Goal: Transaction & Acquisition: Book appointment/travel/reservation

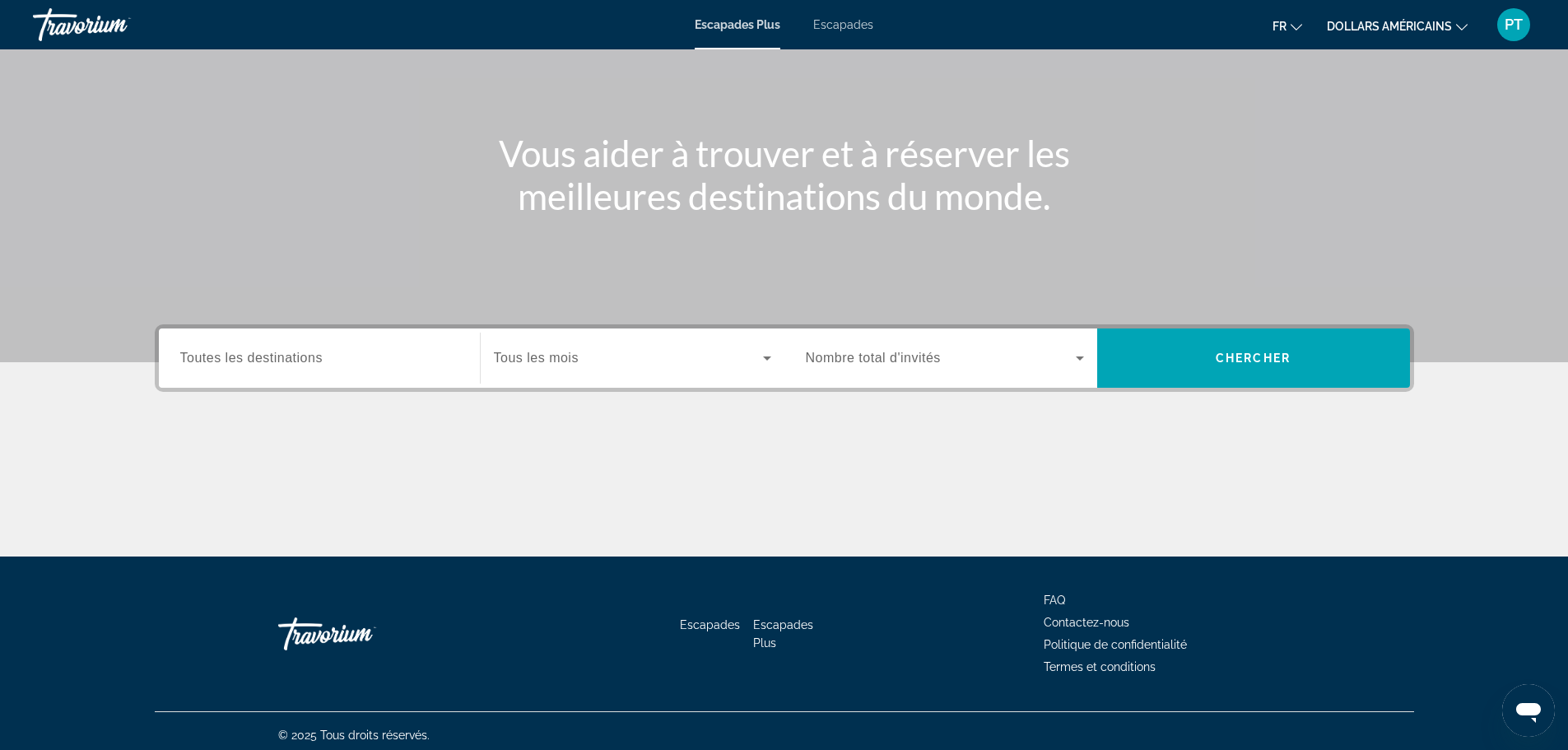
scroll to position [140, 0]
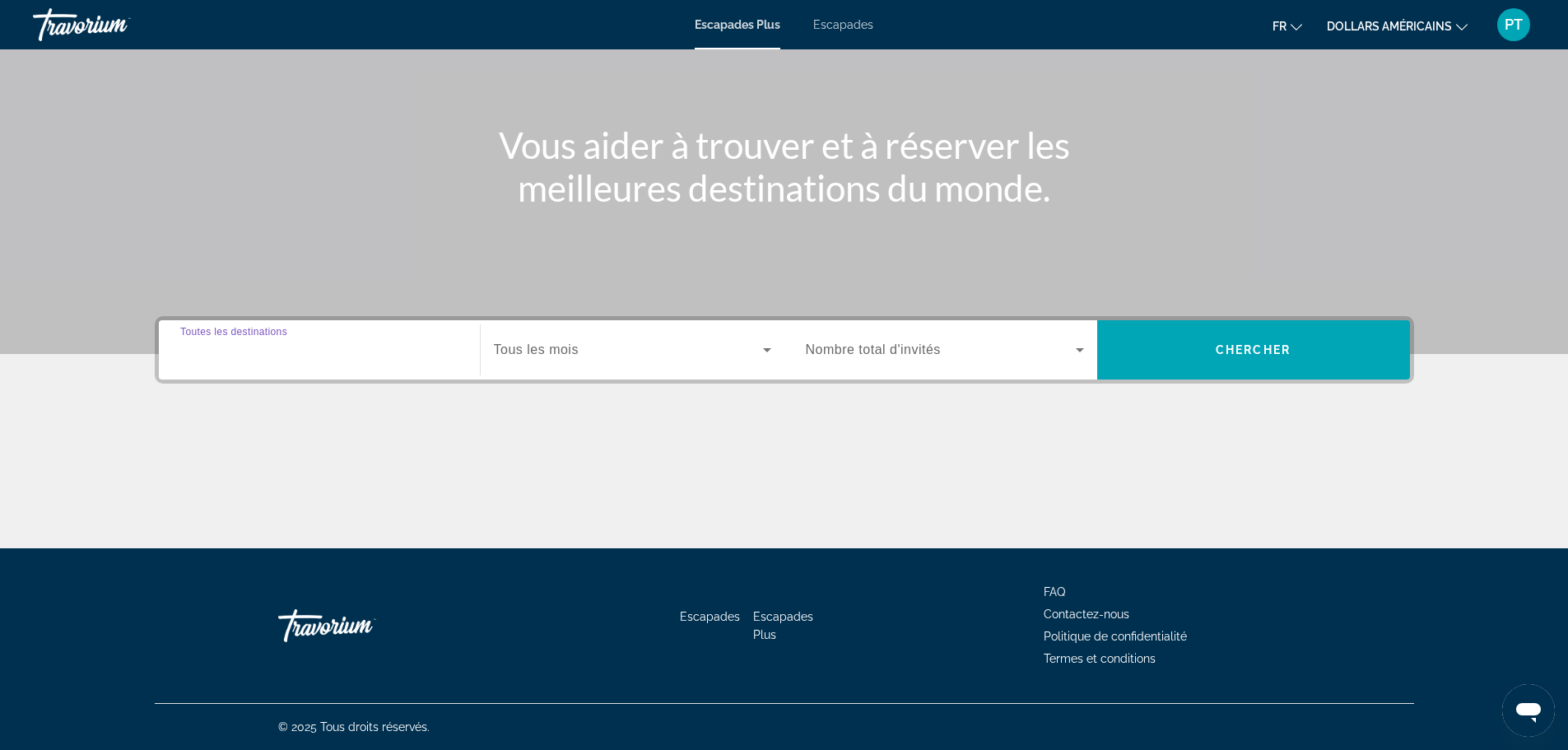
click at [377, 349] on input "Destination Toutes les destinations" at bounding box center [319, 351] width 279 height 20
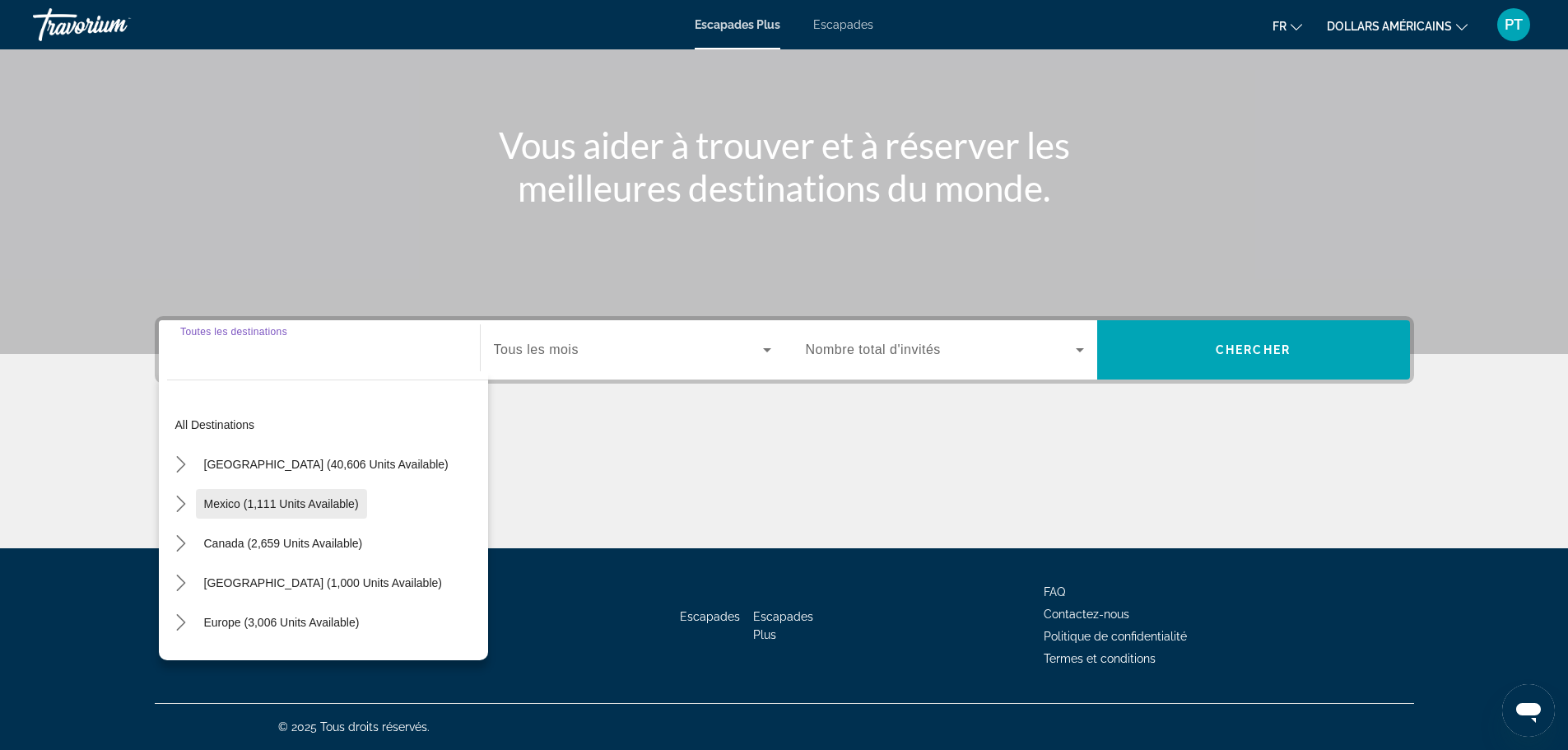
click at [269, 497] on span "Mexico (1,111 units available)" at bounding box center [282, 504] width 155 height 13
type input "**********"
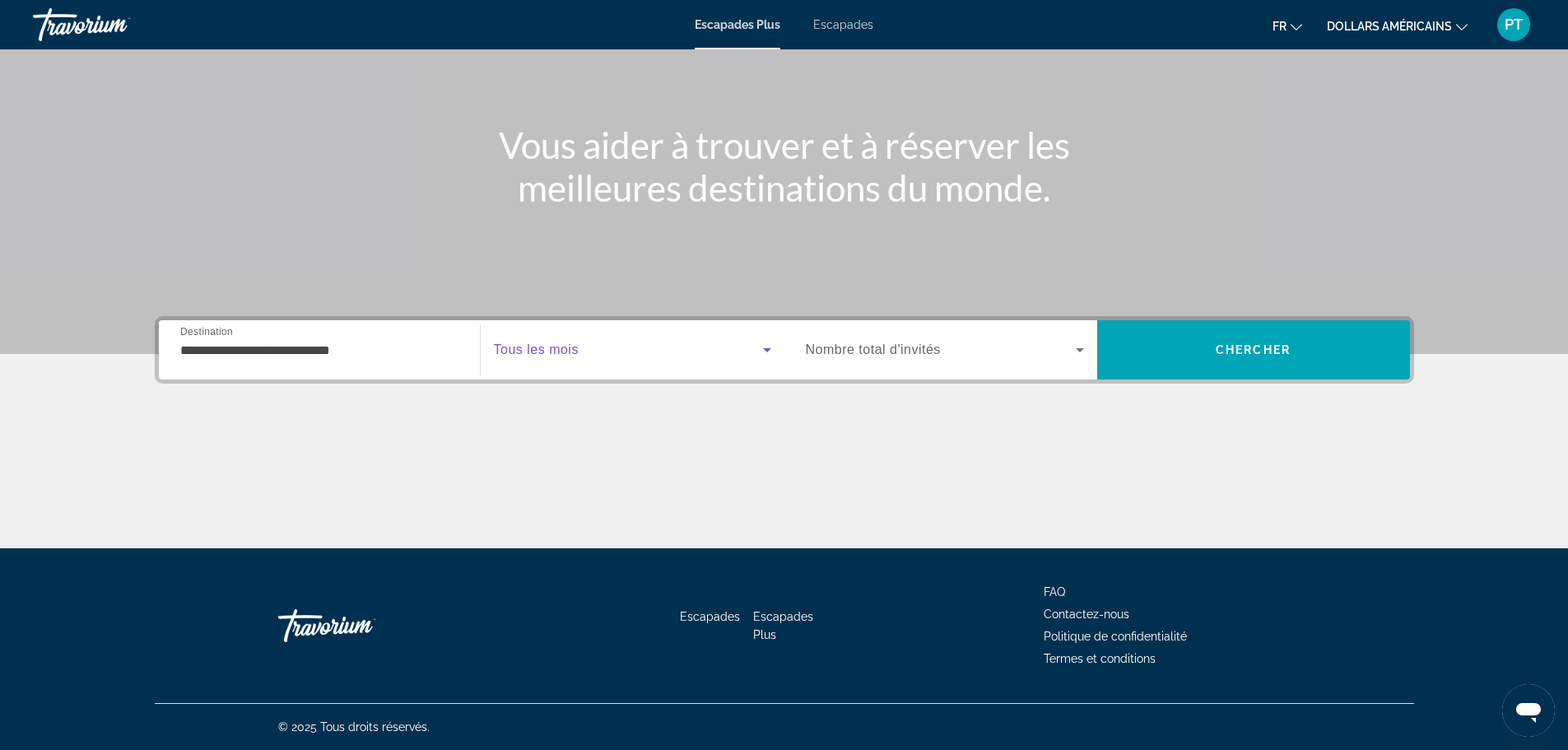
click at [769, 348] on icon "Widget de recherche" at bounding box center [767, 350] width 20 height 20
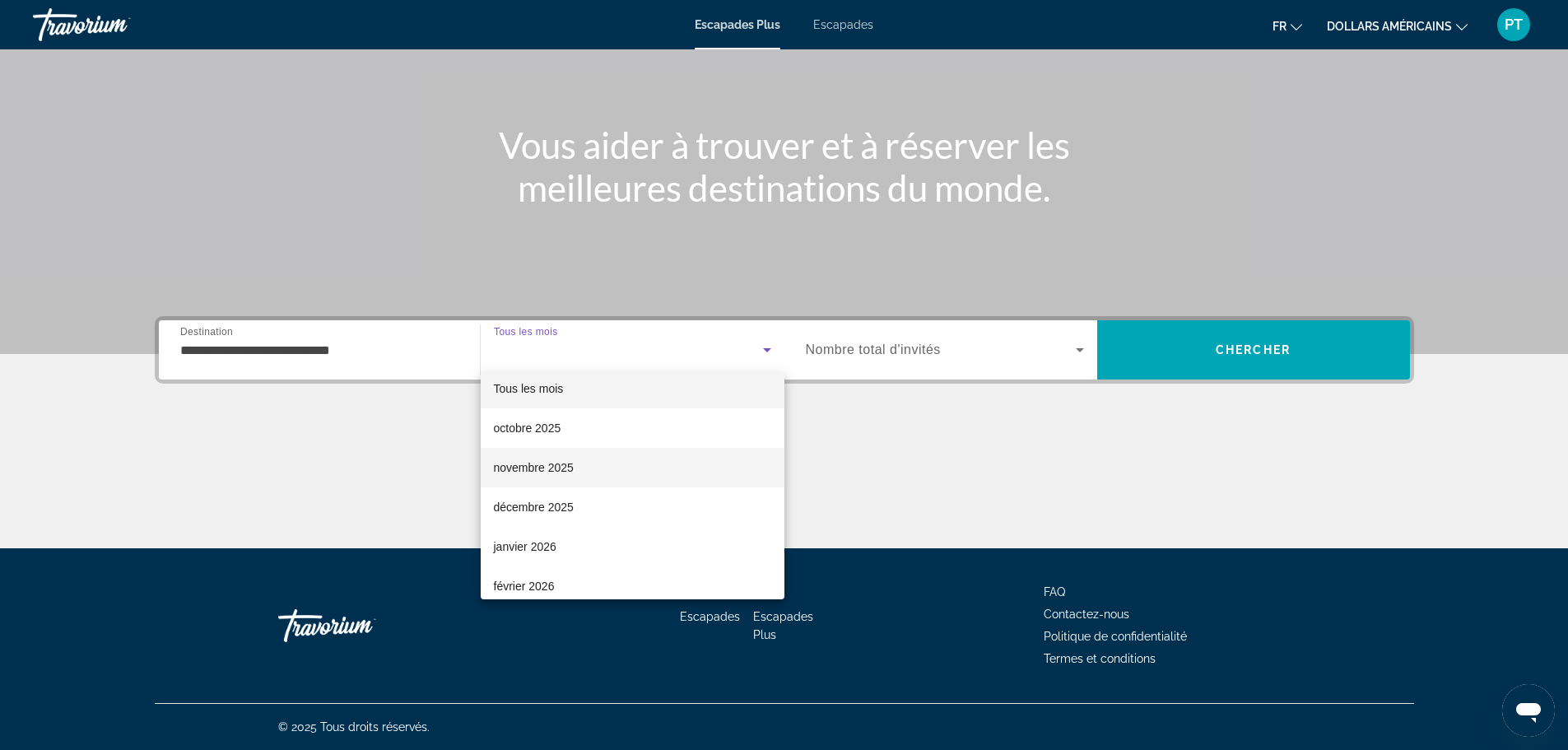
scroll to position [0, 0]
click at [535, 399] on font "Tous les mois" at bounding box center [529, 399] width 70 height 13
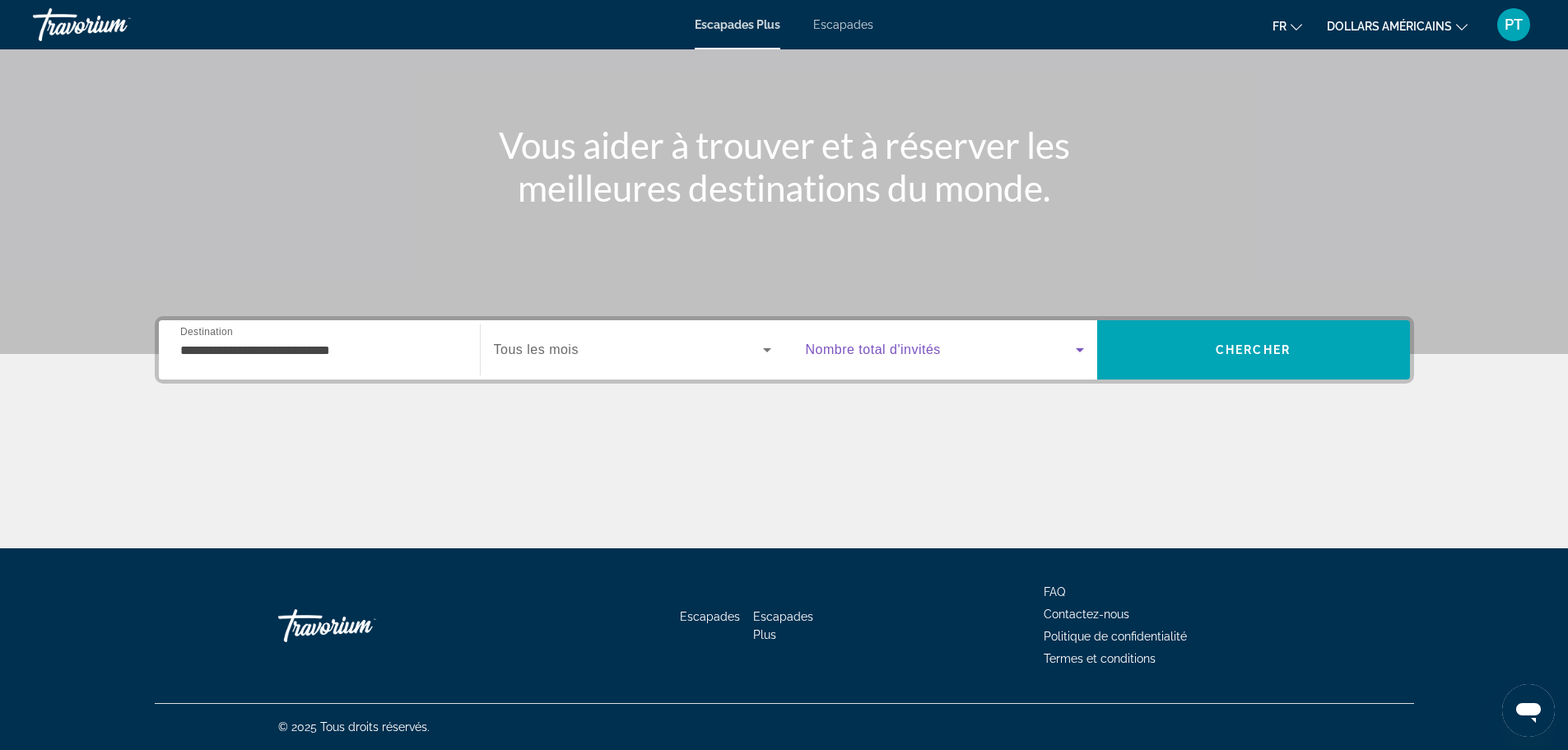
click at [1077, 348] on icon "Widget de recherche" at bounding box center [1080, 350] width 8 height 4
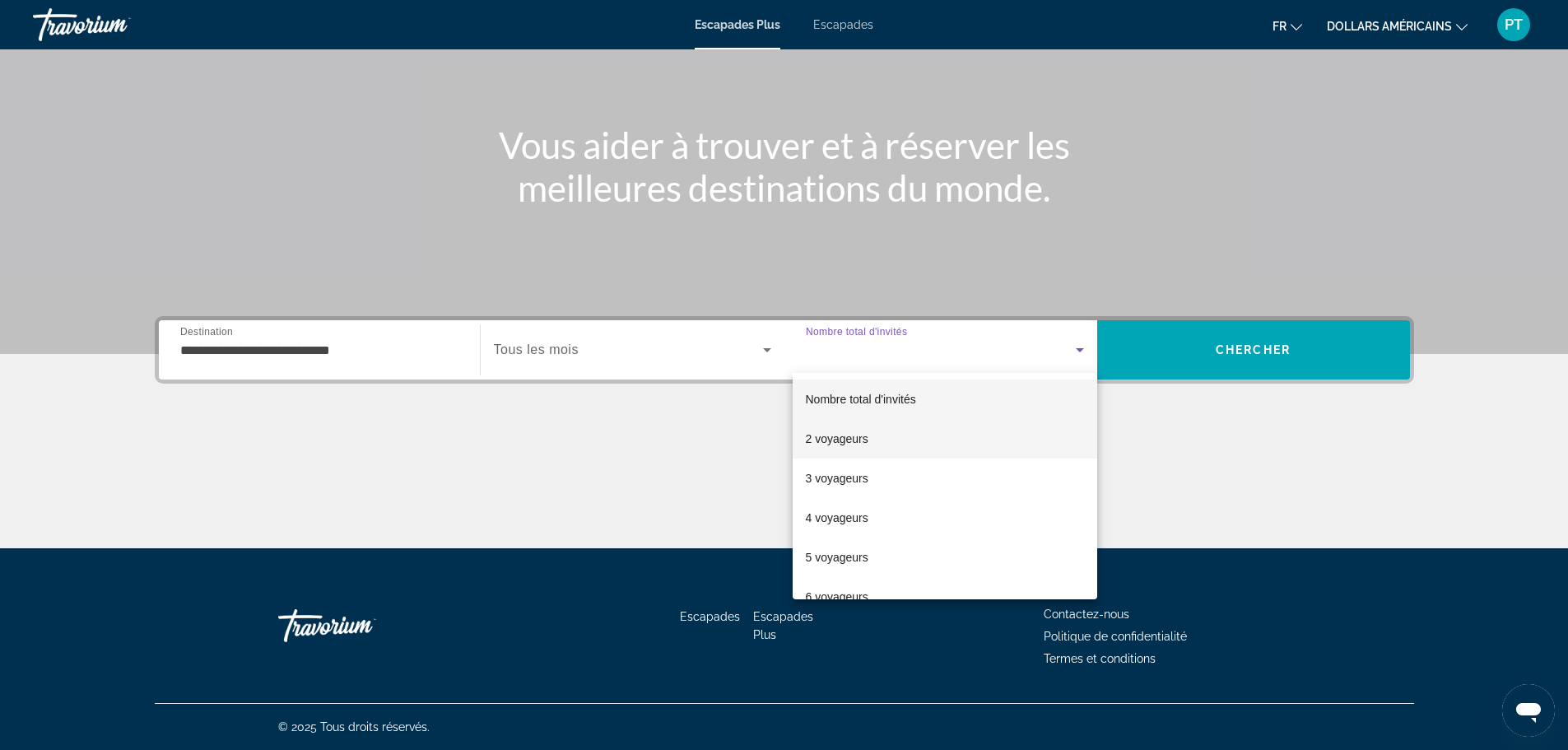
click at [851, 433] on font "2 voyageurs" at bounding box center [836, 439] width 62 height 13
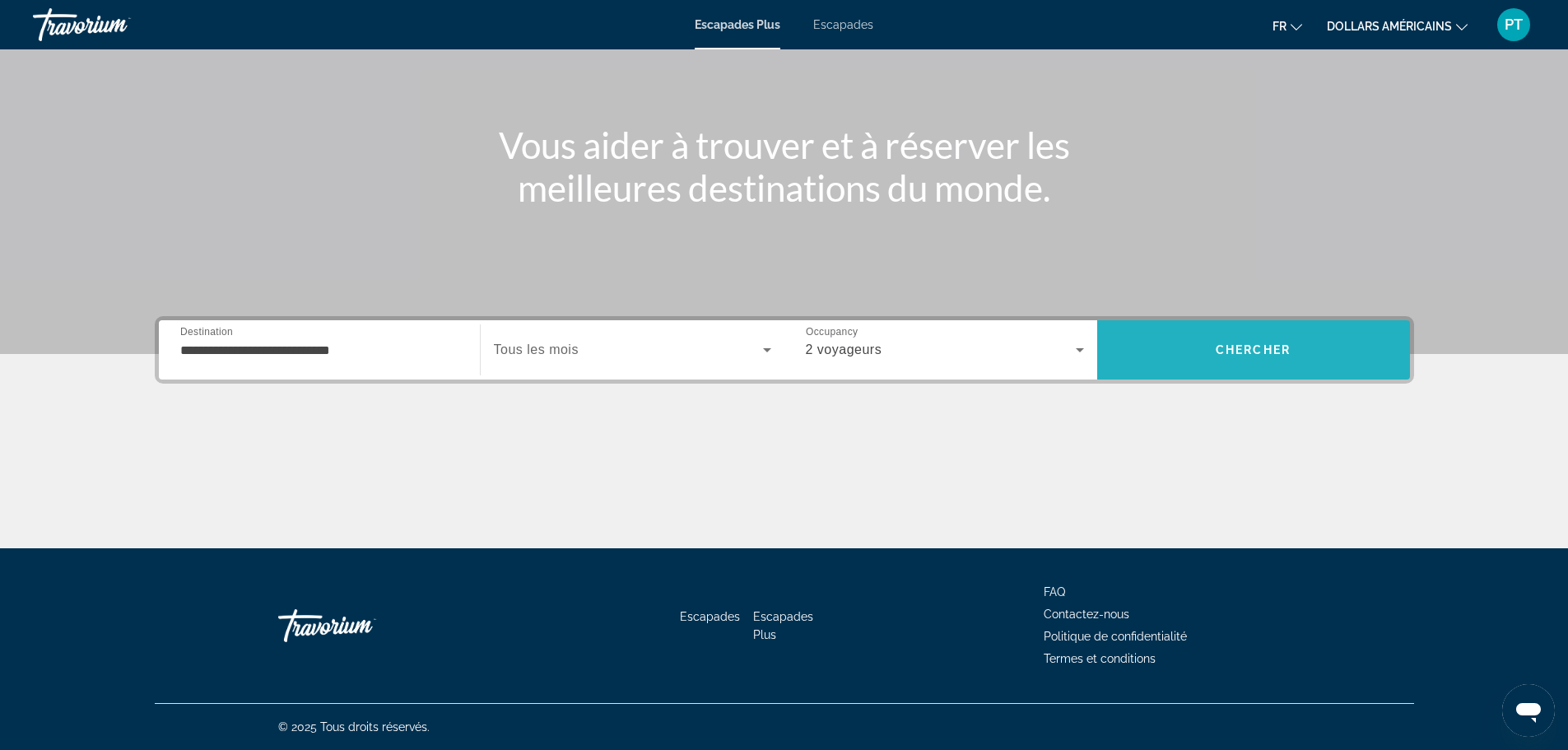
click at [1263, 353] on span "Chercher" at bounding box center [1254, 350] width 75 height 13
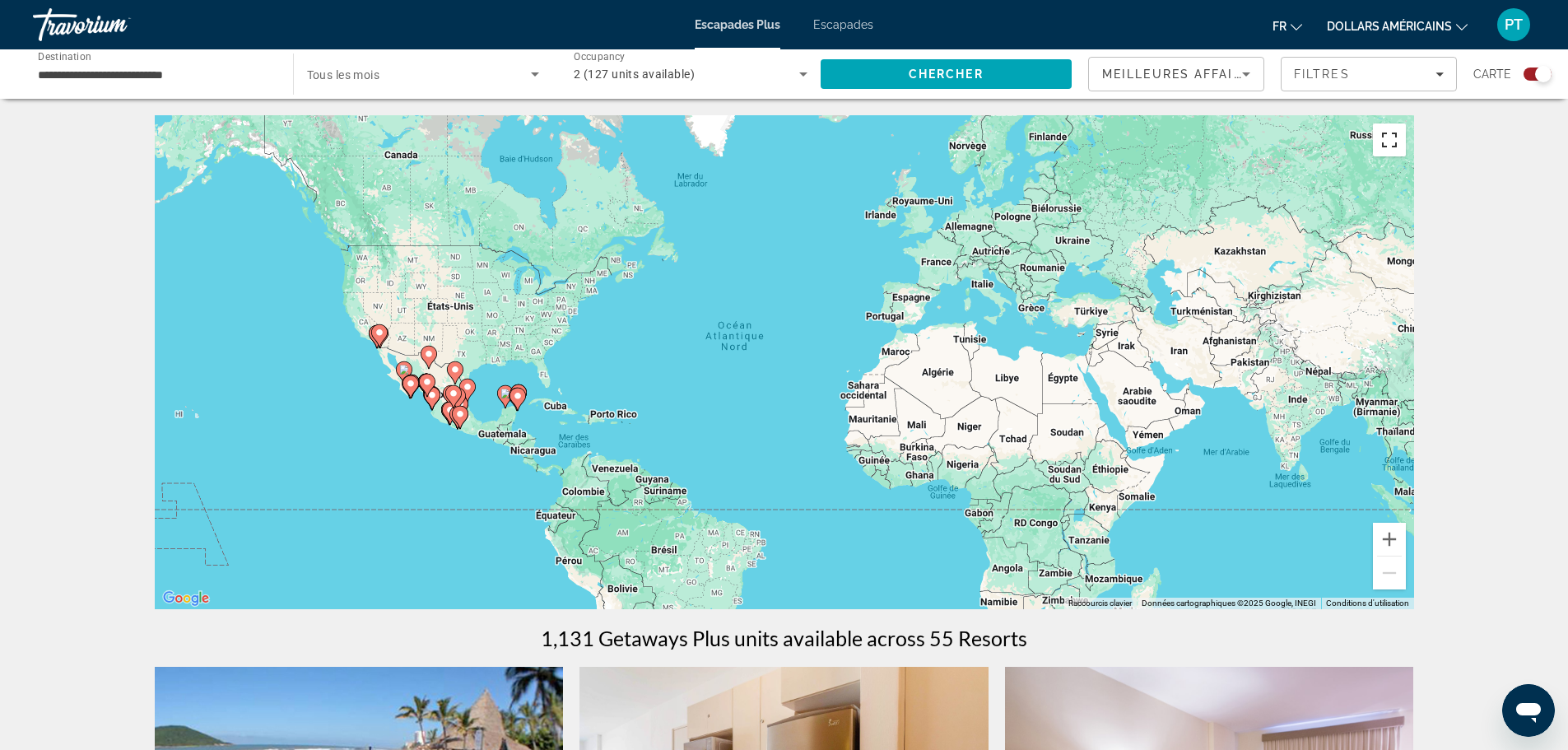
click at [1392, 141] on button "Passer en plein écran" at bounding box center [1390, 141] width 33 height 33
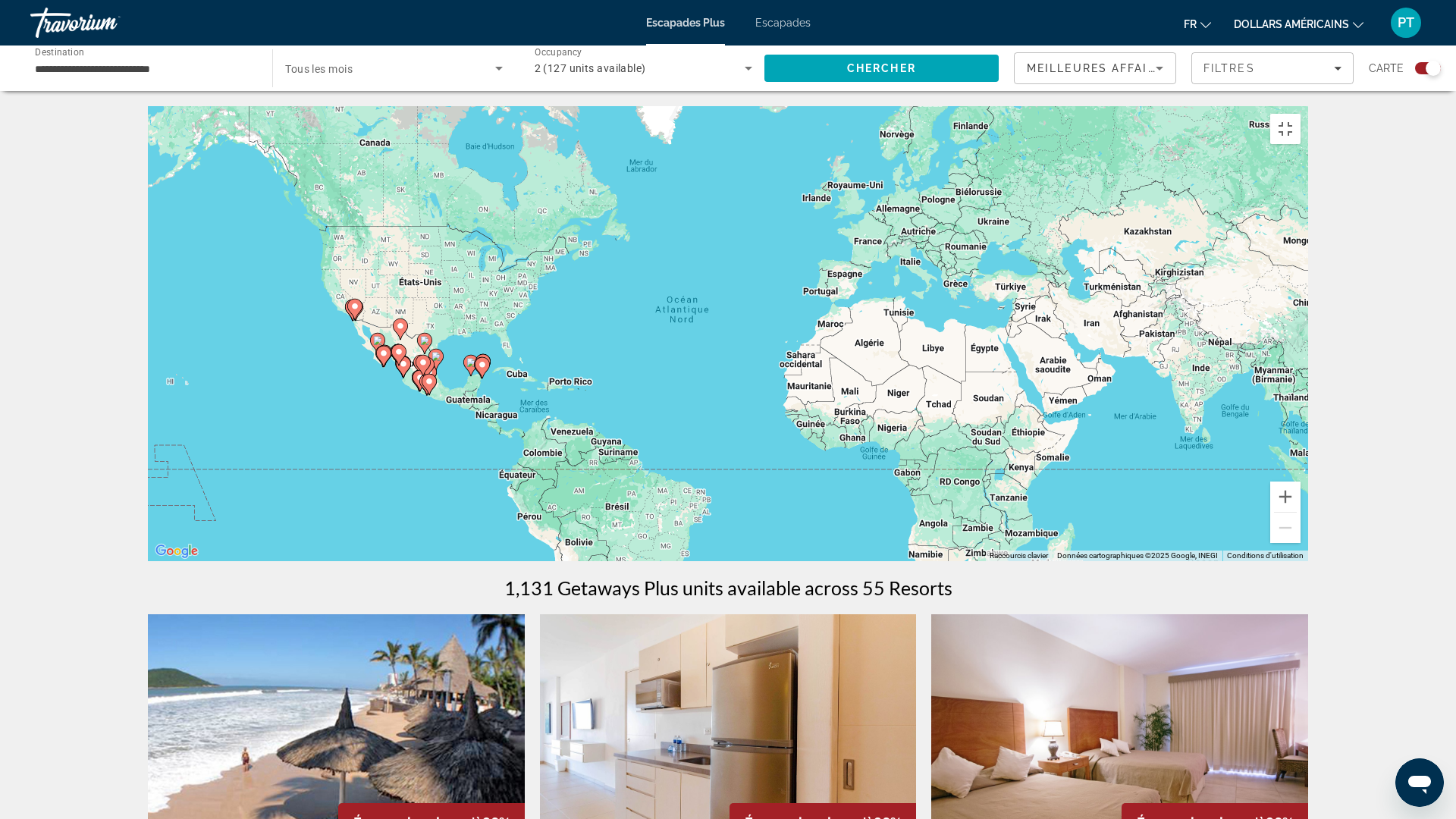
click at [356, 311] on image "Contenu principal" at bounding box center [355, 306] width 9 height 9
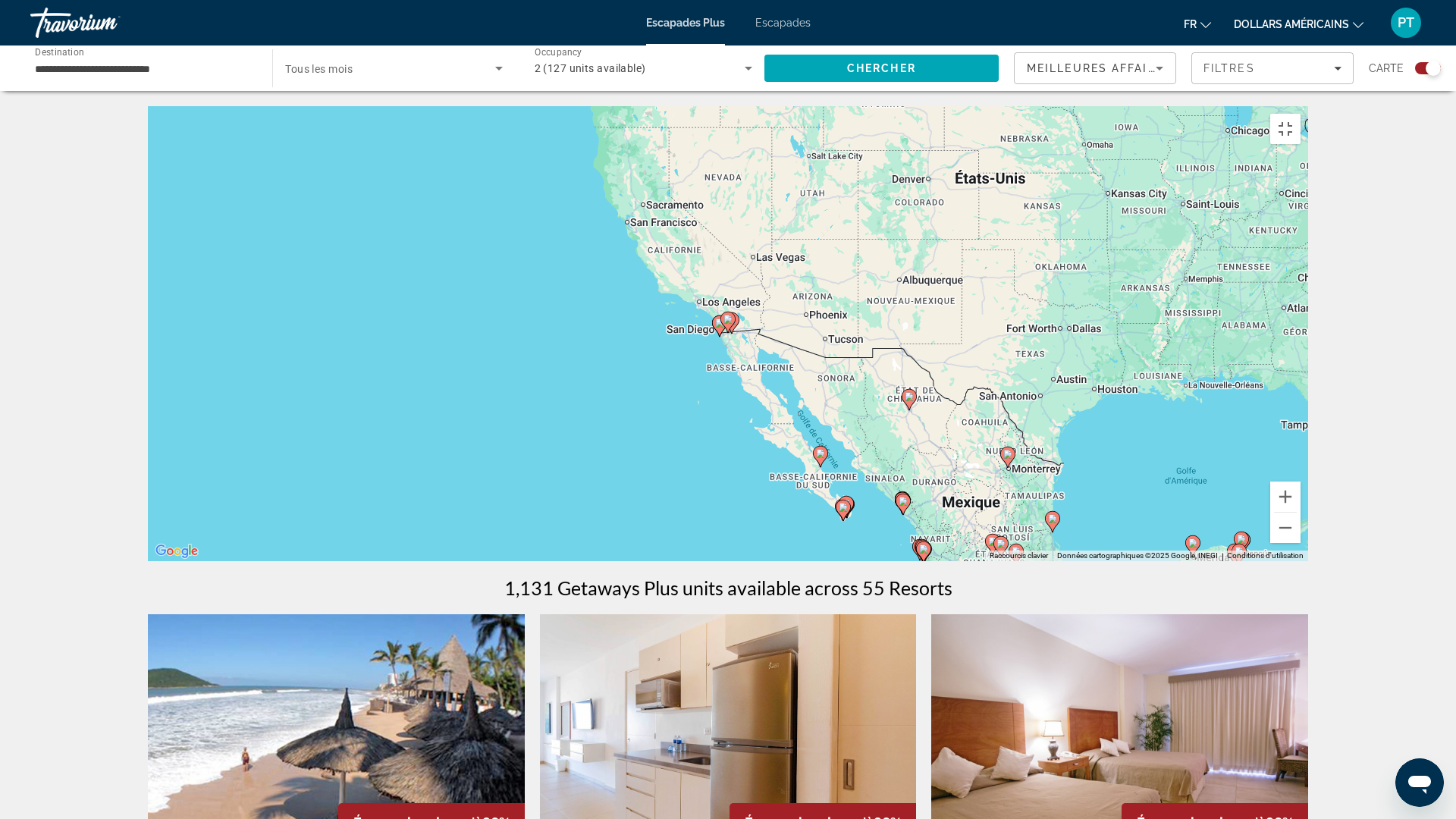
click at [699, 421] on div "Pour naviguer, appuyez sur les touches fléchées. Pour activer le glissement ave…" at bounding box center [728, 334] width 1160 height 455
click at [714, 338] on gmp-advanced-marker "Contenu principal" at bounding box center [720, 326] width 15 height 23
type input "**********"
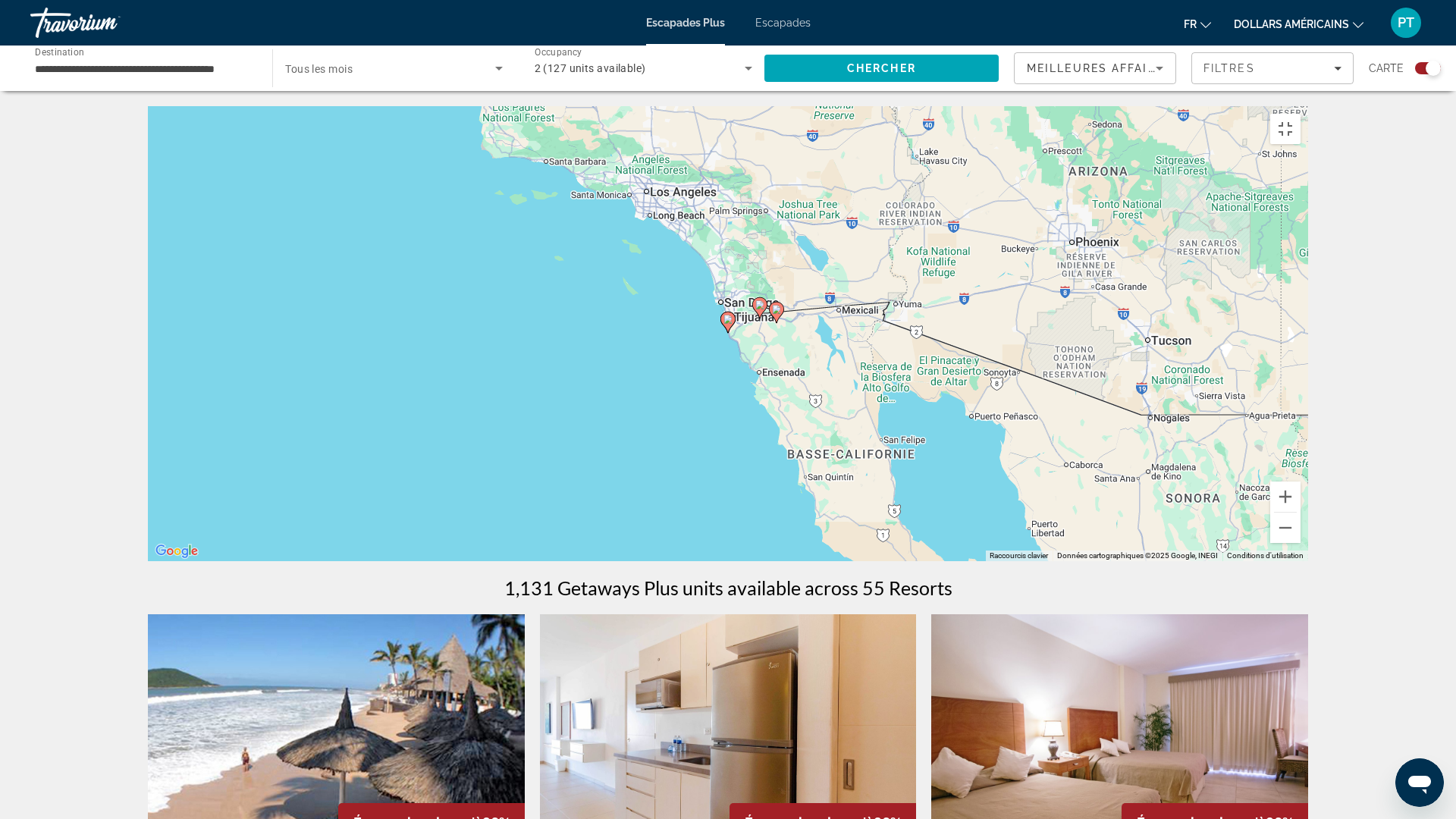
click at [725, 333] on icon "Contenu principal" at bounding box center [728, 323] width 14 height 20
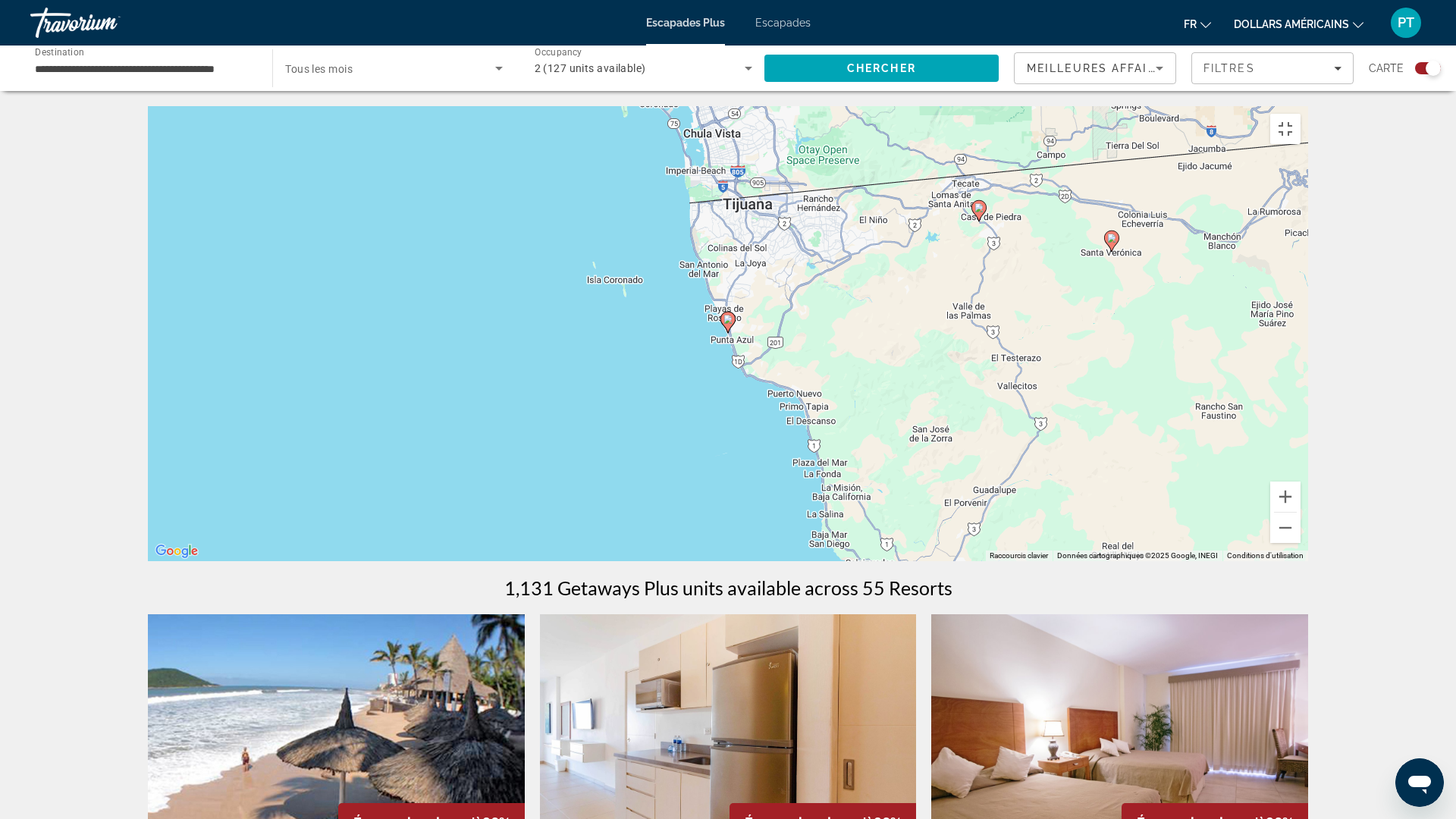
click at [729, 324] on image "Contenu principal" at bounding box center [728, 319] width 9 height 9
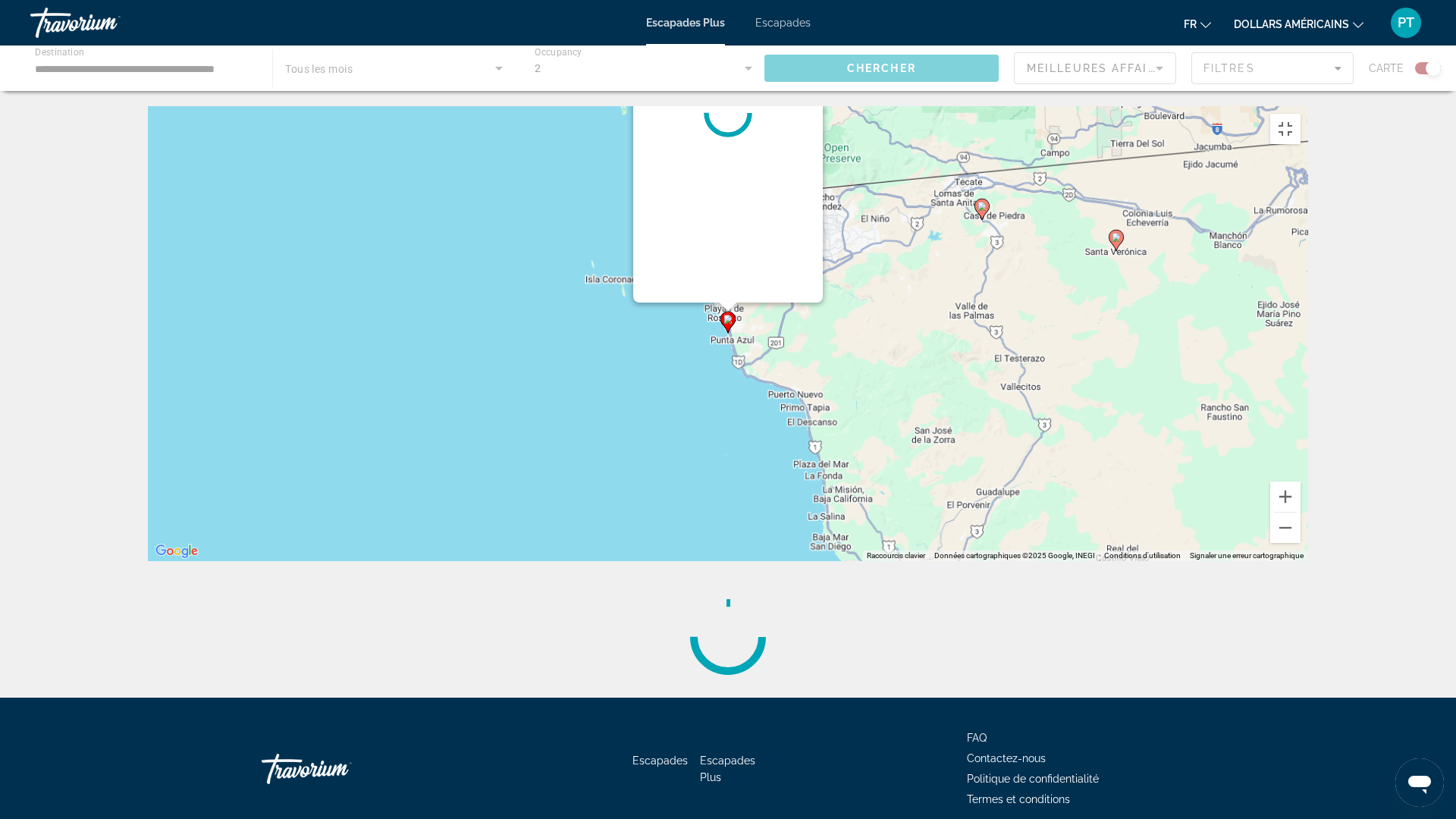
click at [729, 333] on g "Contenu principal" at bounding box center [728, 323] width 15 height 21
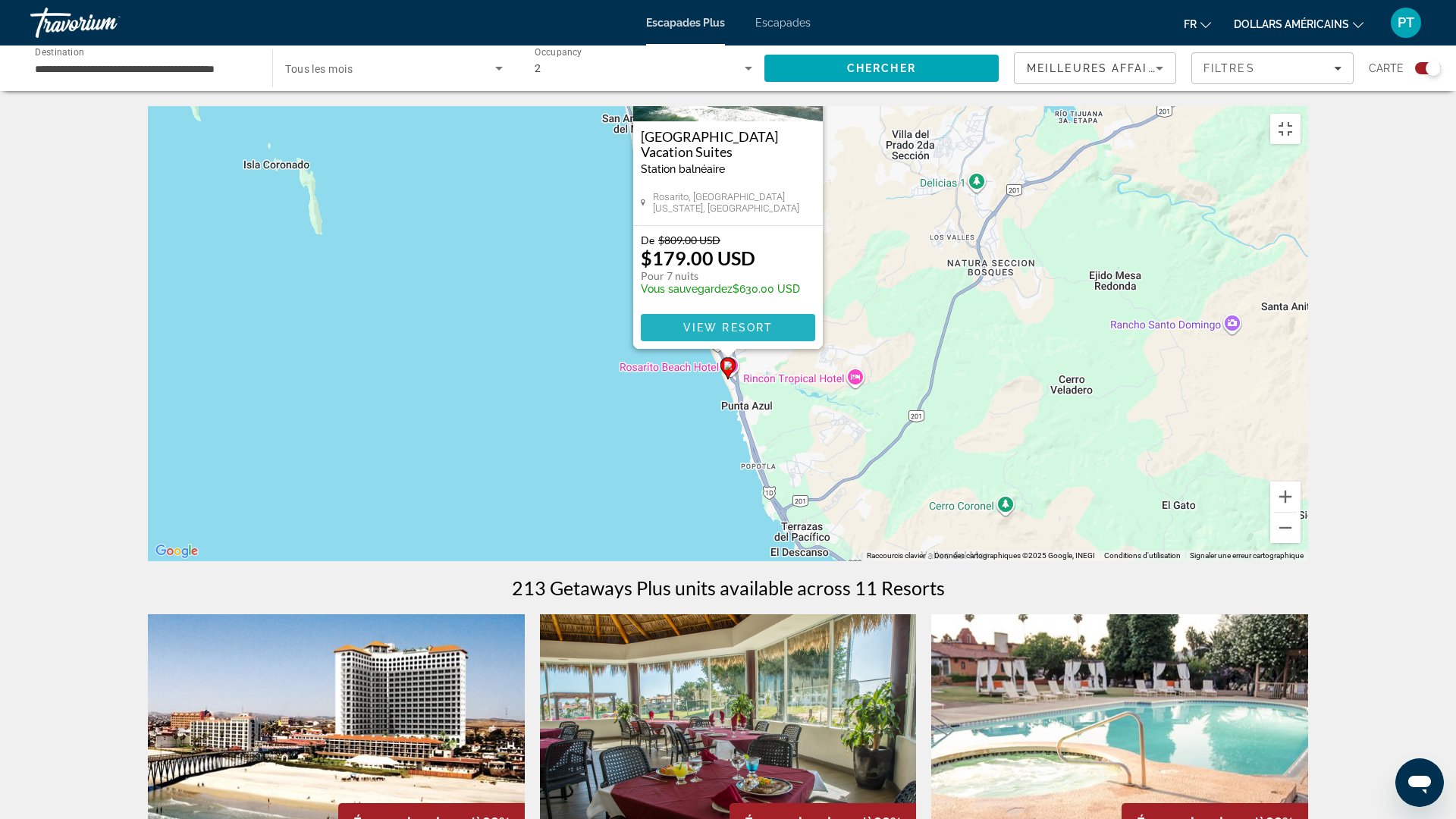
click at [692, 346] on span "Contenu principal" at bounding box center [728, 328] width 175 height 37
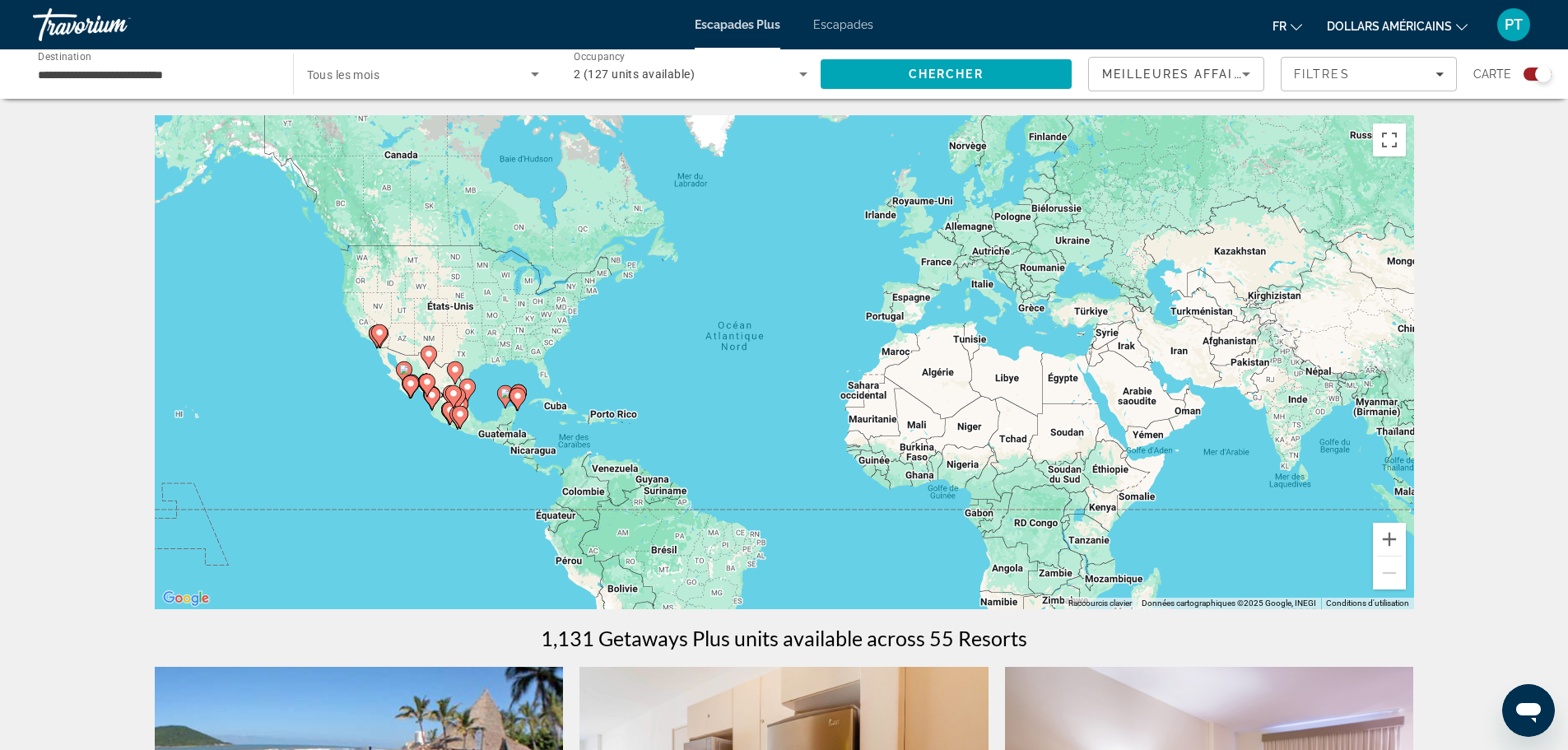
click at [387, 334] on icon "Contenu principal" at bounding box center [380, 337] width 15 height 22
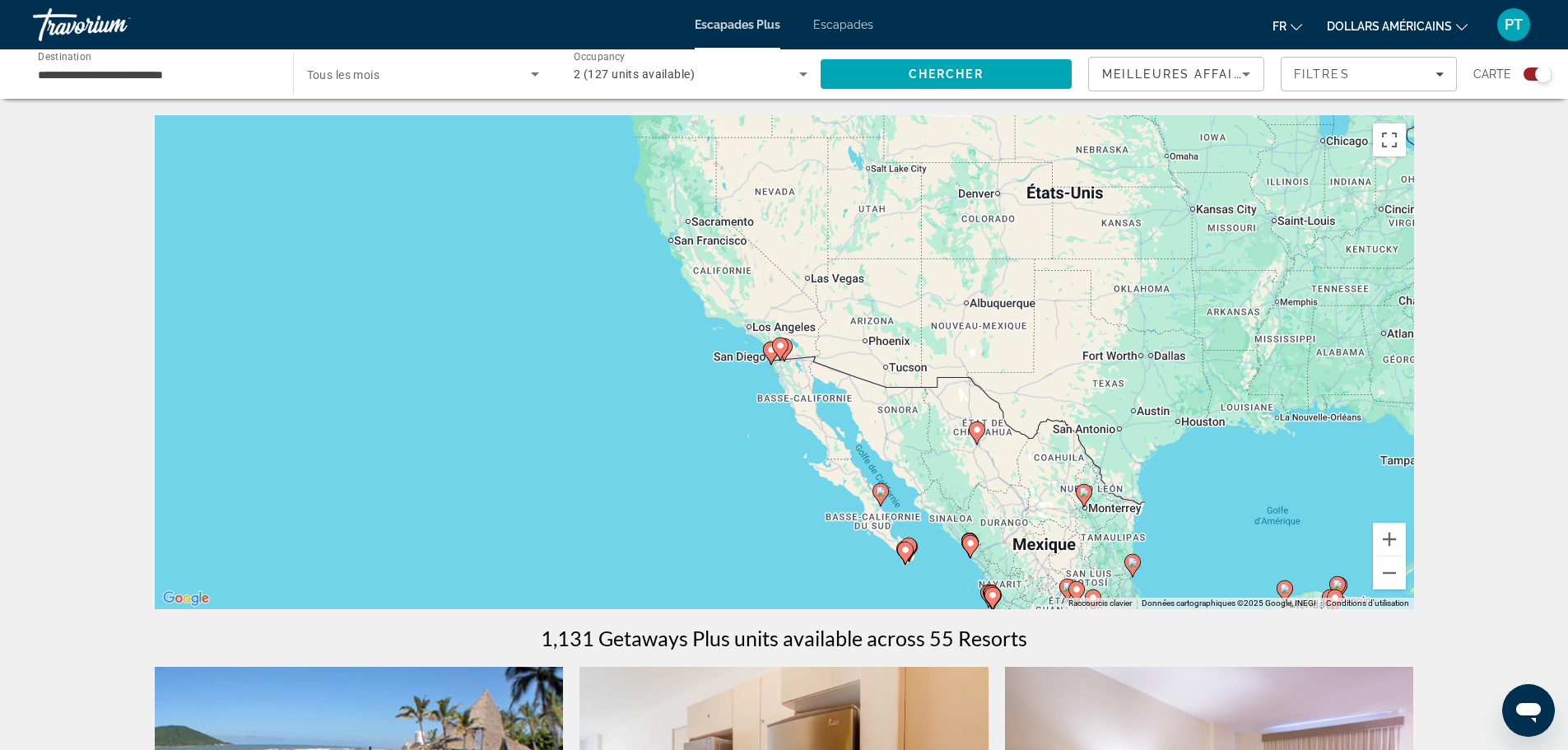
click at [882, 495] on image "Contenu principal" at bounding box center [881, 491] width 10 height 10
type input "**********"
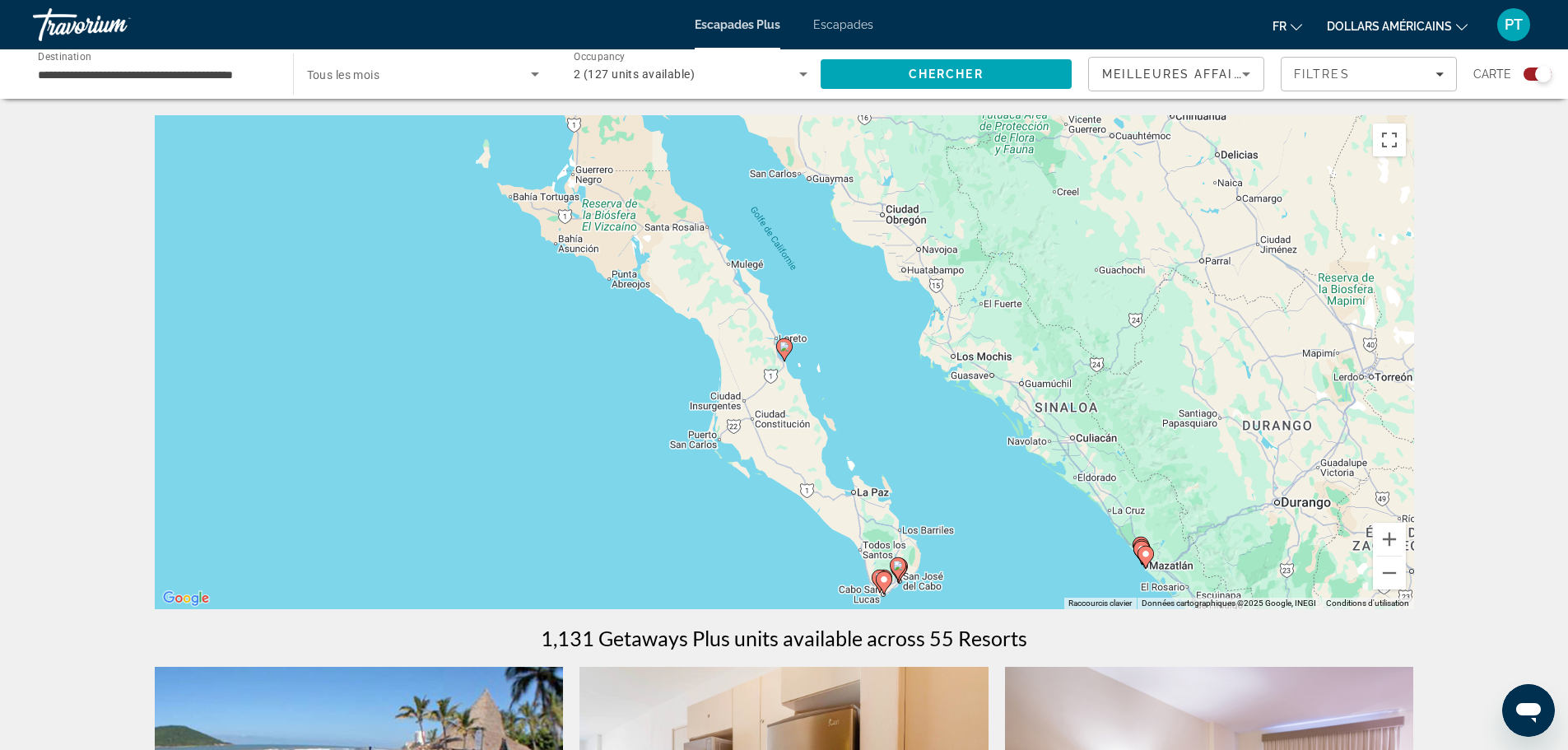
click at [789, 358] on gmp-advanced-marker "Contenu principal" at bounding box center [785, 350] width 17 height 25
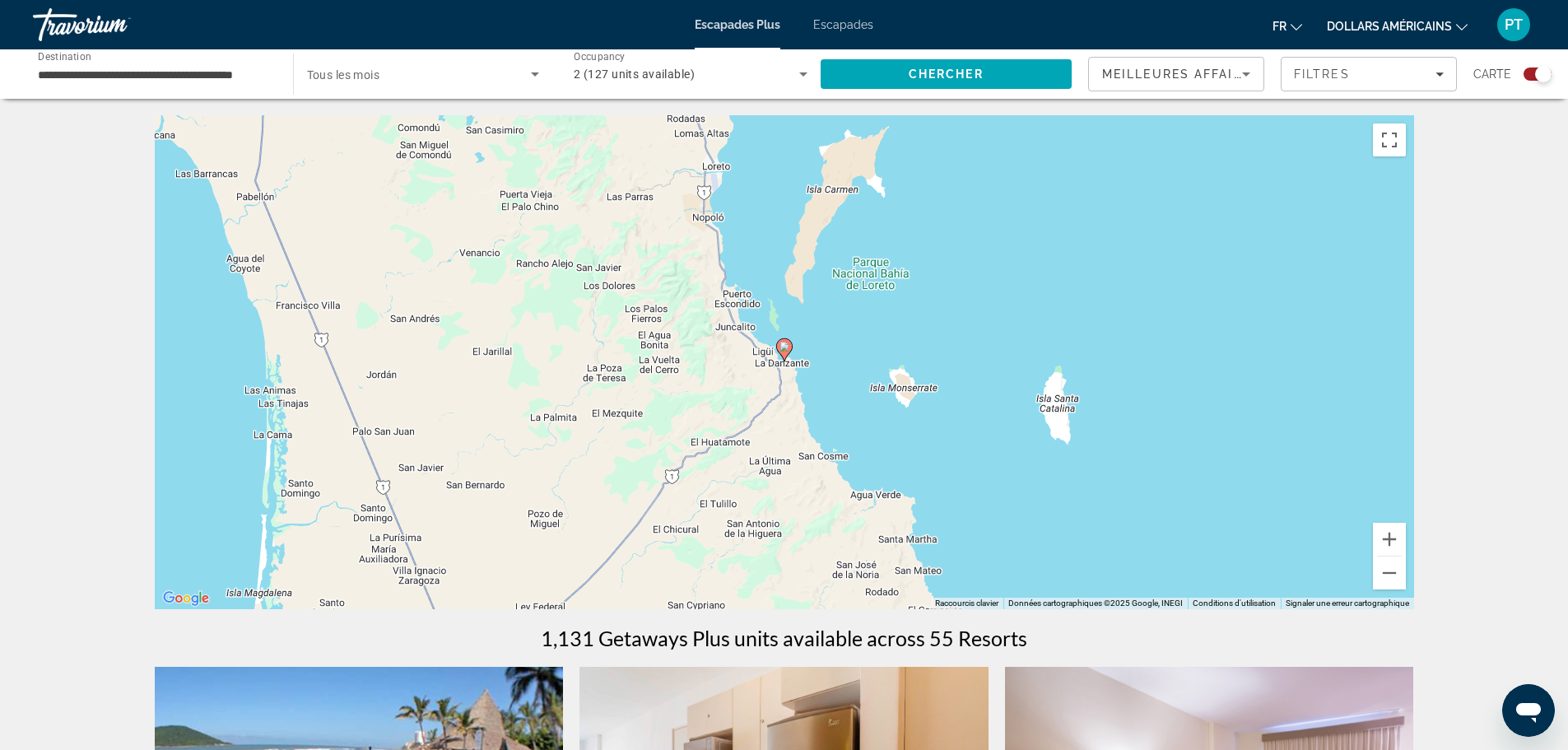
click at [789, 358] on gmp-advanced-marker "Contenu principal" at bounding box center [785, 350] width 17 height 25
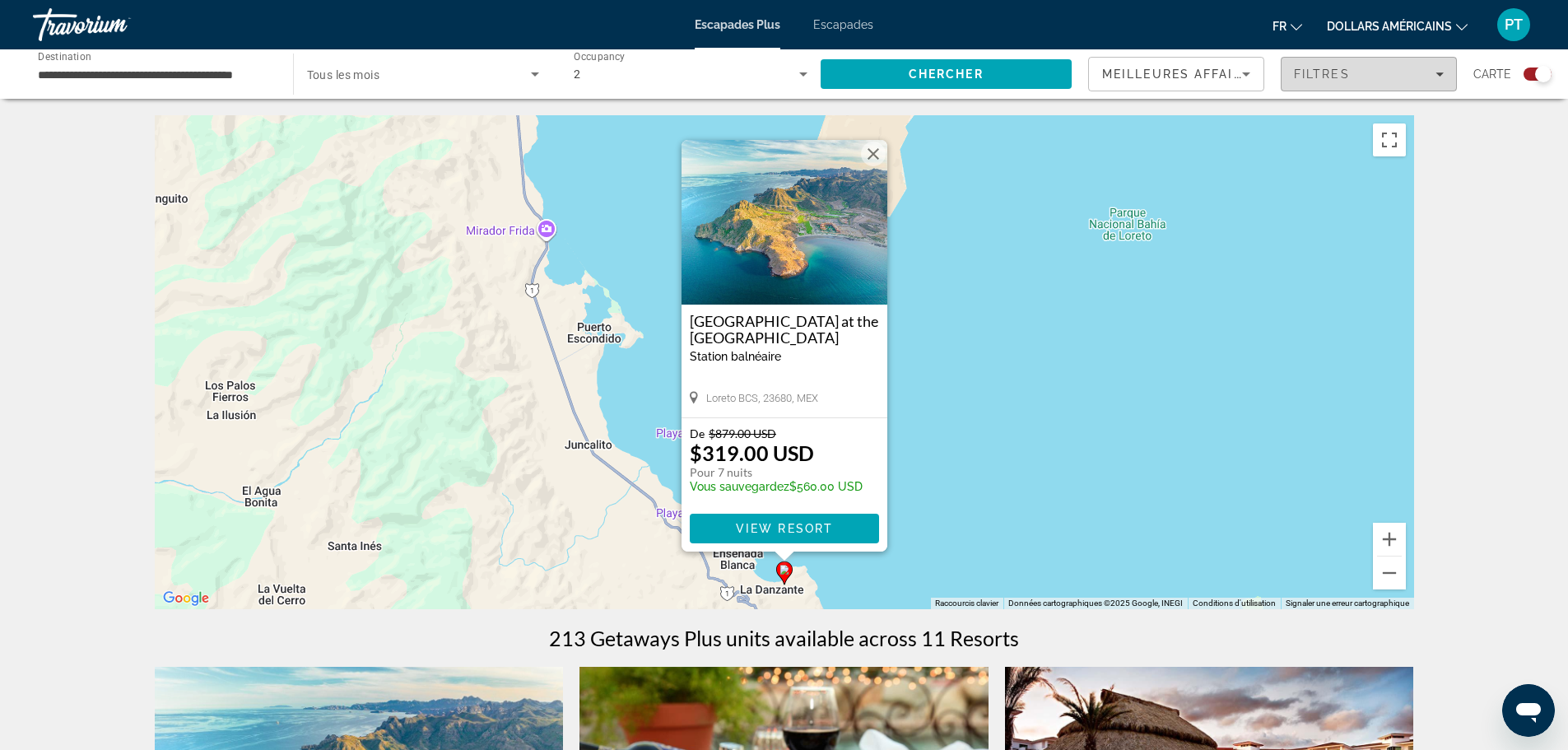
click at [1437, 74] on icon "Filters" at bounding box center [1440, 74] width 8 height 8
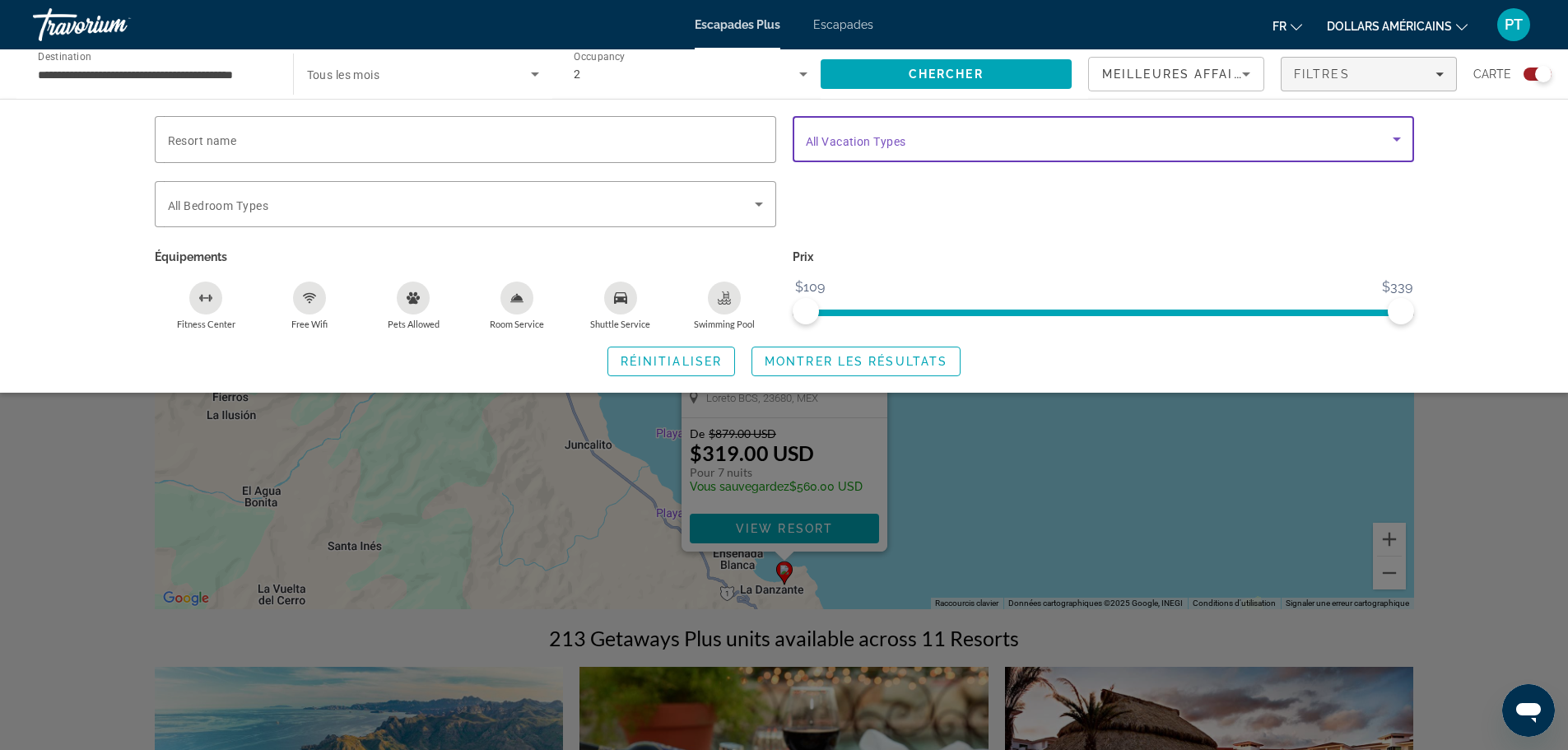
click at [1393, 133] on icon "Search widget" at bounding box center [1398, 139] width 20 height 20
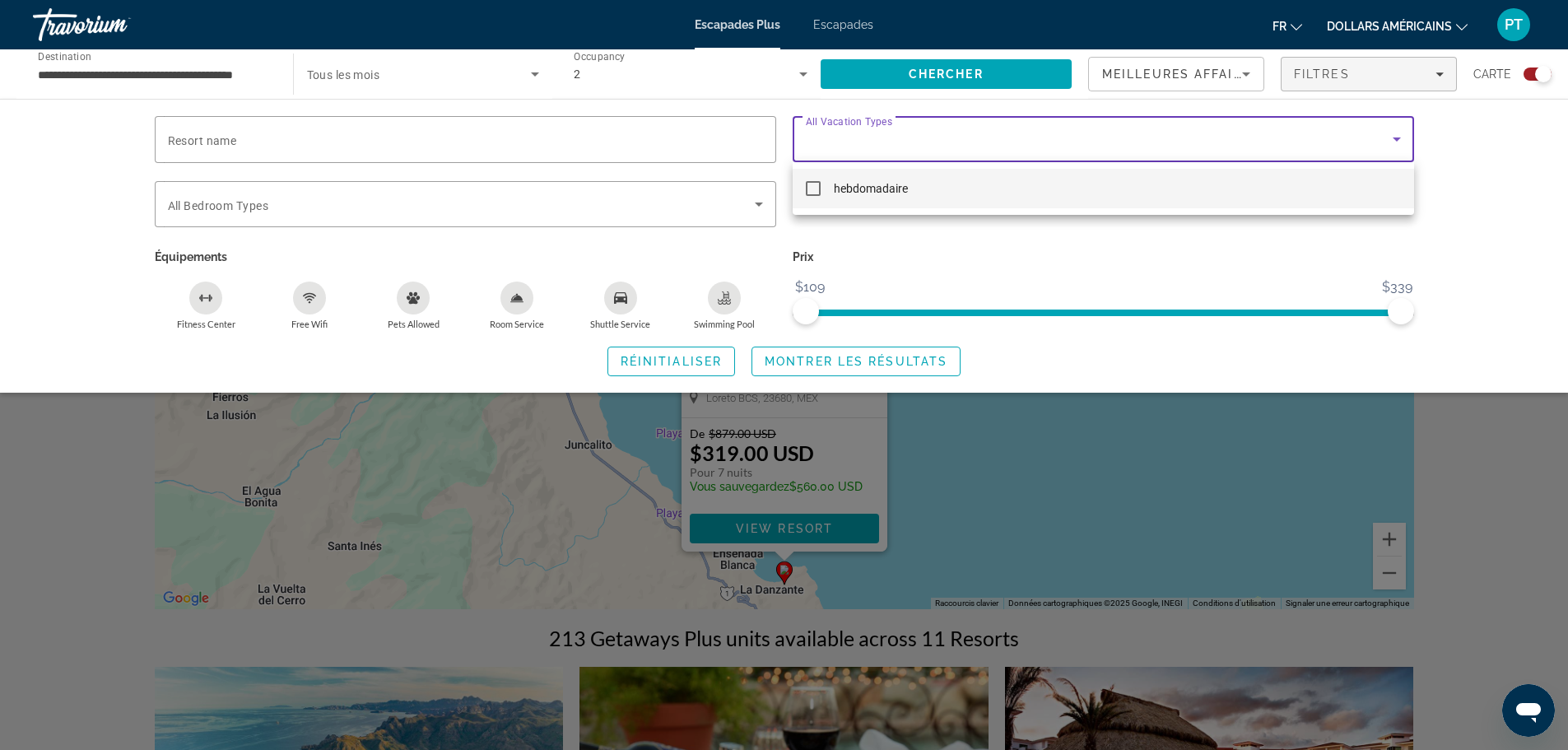
click at [1393, 133] on div at bounding box center [784, 375] width 1568 height 750
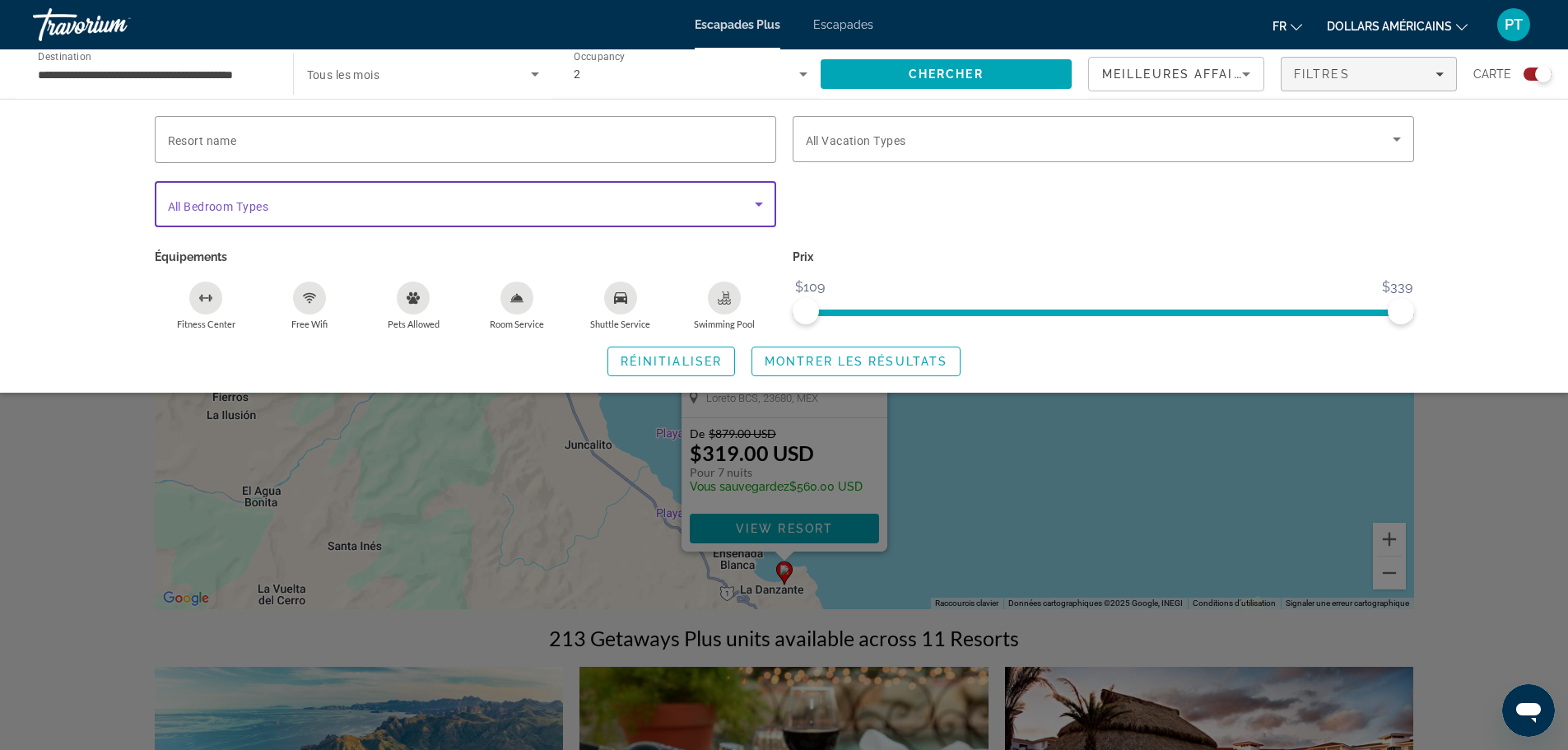
click at [752, 203] on icon "Search widget" at bounding box center [759, 205] width 20 height 20
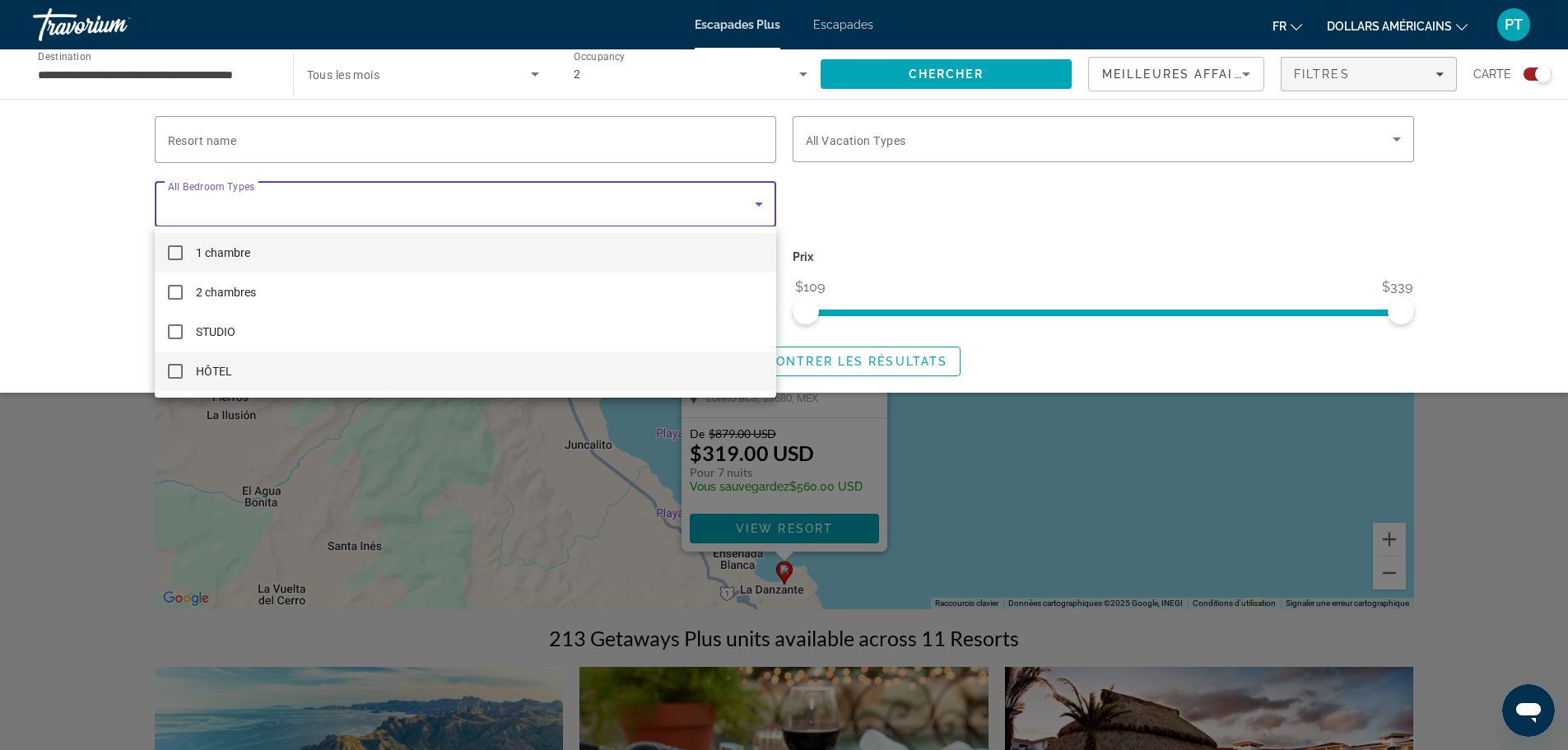
click at [185, 368] on mat-option "HÔTEL" at bounding box center [466, 372] width 622 height 40
click at [931, 226] on div at bounding box center [784, 375] width 1568 height 750
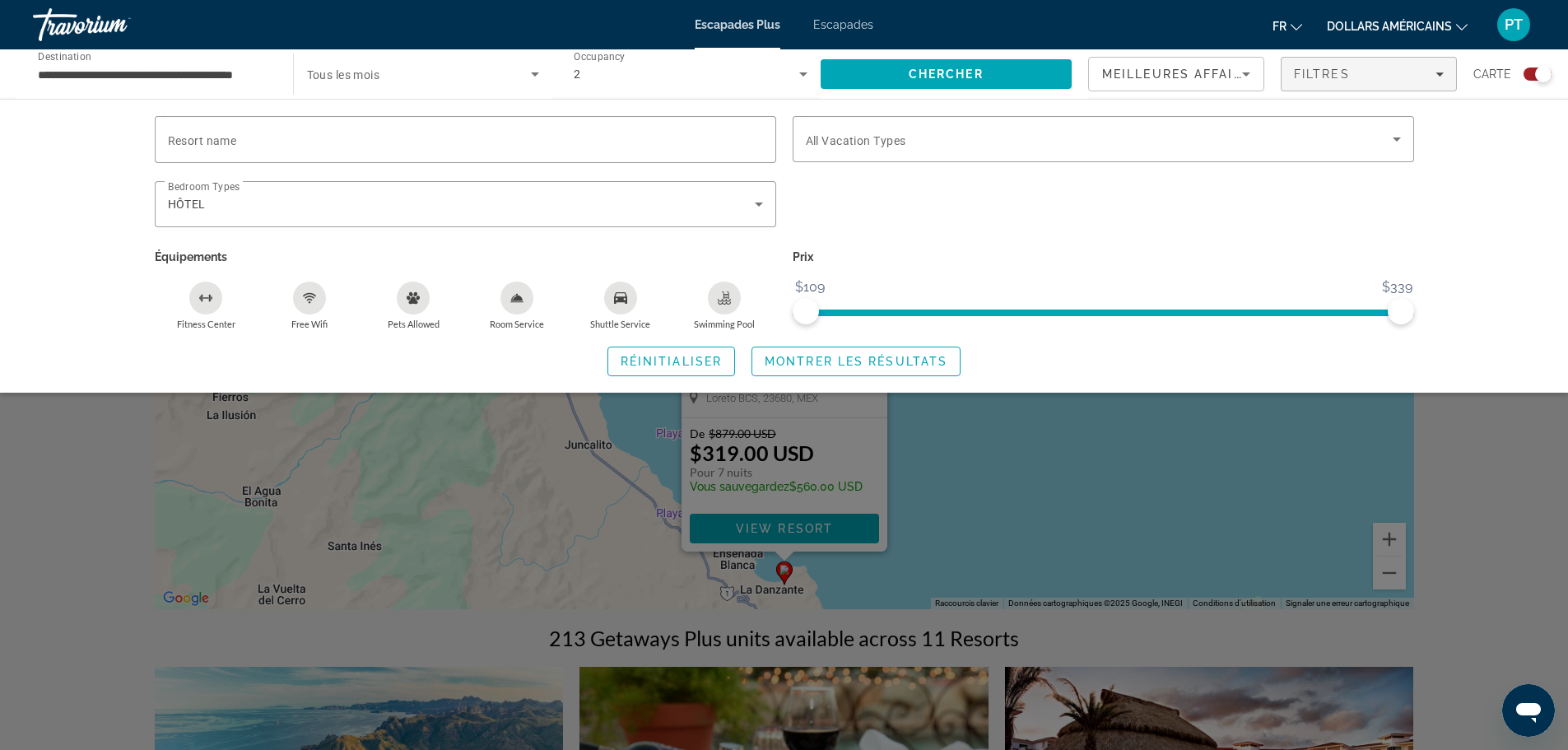
click at [722, 303] on icon "Swimming Pool" at bounding box center [724, 299] width 13 height 13
click at [308, 306] on div "Free Wifi" at bounding box center [310, 299] width 33 height 33
click at [781, 358] on span "Montrer les résultats" at bounding box center [856, 362] width 183 height 13
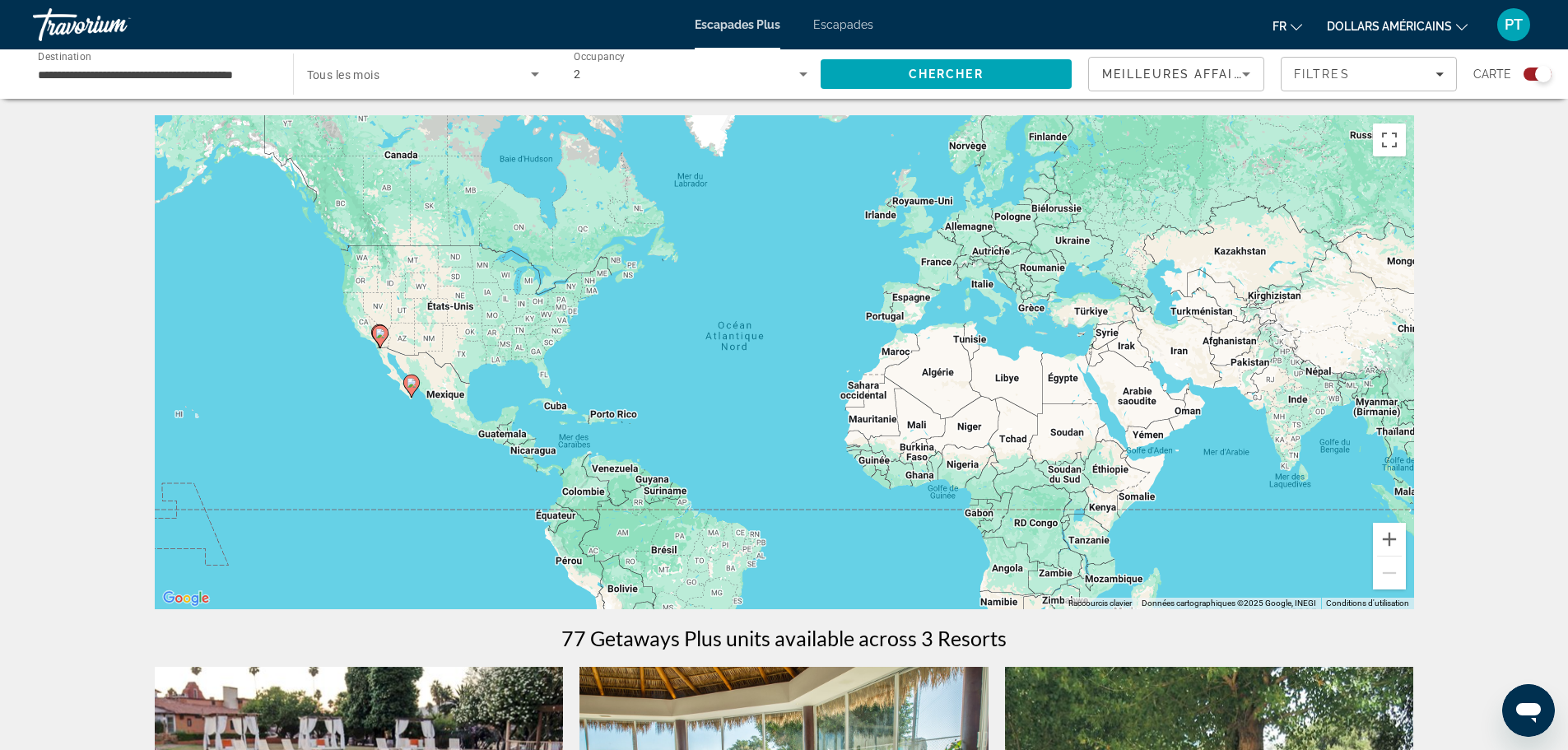
click at [412, 390] on icon "Contenu principal" at bounding box center [411, 387] width 15 height 22
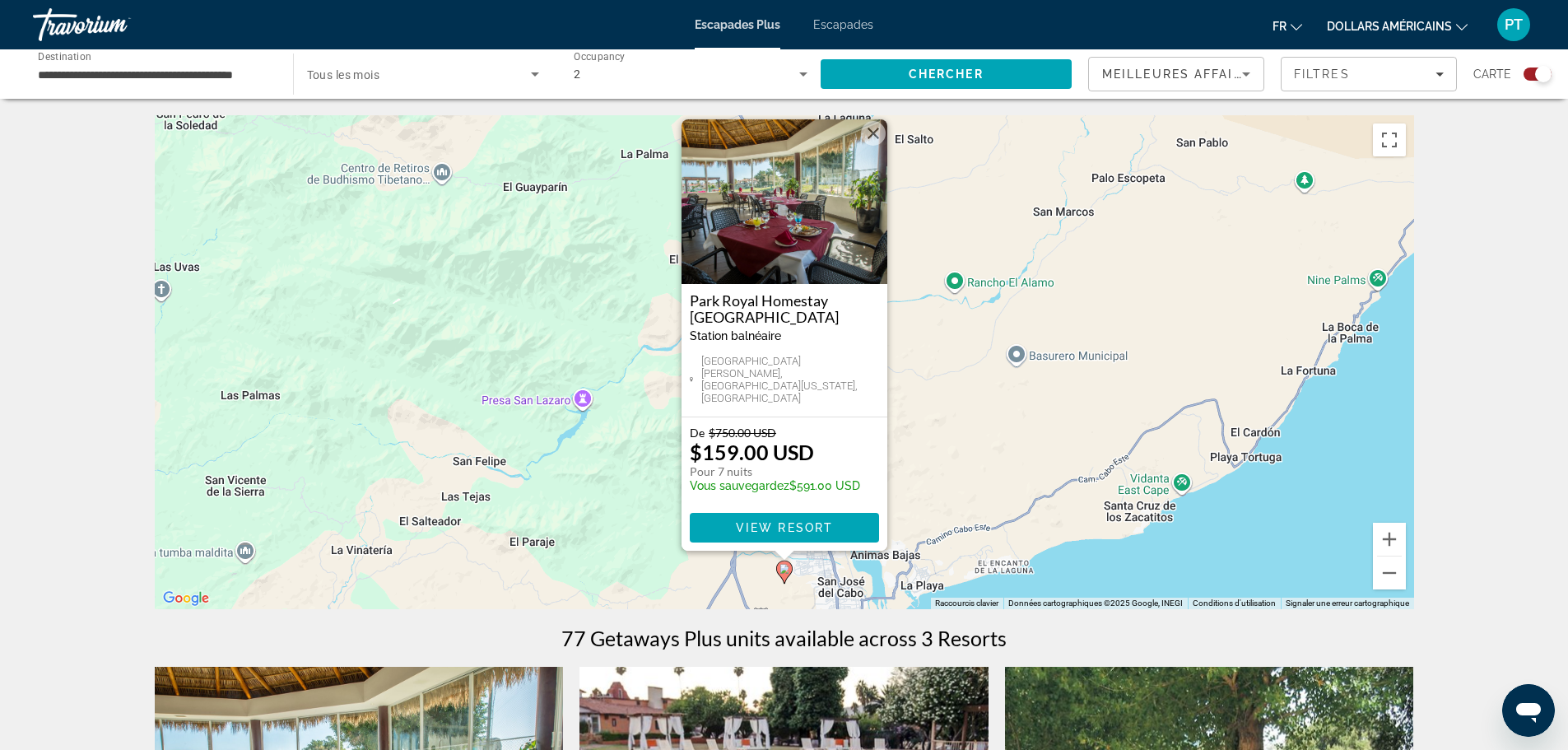
click at [1449, 31] on font "dollars américains" at bounding box center [1389, 27] width 126 height 13
click at [1429, 146] on button "EUR (€)" at bounding box center [1415, 151] width 81 height 22
click at [788, 518] on span "Contenu principal" at bounding box center [785, 528] width 190 height 40
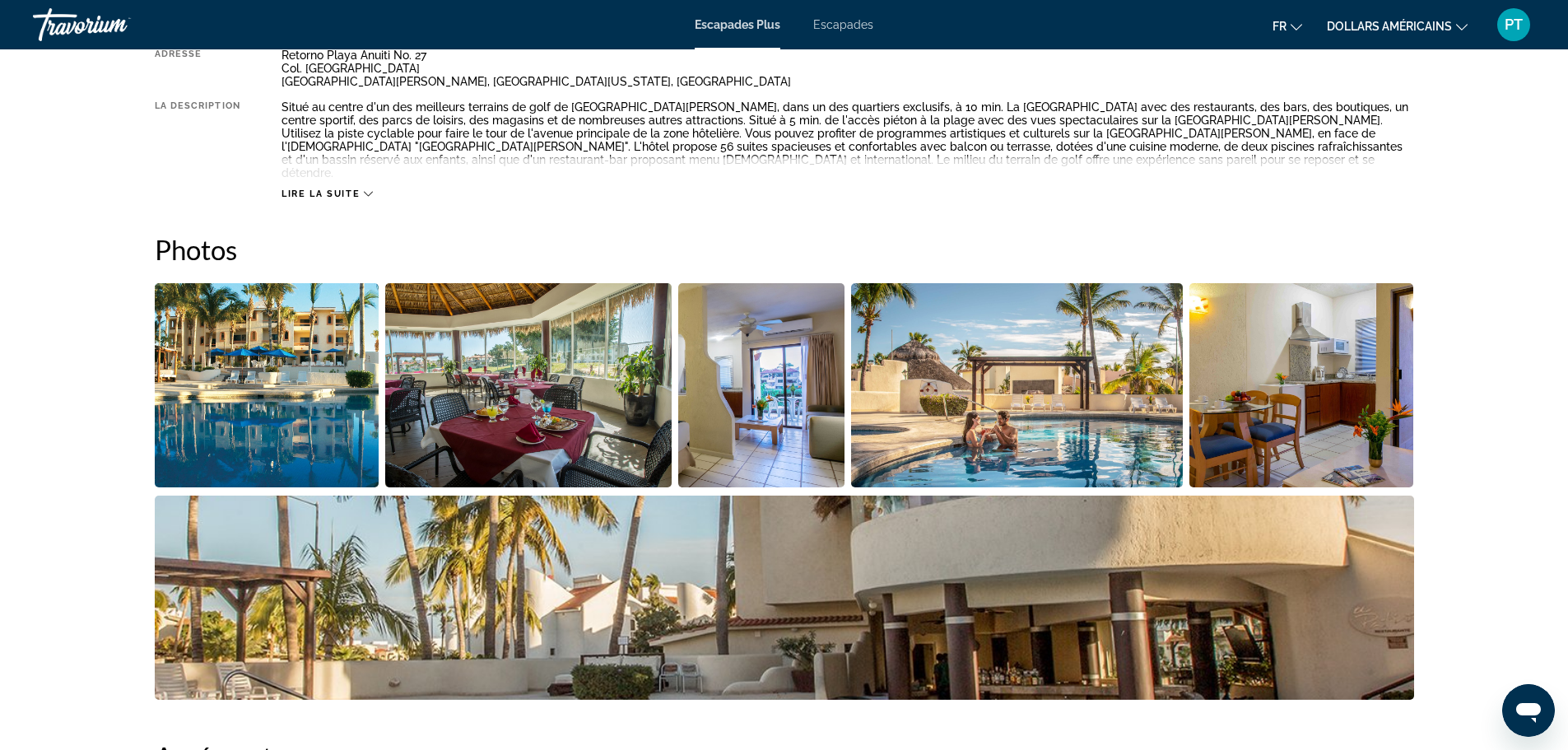
scroll to position [659, 0]
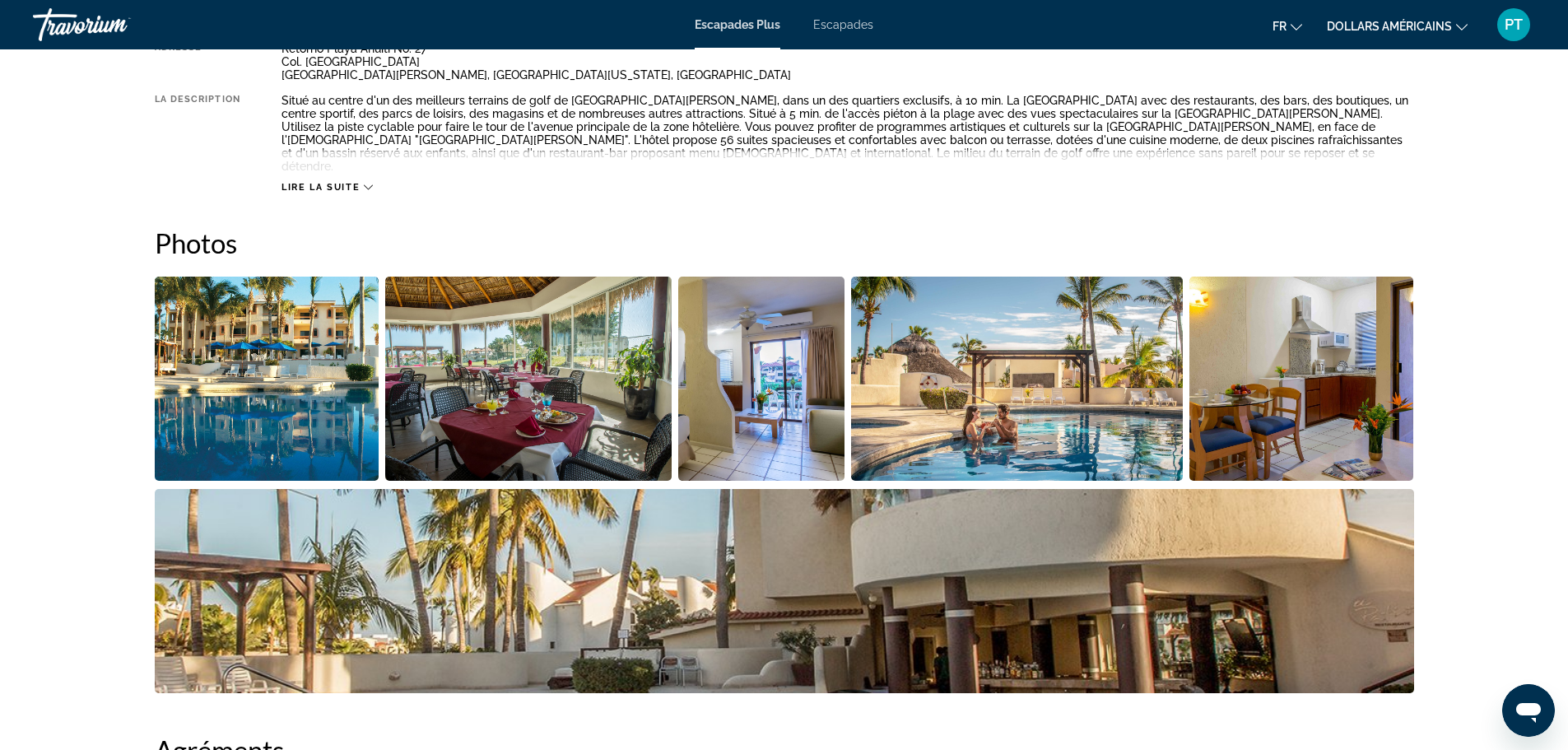
click at [346, 393] on img "Open full-screen image slider" at bounding box center [267, 379] width 224 height 205
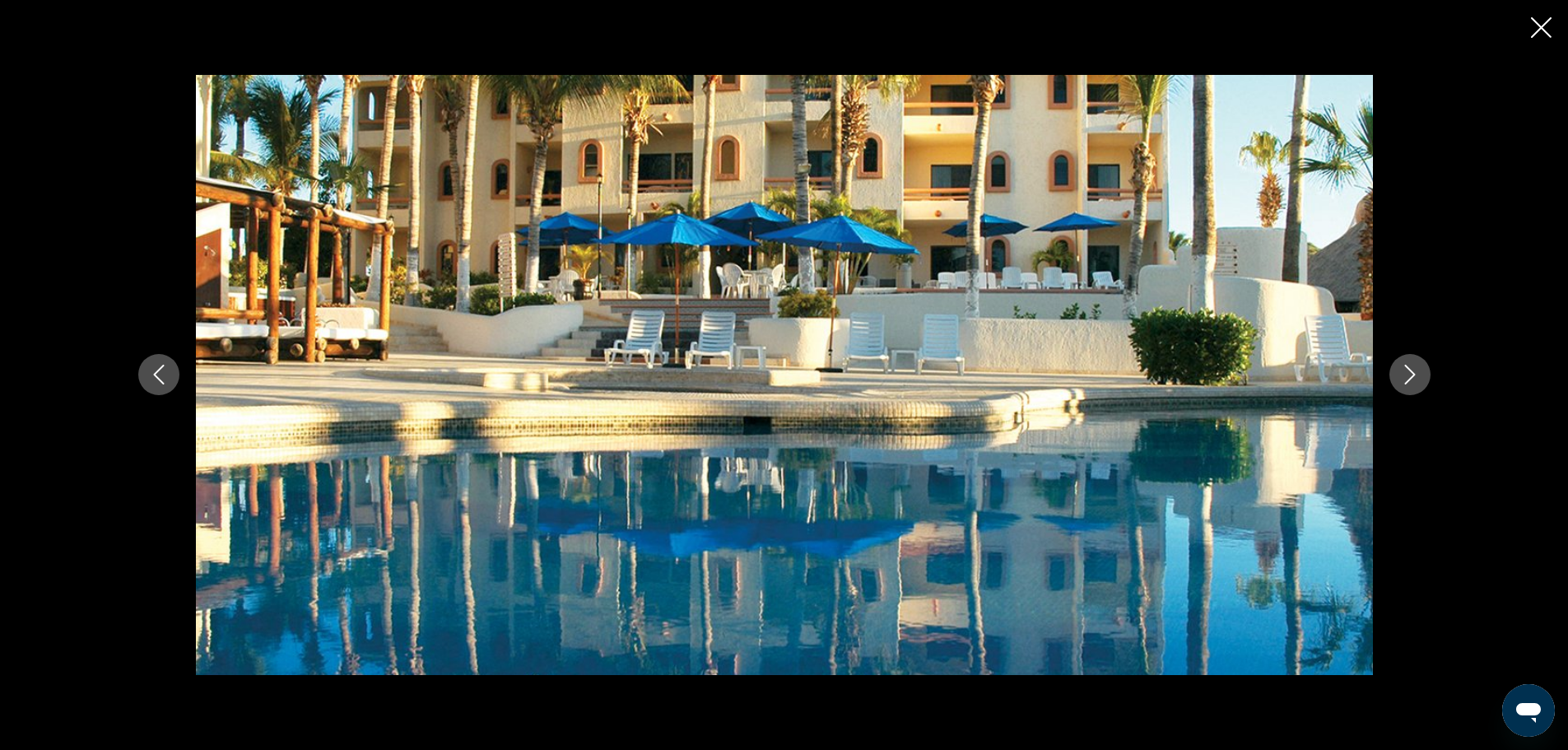
click at [1408, 359] on button "Next image" at bounding box center [1411, 375] width 42 height 42
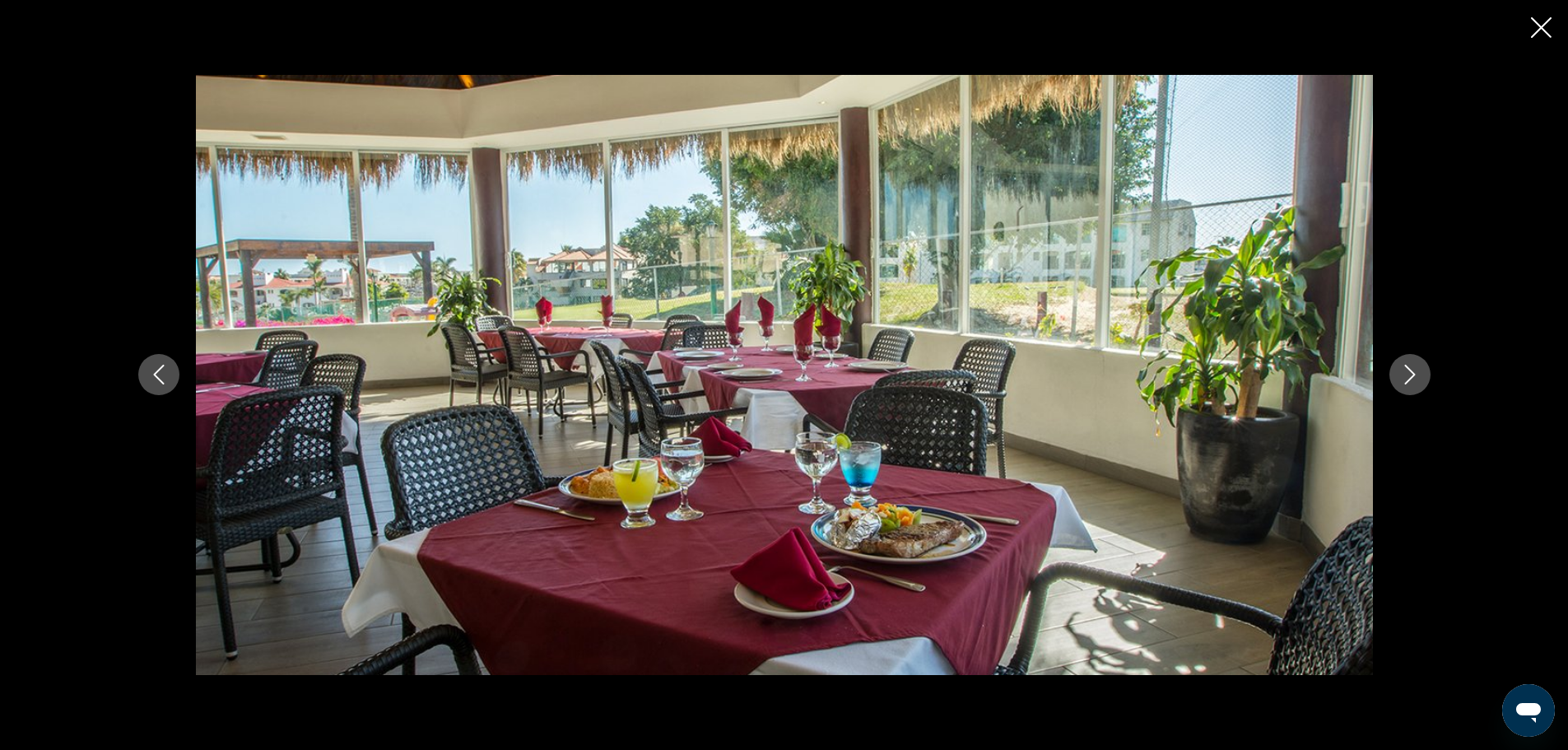
click at [1408, 359] on button "Next image" at bounding box center [1411, 375] width 42 height 42
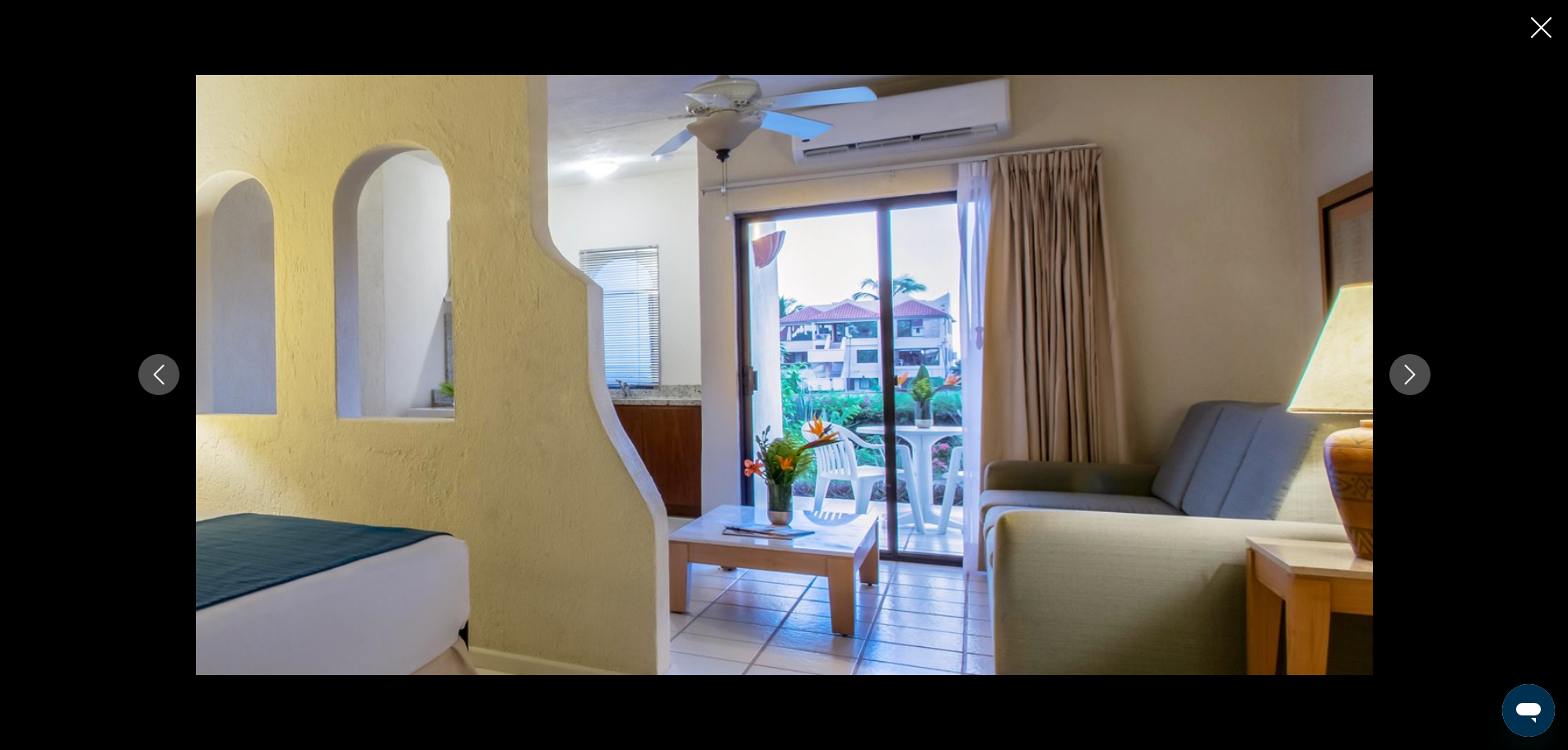
click at [1408, 359] on button "Next image" at bounding box center [1411, 375] width 42 height 42
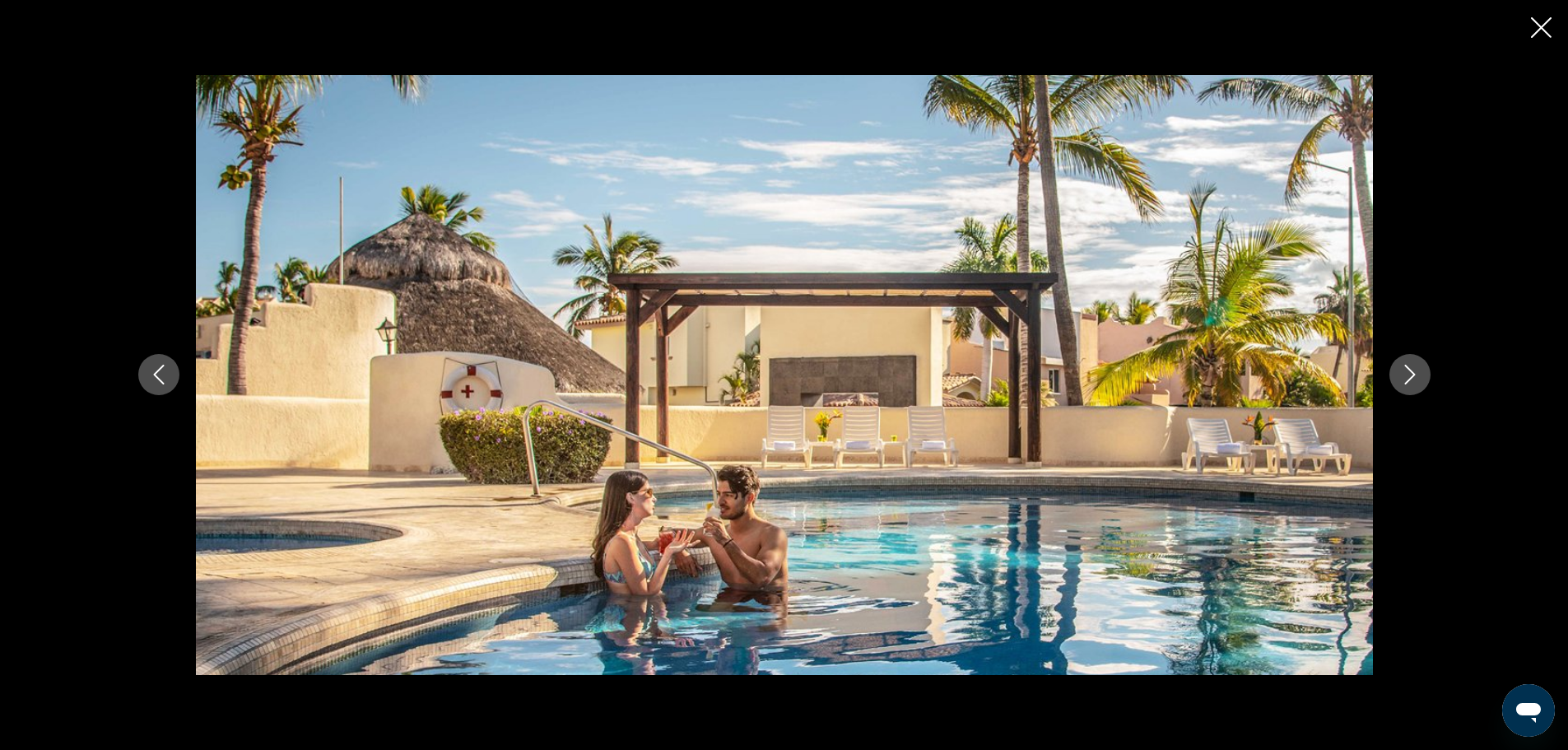
click at [1408, 361] on button "Next image" at bounding box center [1411, 375] width 42 height 42
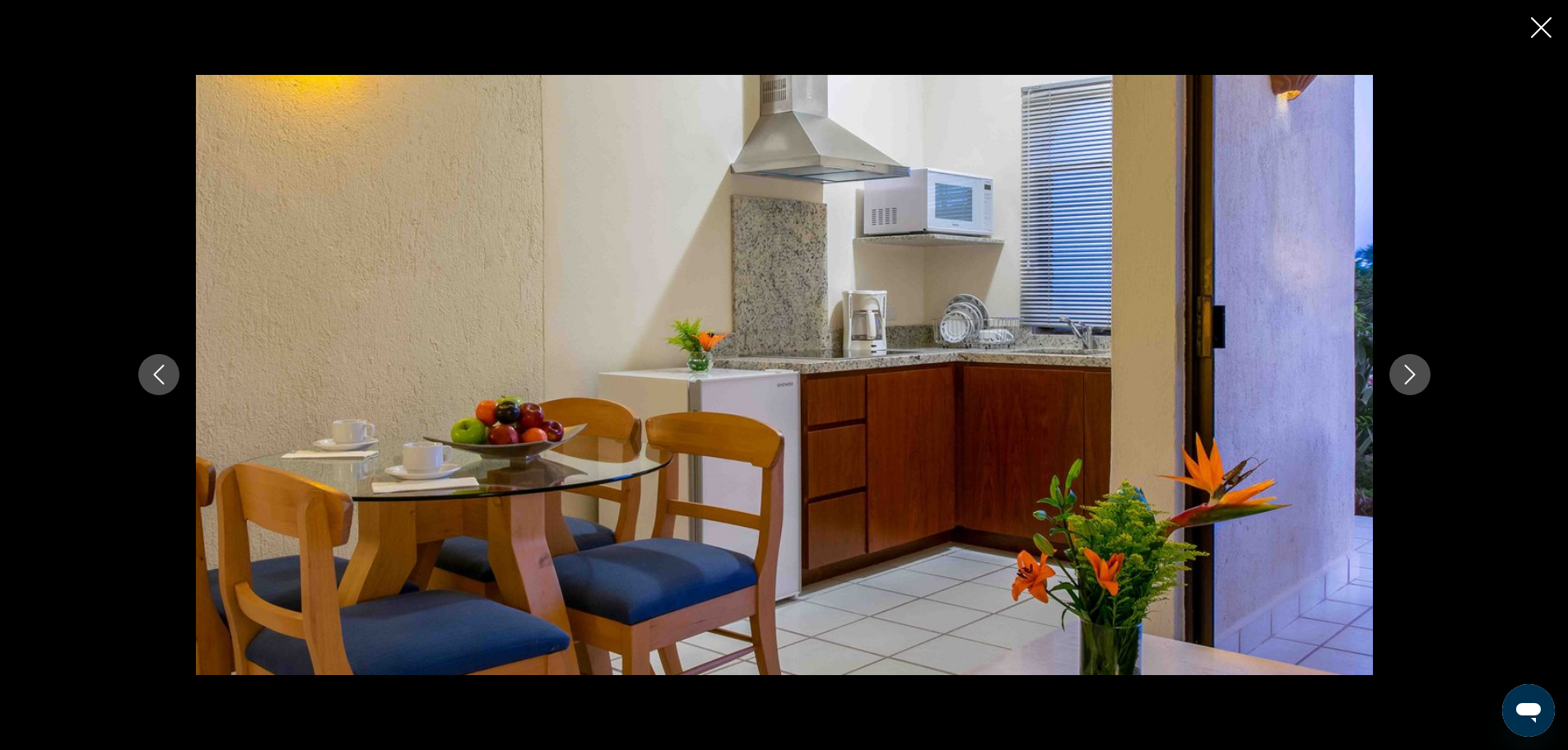
click at [1408, 362] on button "Next image" at bounding box center [1411, 375] width 42 height 42
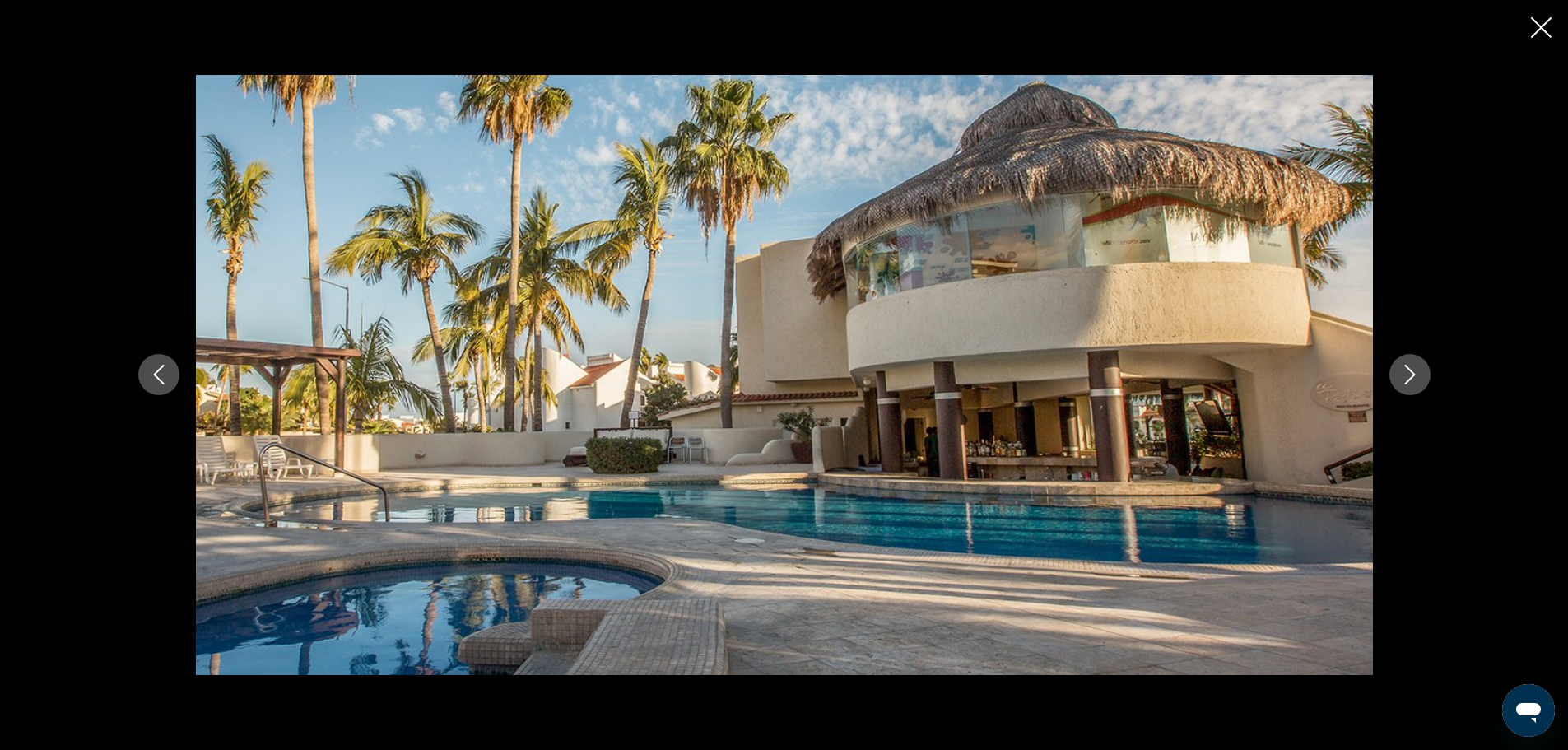
click at [1408, 362] on button "Next image" at bounding box center [1411, 375] width 42 height 42
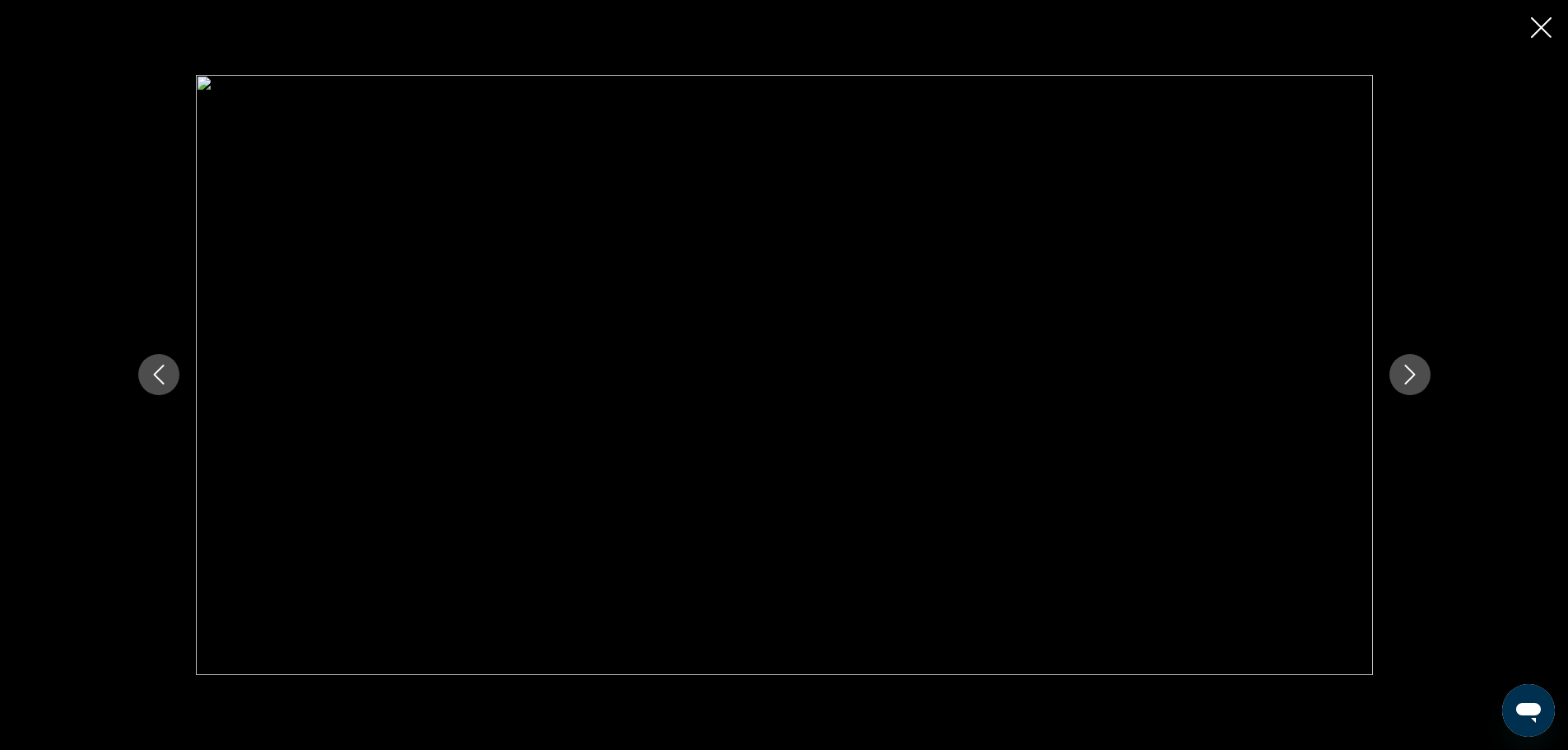
click at [1109, 385] on img "Contenu principal" at bounding box center [785, 375] width 1177 height 600
click at [1393, 375] on button "Next image" at bounding box center [1411, 375] width 42 height 42
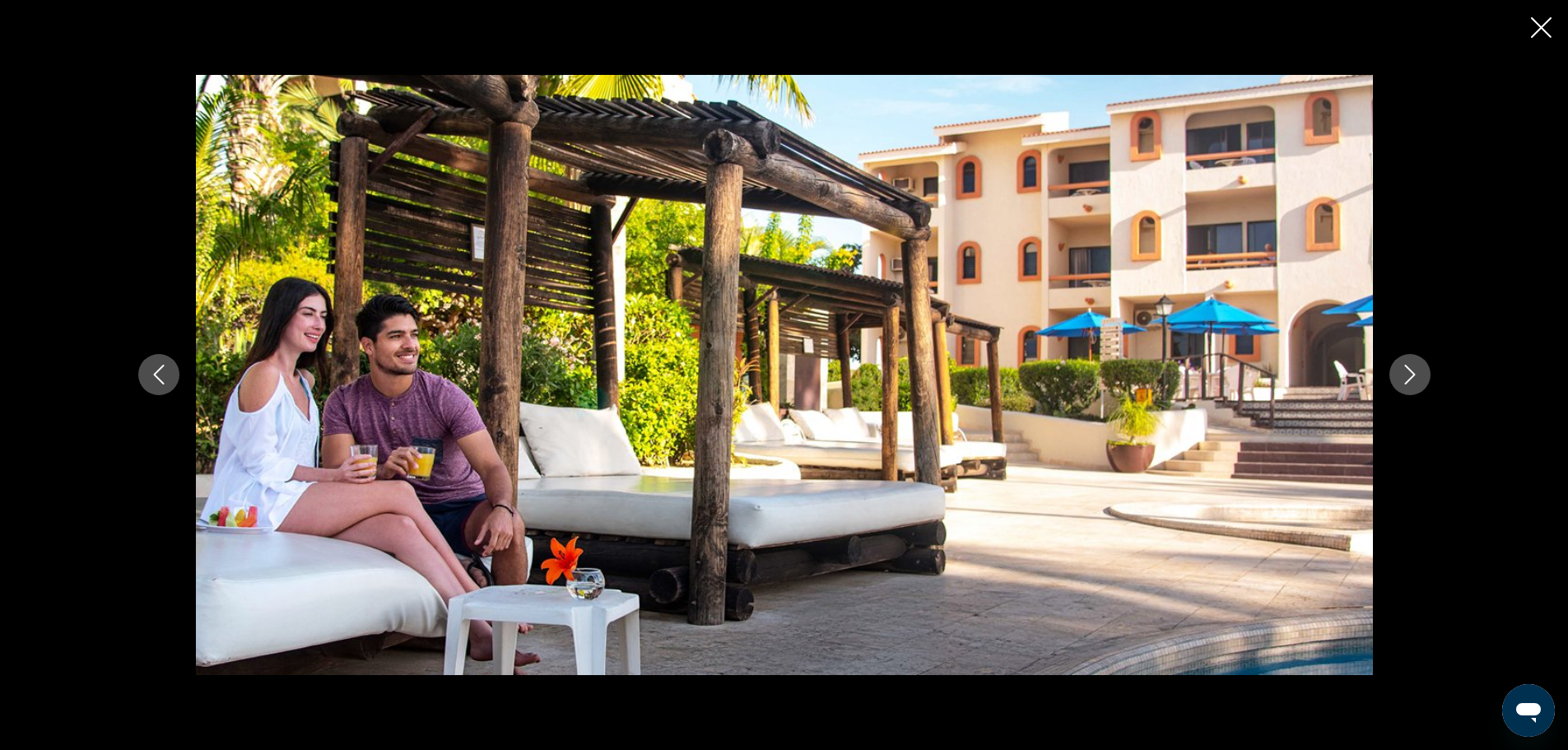
click at [187, 392] on div "prev next" at bounding box center [785, 375] width 1325 height 600
click at [180, 386] on div "prev next" at bounding box center [785, 375] width 1325 height 600
click at [170, 382] on button "Previous image" at bounding box center [159, 375] width 42 height 42
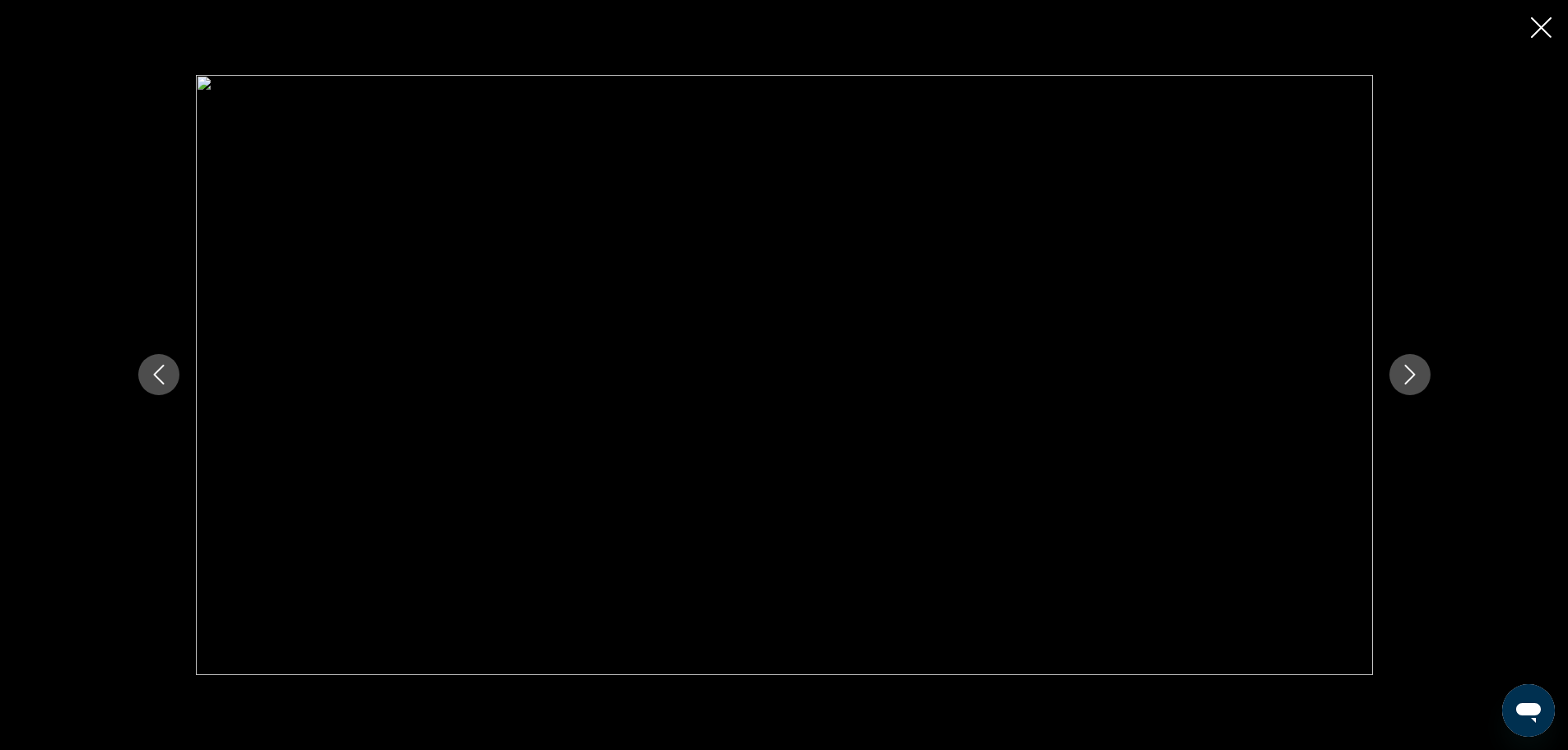
click at [1415, 367] on icon "Next image" at bounding box center [1410, 375] width 20 height 20
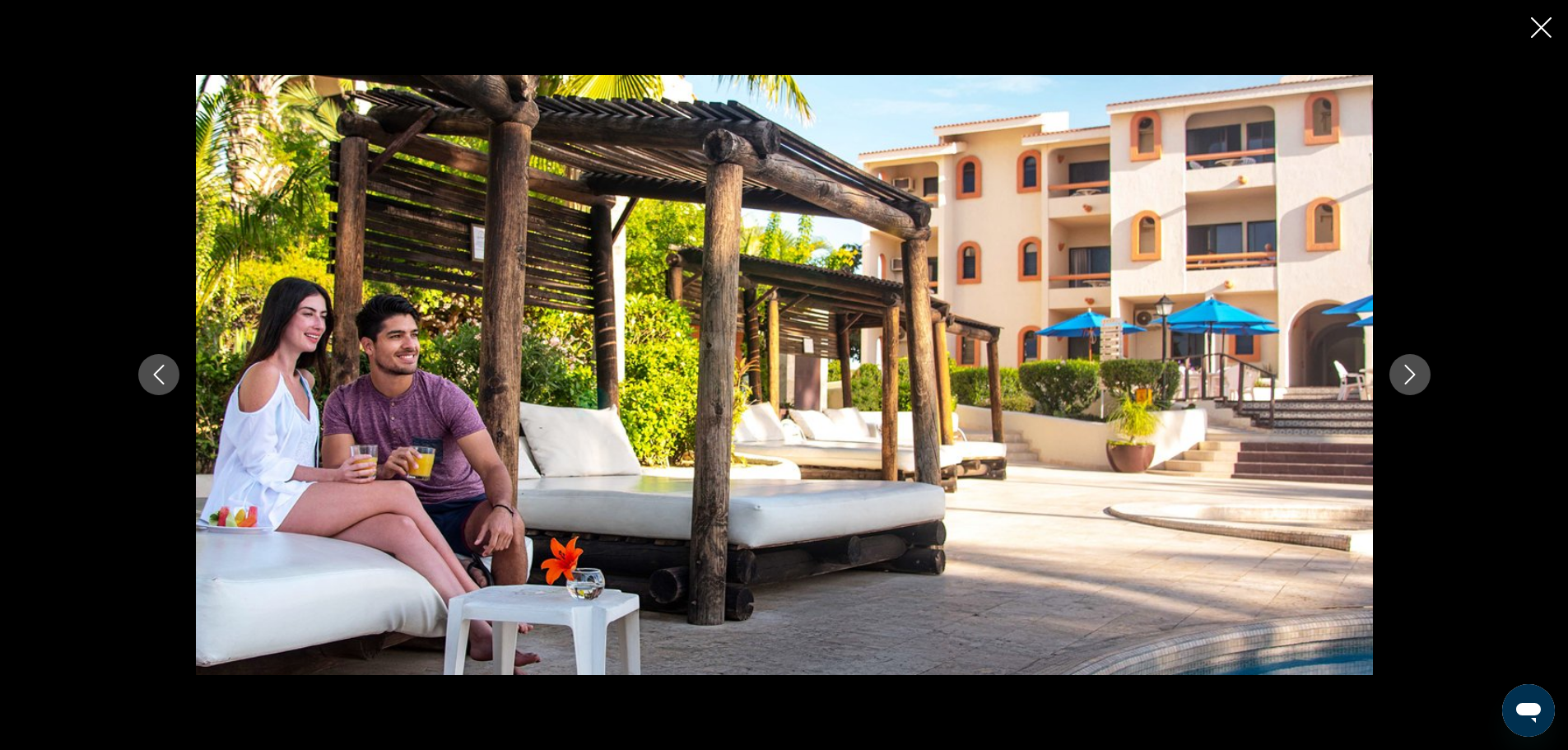
click at [1415, 367] on icon "Next image" at bounding box center [1410, 375] width 20 height 20
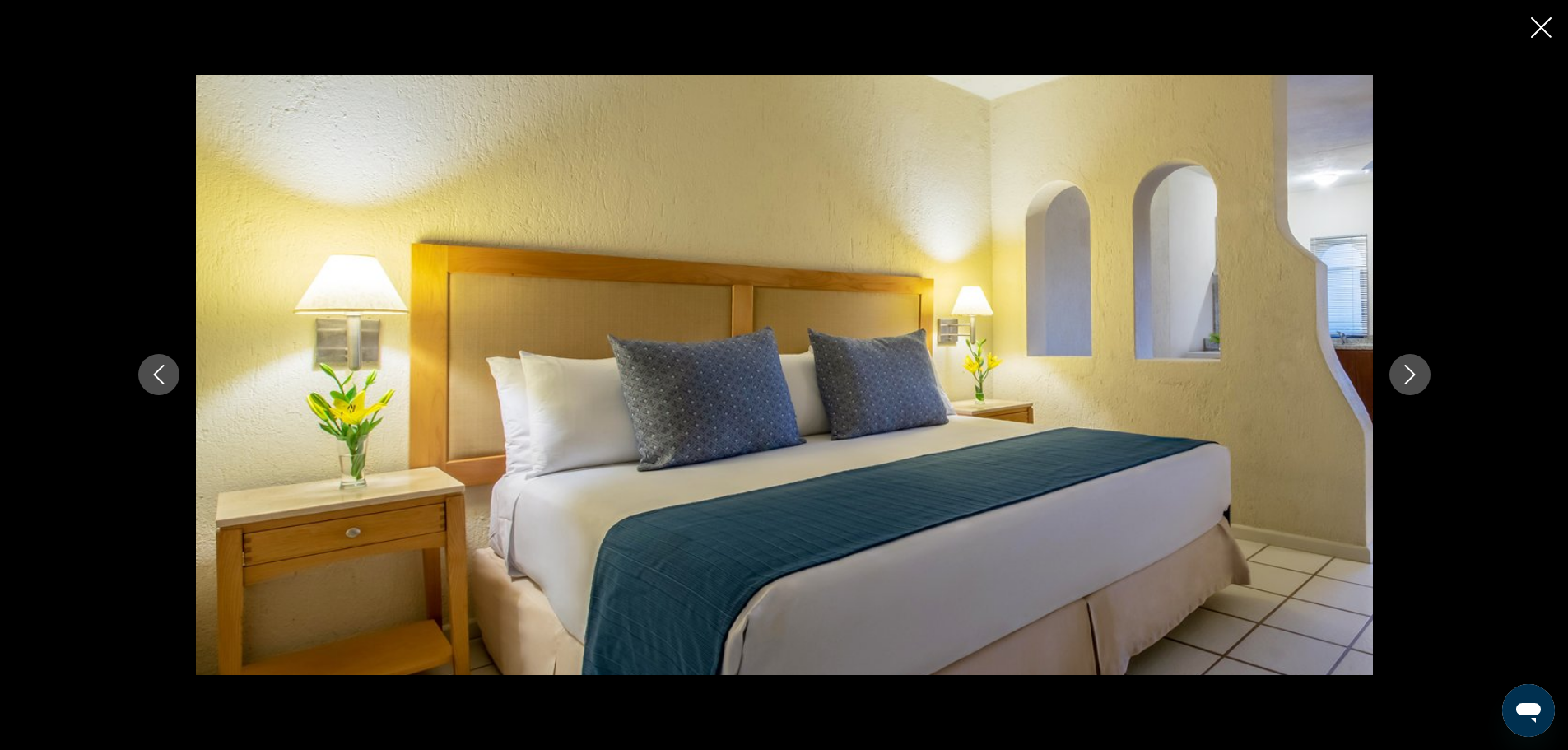
click at [1415, 367] on icon "Next image" at bounding box center [1410, 375] width 20 height 20
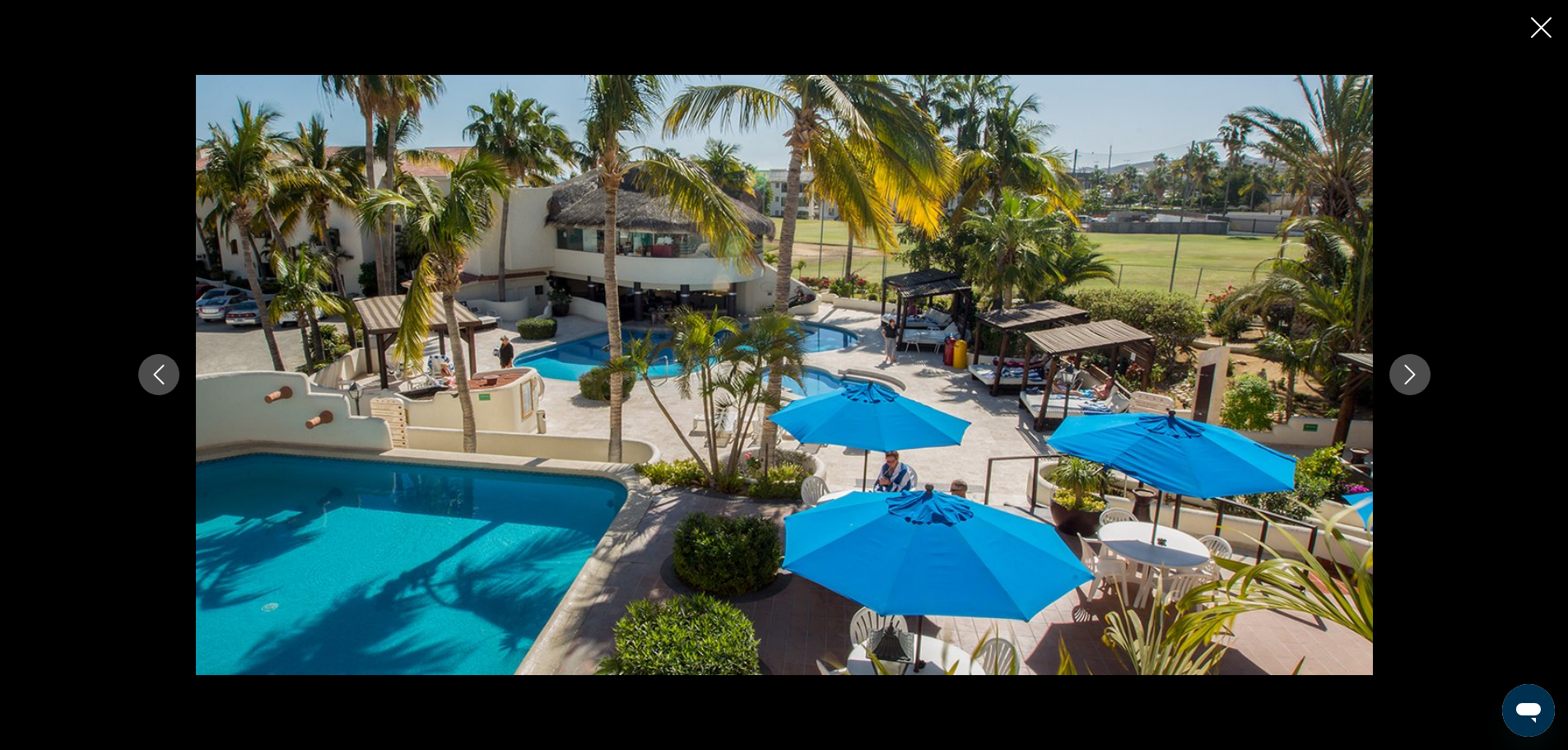
click at [1415, 367] on icon "Next image" at bounding box center [1410, 375] width 20 height 20
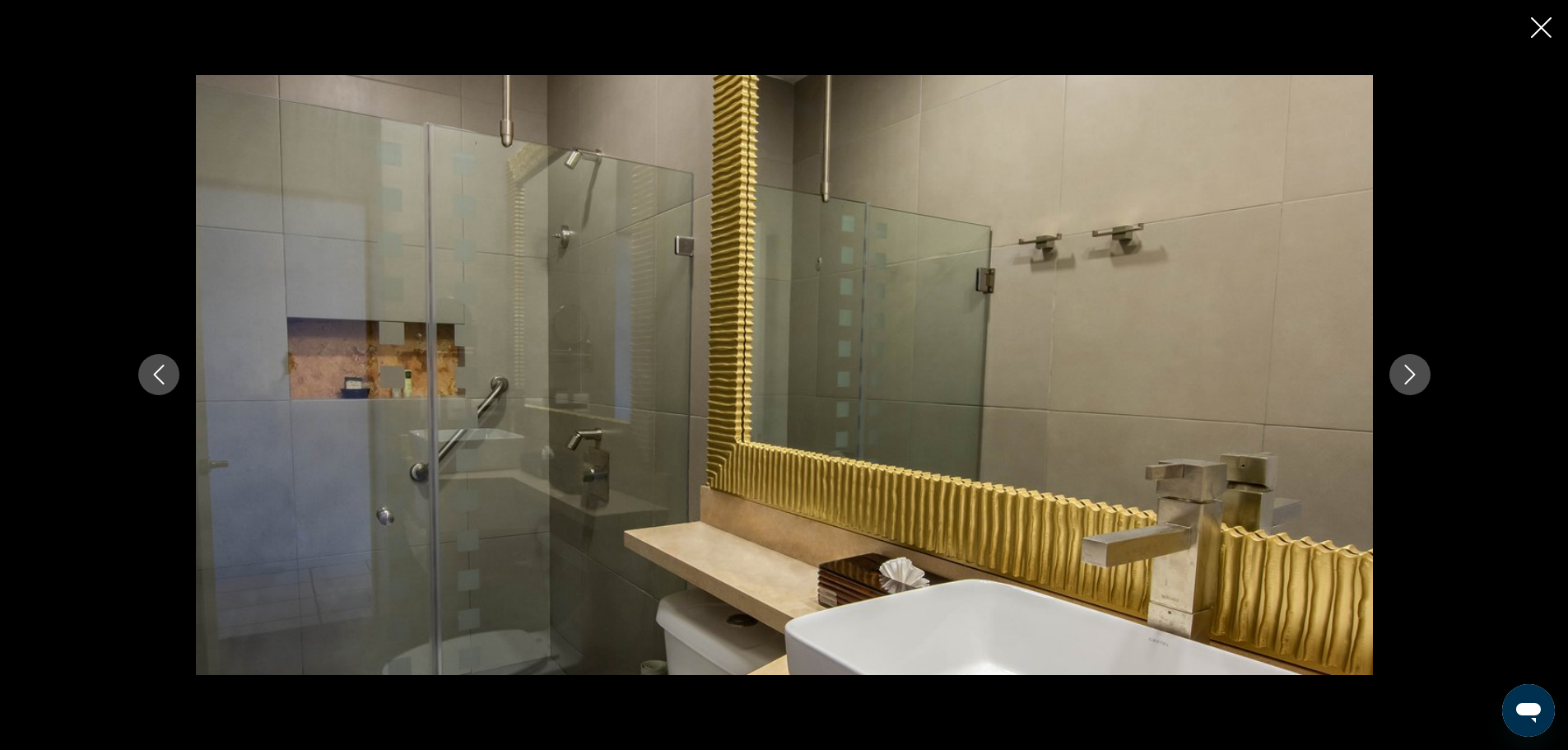
click at [1415, 373] on icon "Next image" at bounding box center [1410, 375] width 20 height 20
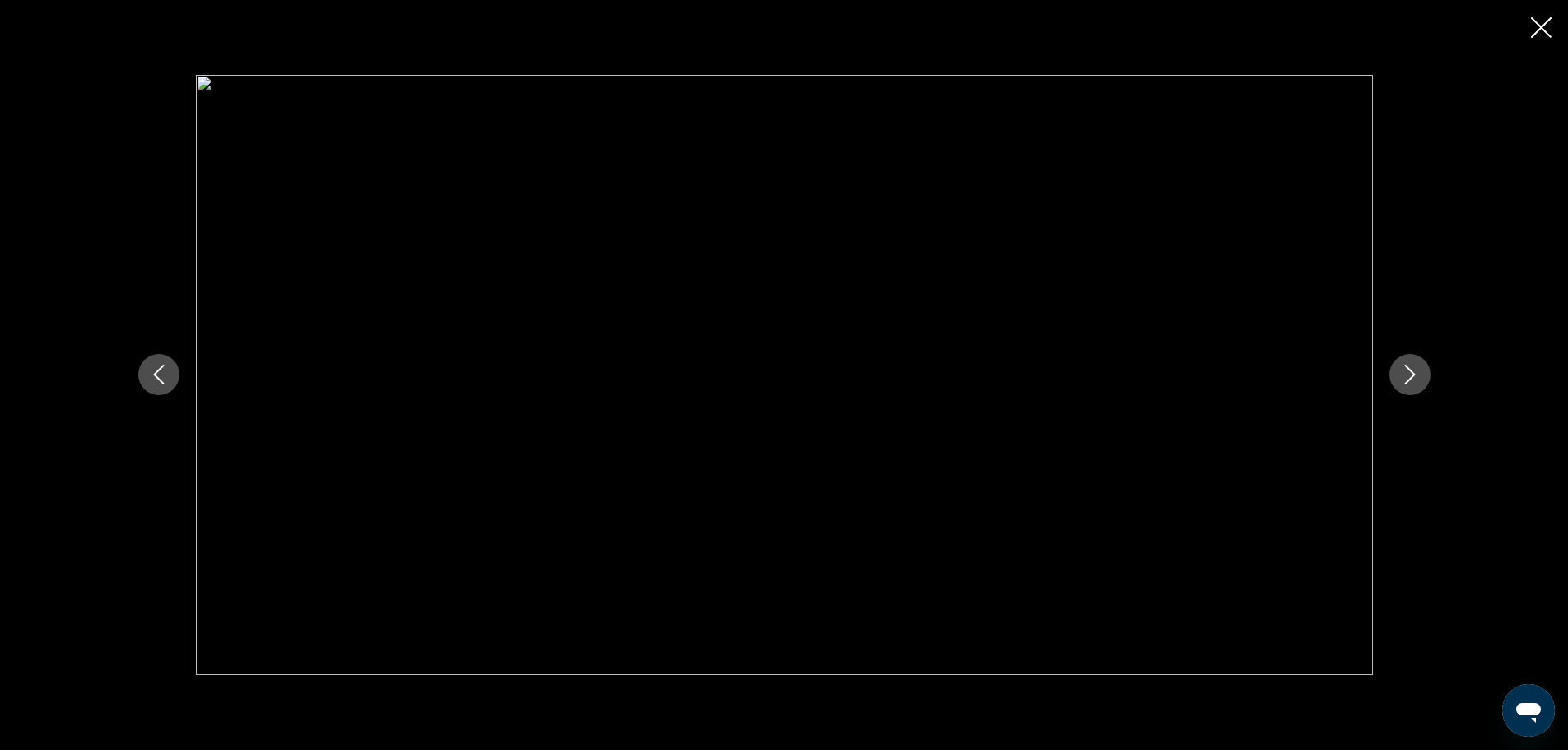
click at [1415, 373] on icon "Next image" at bounding box center [1410, 375] width 20 height 20
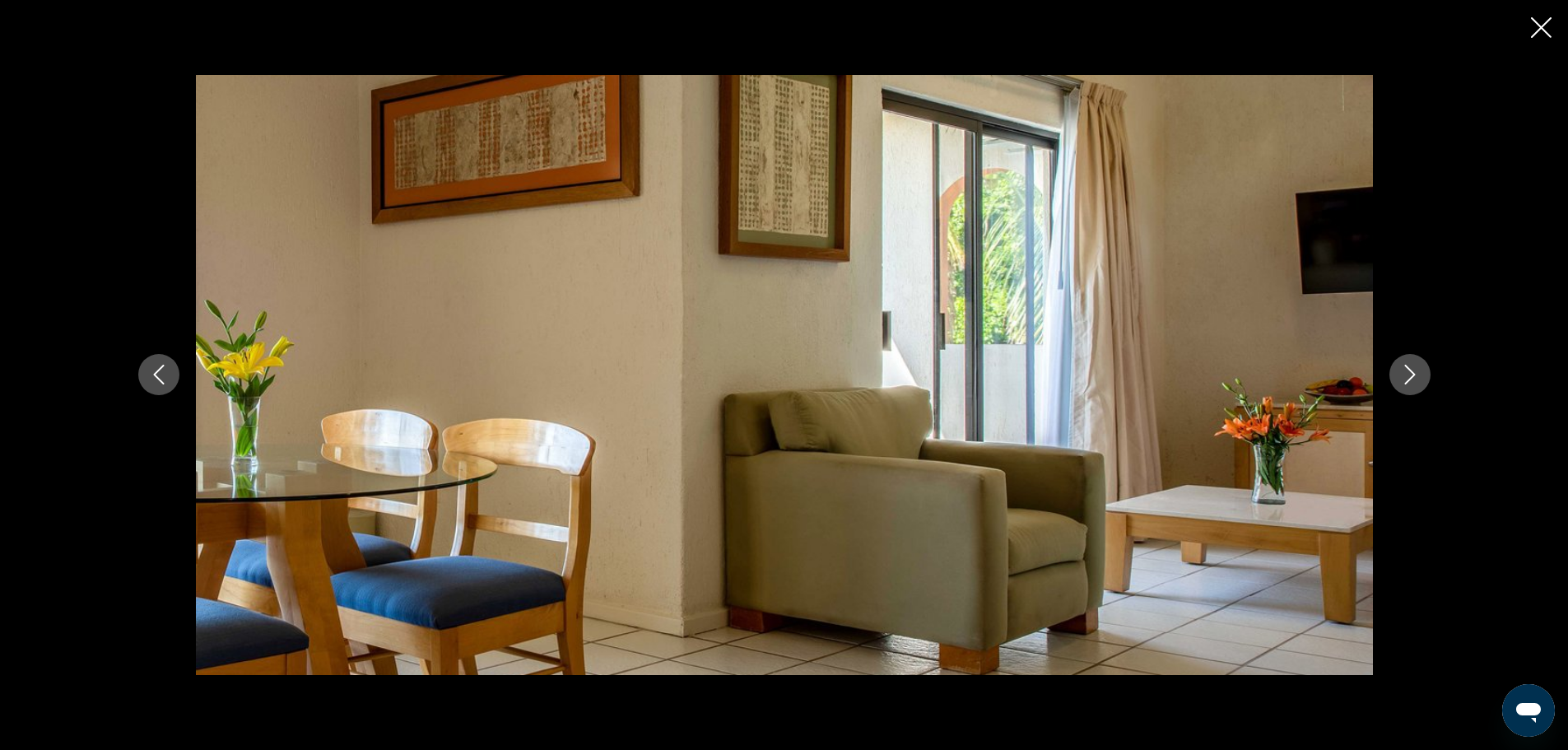
click at [1415, 373] on icon "Next image" at bounding box center [1410, 375] width 20 height 20
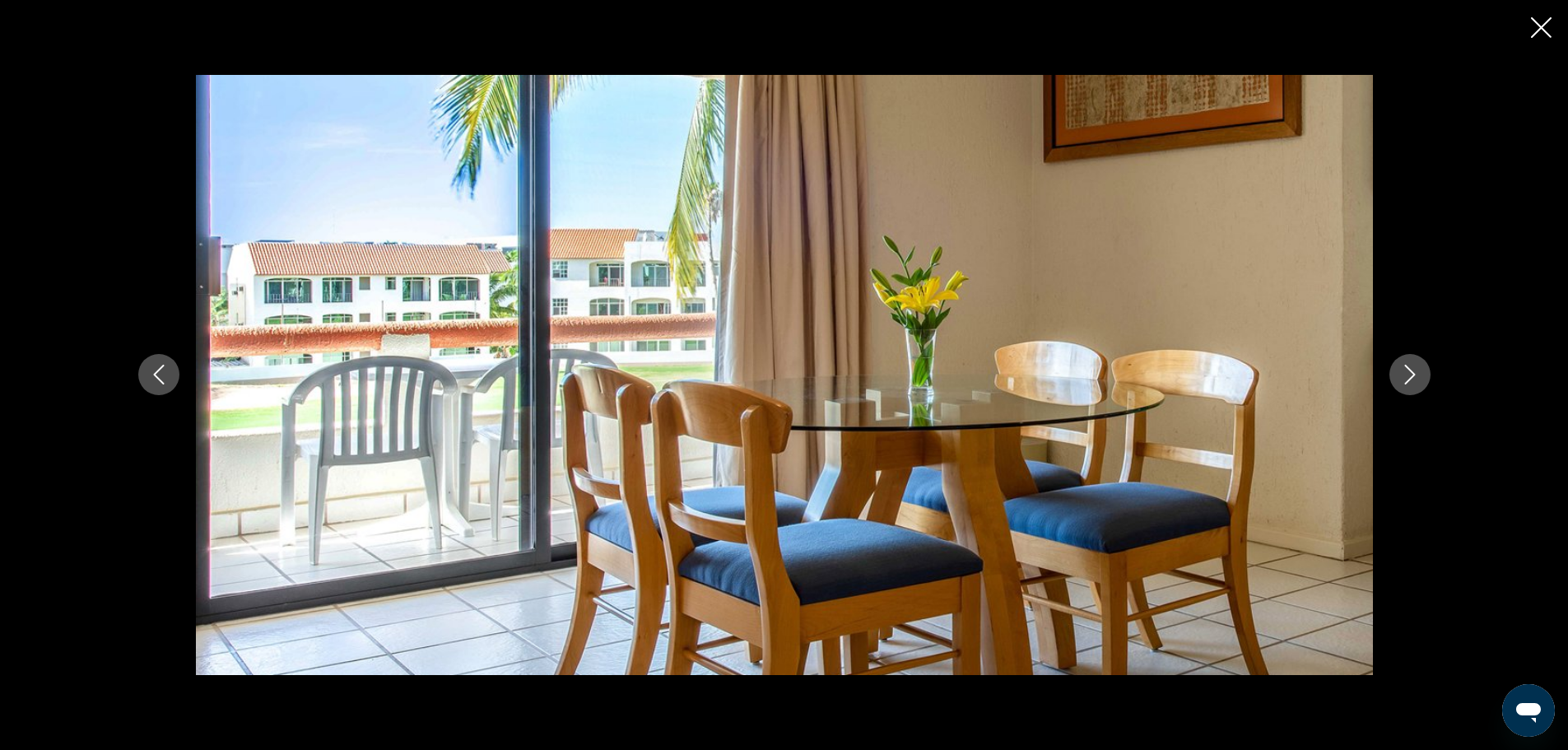
click at [1415, 373] on icon "Next image" at bounding box center [1410, 375] width 20 height 20
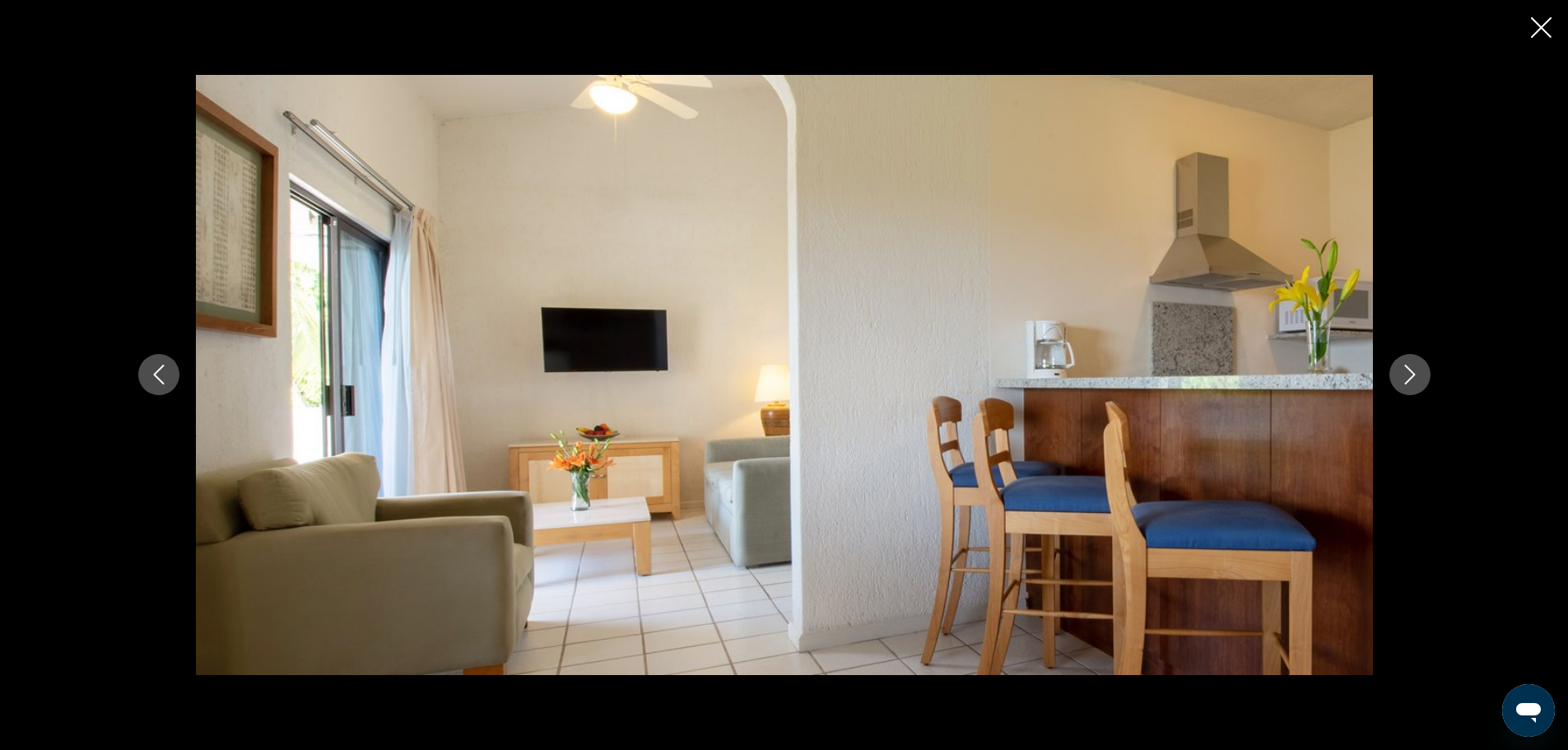
click at [1415, 373] on icon "Next image" at bounding box center [1410, 375] width 20 height 20
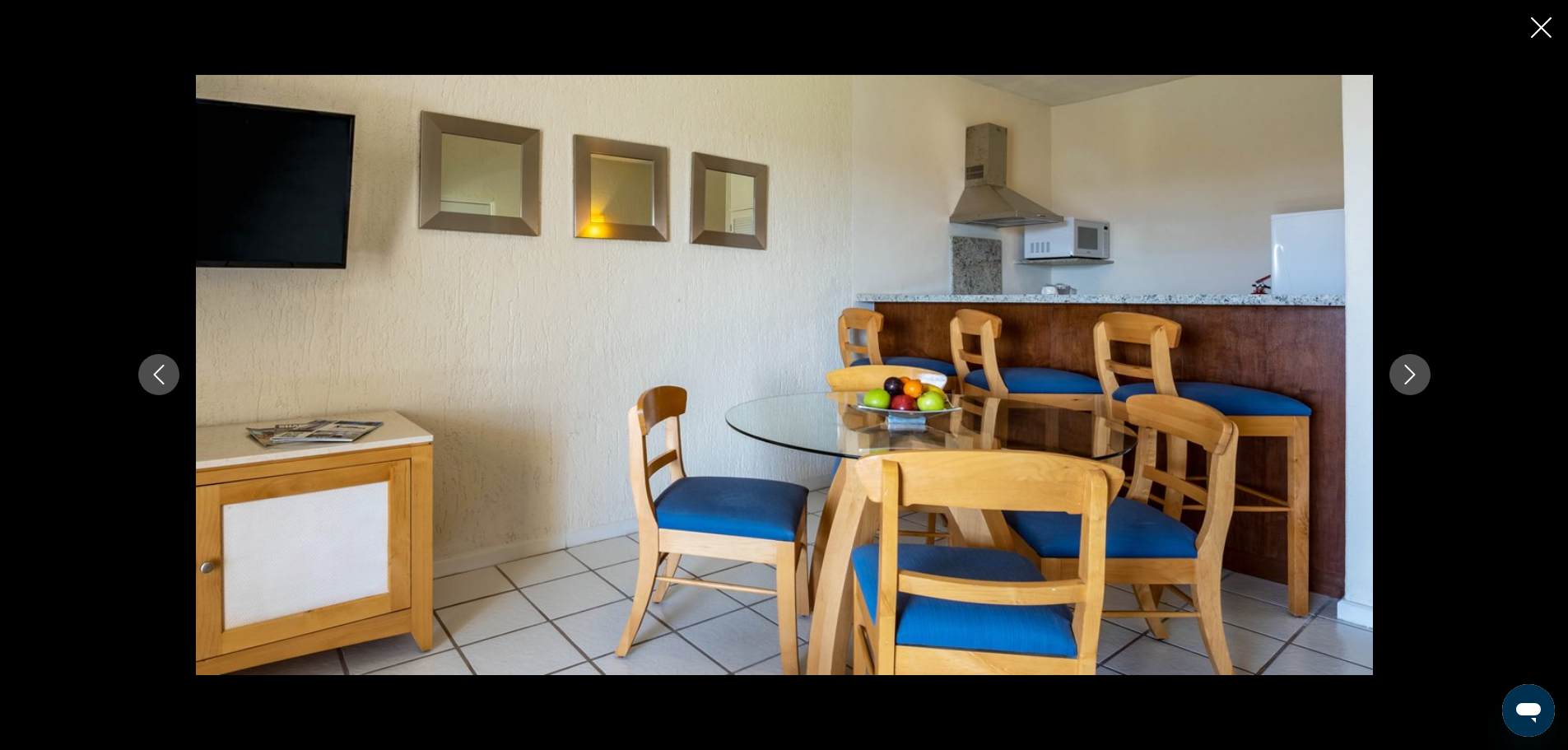
click at [1415, 373] on icon "Next image" at bounding box center [1410, 375] width 20 height 20
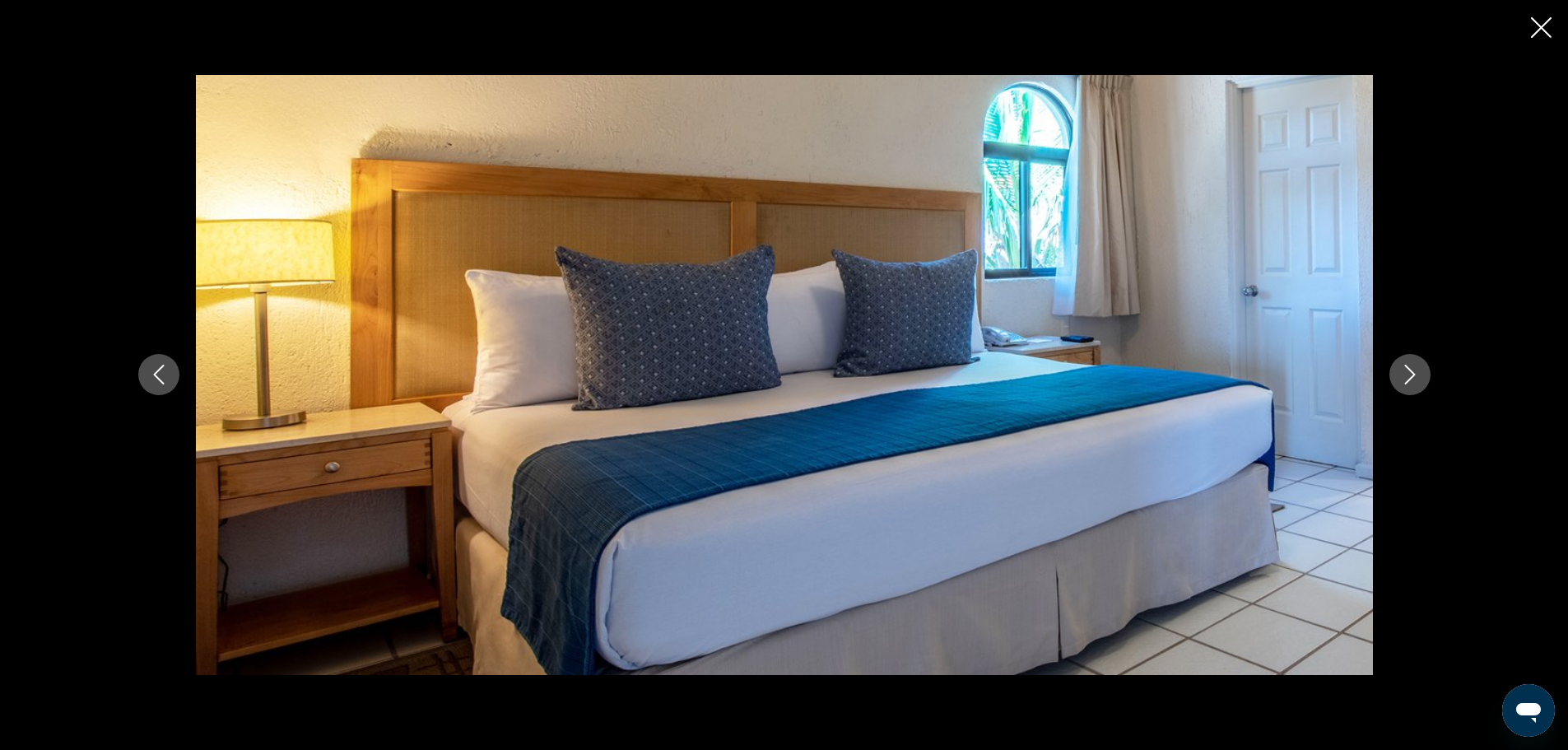
click at [1415, 373] on icon "Next image" at bounding box center [1410, 375] width 20 height 20
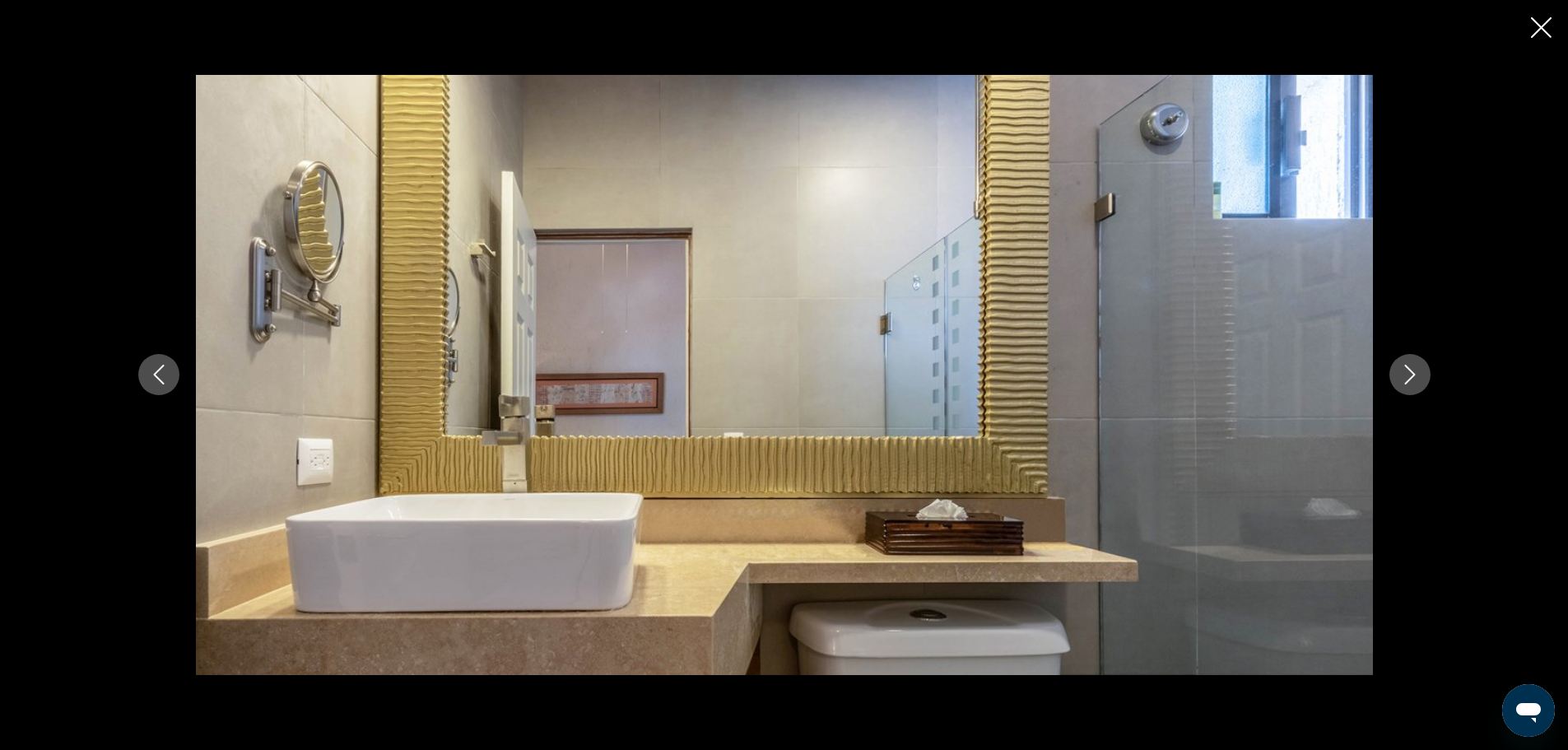
click at [1535, 37] on icon "Close slideshow" at bounding box center [1541, 27] width 21 height 21
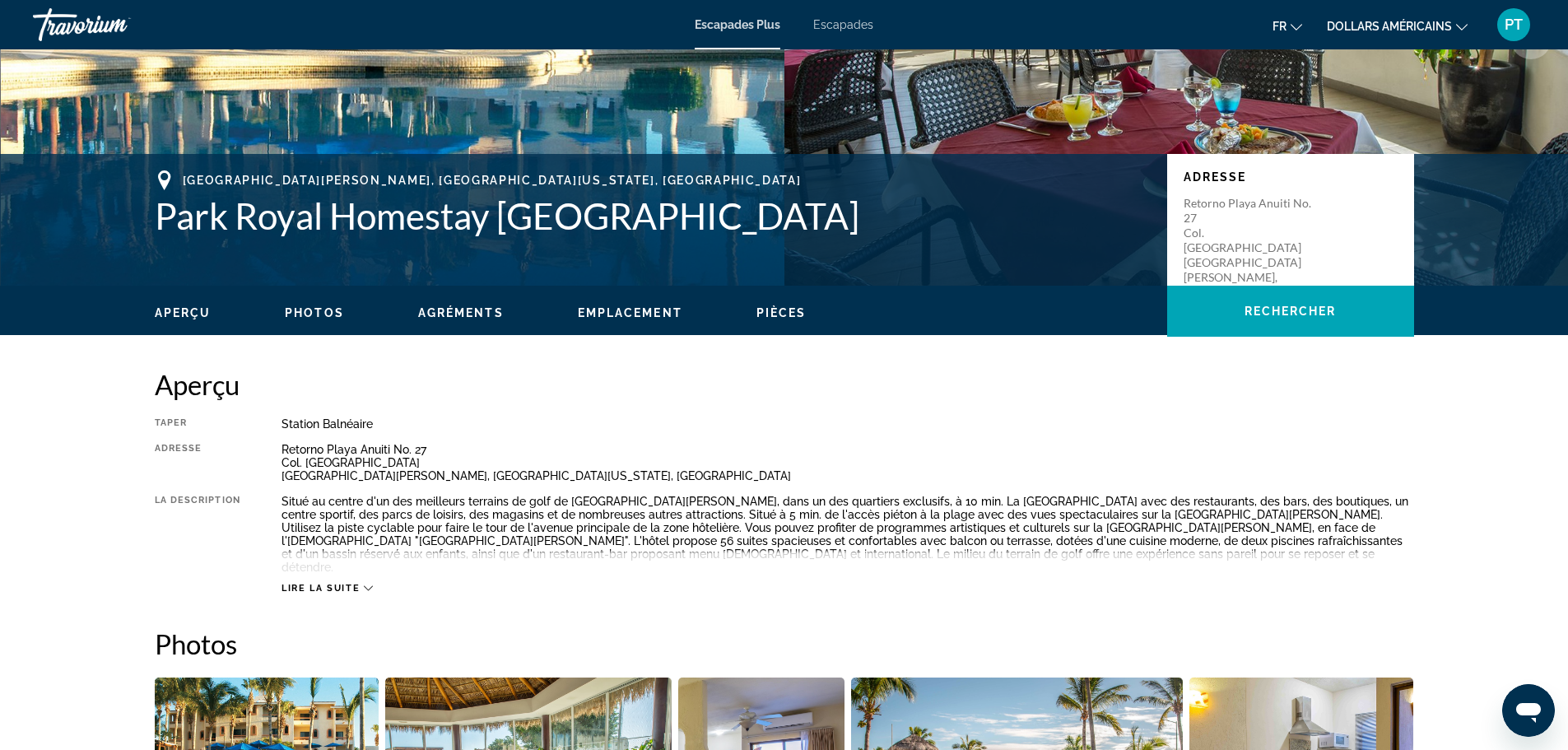
scroll to position [0, 0]
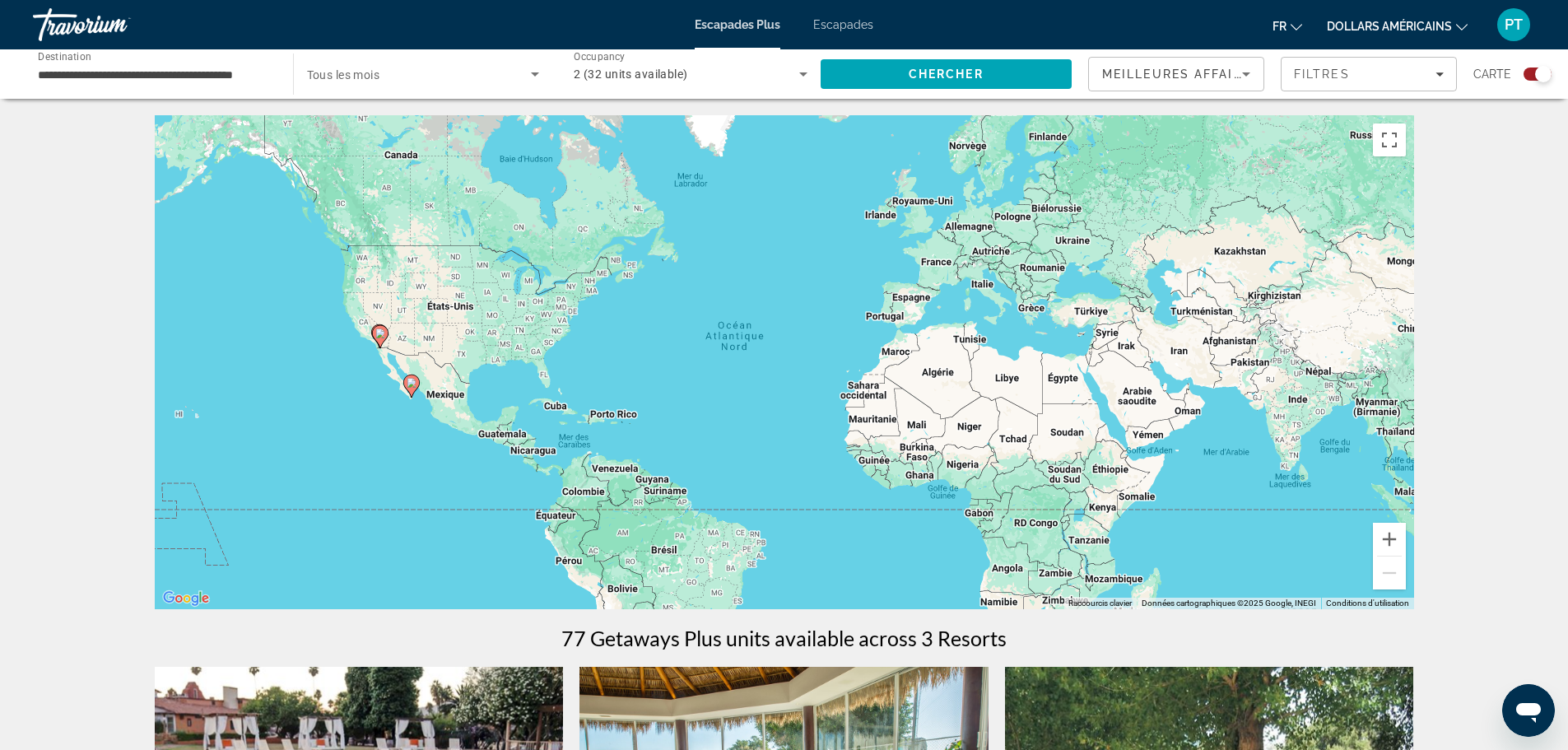
click at [1523, 323] on div "← Déplacement vers la gauche → Déplacement vers la droite ↑ Déplacement vers le…" at bounding box center [784, 718] width 1568 height 1206
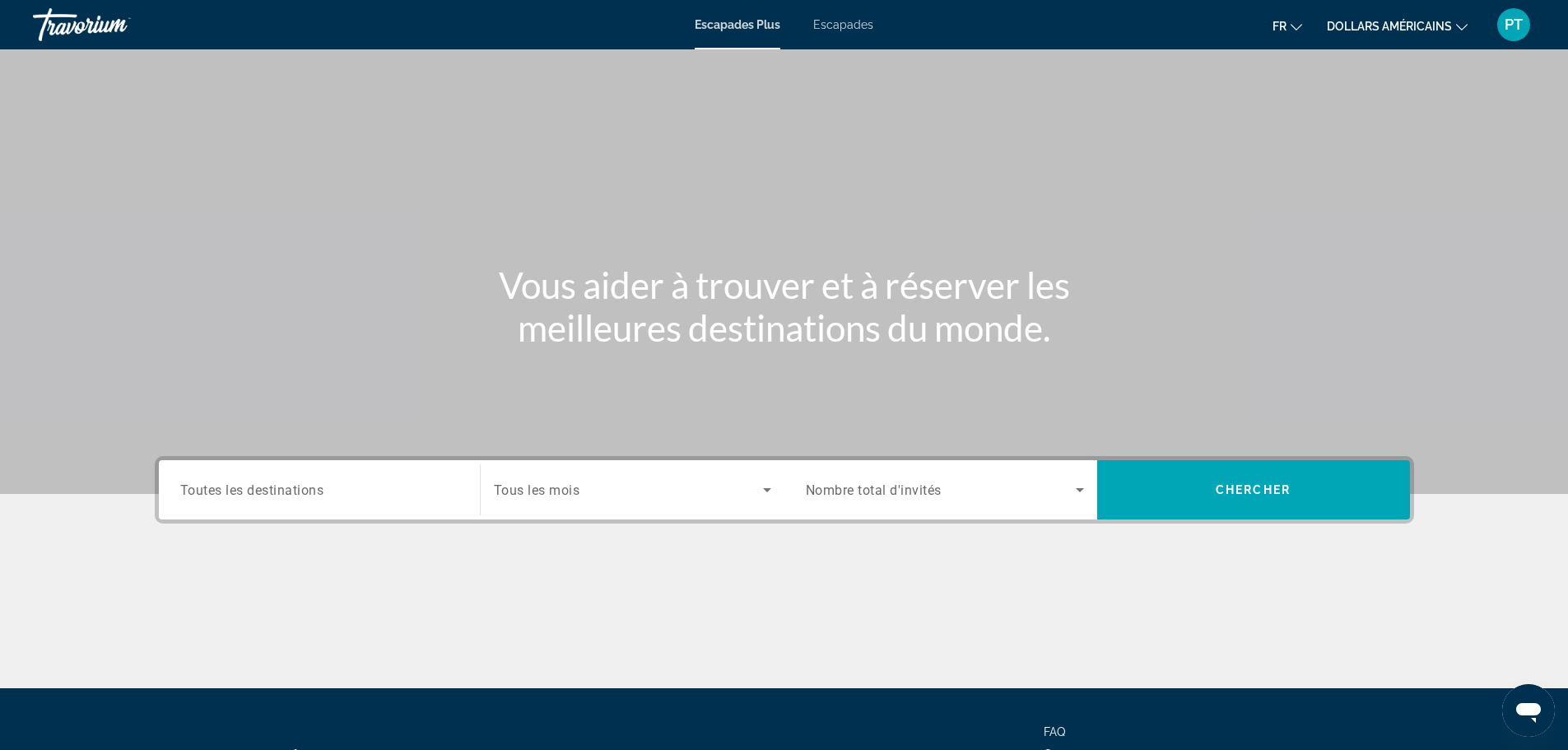
click at [342, 494] on input "Destination Toutes les destinations" at bounding box center [319, 491] width 279 height 20
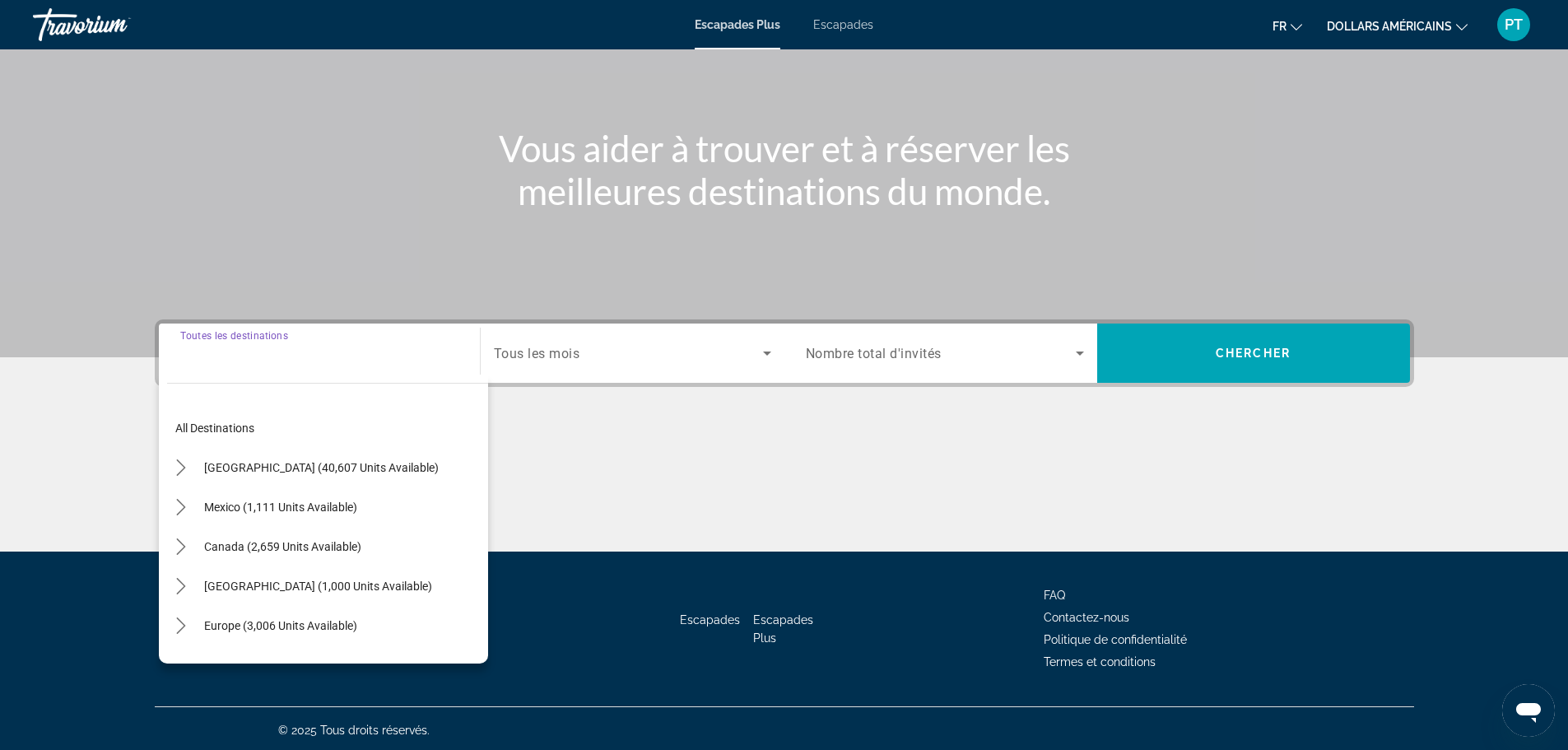
scroll to position [140, 0]
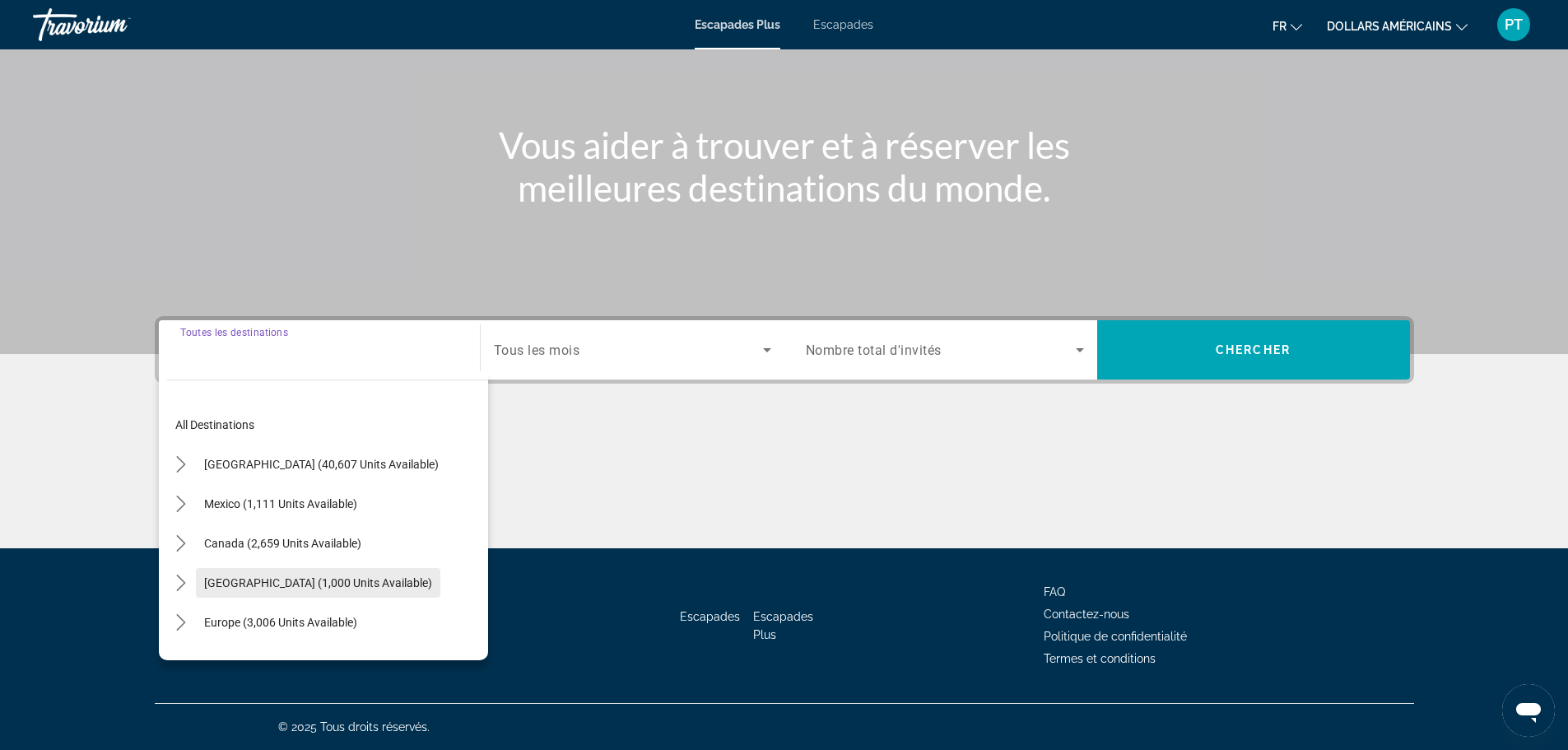
click at [295, 589] on span "[GEOGRAPHIC_DATA] (1,000 units available)" at bounding box center [318, 583] width 228 height 13
type input "**********"
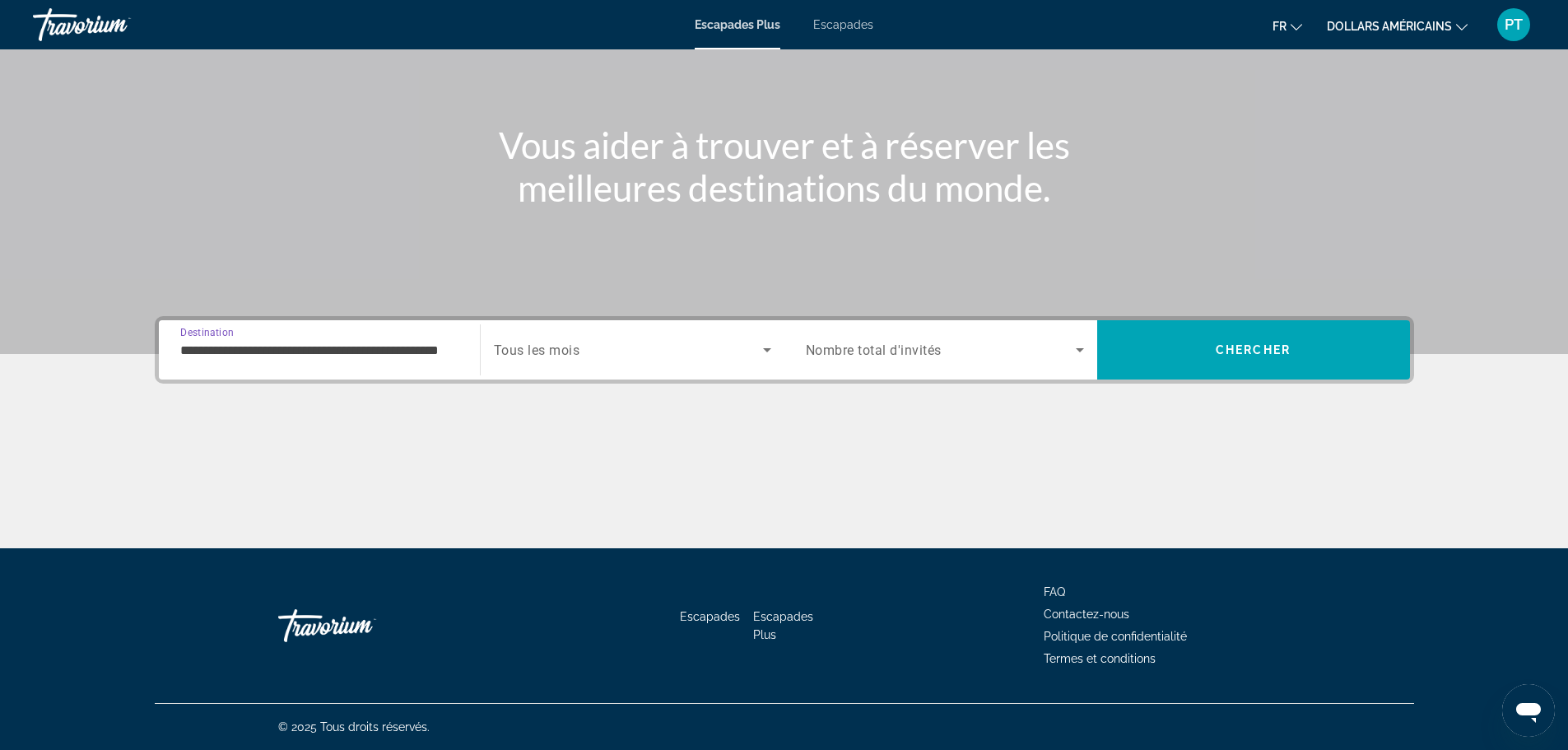
click at [1080, 362] on div "Search widget" at bounding box center [944, 349] width 279 height 46
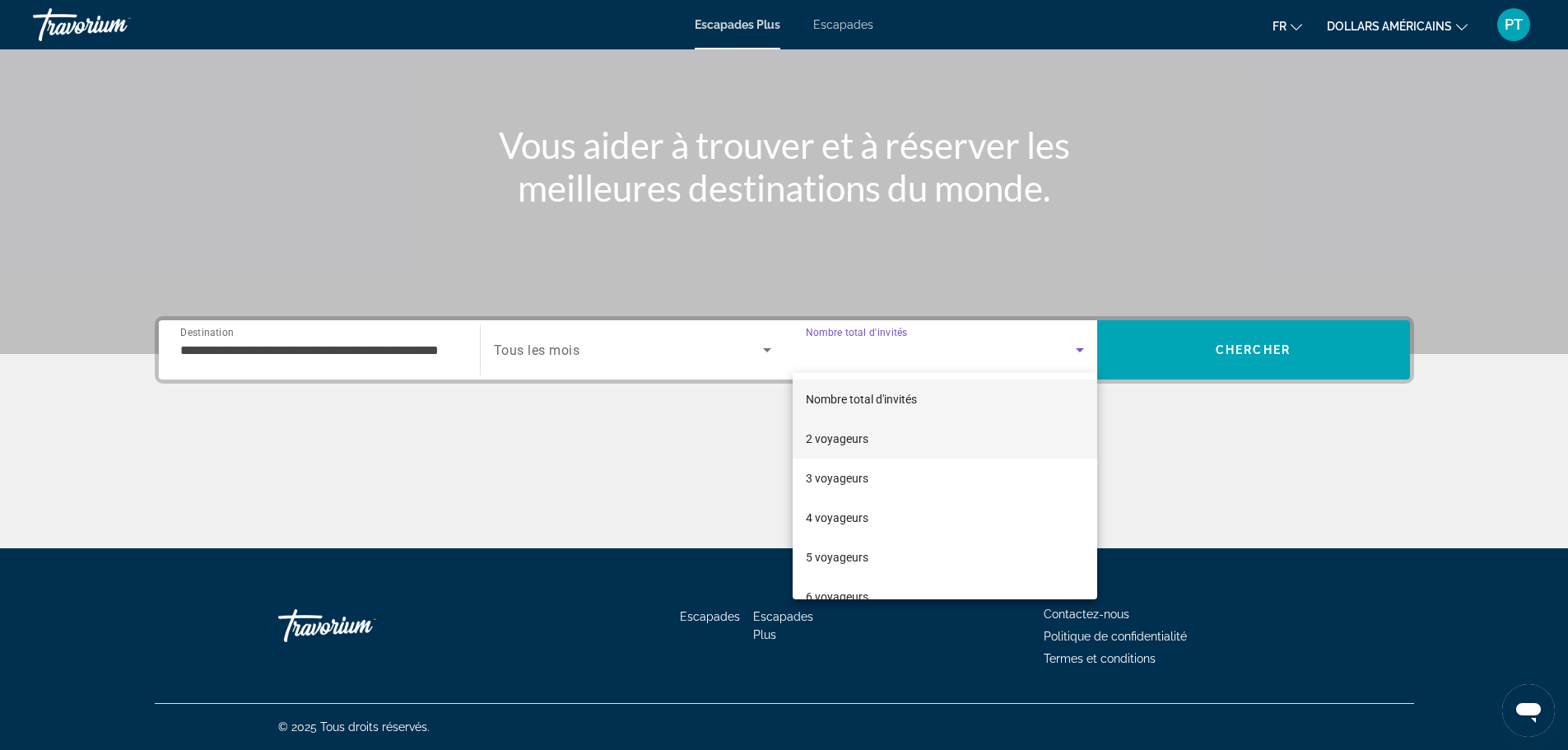
click at [836, 435] on font "2 voyageurs" at bounding box center [836, 439] width 62 height 13
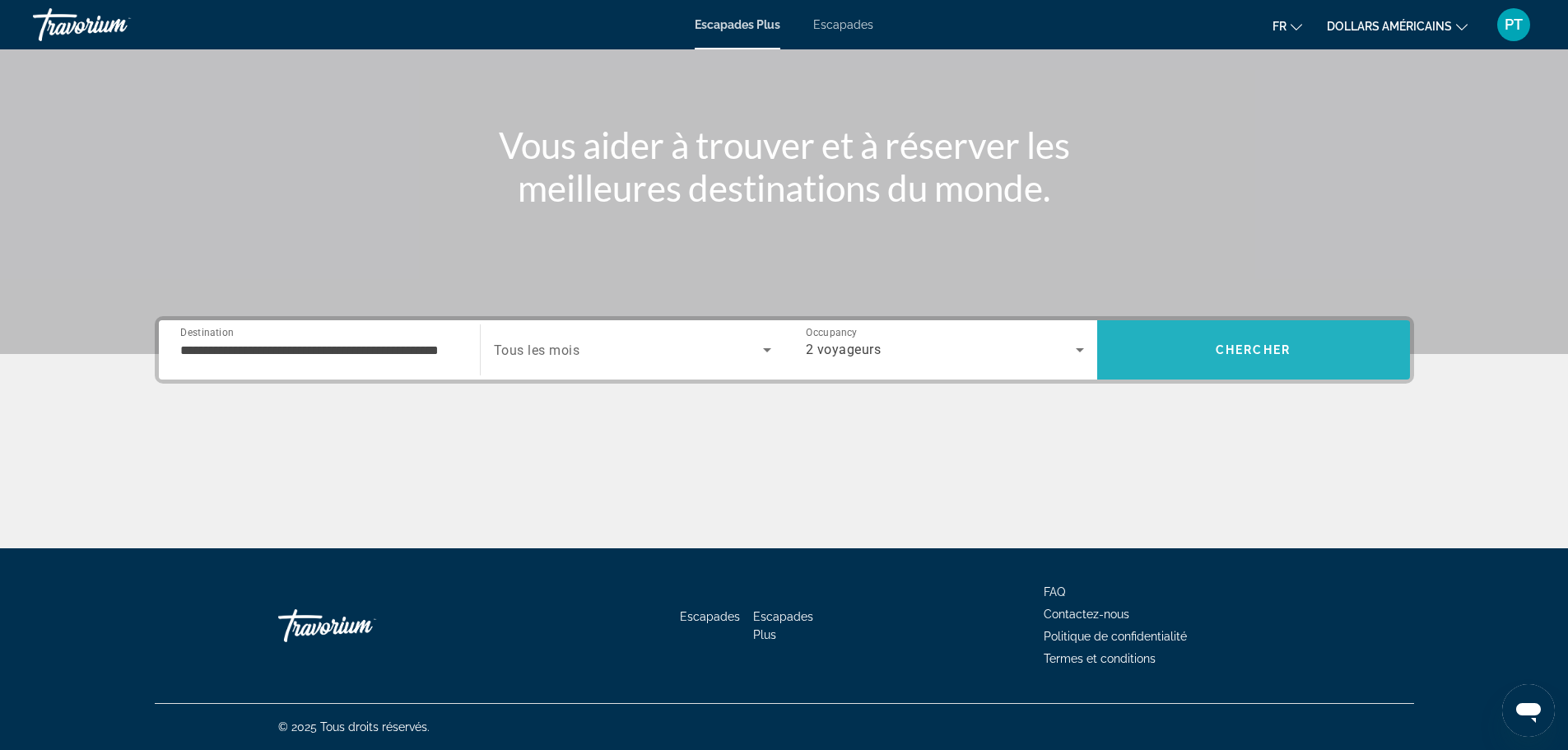
click at [1235, 355] on span "Chercher" at bounding box center [1254, 350] width 75 height 13
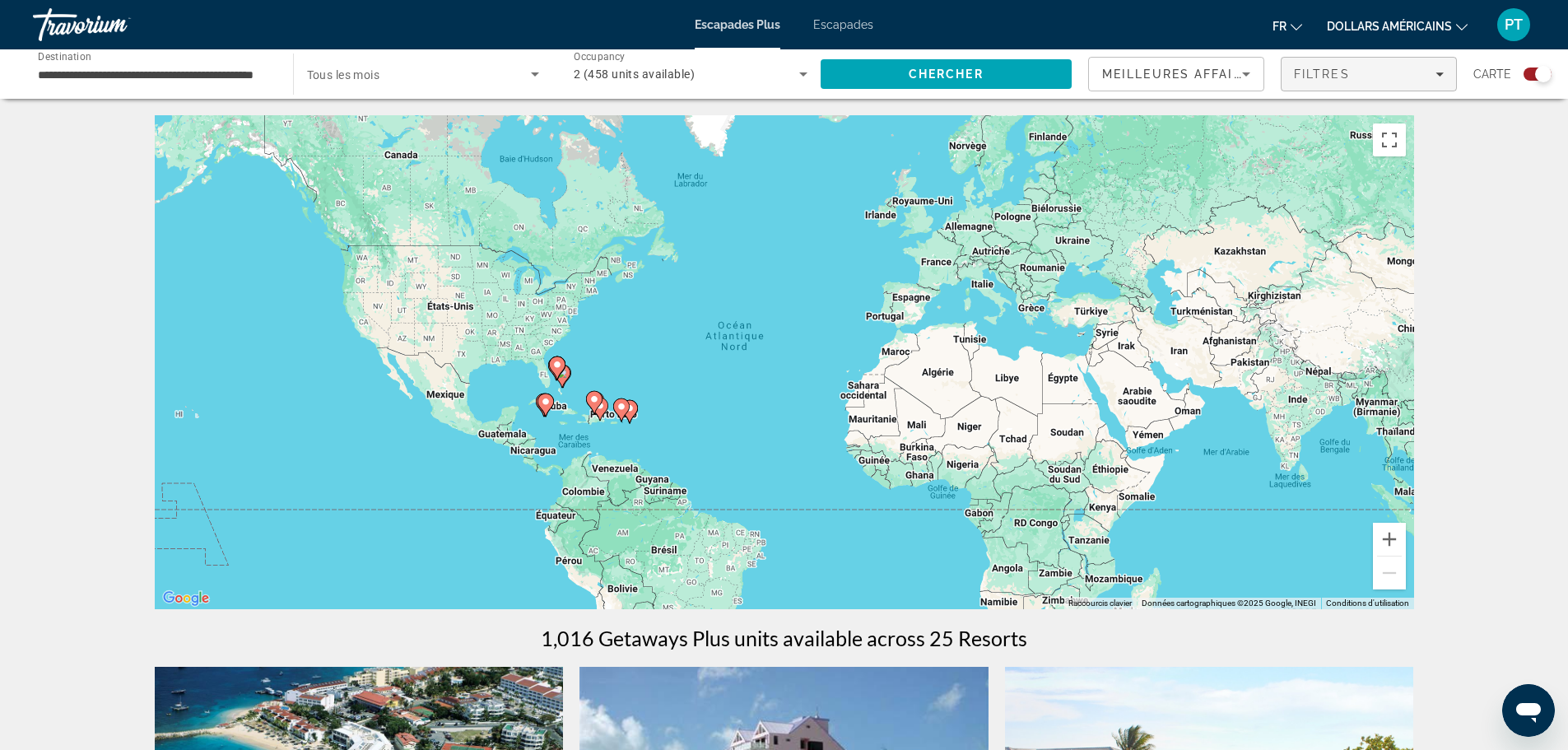
click at [1442, 76] on icon "Filters" at bounding box center [1440, 74] width 8 height 8
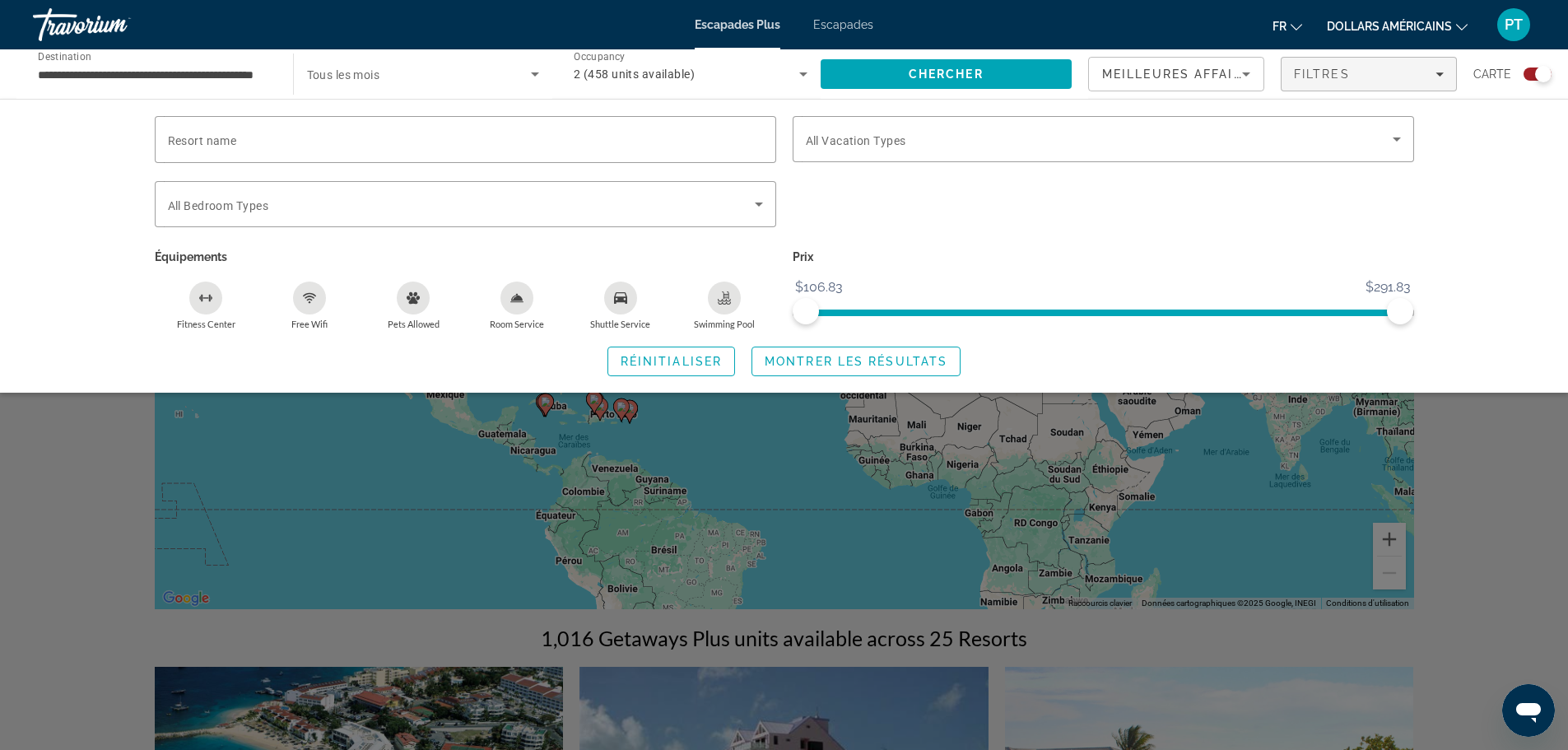
click at [715, 302] on div "Swimming Pool" at bounding box center [725, 299] width 33 height 33
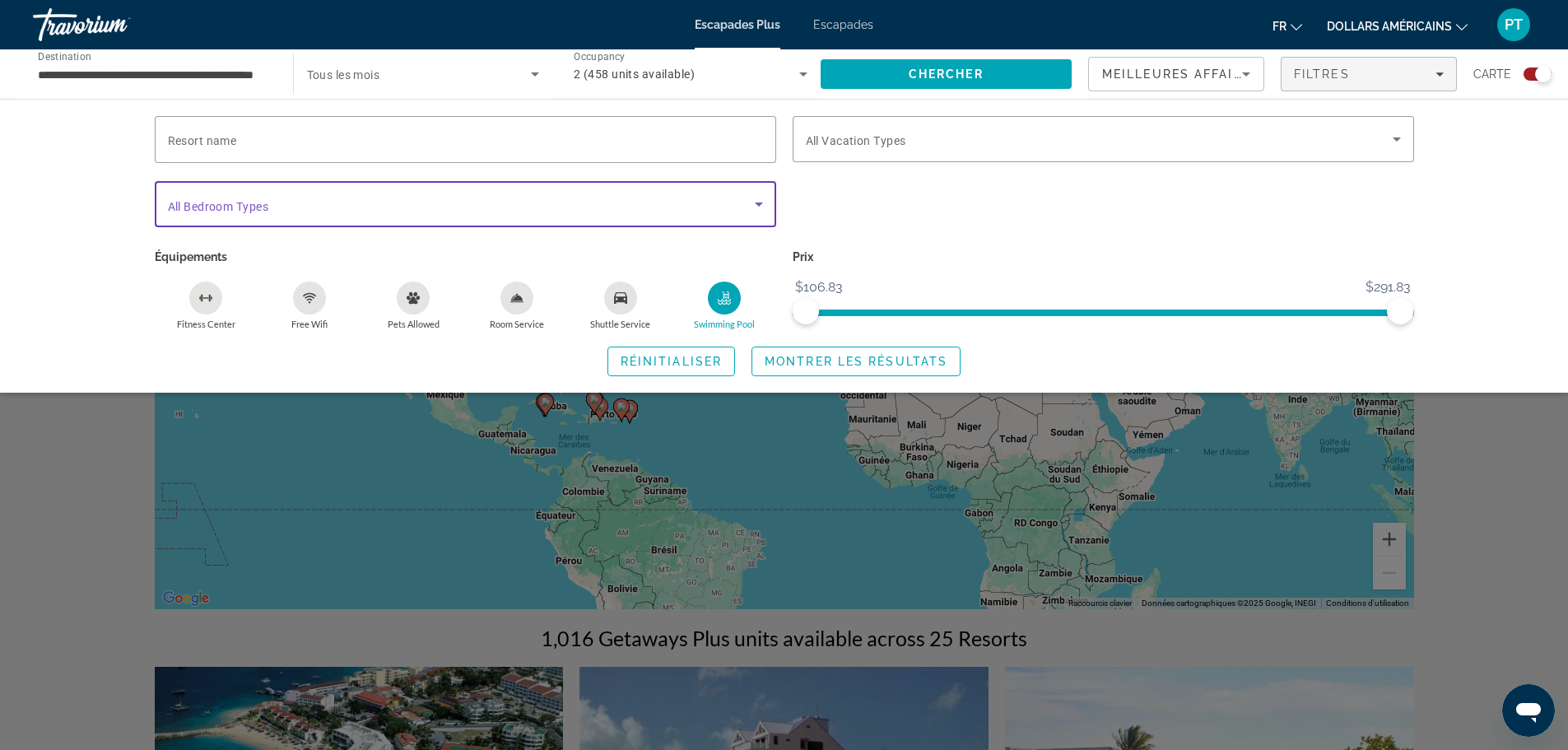
click at [648, 205] on span "Search widget" at bounding box center [461, 205] width 587 height 20
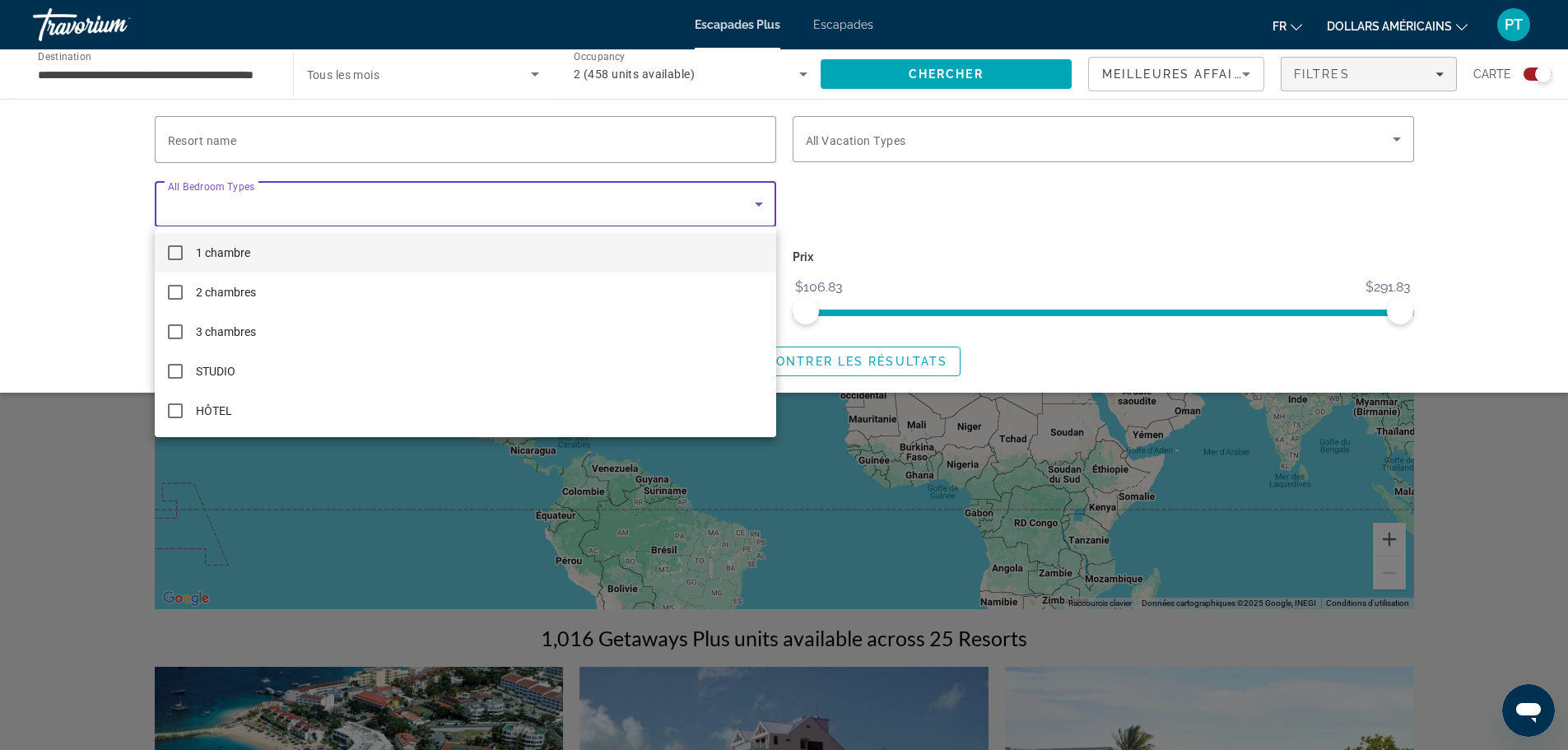
click at [193, 254] on mat-option "1 chambre" at bounding box center [466, 253] width 622 height 40
click at [445, 132] on div at bounding box center [784, 375] width 1568 height 750
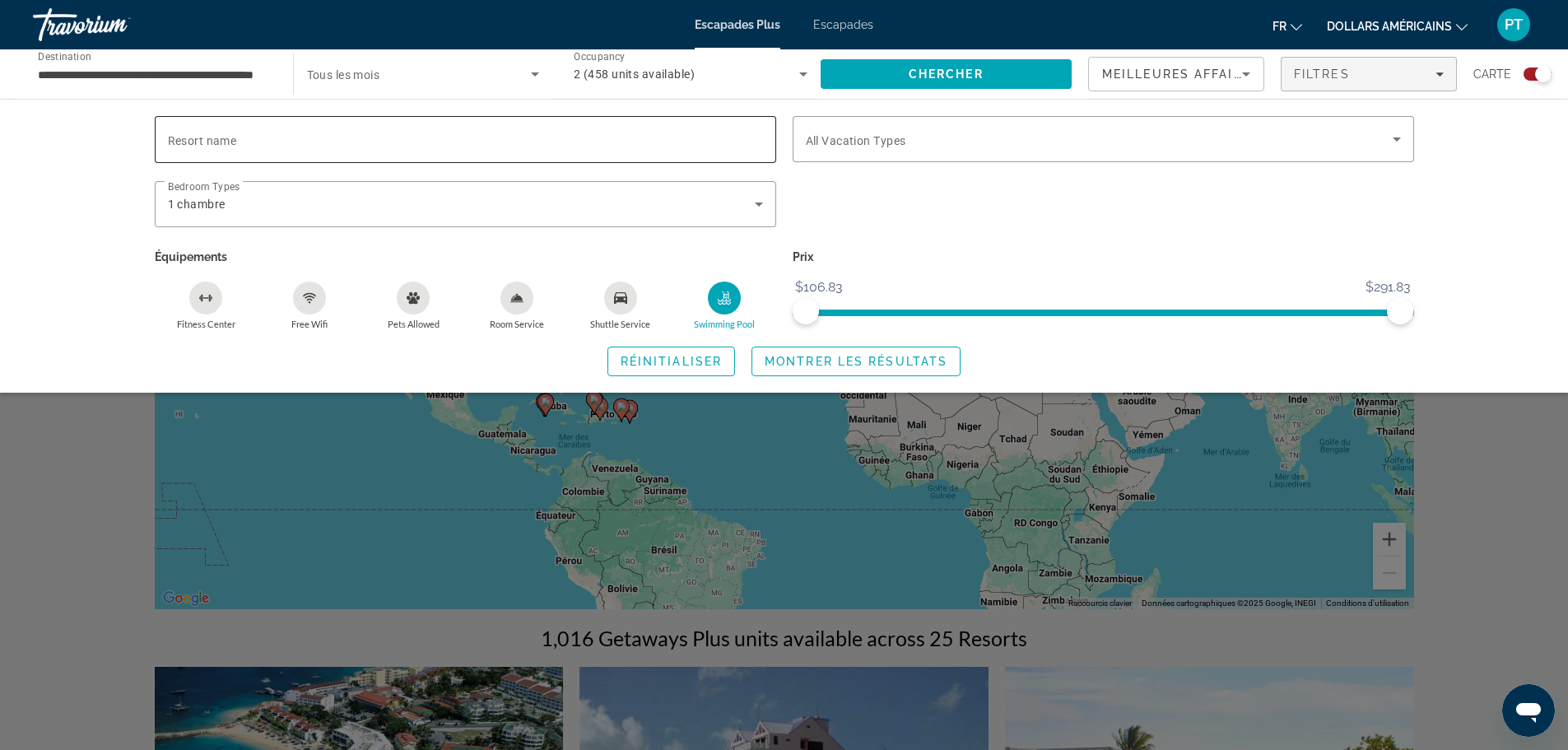
click at [717, 138] on input "Resort name" at bounding box center [466, 140] width 595 height 20
click at [940, 149] on div "Search widget" at bounding box center [1103, 139] width 595 height 46
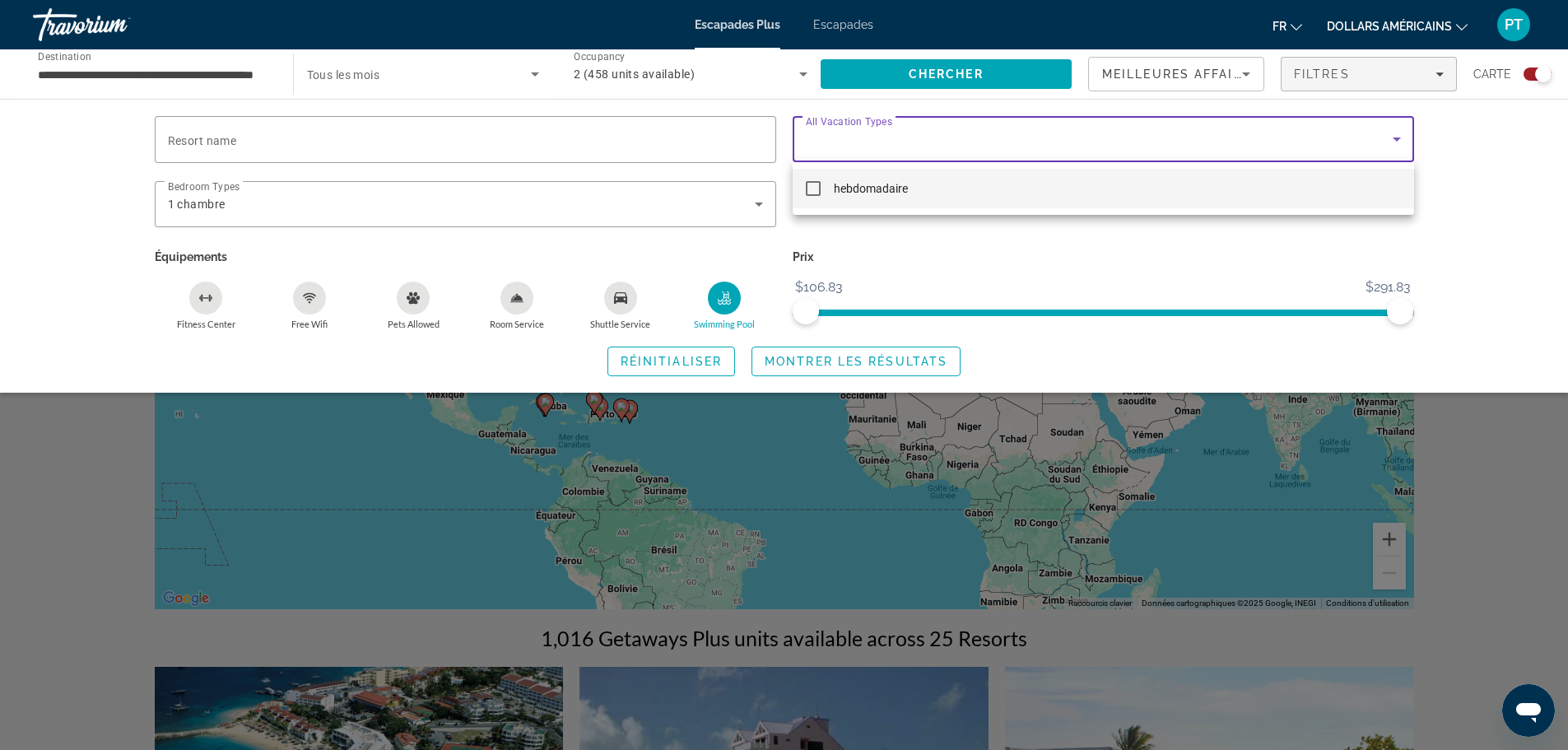
click at [940, 151] on div at bounding box center [784, 375] width 1568 height 750
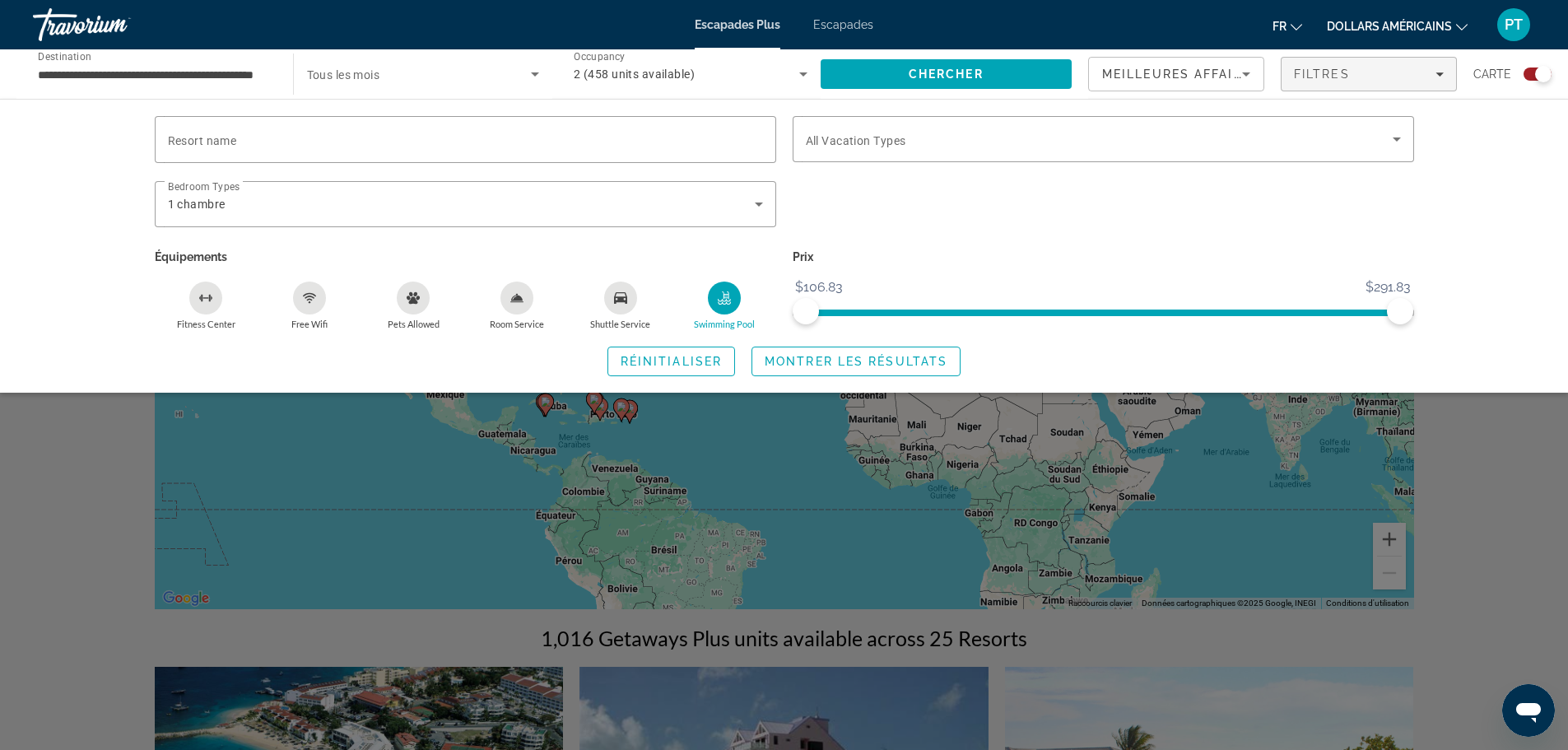
click at [314, 292] on icon "Free Wifi" at bounding box center [309, 299] width 13 height 13
click at [522, 300] on icon "Room Service" at bounding box center [517, 299] width 13 height 13
click at [626, 310] on div "Shuttle Service" at bounding box center [621, 299] width 33 height 33
click at [816, 353] on span "Search widget" at bounding box center [856, 362] width 208 height 40
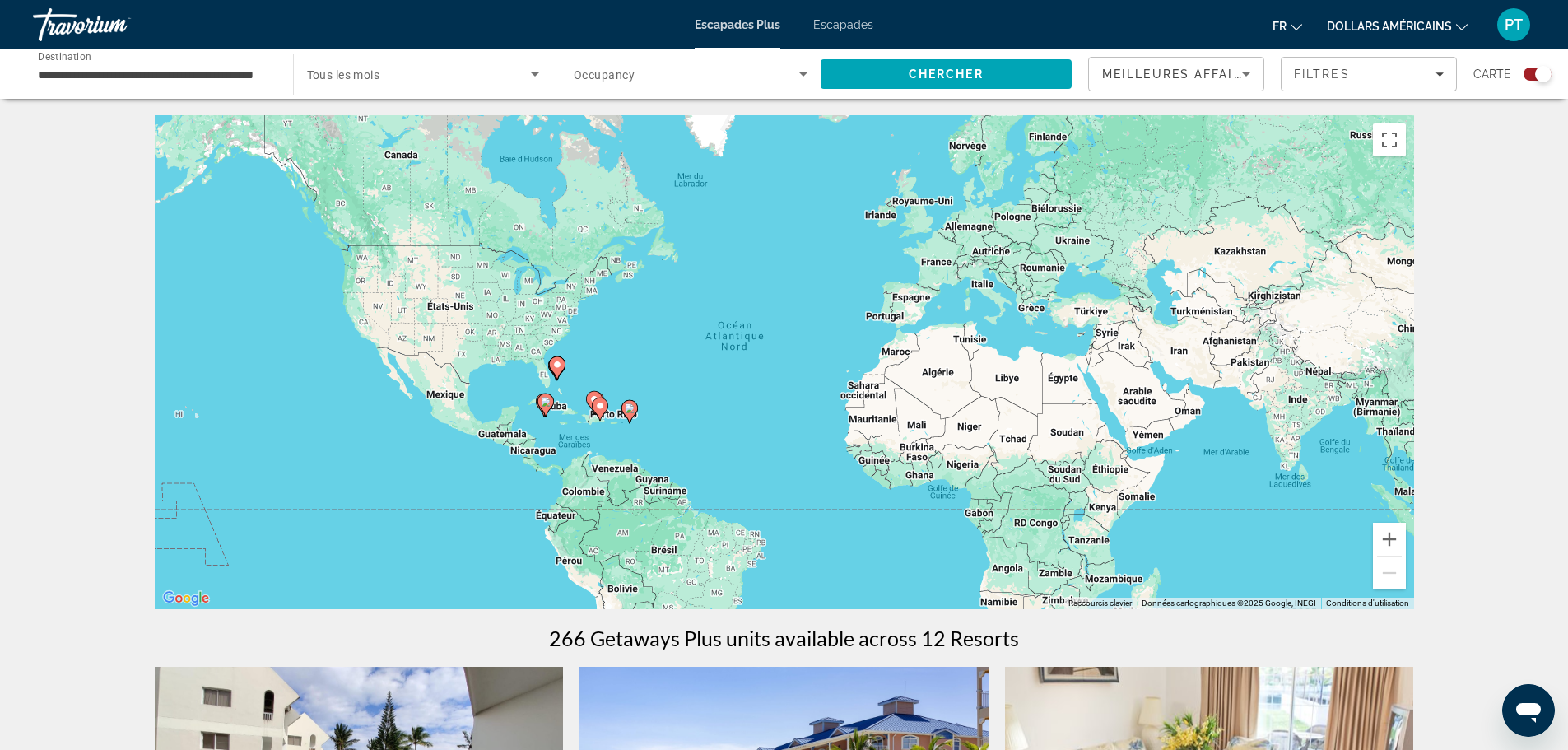
click at [608, 368] on div "Pour activer le glissement avec le clavier, appuyez sur Alt+Entrée. Une fois ce…" at bounding box center [784, 363] width 1260 height 494
click at [1391, 151] on button "Passer en plein écran" at bounding box center [1390, 141] width 33 height 33
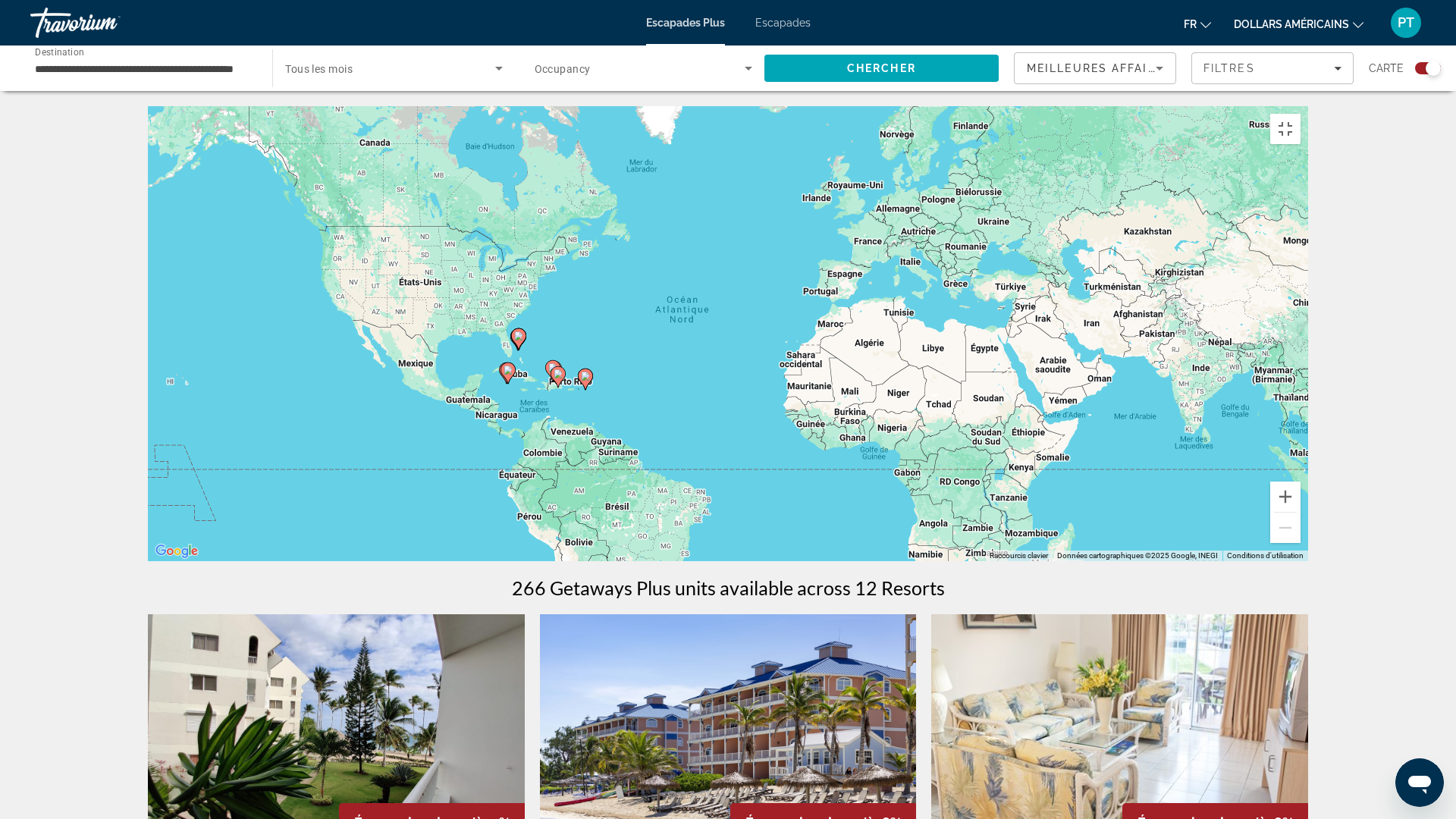
click at [520, 349] on icon "Contenu principal" at bounding box center [519, 339] width 14 height 20
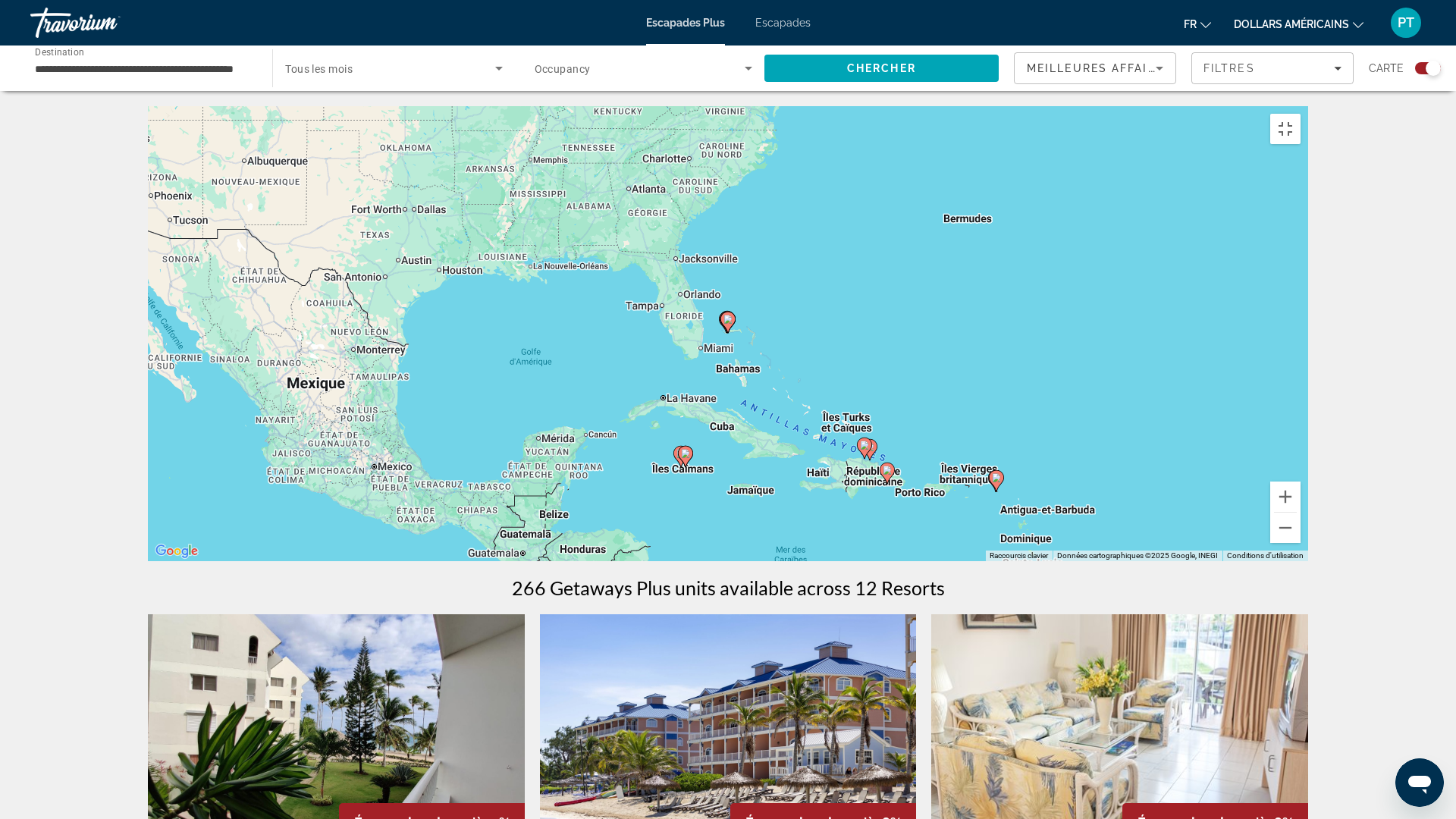
click at [583, 426] on div "Pour naviguer, appuyez sur les touches fléchées. Pour activer le glissement ave…" at bounding box center [728, 334] width 1160 height 455
click at [737, 400] on div "Pour activer le glissement avec le clavier, appuyez sur Alt+Entrée. Une fois ce…" at bounding box center [728, 334] width 1160 height 455
click at [728, 333] on icon "Contenu principal" at bounding box center [728, 323] width 14 height 20
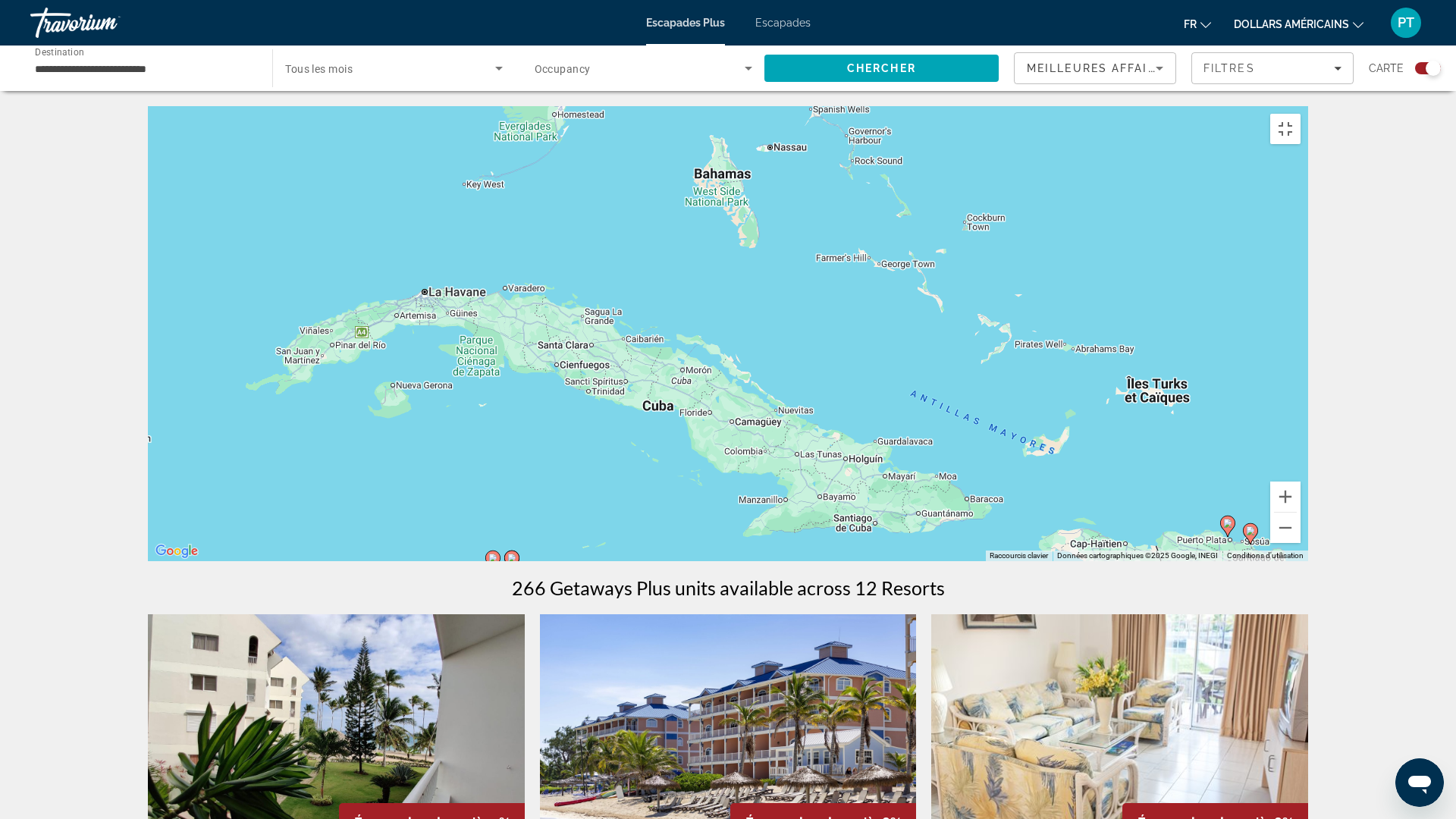
drag, startPoint x: 701, startPoint y: 548, endPoint x: 655, endPoint y: 247, distance: 304.5
click at [655, 247] on div "Pour activer le glissement avec le clavier, appuyez sur Alt+Entrée. Une fois ce…" at bounding box center [728, 334] width 1160 height 455
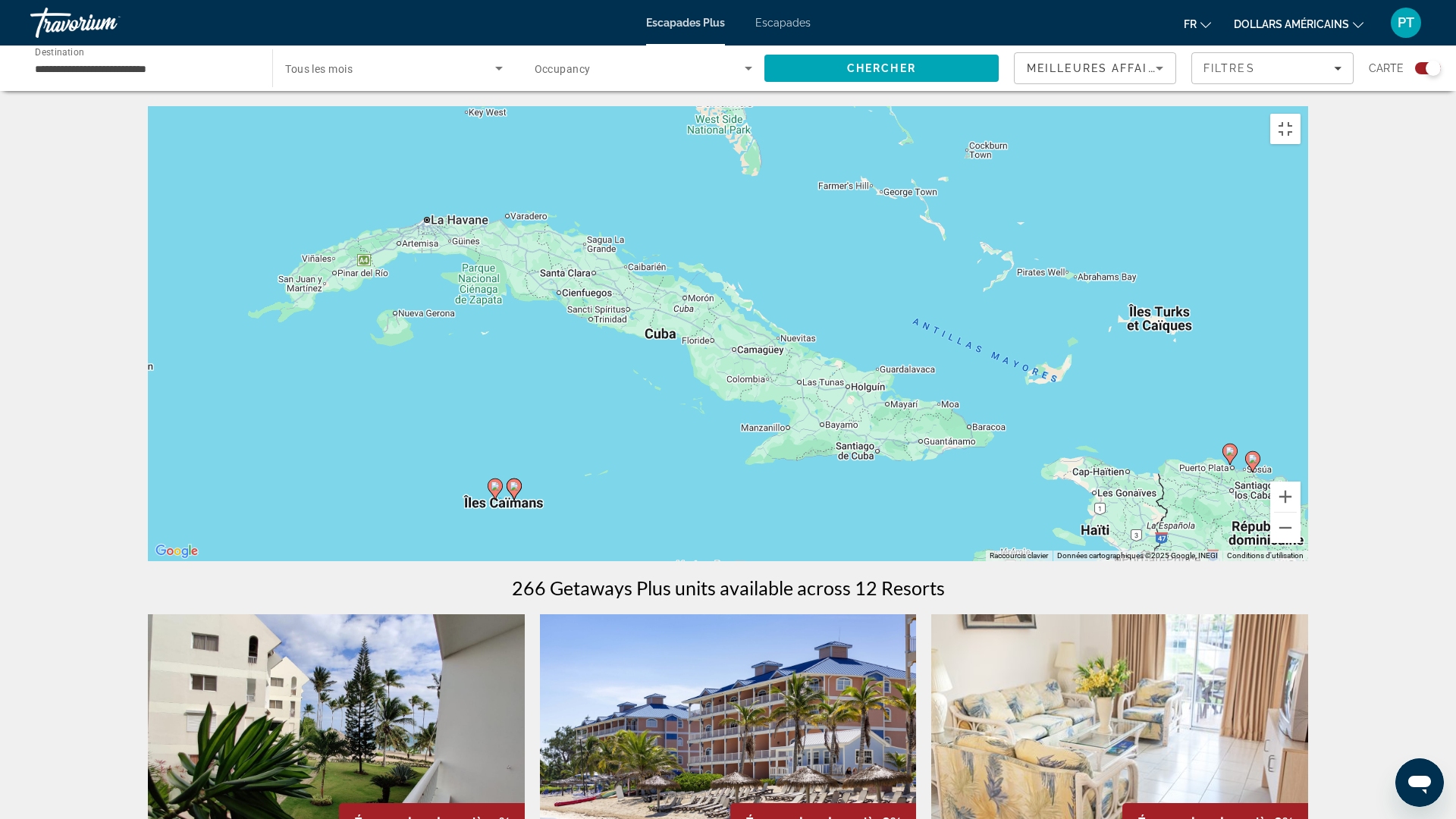
drag, startPoint x: 570, startPoint y: 590, endPoint x: 572, endPoint y: 513, distance: 77.0
click at [572, 513] on div "Pour activer le glissement avec le clavier, appuyez sur Alt+Entrée. Une fois ce…" at bounding box center [728, 334] width 1160 height 455
click at [493, 499] on icon "Contenu principal" at bounding box center [496, 489] width 14 height 20
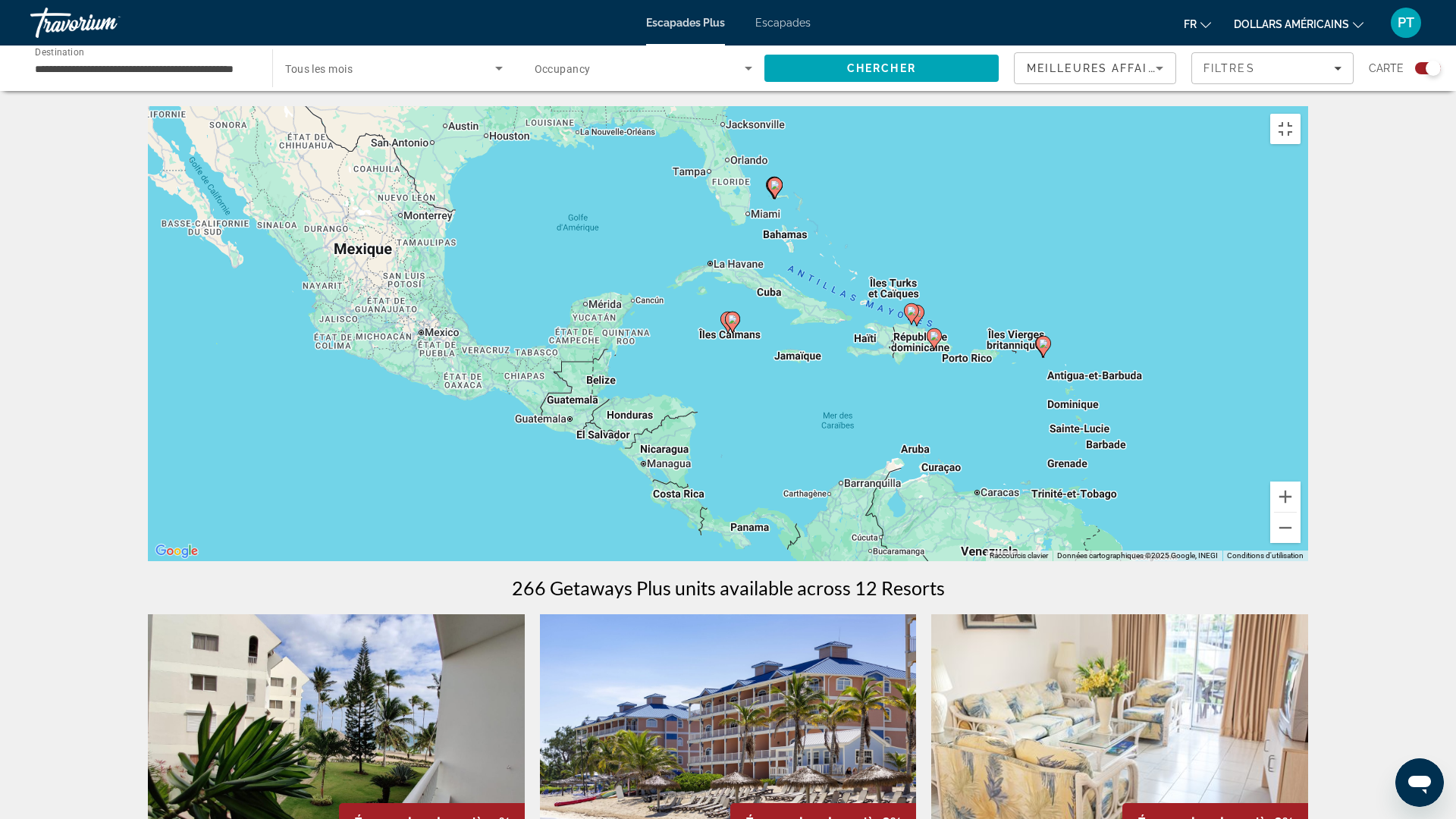
click at [726, 334] on gmp-advanced-marker "Contenu principal" at bounding box center [733, 323] width 15 height 23
type input "**********"
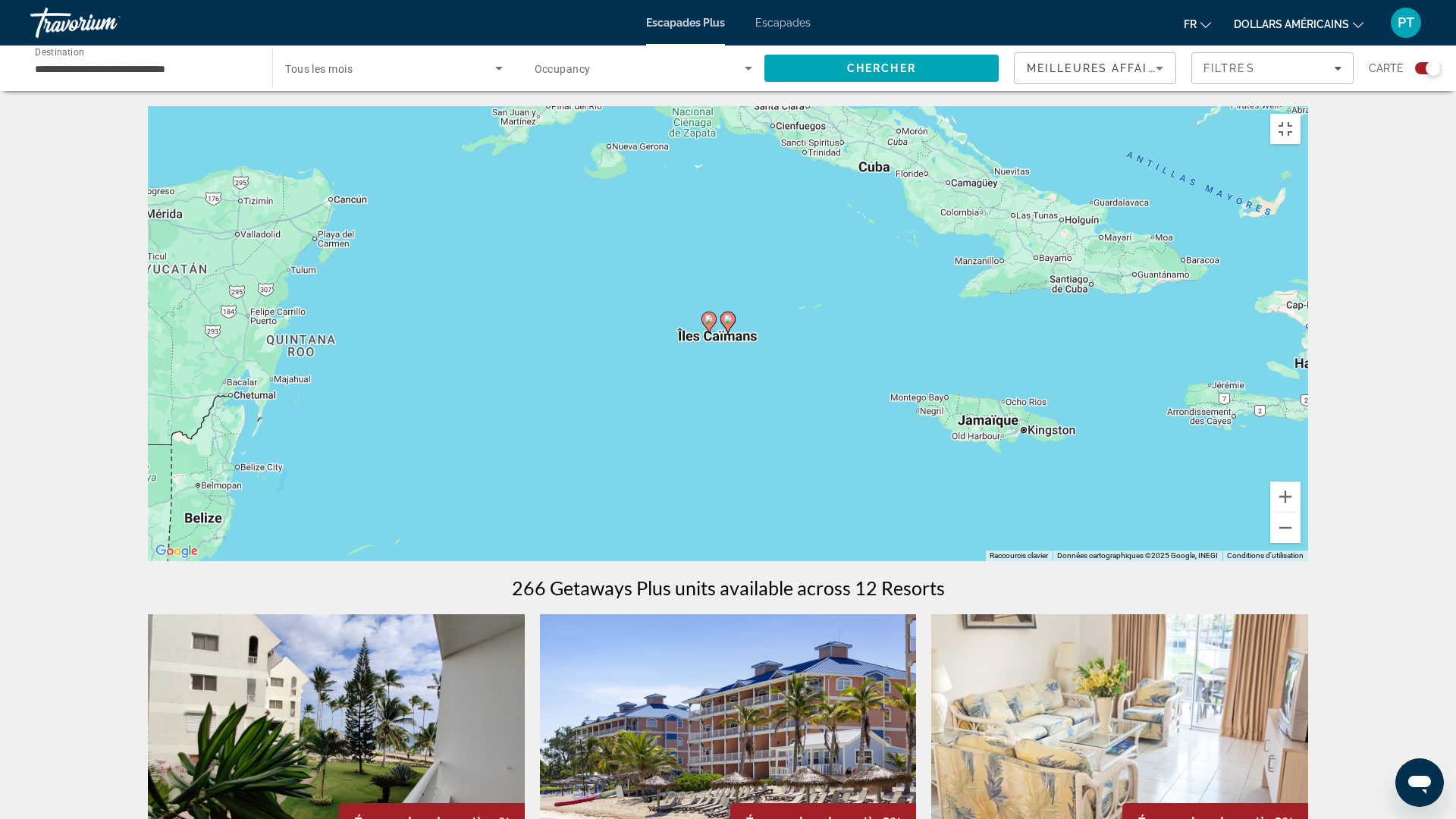
click at [731, 333] on icon "Contenu principal" at bounding box center [728, 323] width 14 height 20
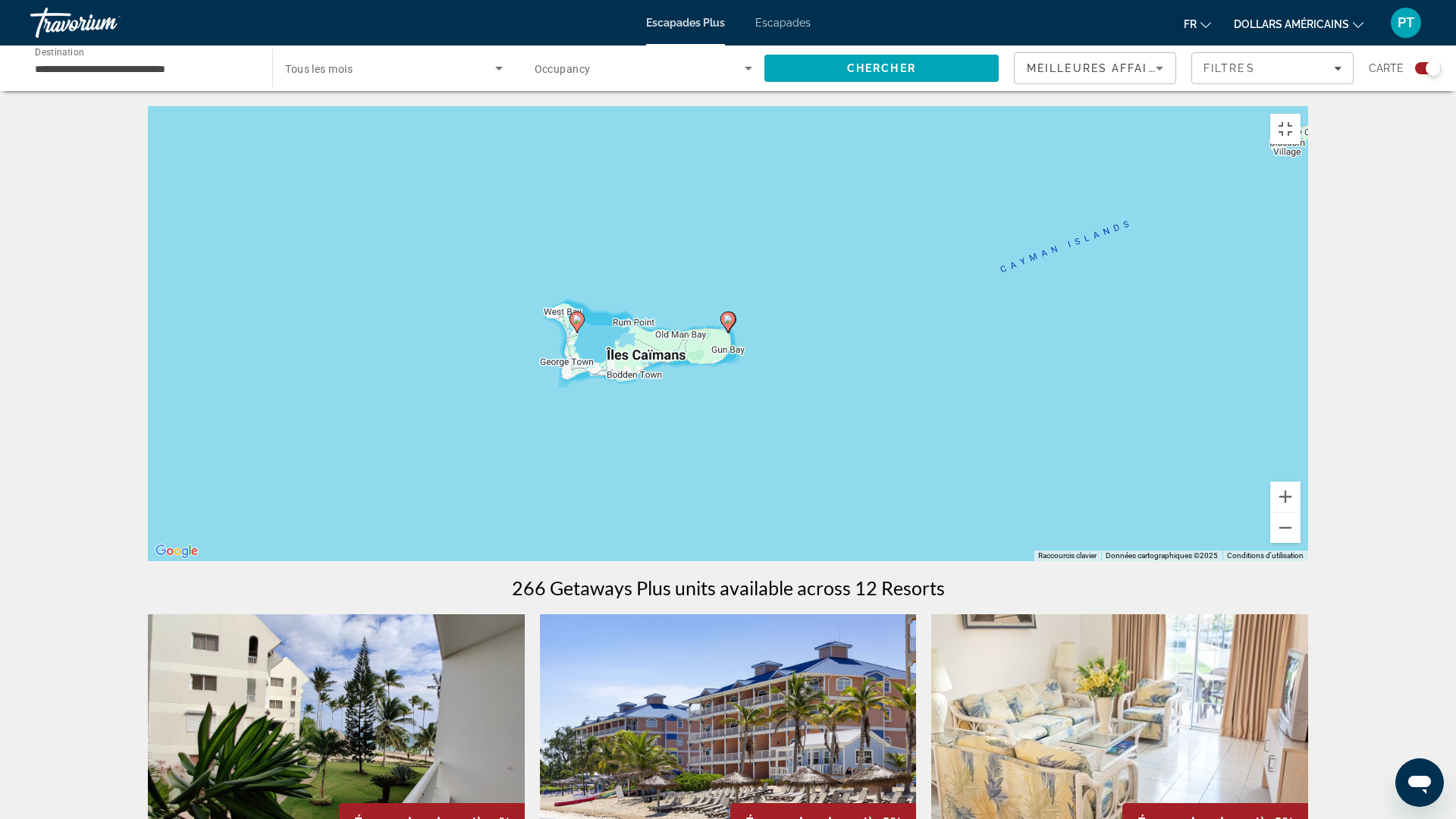
click at [731, 333] on icon "Contenu principal" at bounding box center [728, 323] width 14 height 20
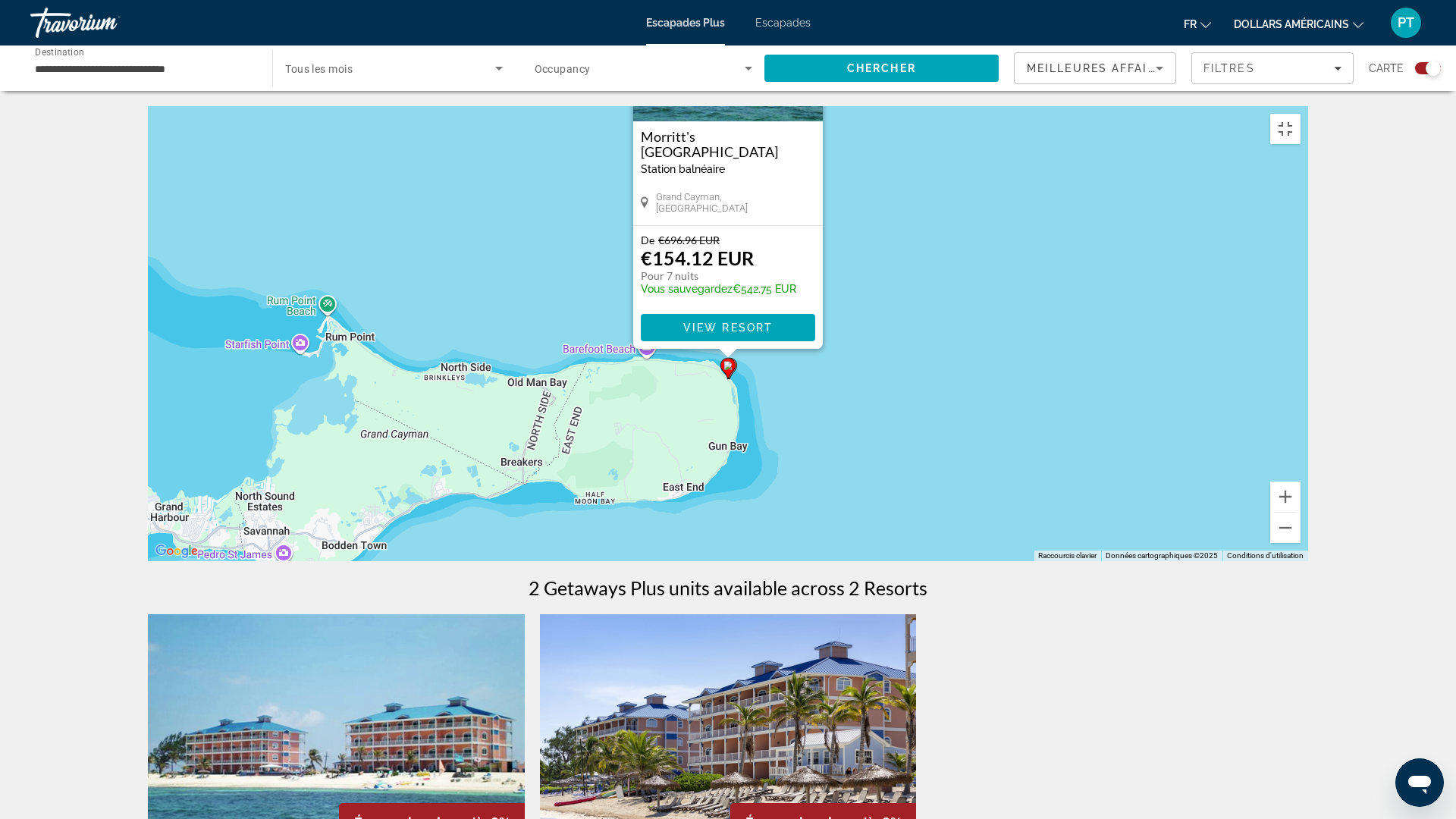
click at [126, 380] on icon "Contenu principal" at bounding box center [123, 370] width 14 height 20
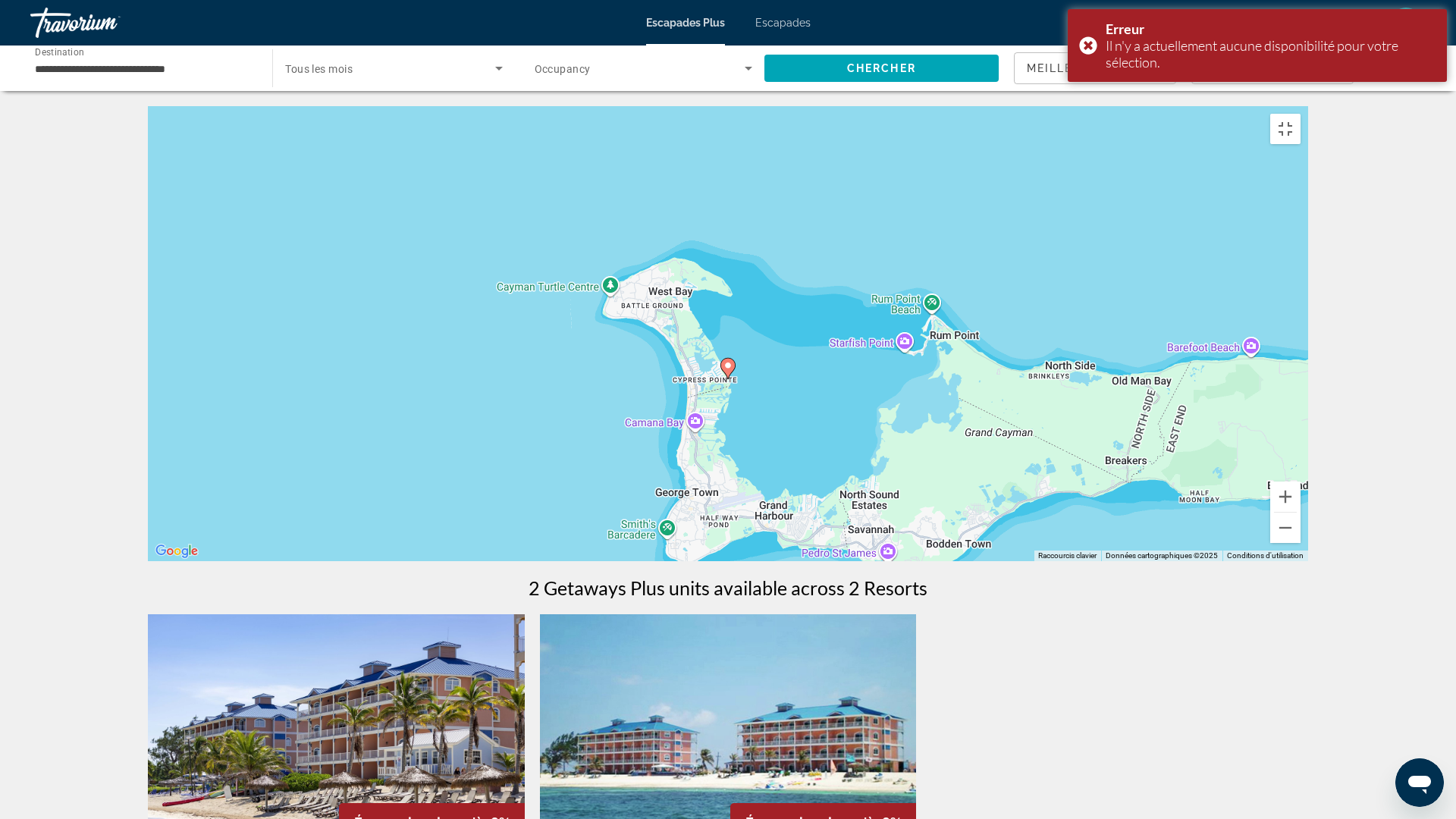
click at [725, 379] on g "Contenu principal" at bounding box center [728, 369] width 15 height 21
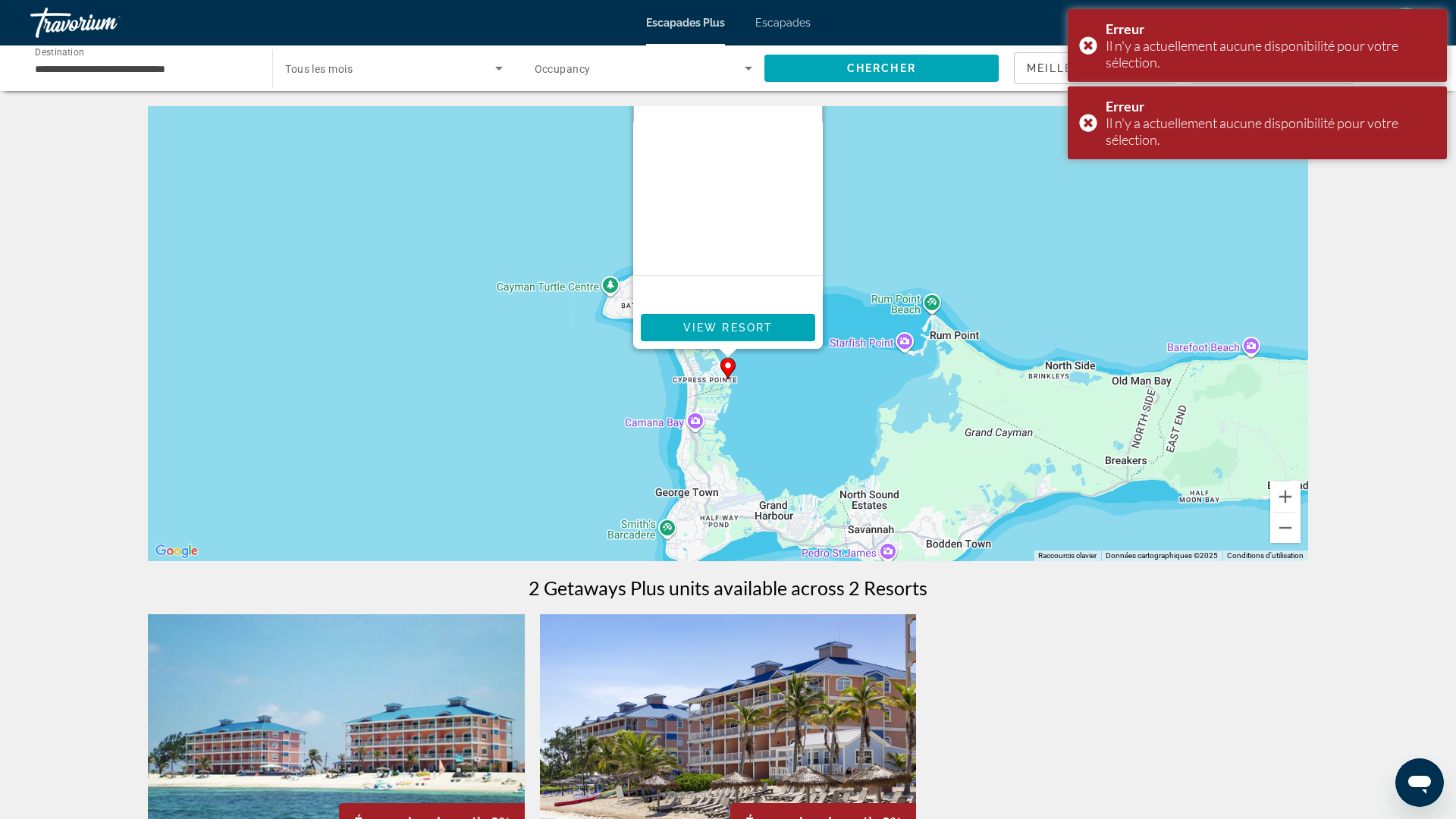
click at [1339, 378] on gmp-advanced-marker "Contenu principal" at bounding box center [1333, 367] width 15 height 23
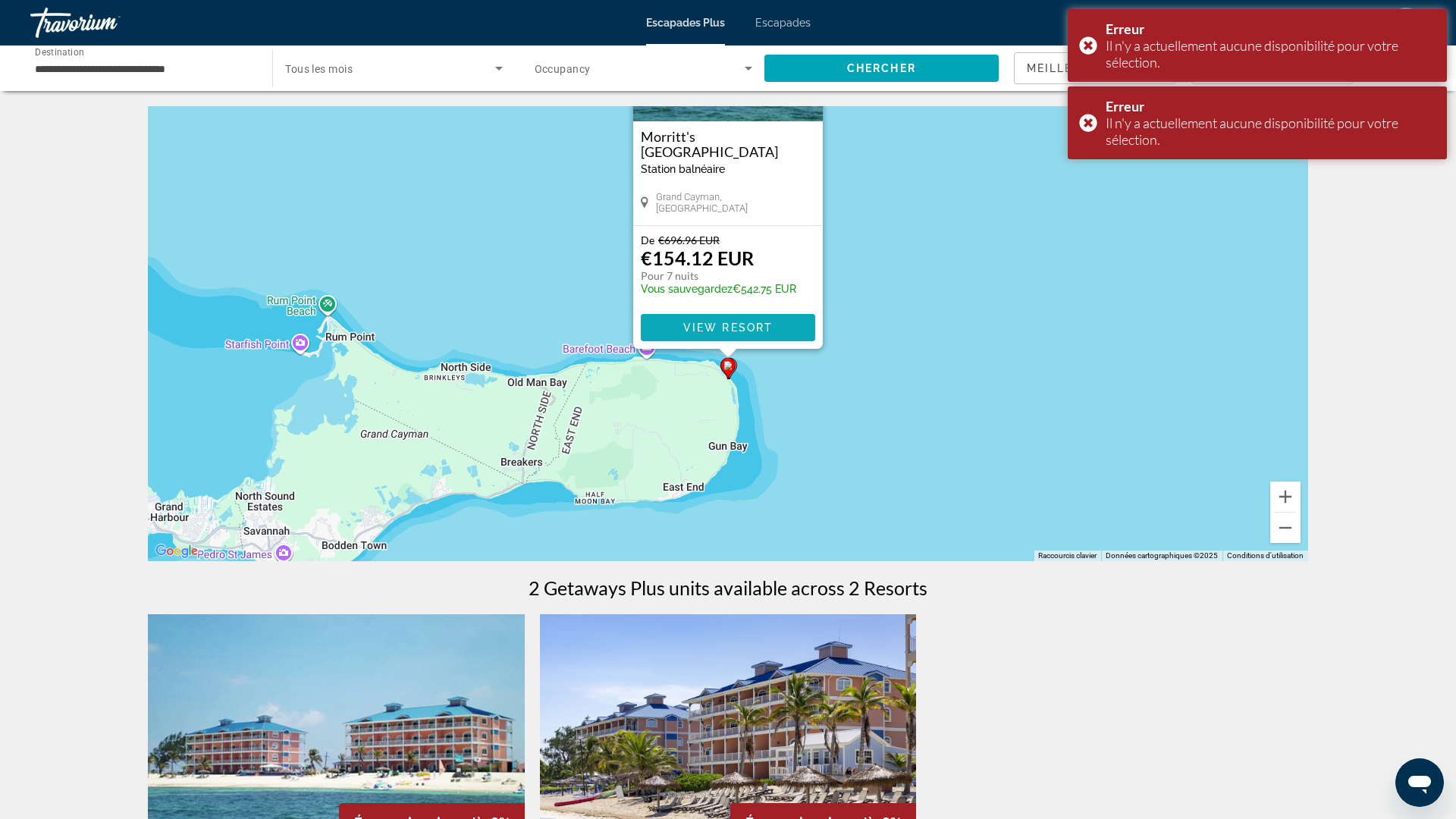
click at [746, 334] on span "View Resort" at bounding box center [728, 328] width 90 height 12
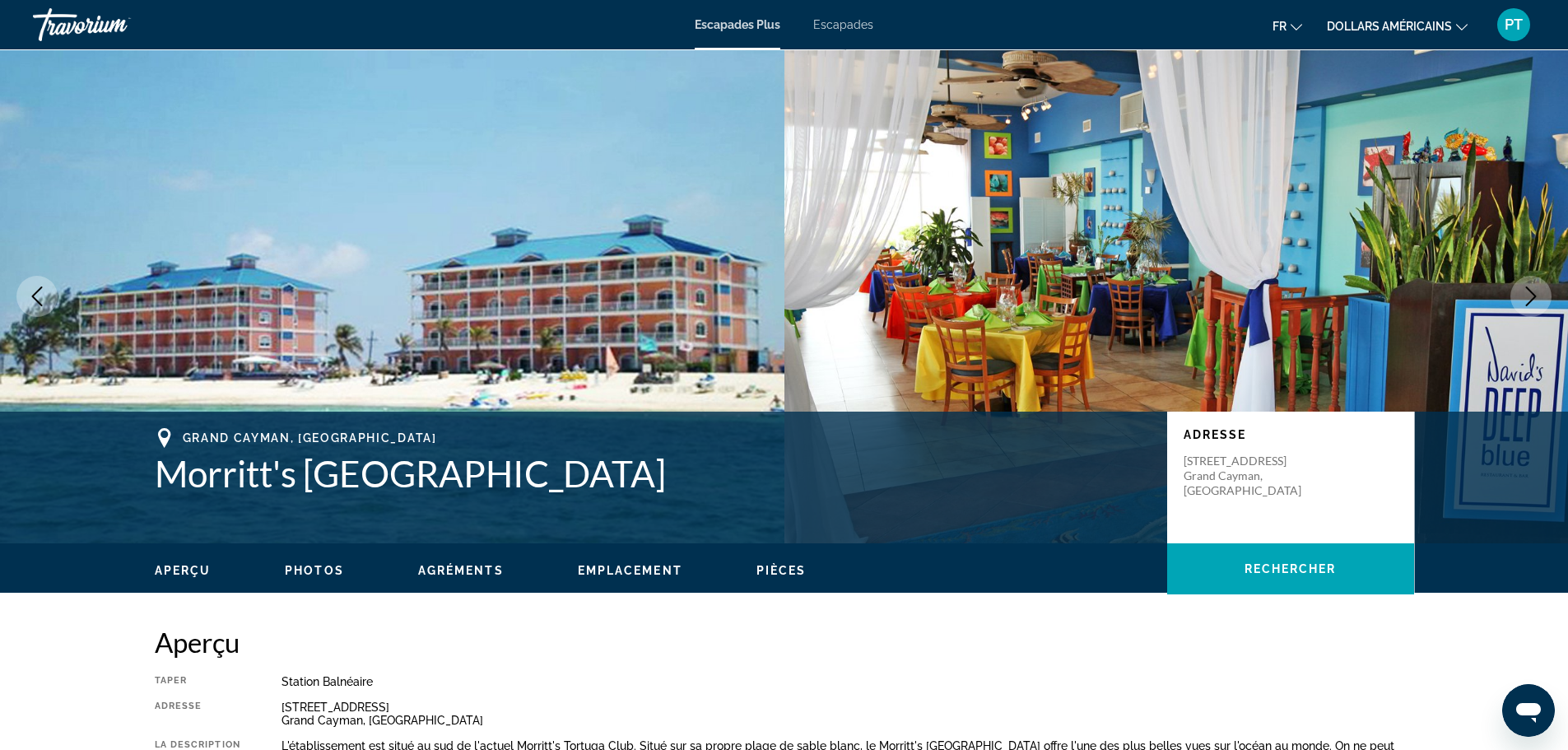
click at [1457, 23] on icon "Changer de devise" at bounding box center [1462, 27] width 12 height 12
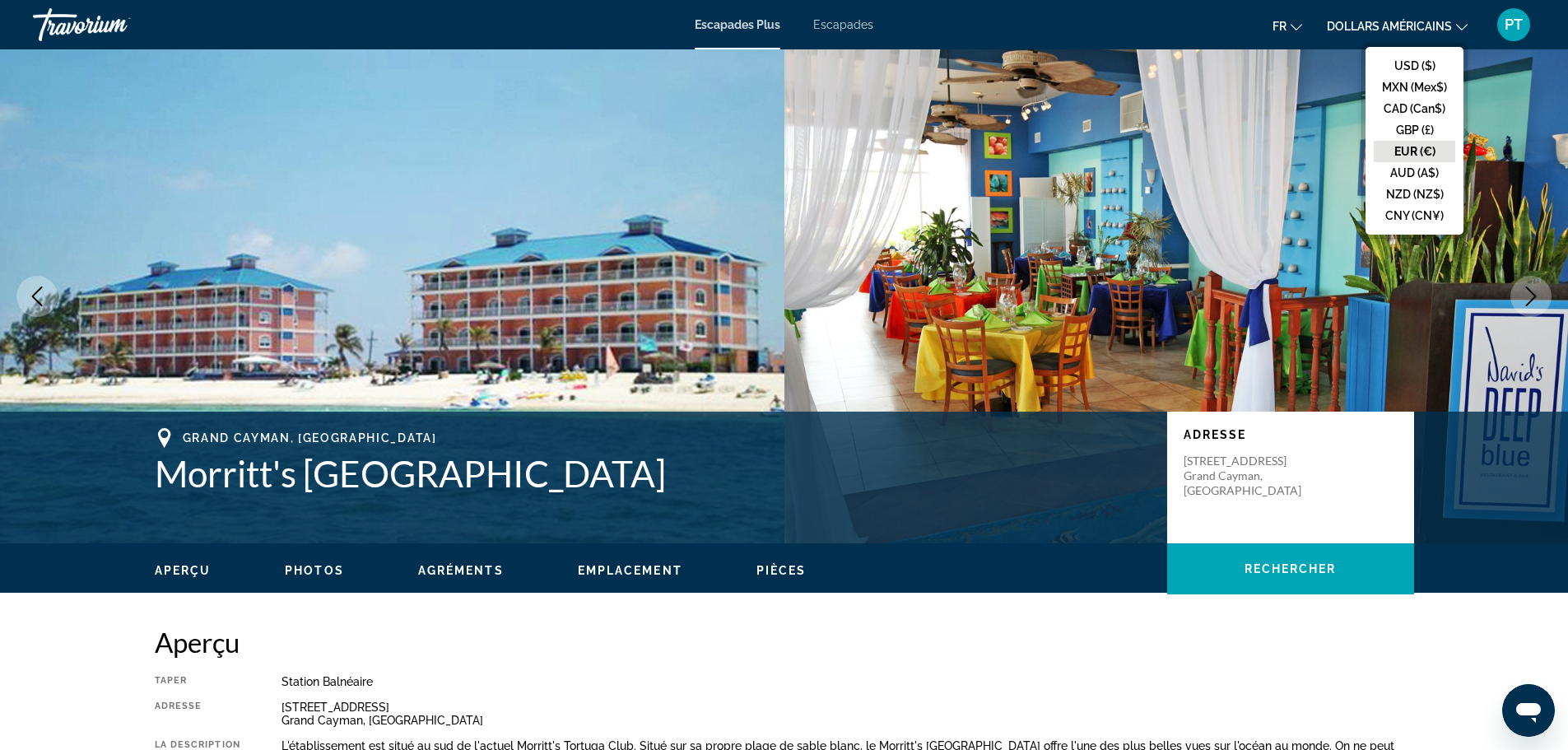
click at [1408, 147] on button "EUR (€)" at bounding box center [1415, 151] width 81 height 22
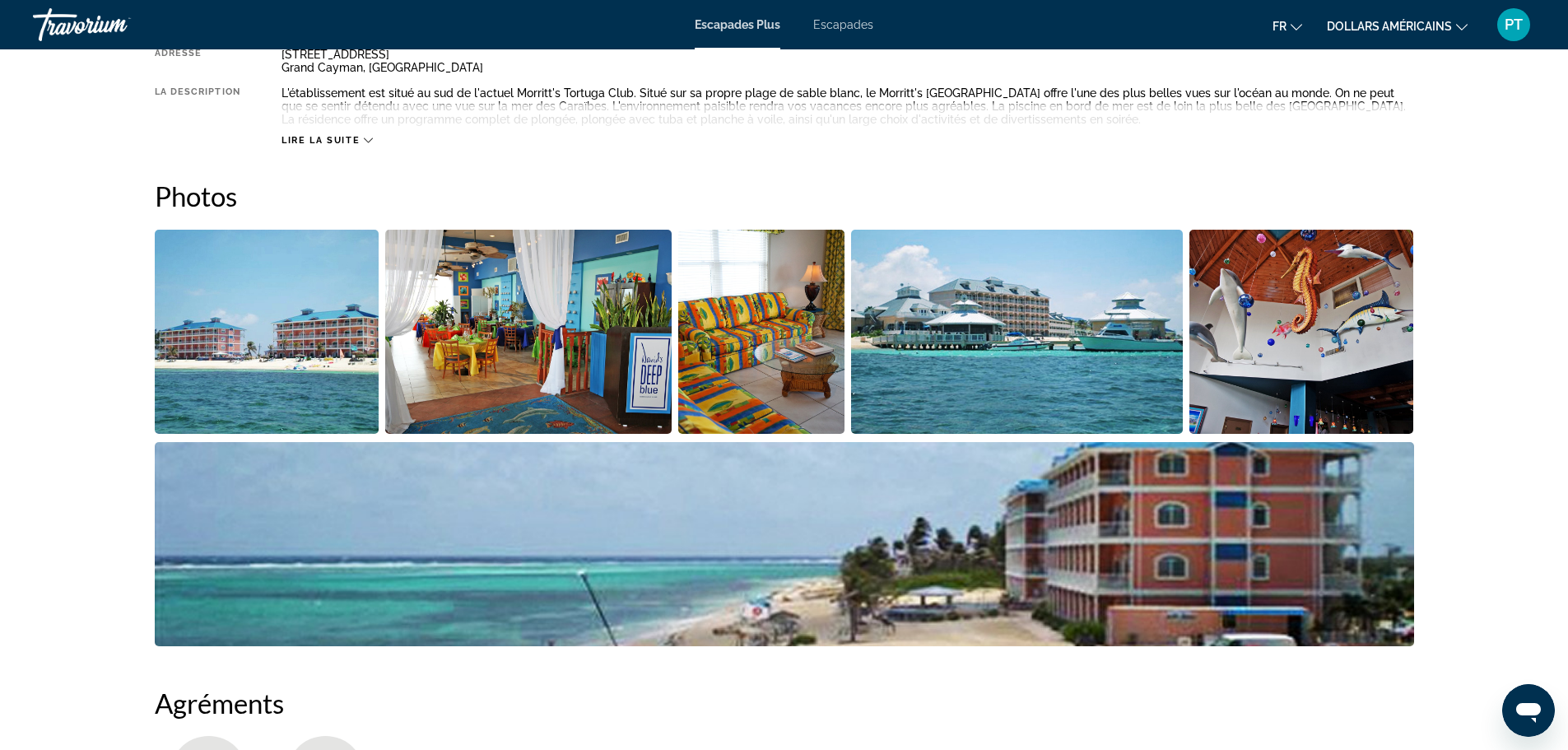
scroll to position [659, 0]
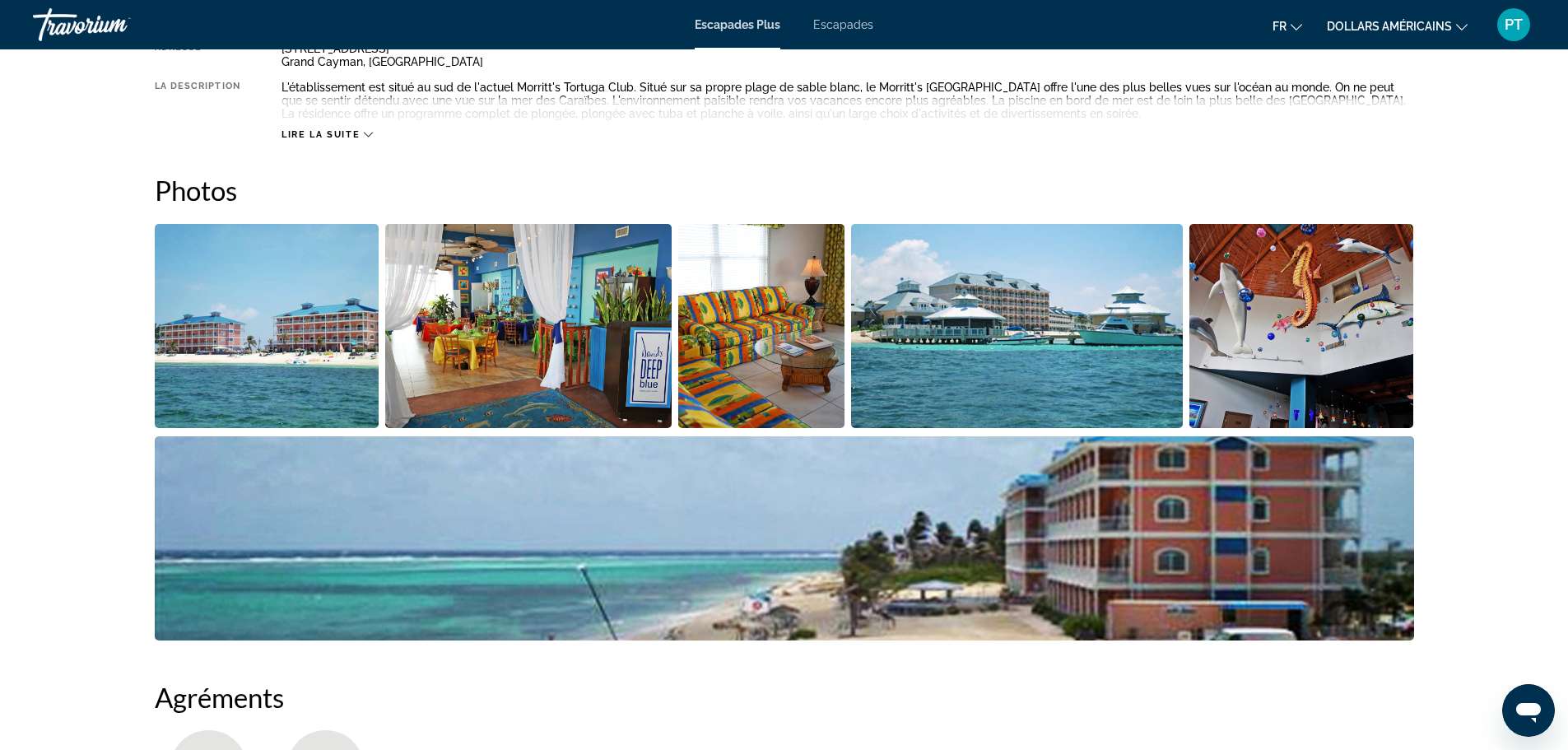
click at [280, 289] on img "Open full-screen image slider" at bounding box center [267, 326] width 224 height 205
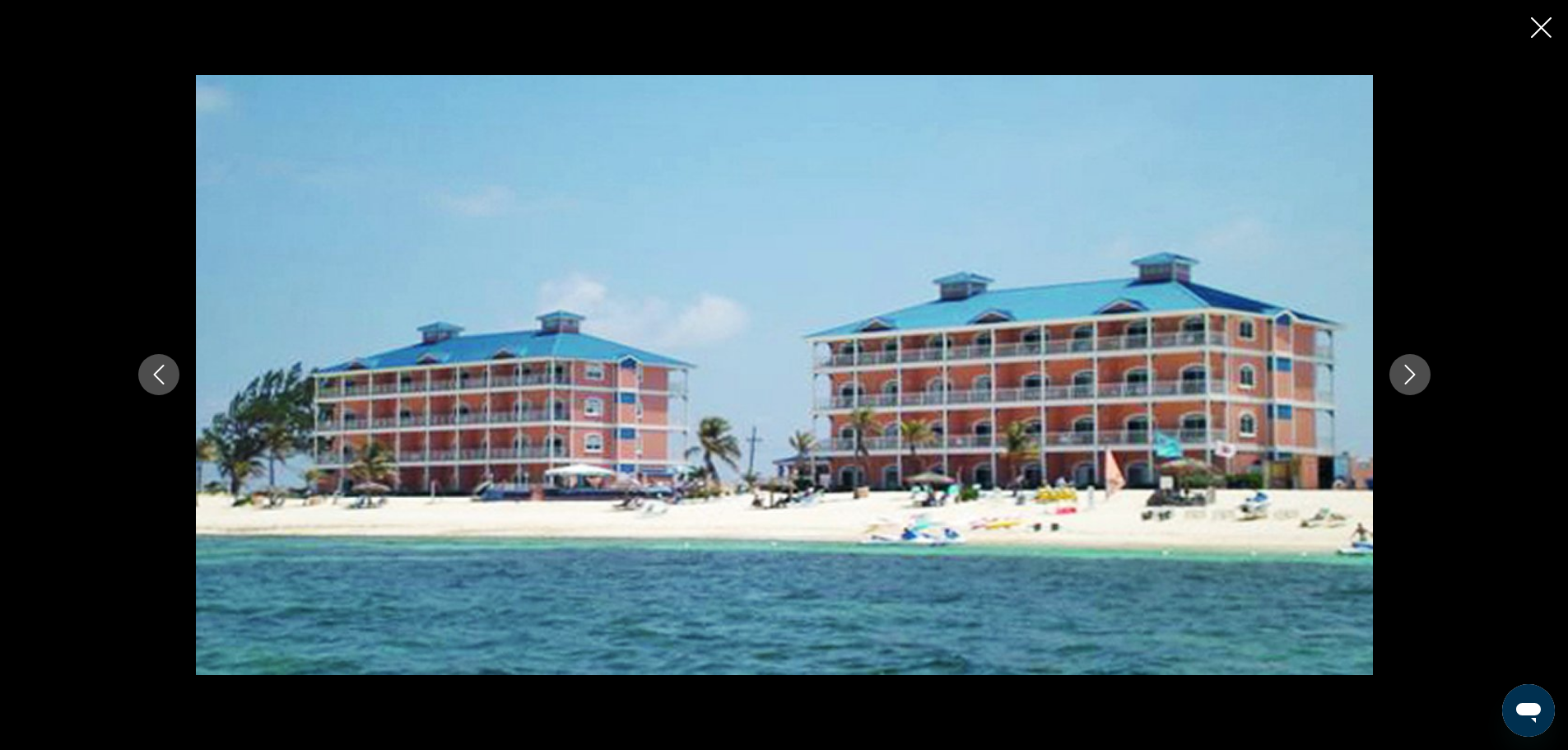
click at [1427, 376] on button "Next image" at bounding box center [1411, 375] width 42 height 42
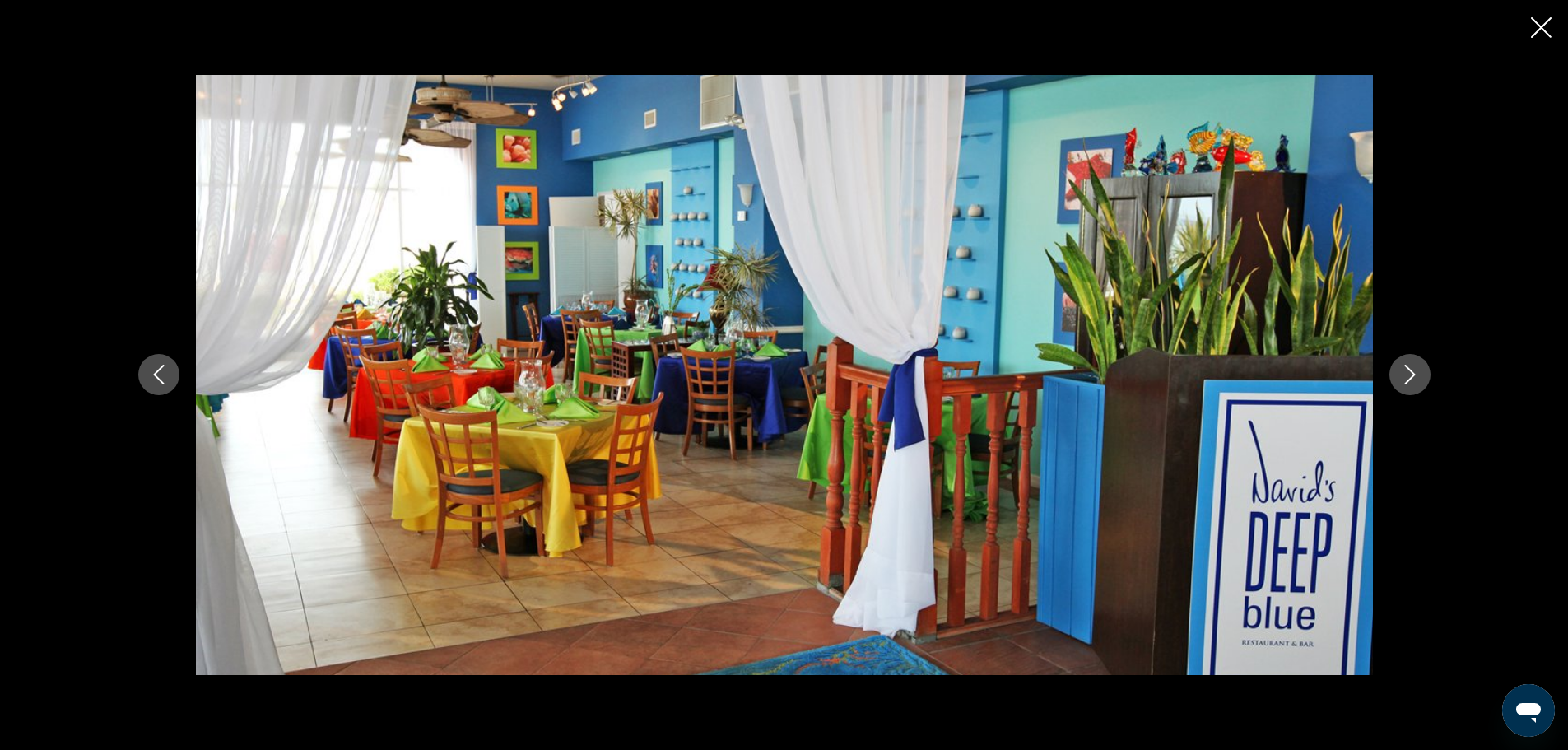
click at [1427, 376] on button "Next image" at bounding box center [1411, 375] width 42 height 42
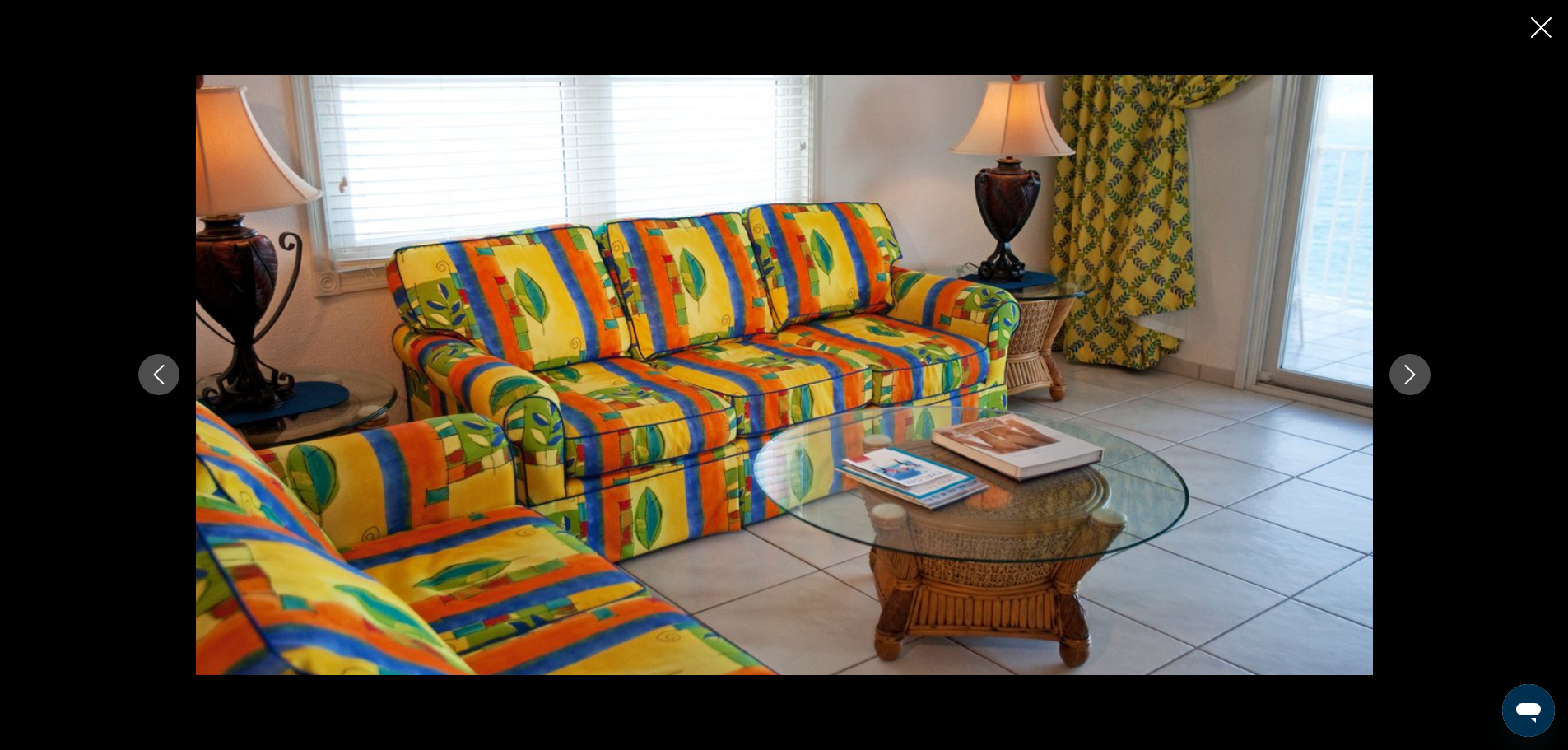
click at [1427, 376] on button "Next image" at bounding box center [1411, 375] width 42 height 42
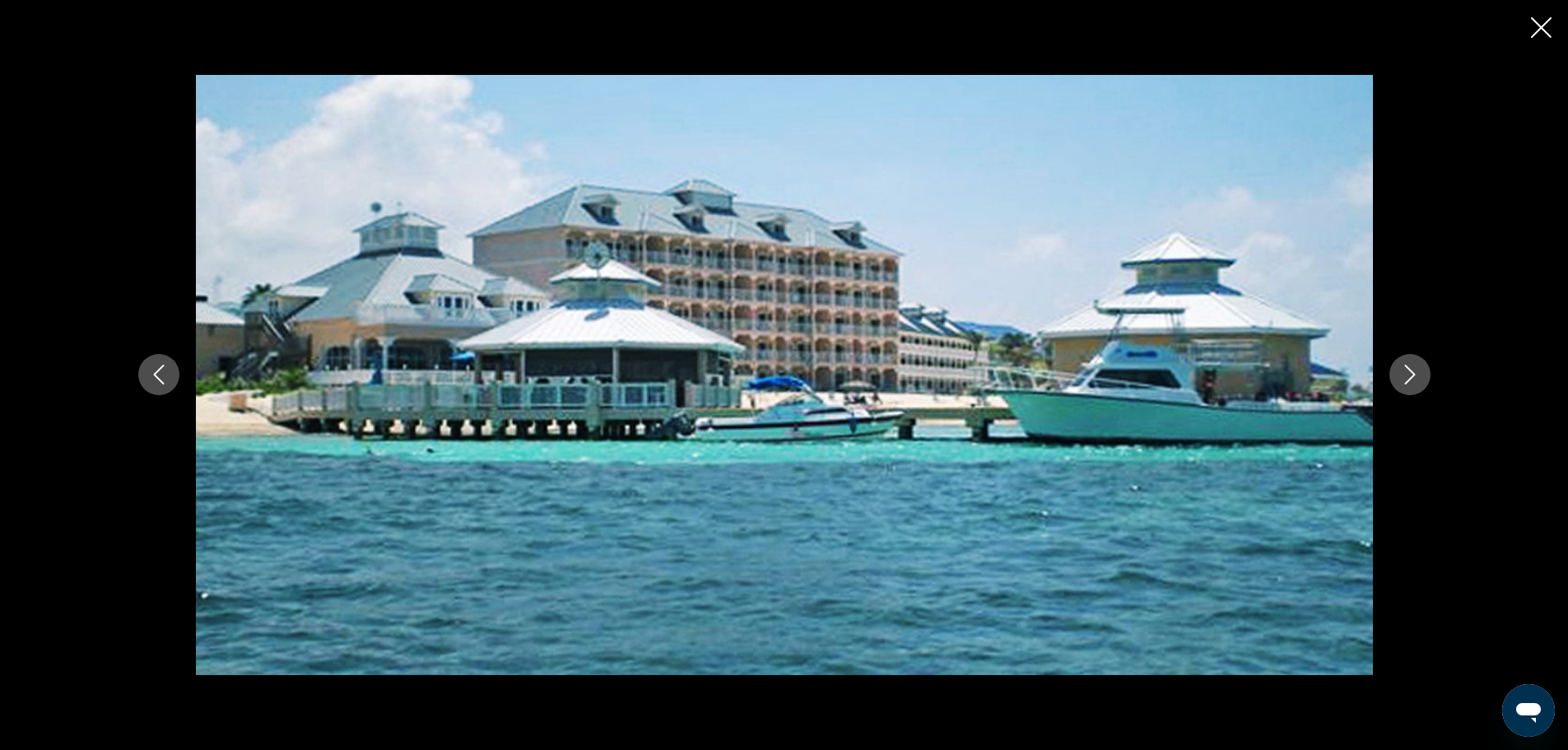
click at [1427, 376] on button "Next image" at bounding box center [1411, 375] width 42 height 42
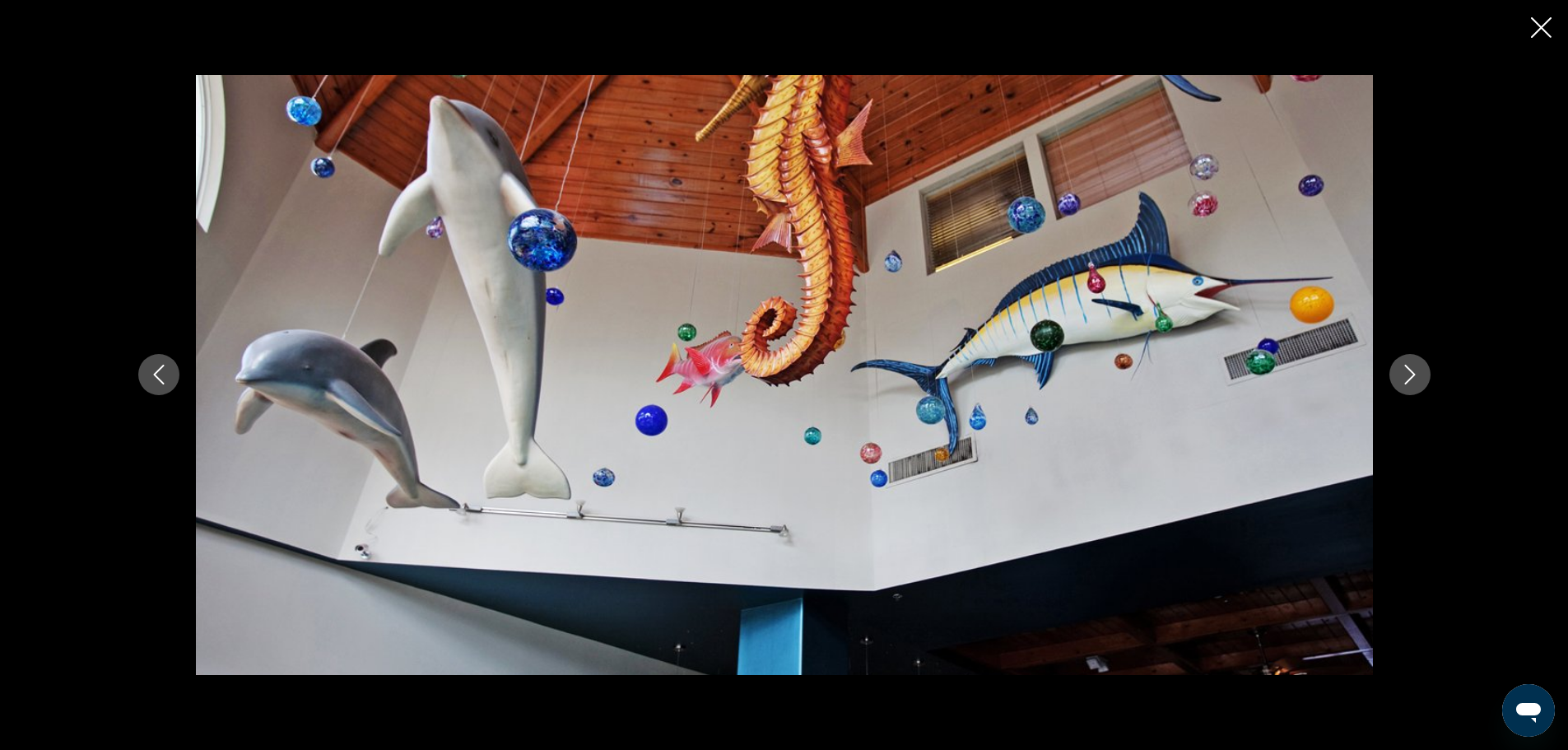
click at [1427, 376] on button "Next image" at bounding box center [1411, 375] width 42 height 42
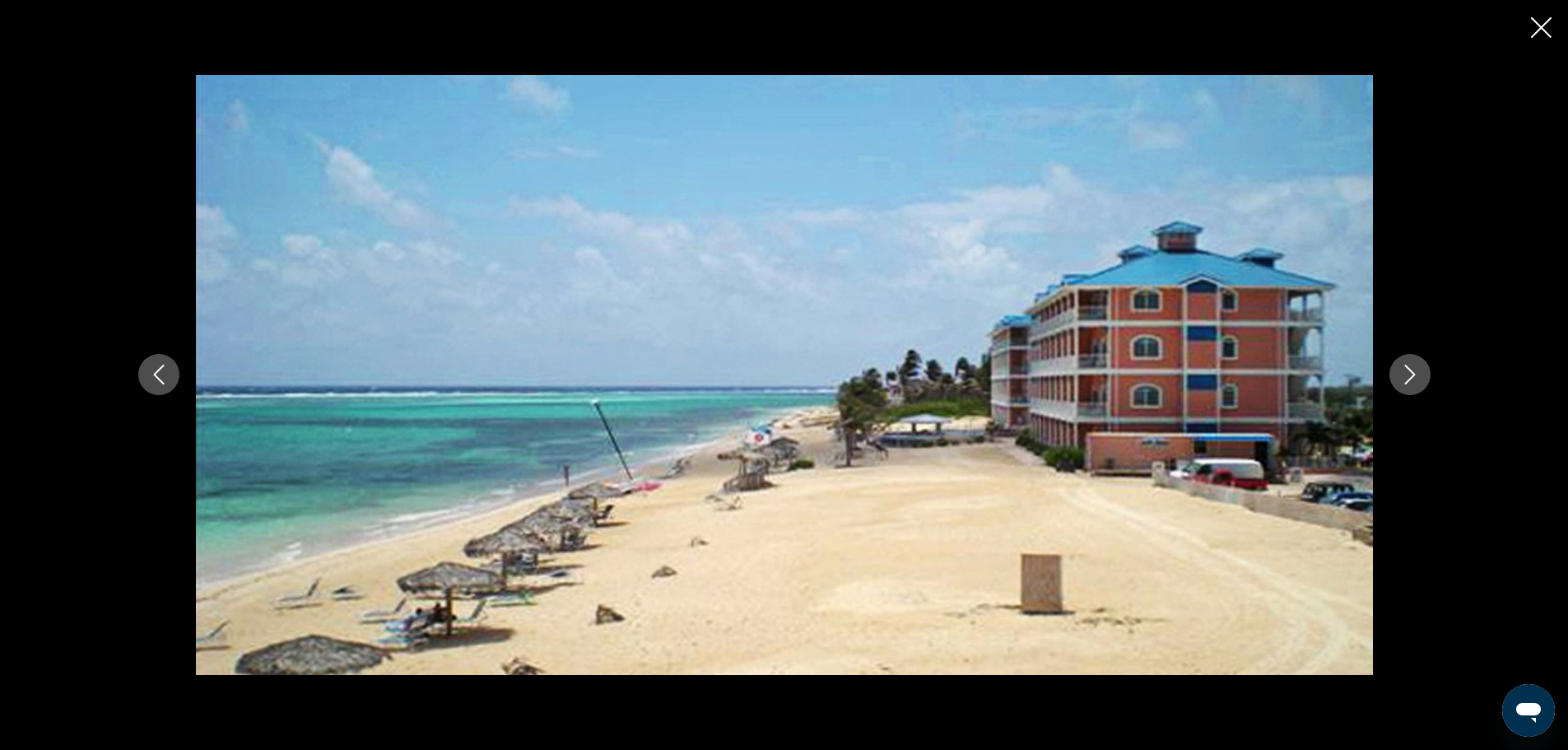
click at [1427, 376] on button "Next image" at bounding box center [1411, 375] width 42 height 42
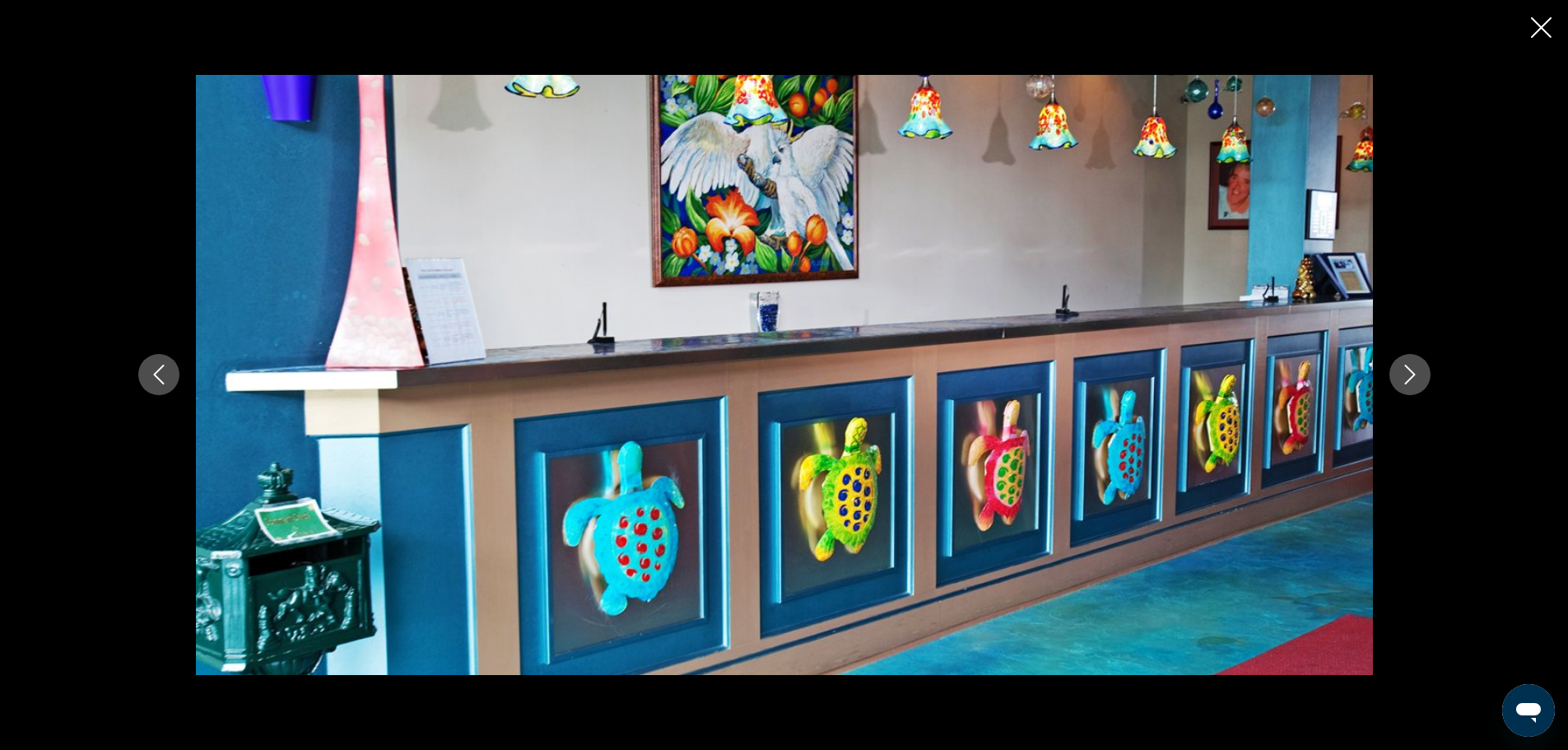
click at [1427, 376] on button "Next image" at bounding box center [1411, 375] width 42 height 42
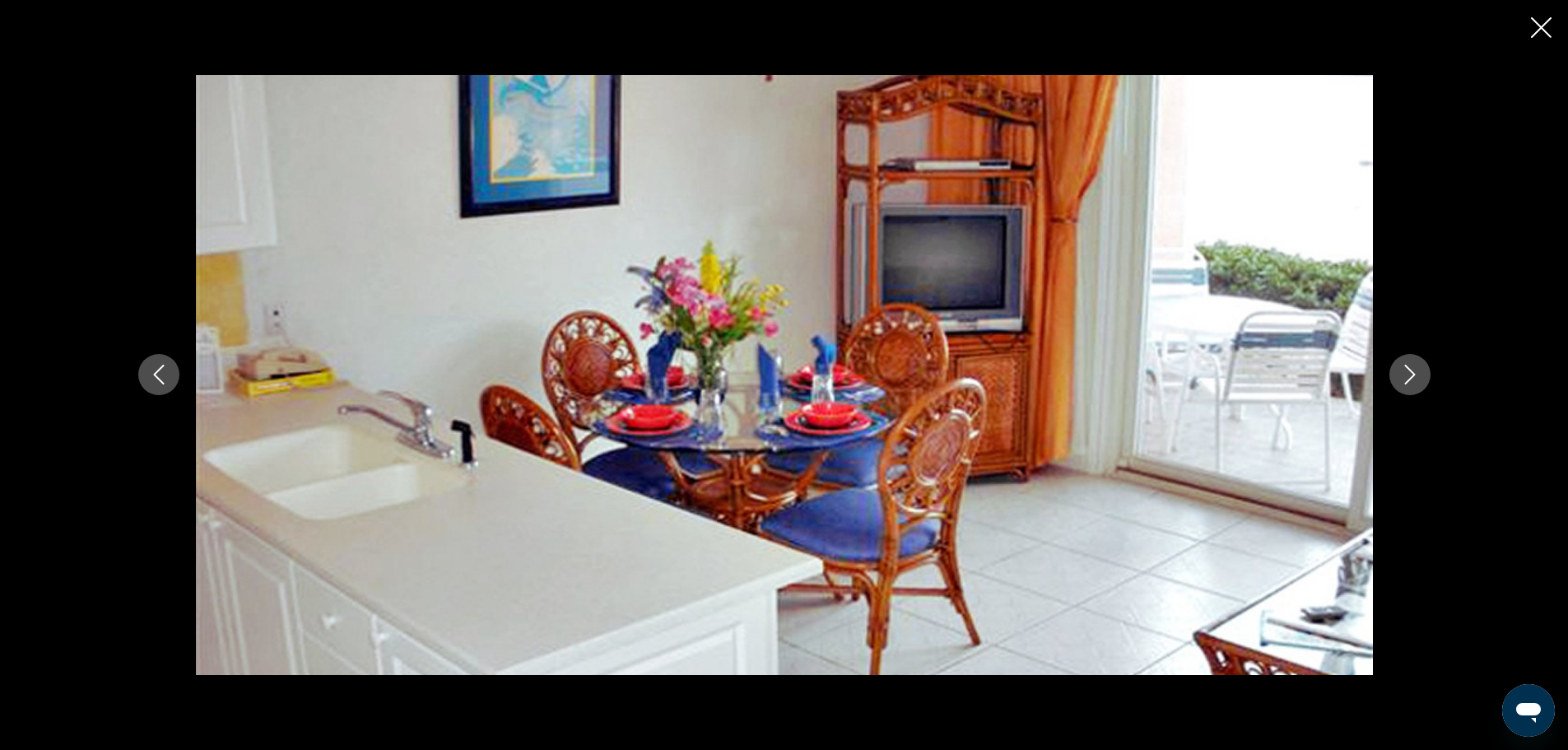
click at [1427, 376] on button "Next image" at bounding box center [1411, 375] width 42 height 42
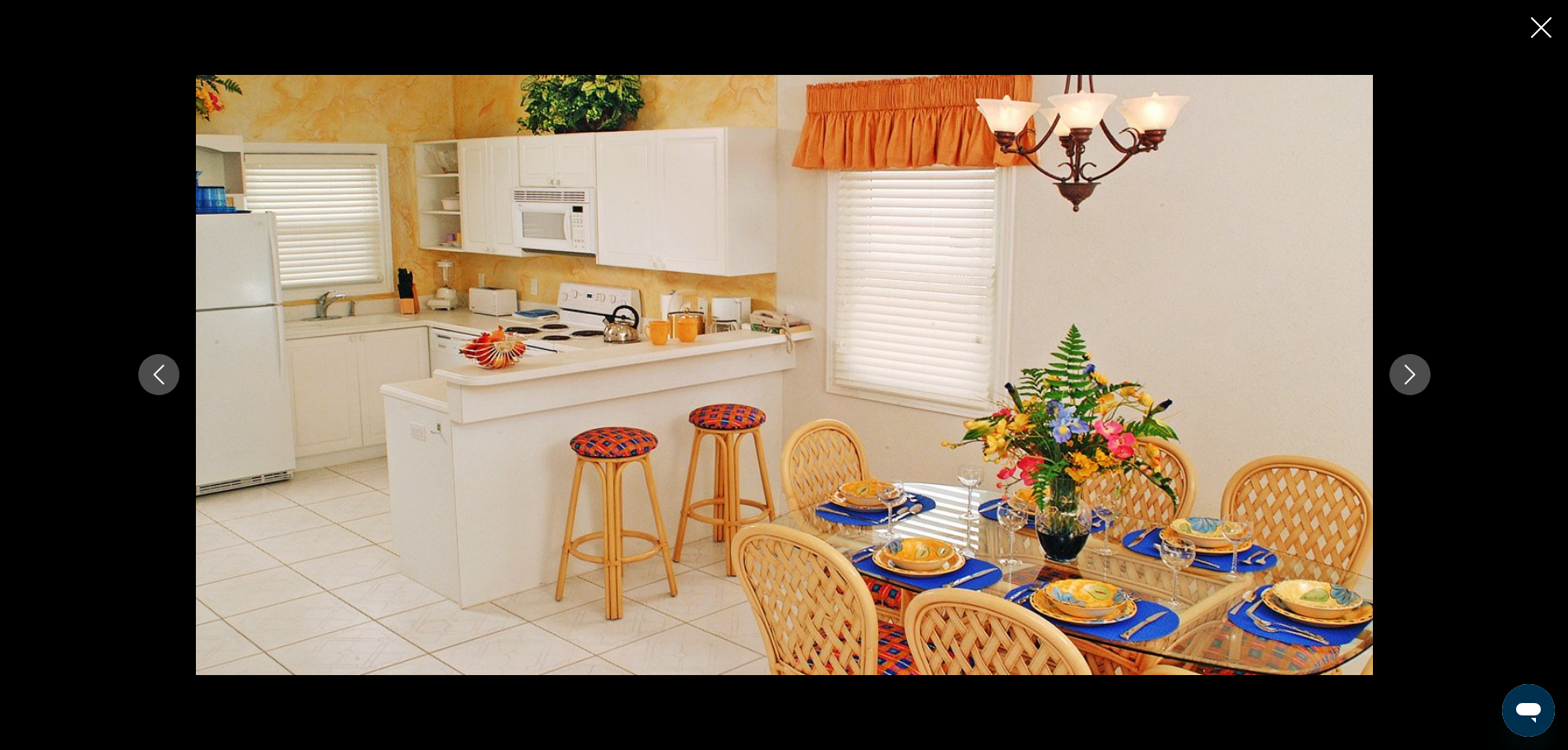
click at [1427, 376] on button "Next image" at bounding box center [1411, 375] width 42 height 42
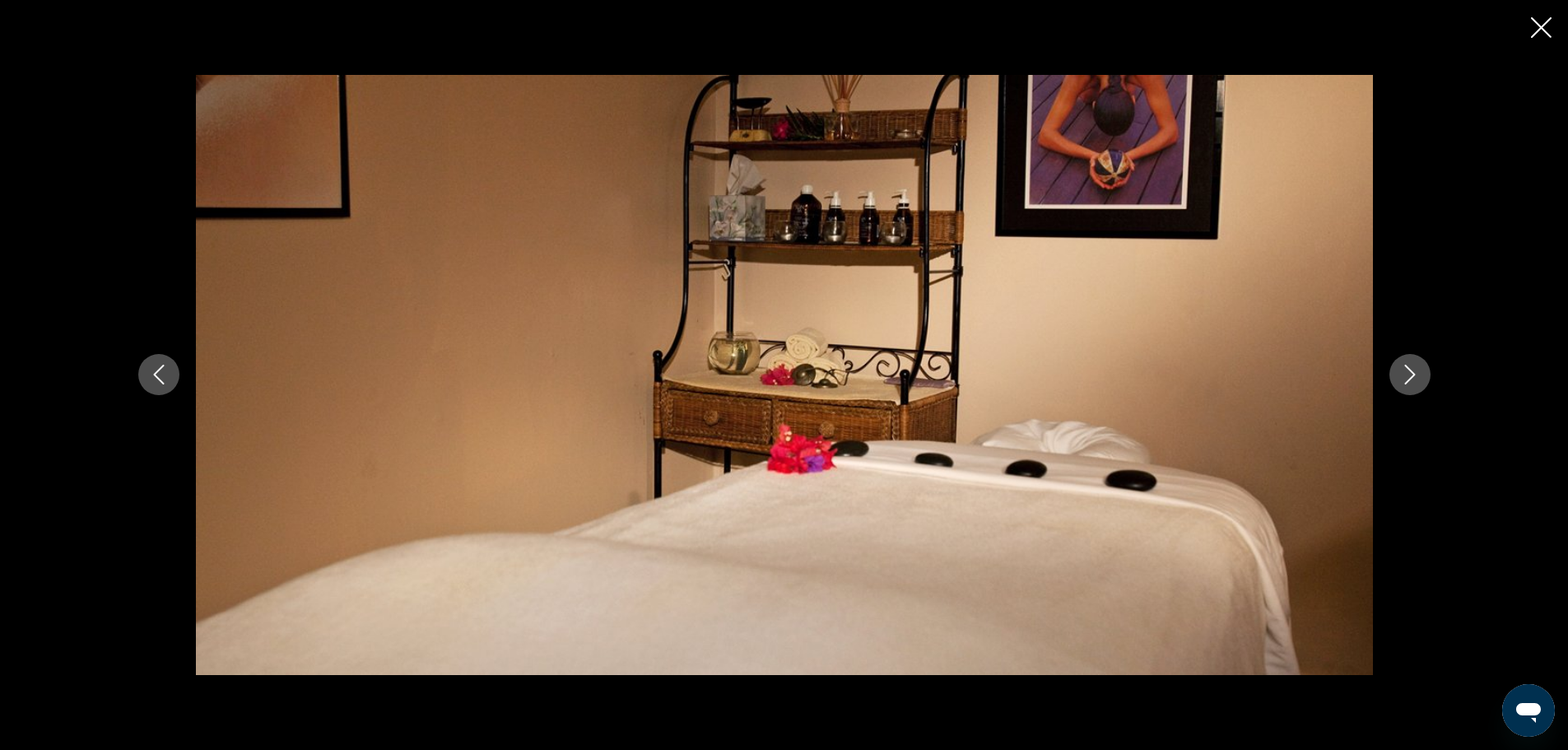
click at [1532, 27] on icon "Close slideshow" at bounding box center [1541, 27] width 21 height 21
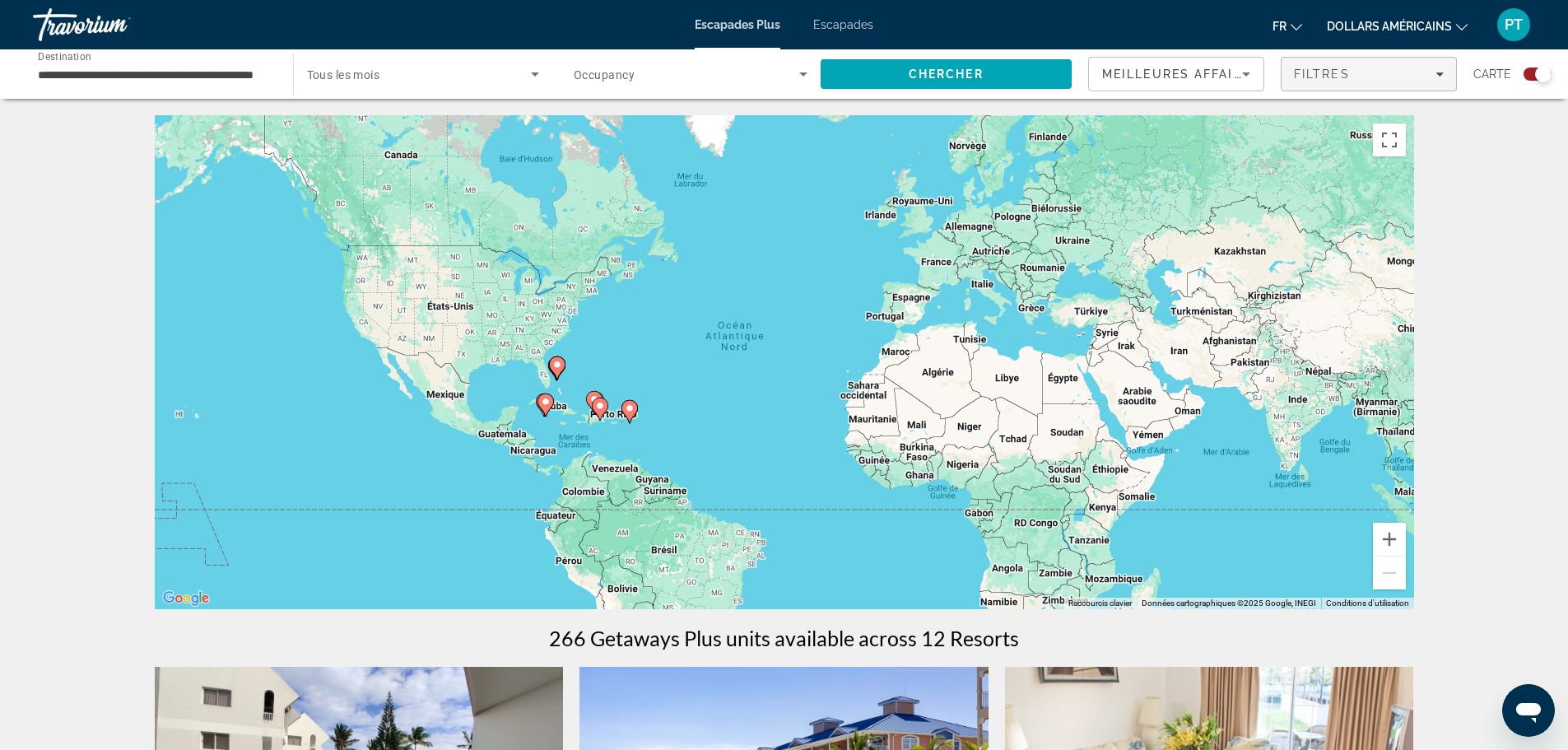
click at [1452, 67] on span "Filters" at bounding box center [1369, 74] width 175 height 40
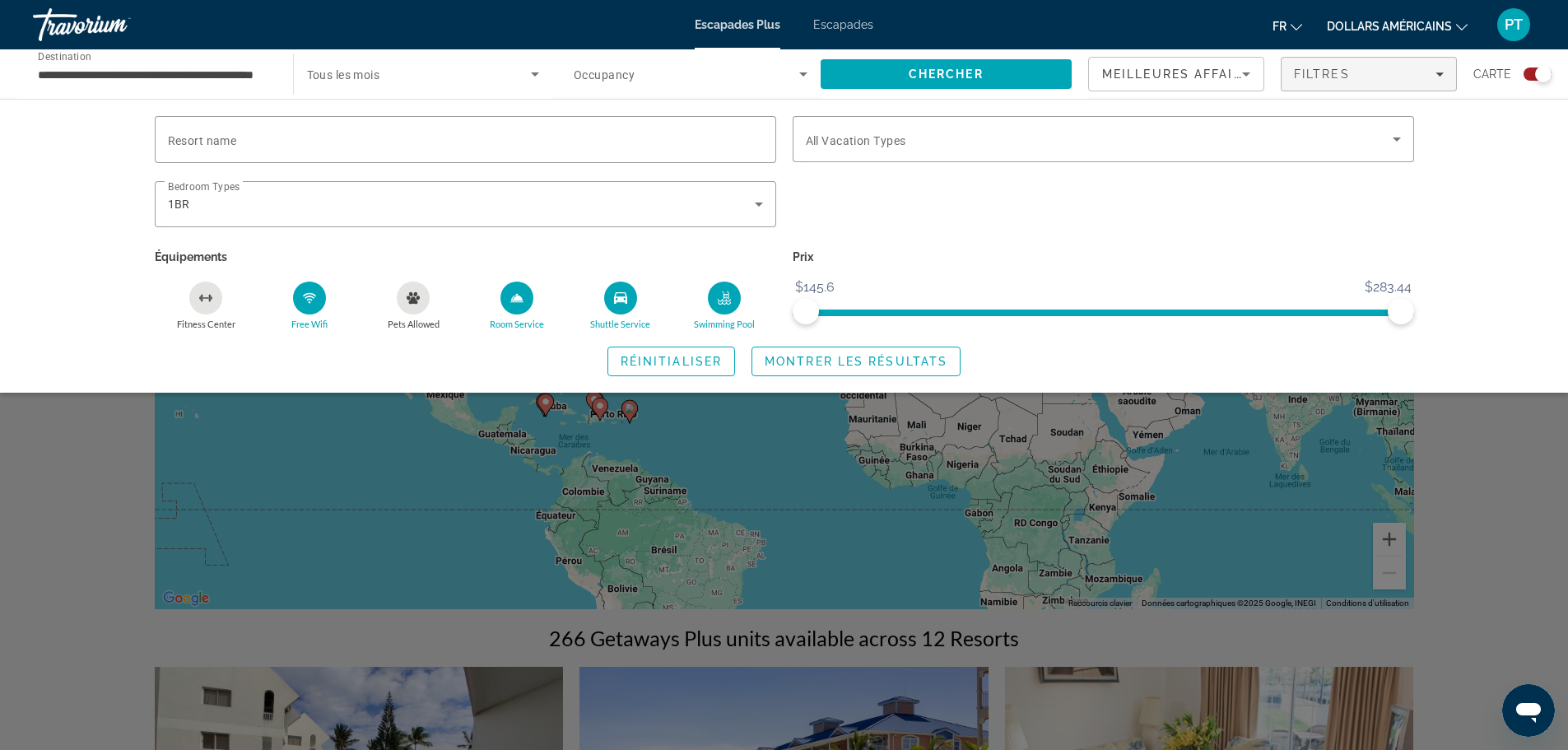
click at [1117, 347] on div "Réinitialiser Montrer les résultats" at bounding box center [784, 362] width 1260 height 30
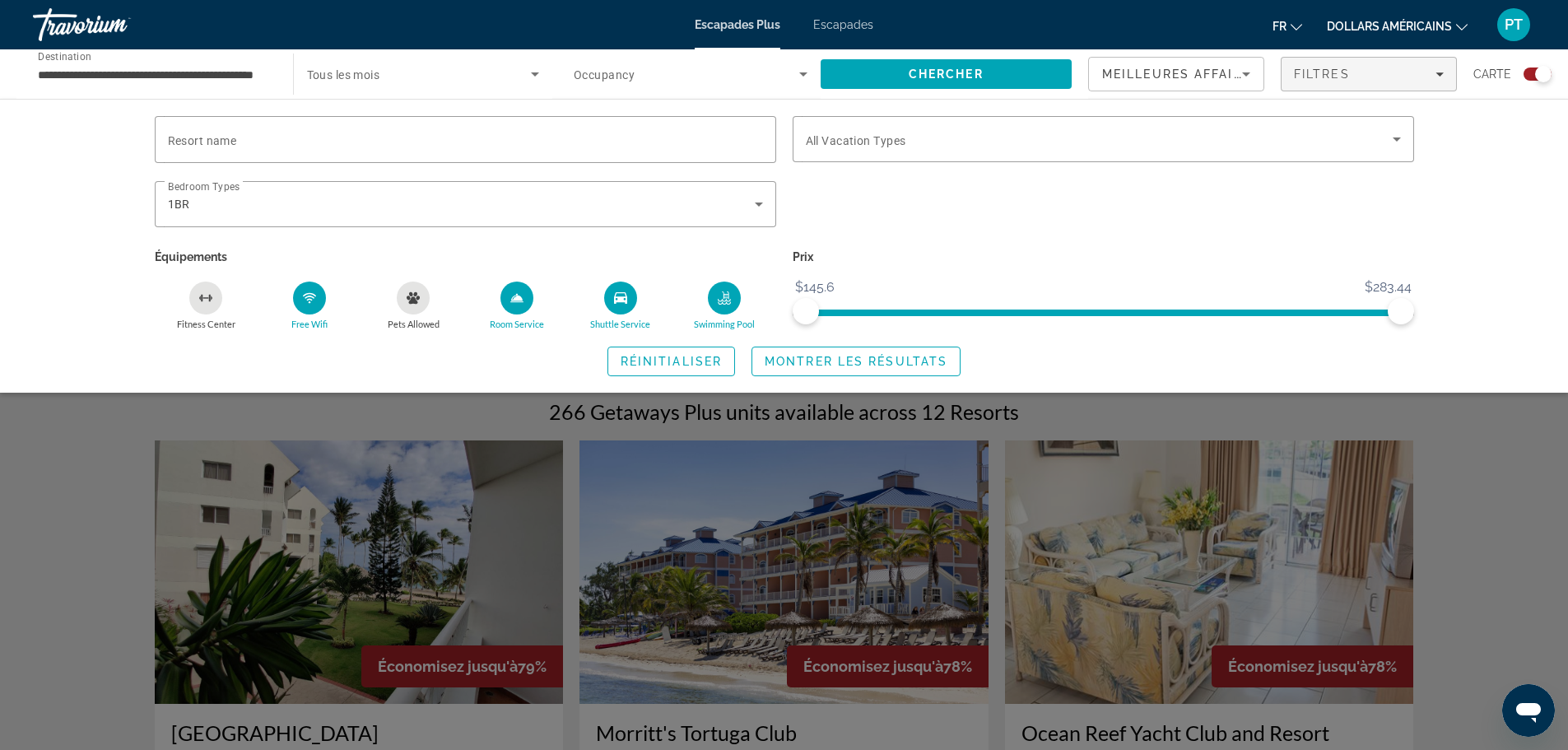
scroll to position [247, 0]
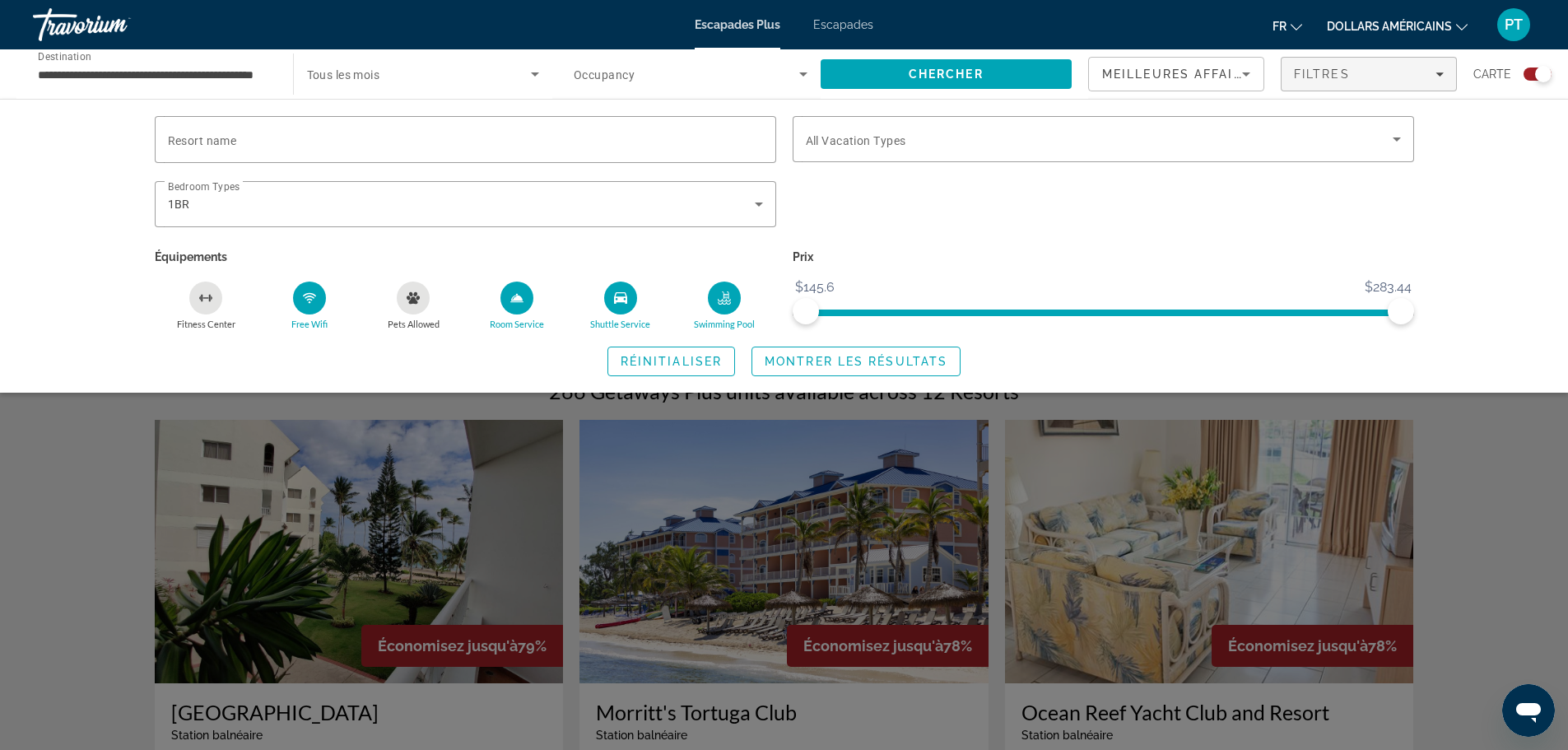
click at [1534, 399] on div "Search widget" at bounding box center [784, 498] width 1568 height 503
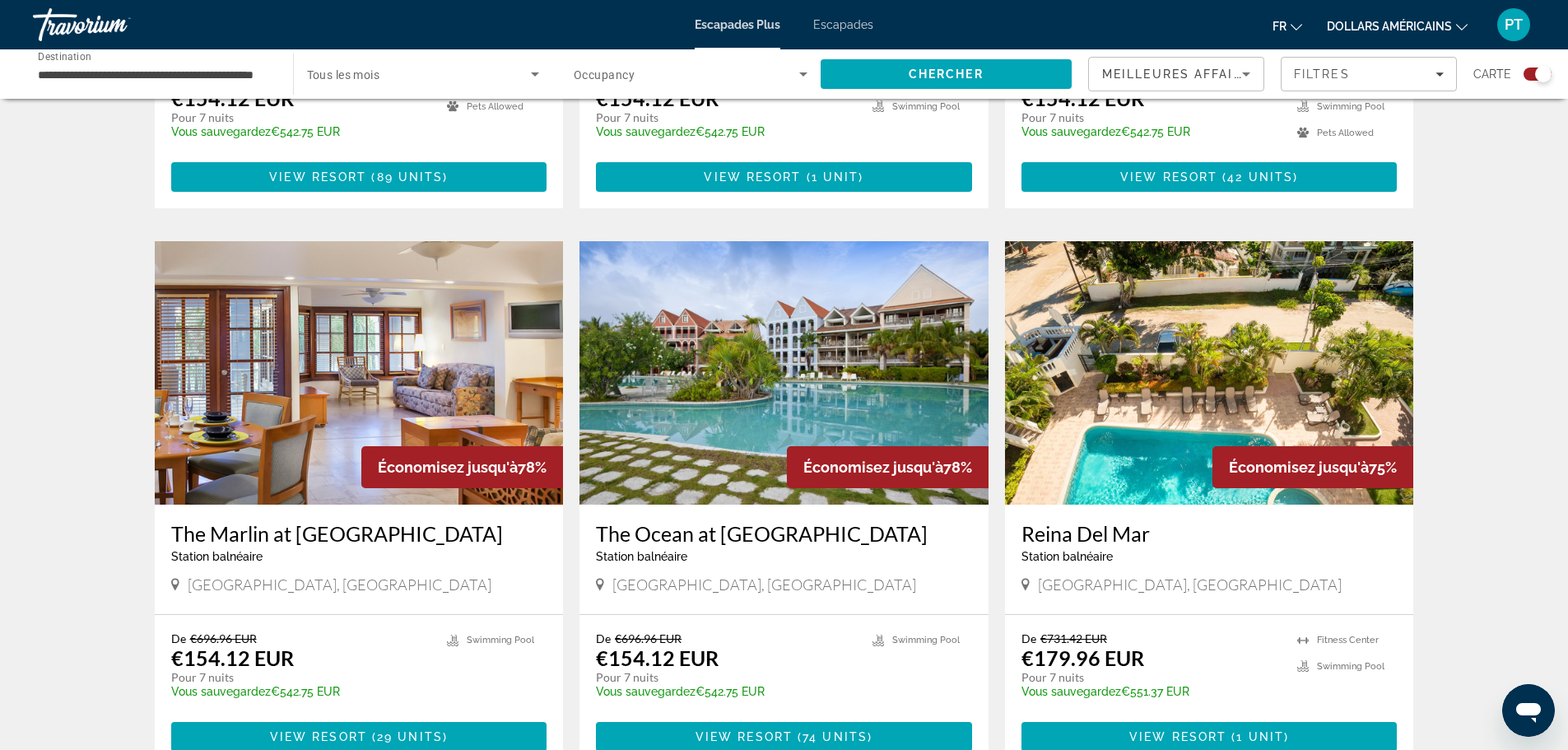
scroll to position [1564, 0]
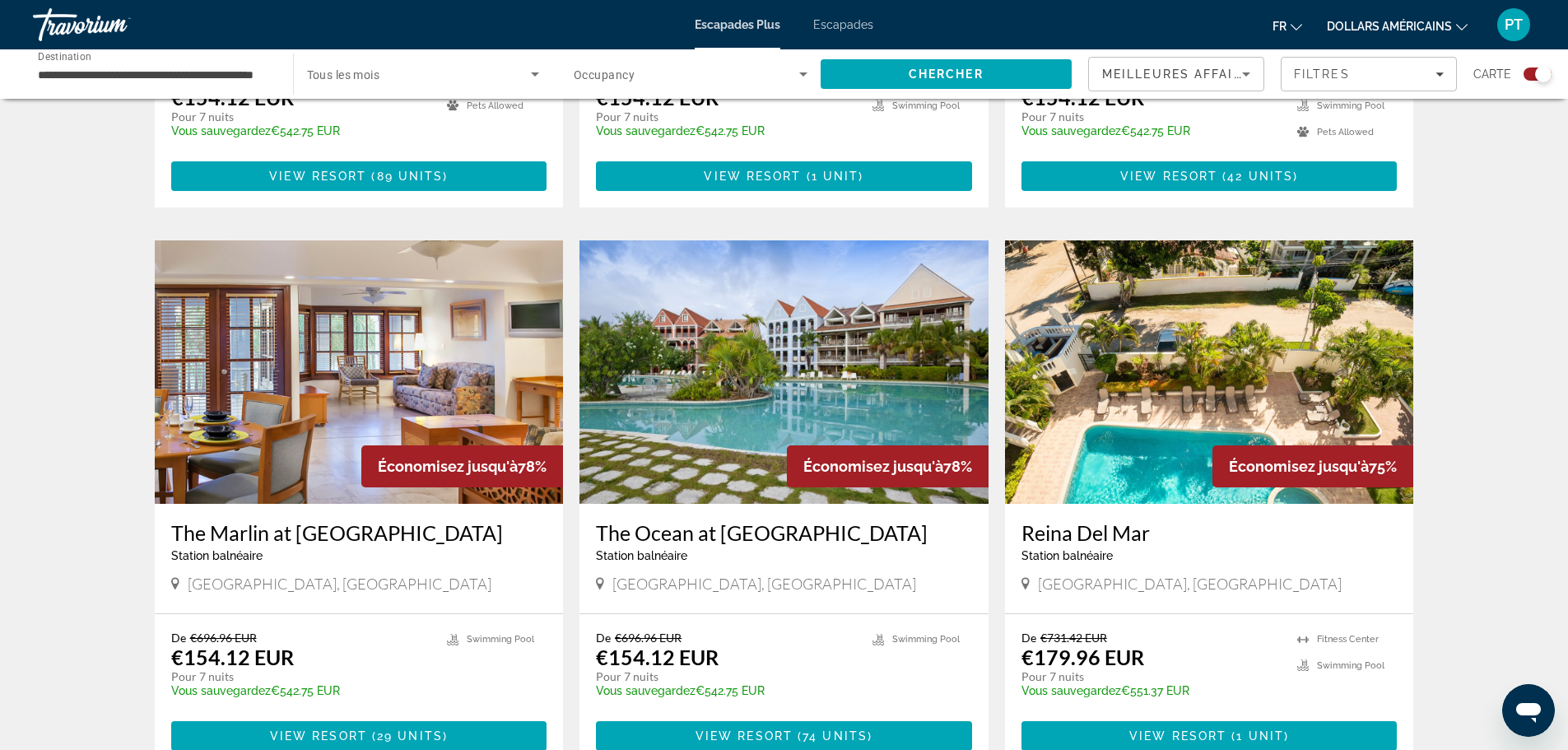
click at [936, 356] on img "Contenu principal" at bounding box center [784, 372] width 409 height 264
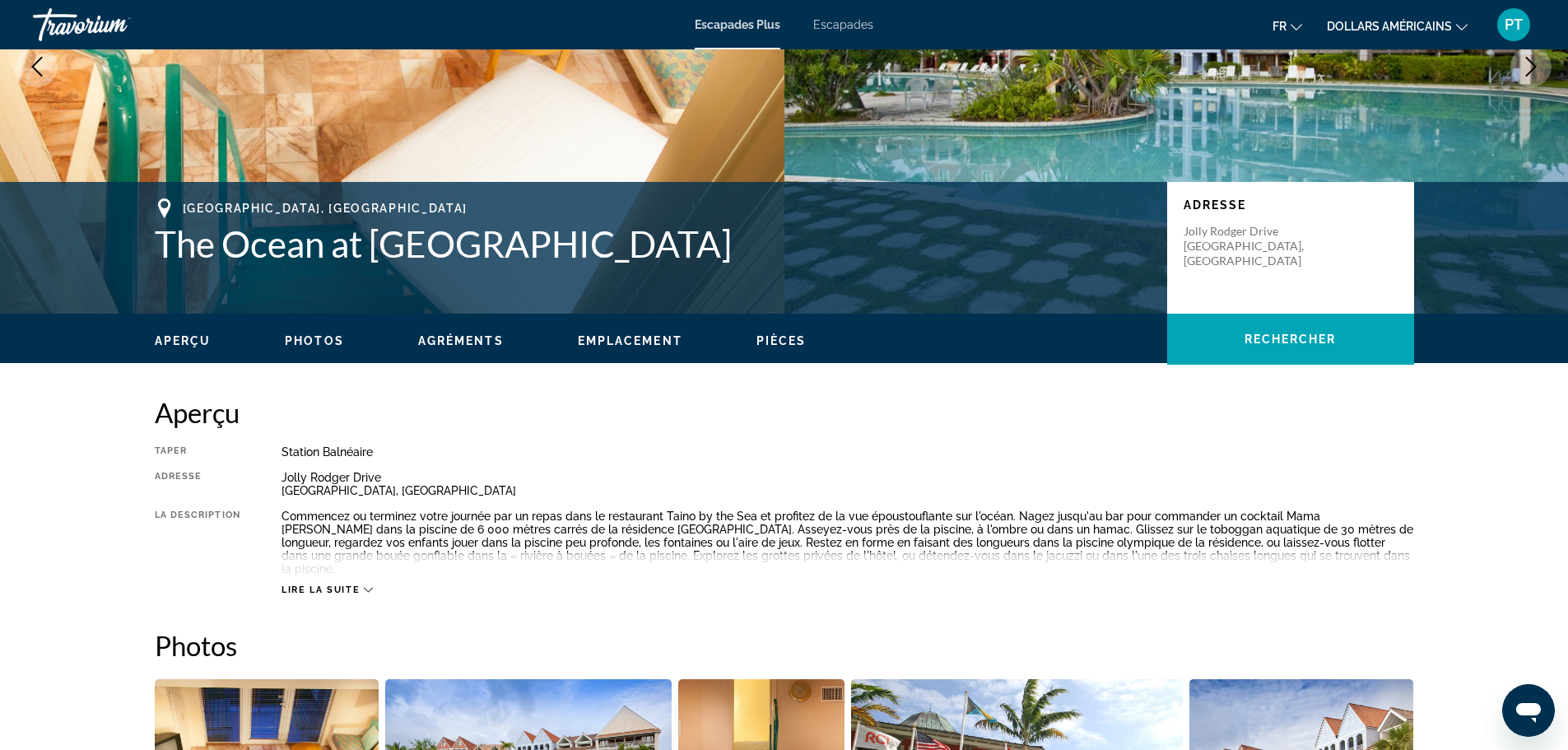
scroll to position [247, 0]
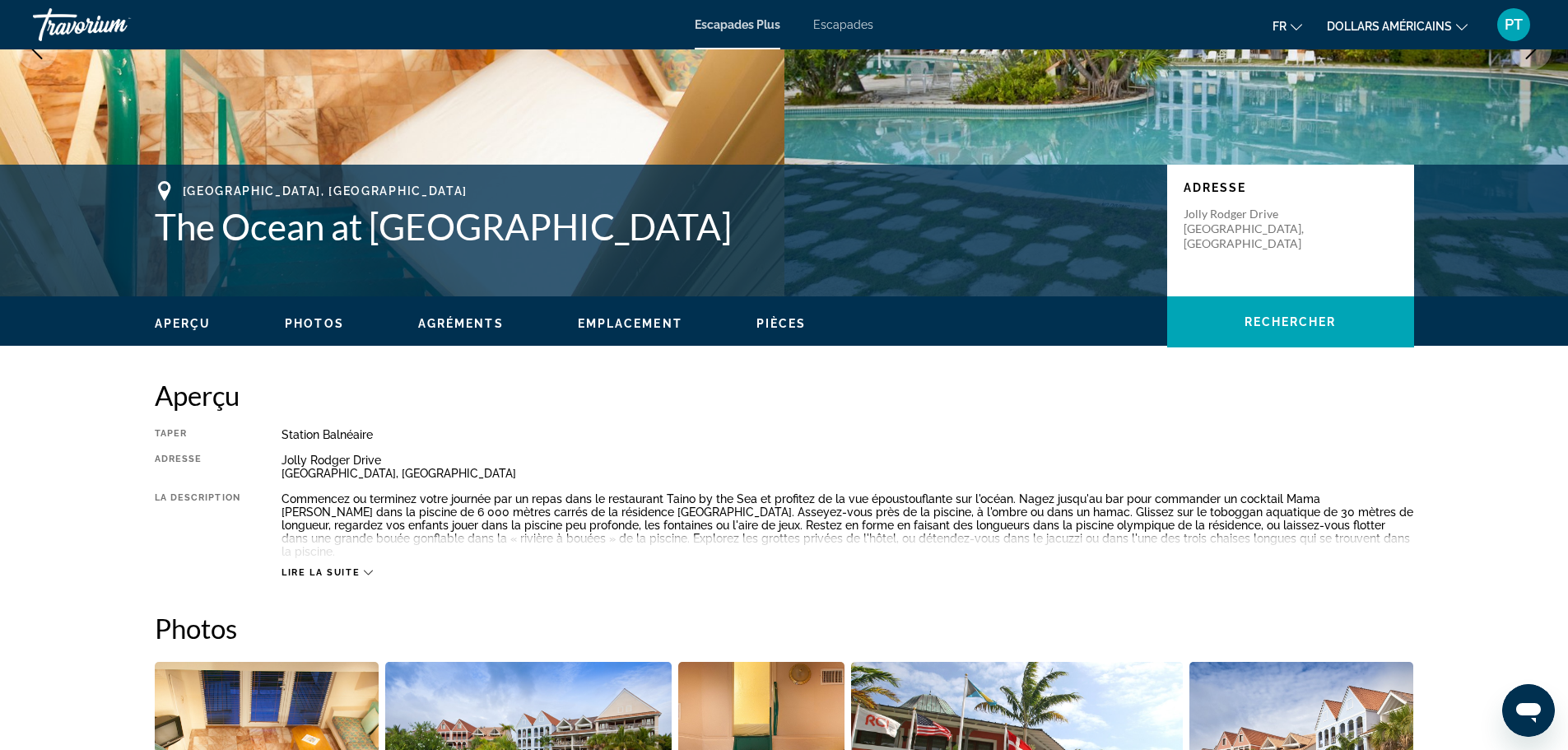
click at [335, 567] on span "Lire la suite" at bounding box center [321, 572] width 78 height 11
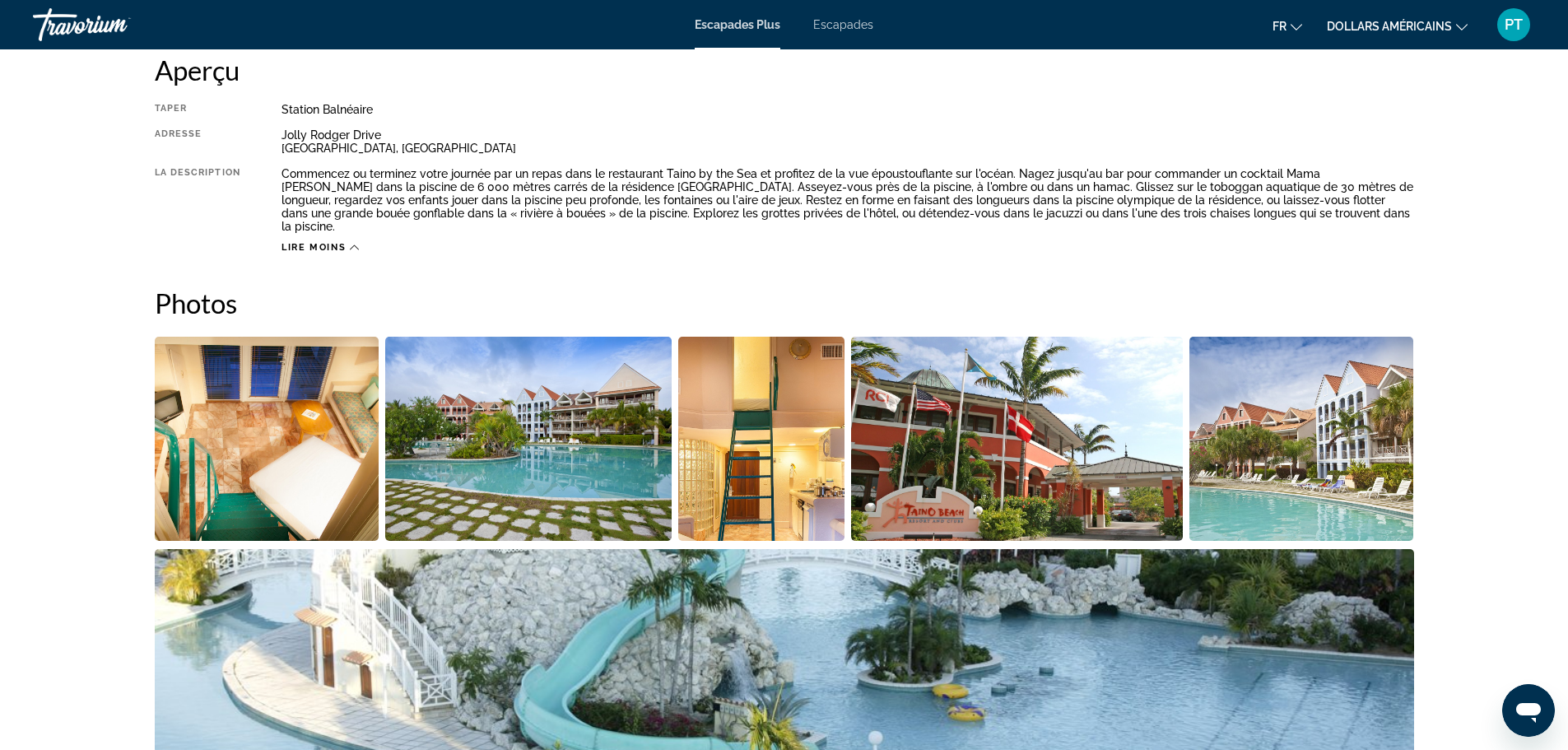
scroll to position [576, 0]
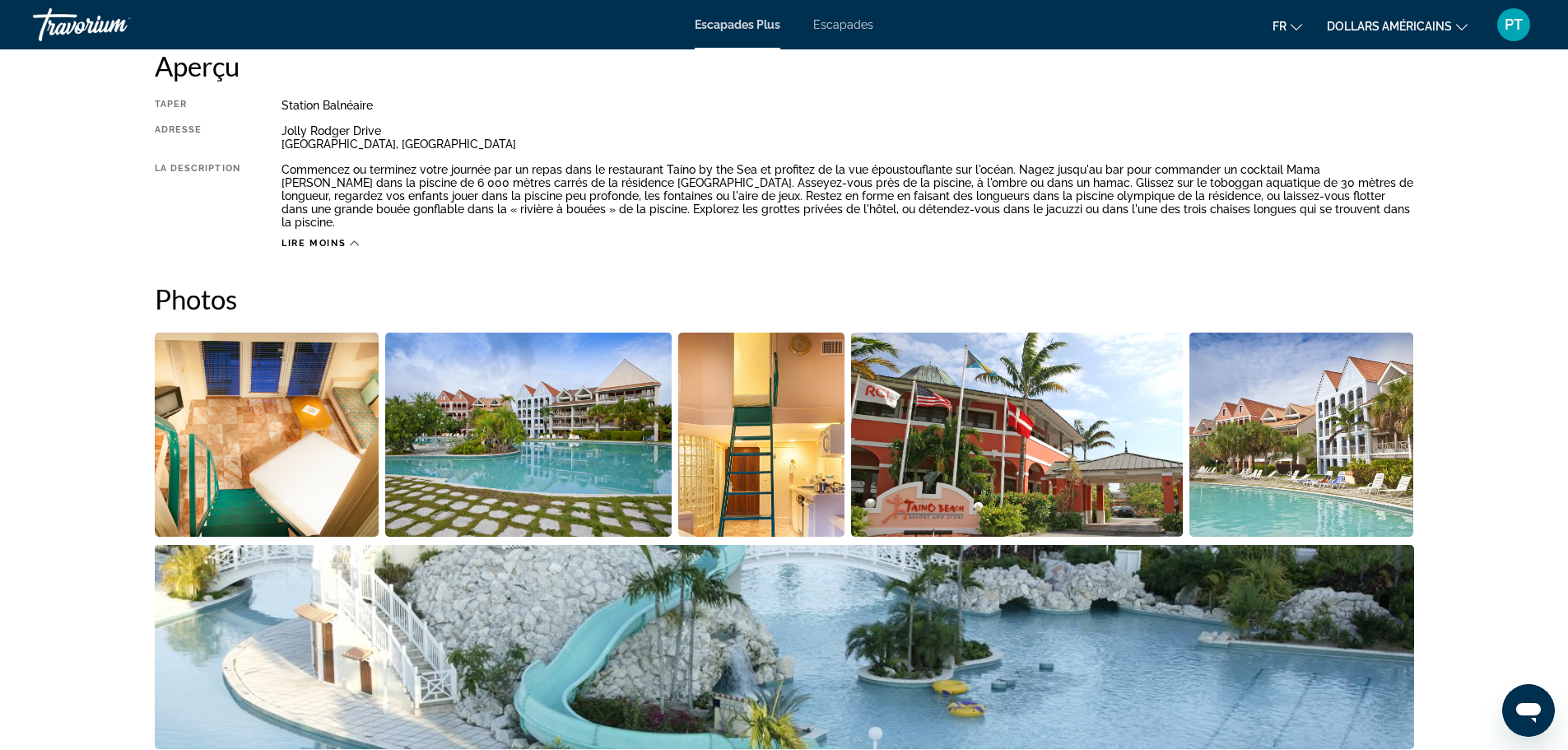
click at [297, 431] on img "Open full-screen image slider" at bounding box center [267, 435] width 224 height 205
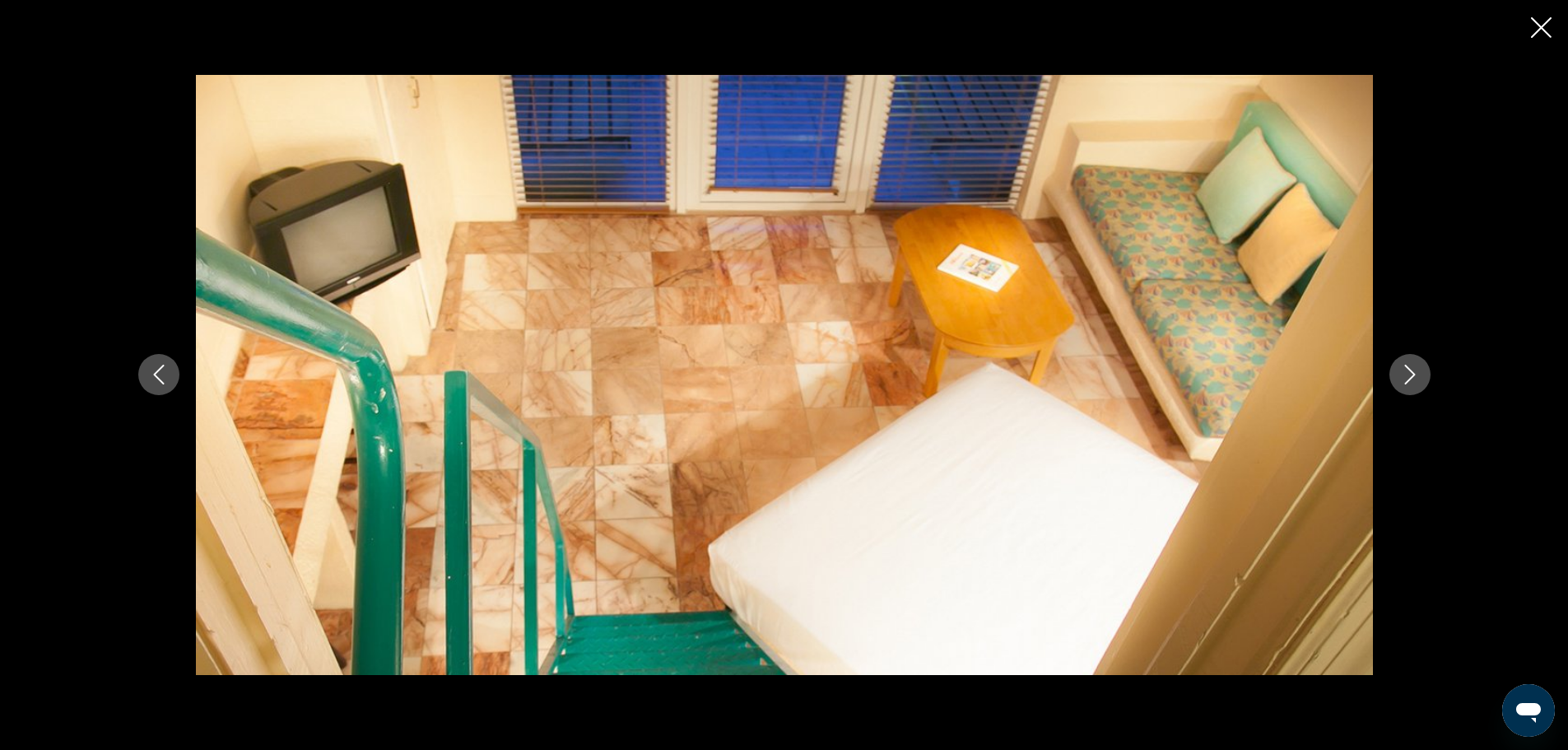
click at [1395, 387] on button "Next image" at bounding box center [1411, 375] width 42 height 42
click at [1409, 379] on icon "Next image" at bounding box center [1410, 375] width 20 height 20
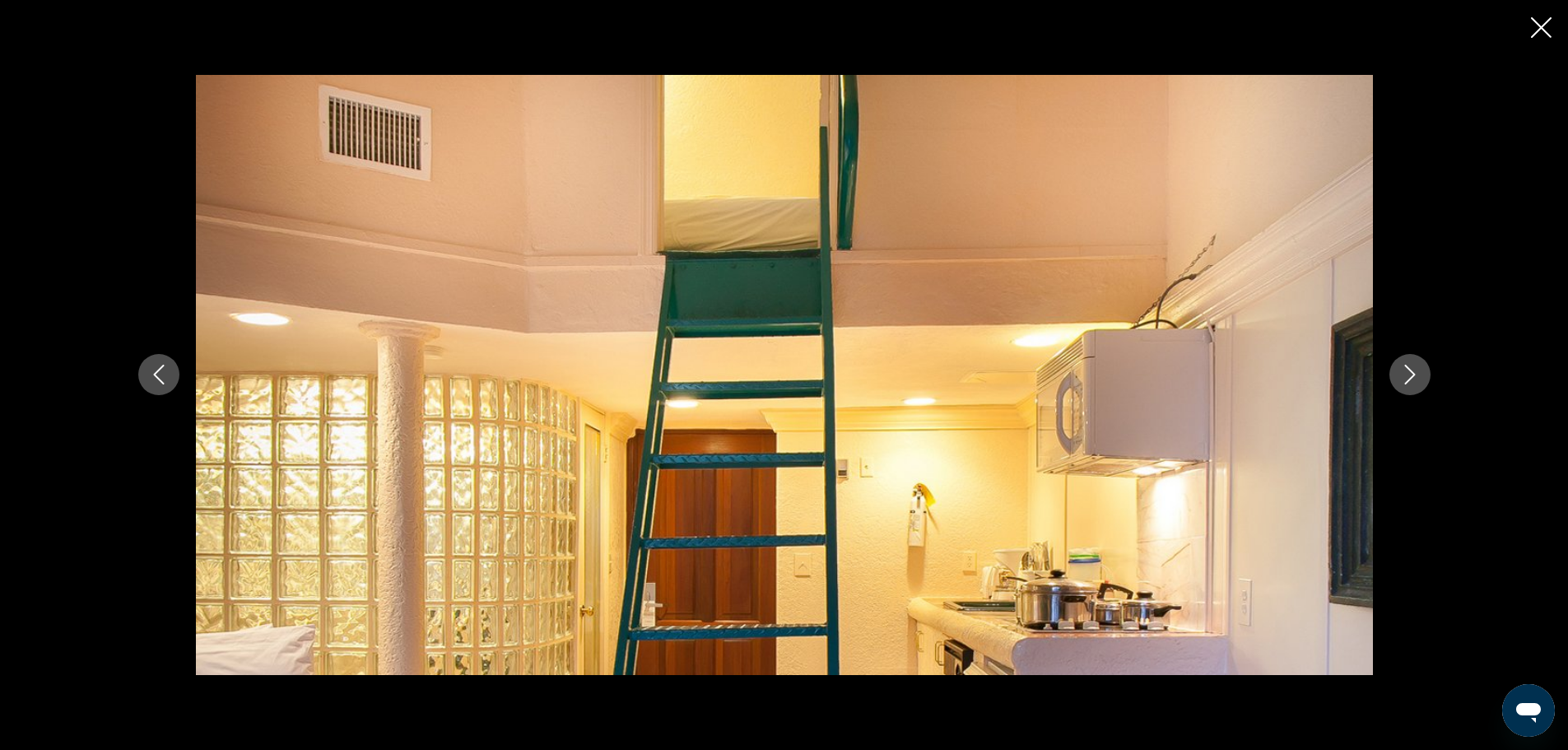
click at [160, 376] on icon "Previous image" at bounding box center [159, 375] width 20 height 20
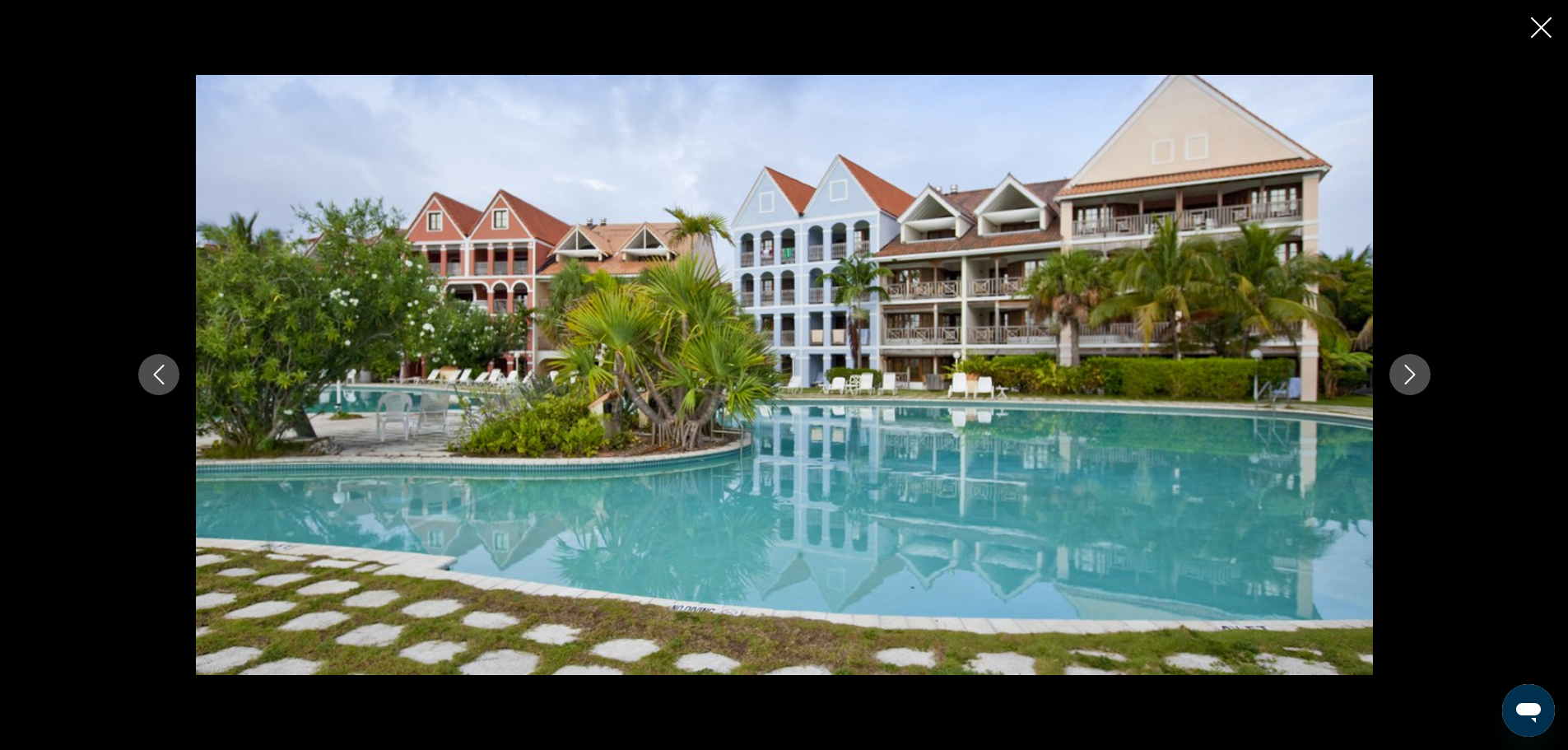
click at [1409, 373] on icon "Next image" at bounding box center [1410, 375] width 20 height 20
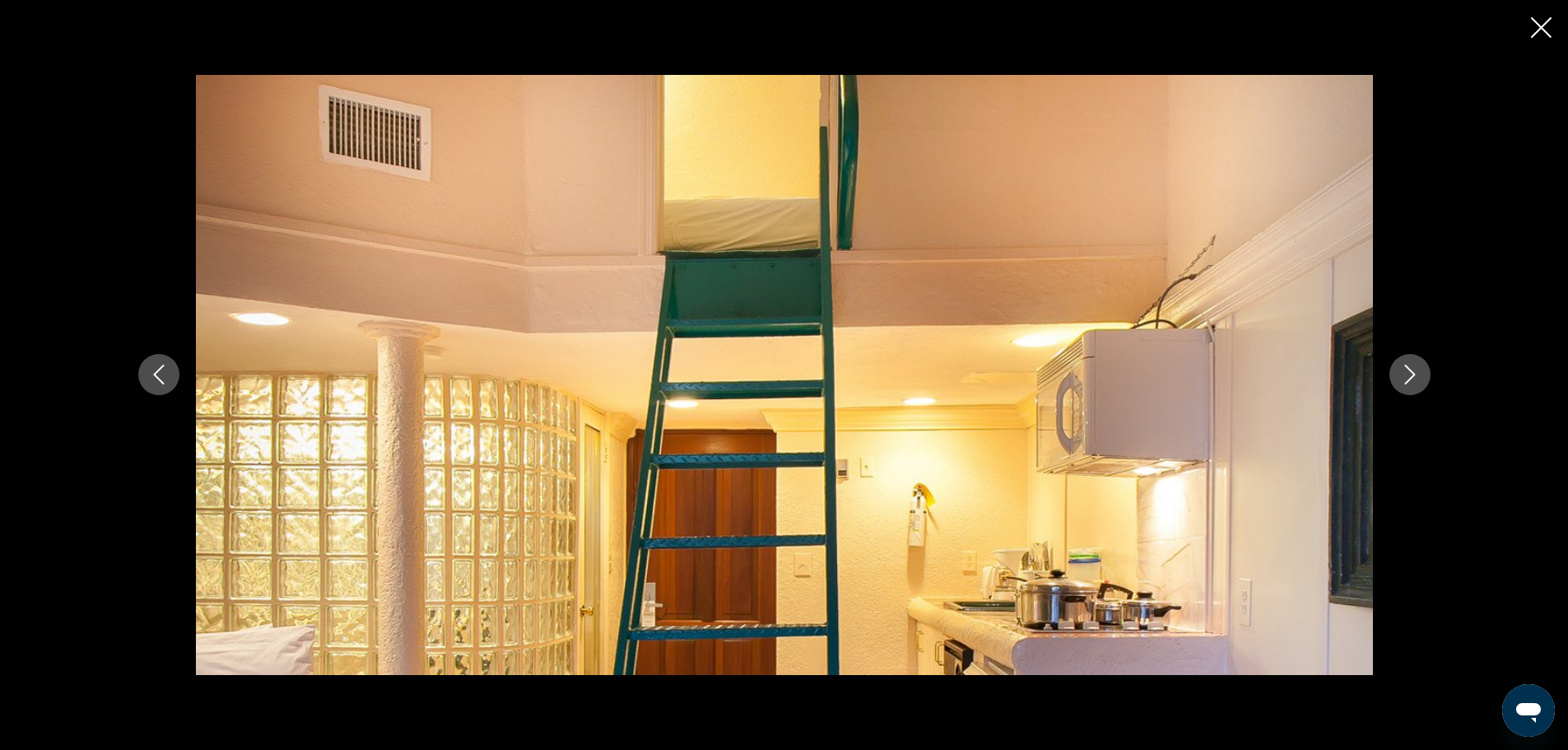
click at [1408, 373] on icon "Next image" at bounding box center [1410, 375] width 20 height 20
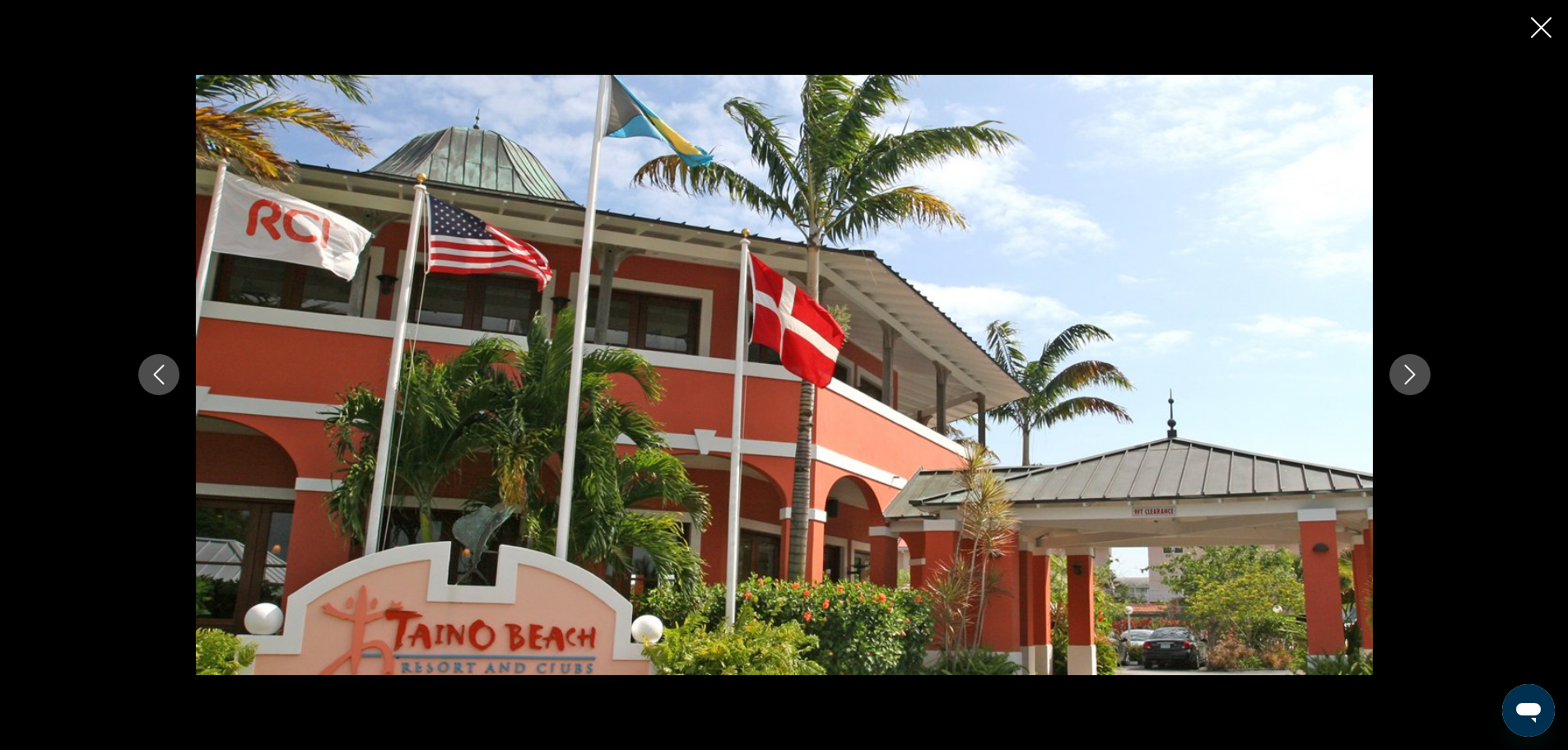
click at [1408, 373] on icon "Next image" at bounding box center [1410, 375] width 20 height 20
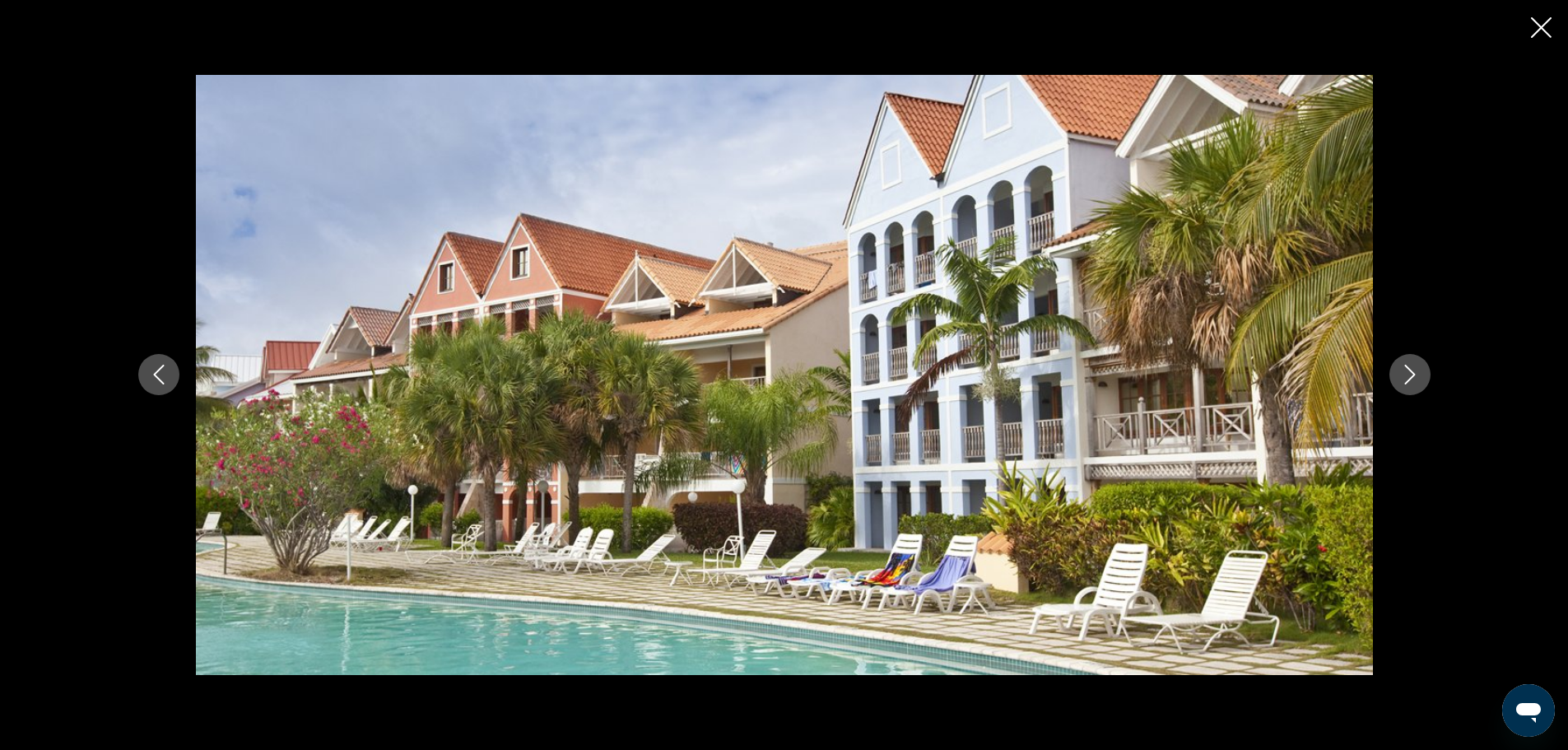
click at [1408, 373] on icon "Next image" at bounding box center [1410, 375] width 20 height 20
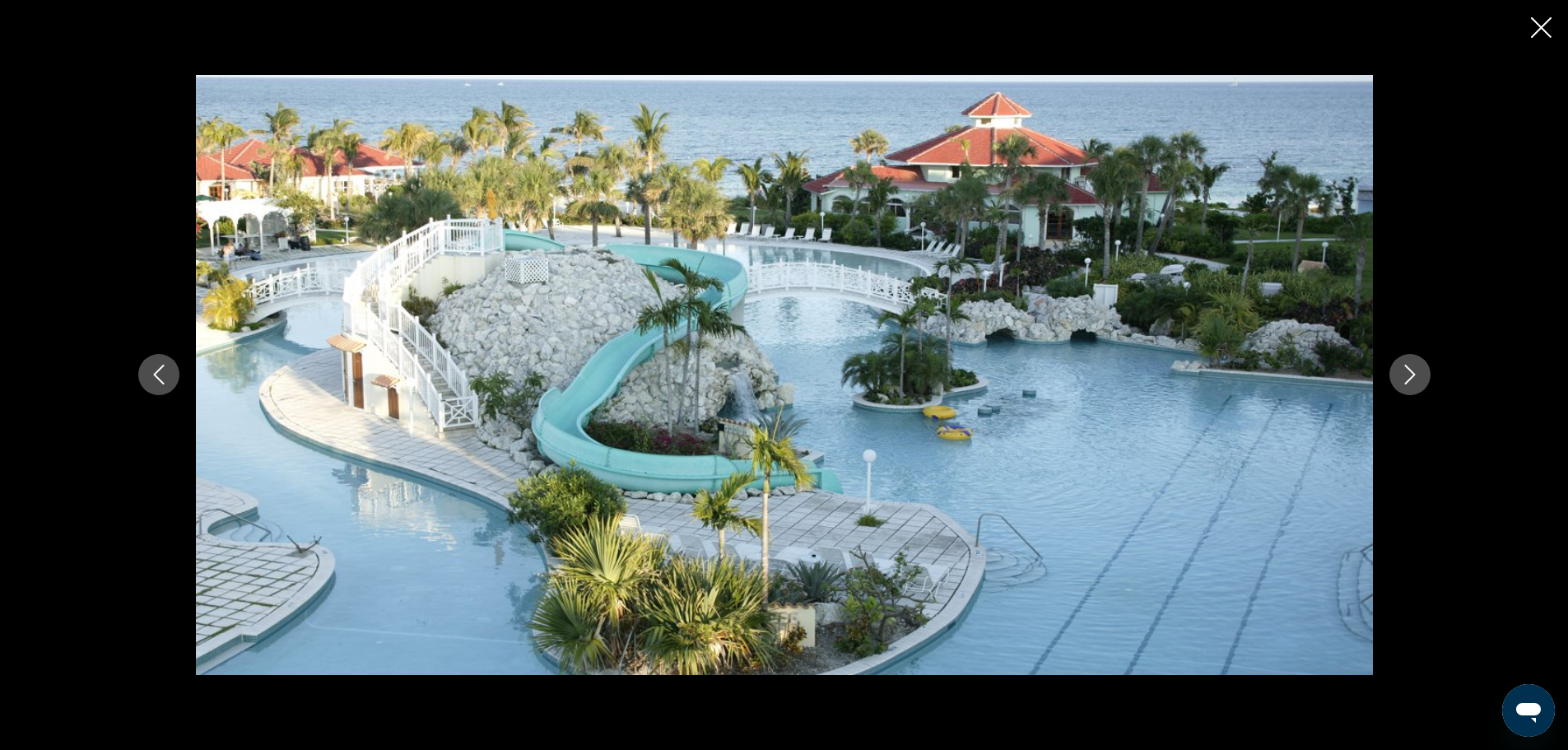
click at [1408, 373] on icon "Next image" at bounding box center [1410, 375] width 20 height 20
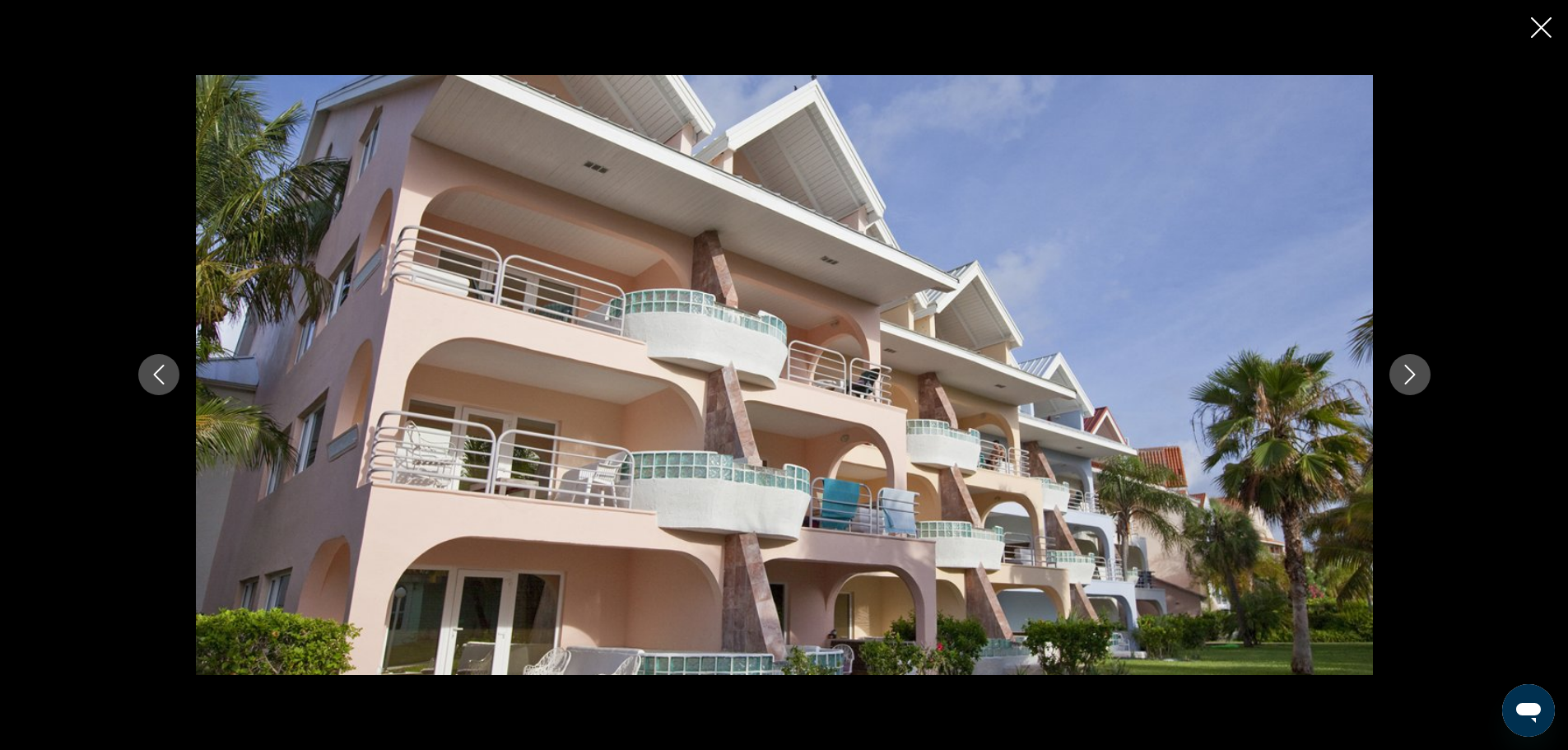
click at [1408, 373] on icon "Next image" at bounding box center [1410, 375] width 20 height 20
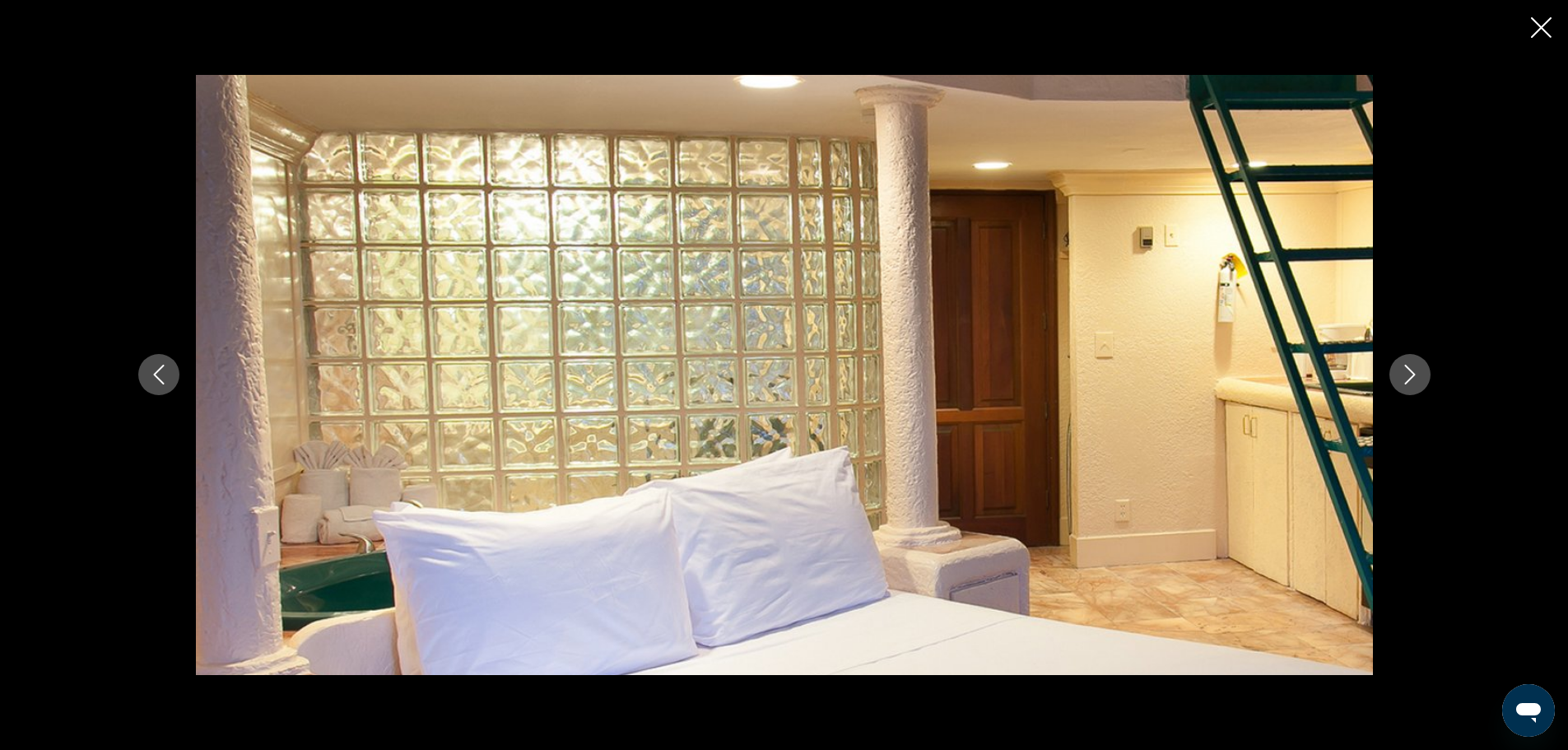
click at [1408, 373] on icon "Next image" at bounding box center [1410, 375] width 20 height 20
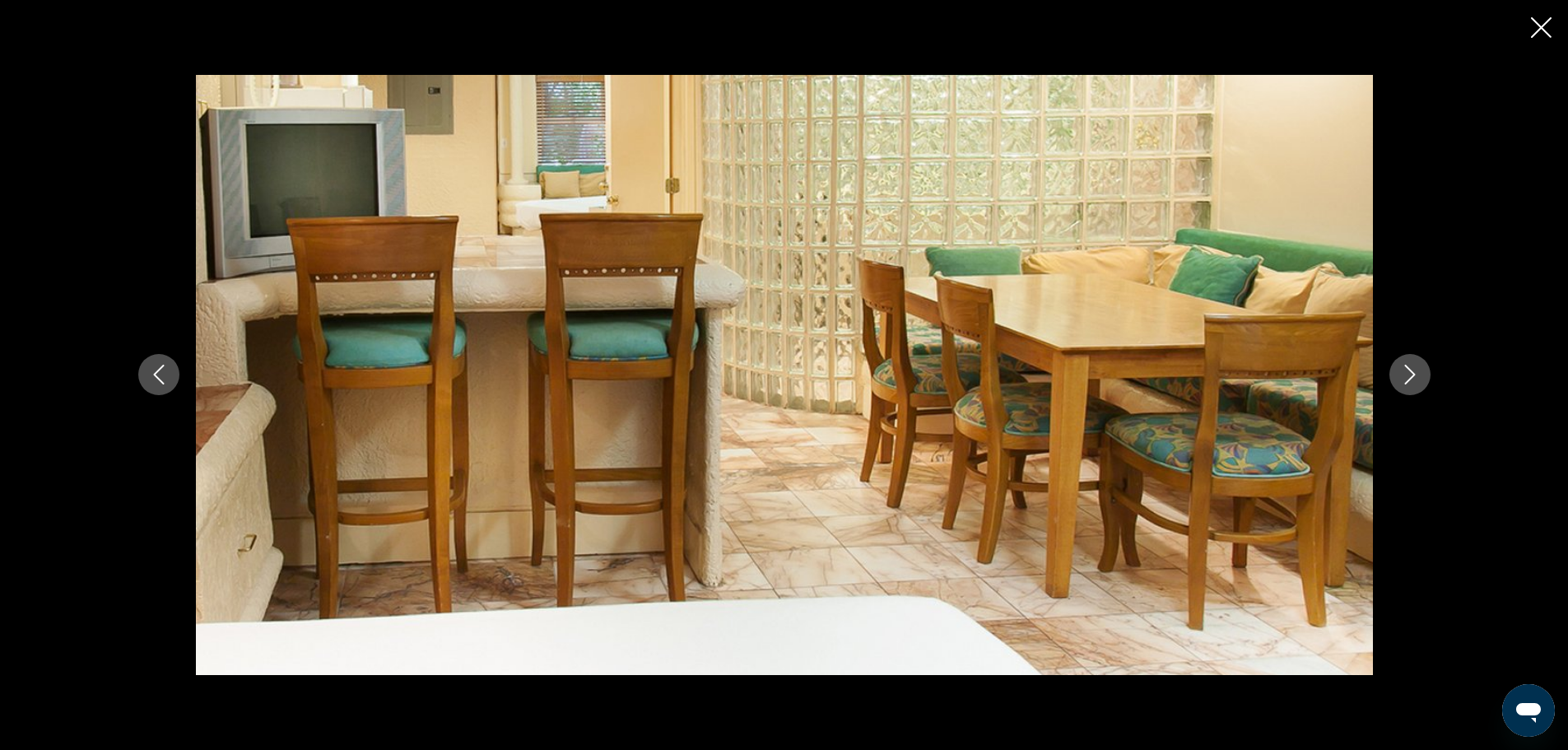
click at [1408, 373] on icon "Next image" at bounding box center [1410, 375] width 20 height 20
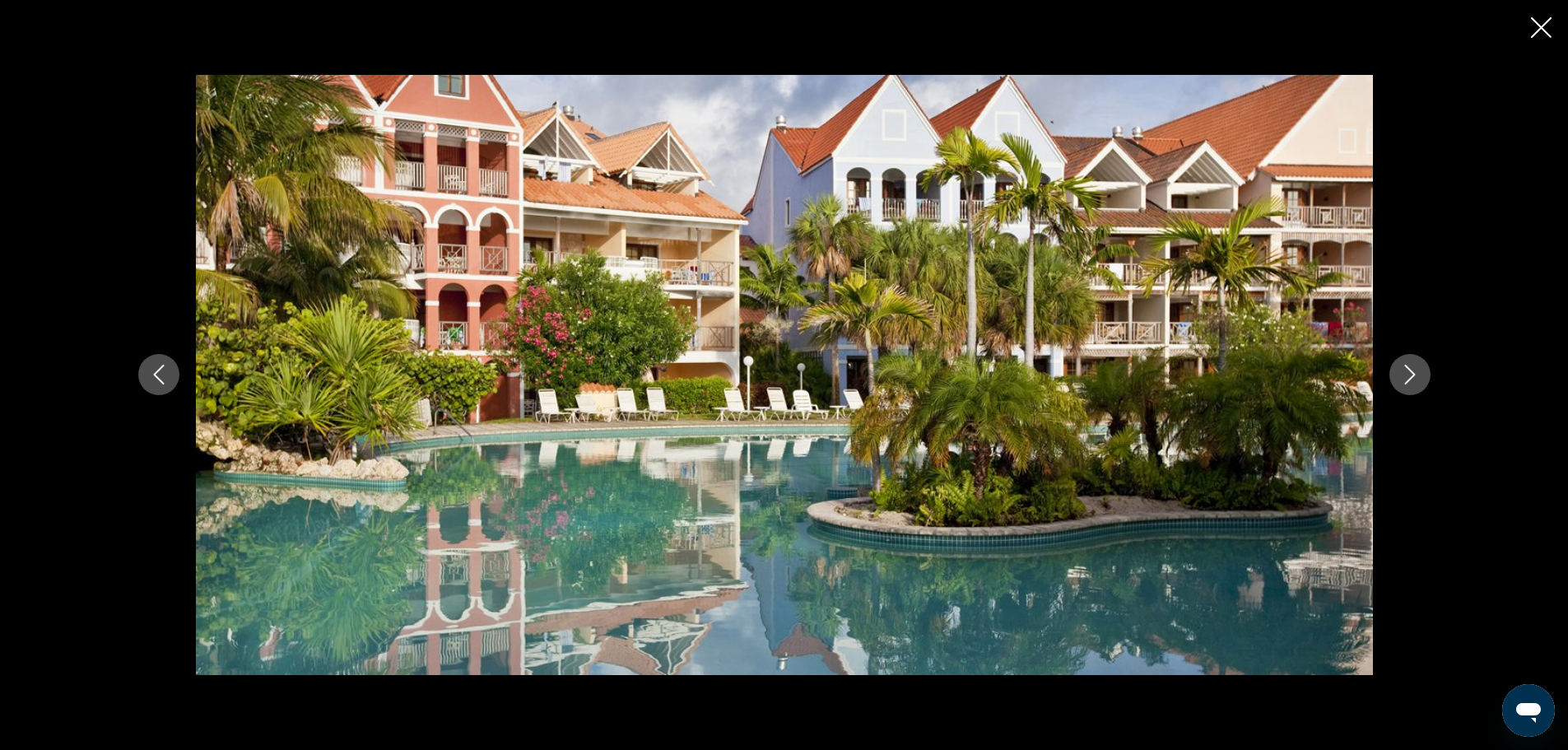
click at [1408, 373] on icon "Next image" at bounding box center [1410, 375] width 20 height 20
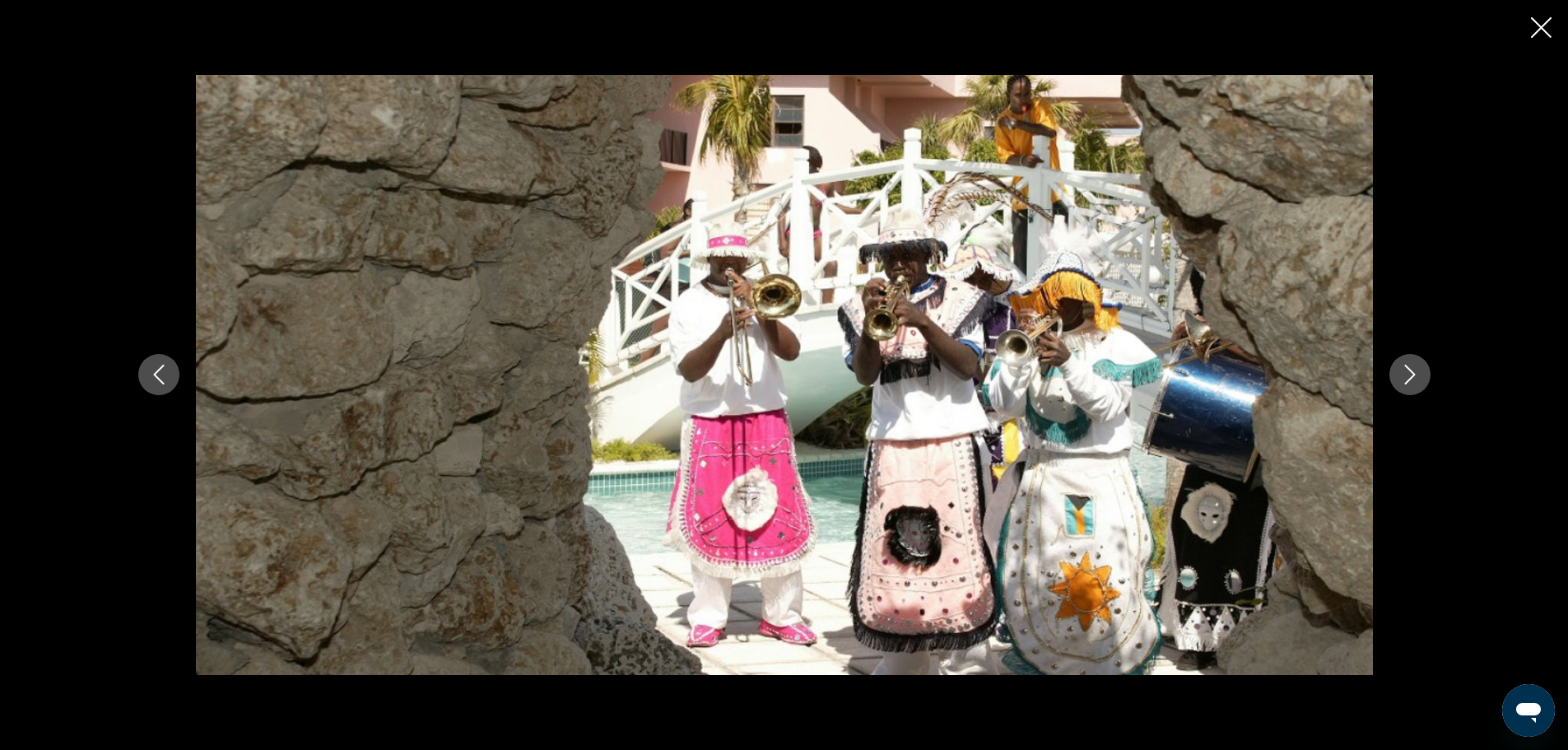
click at [1408, 373] on icon "Next image" at bounding box center [1410, 375] width 20 height 20
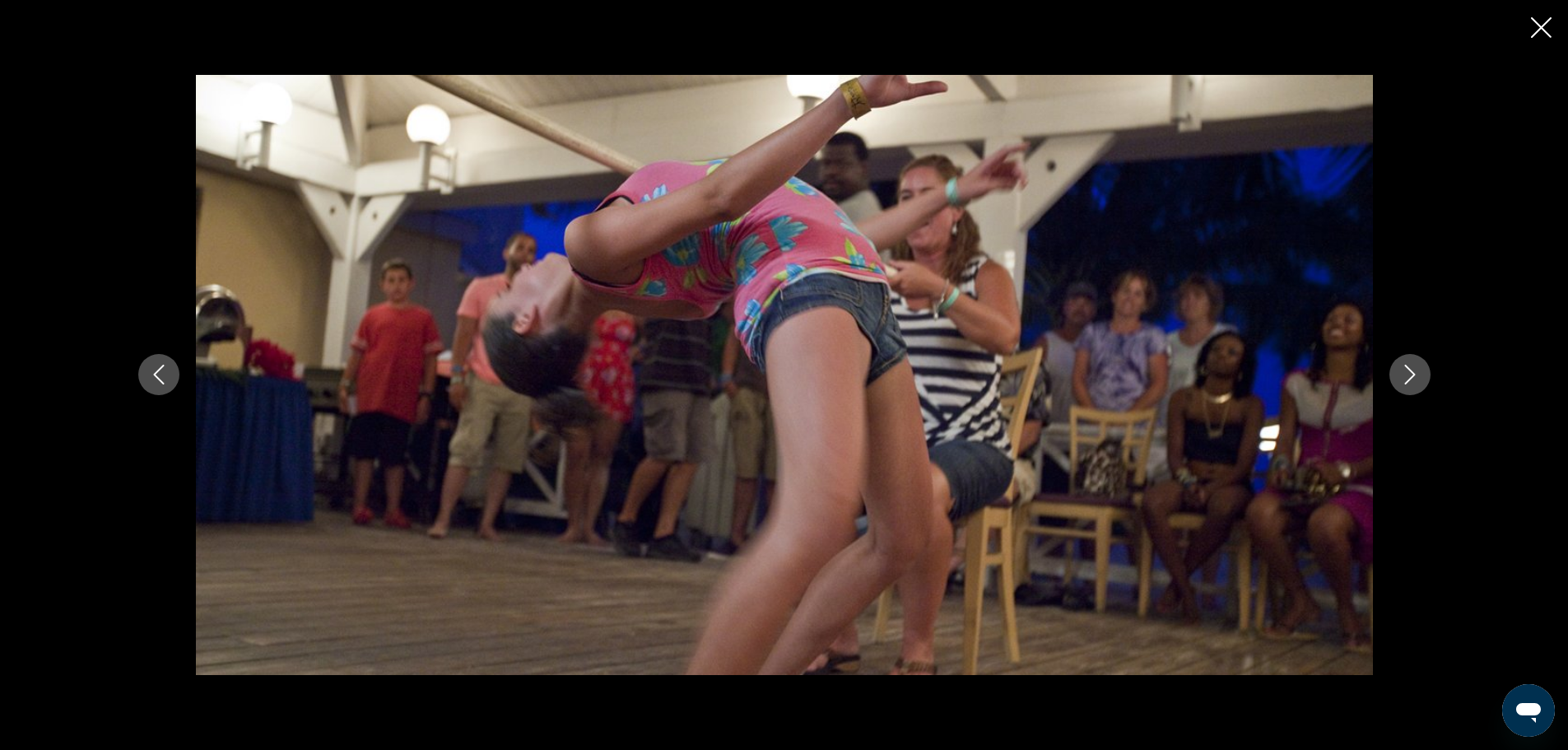
click at [1408, 373] on icon "Next image" at bounding box center [1410, 375] width 20 height 20
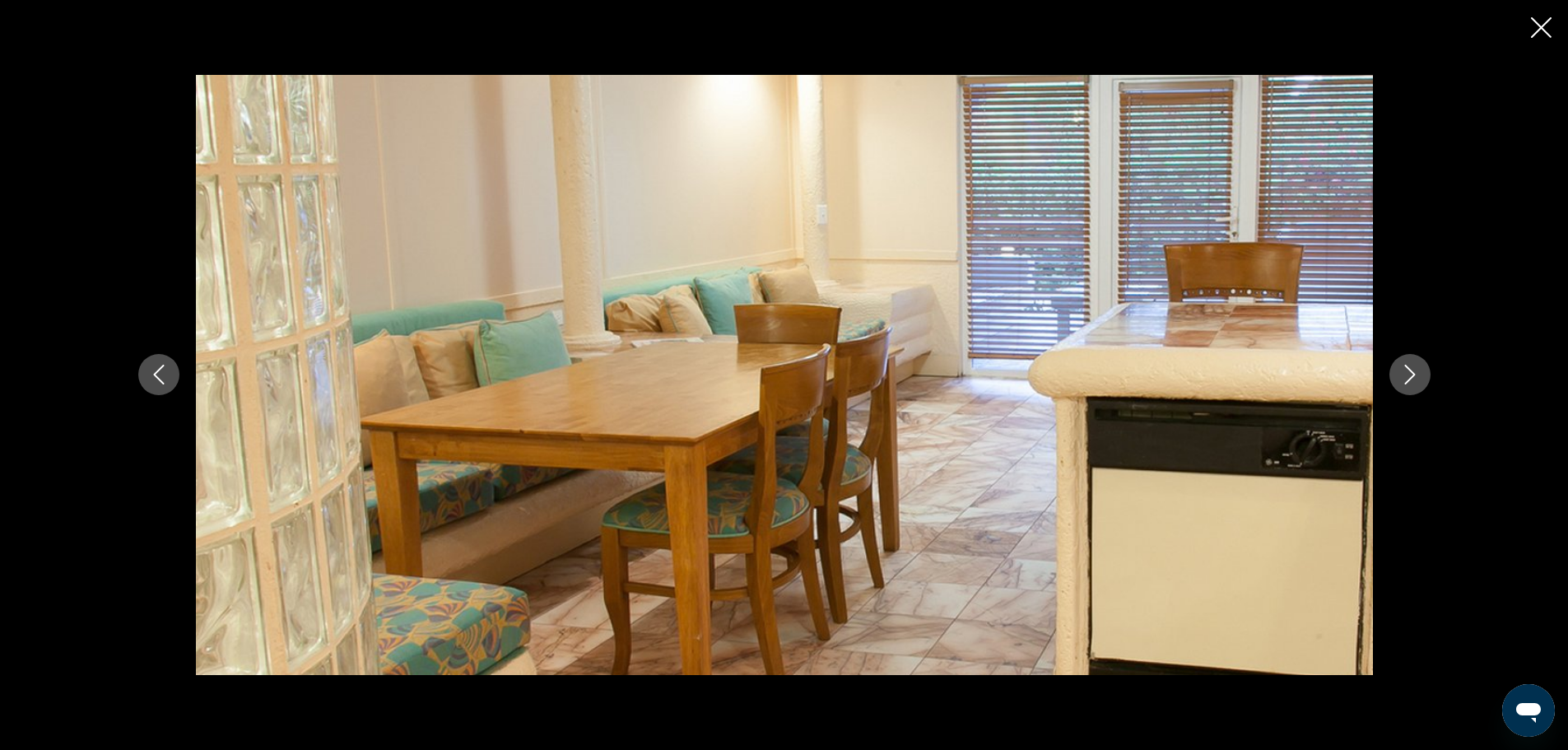
click at [1408, 373] on icon "Next image" at bounding box center [1410, 375] width 20 height 20
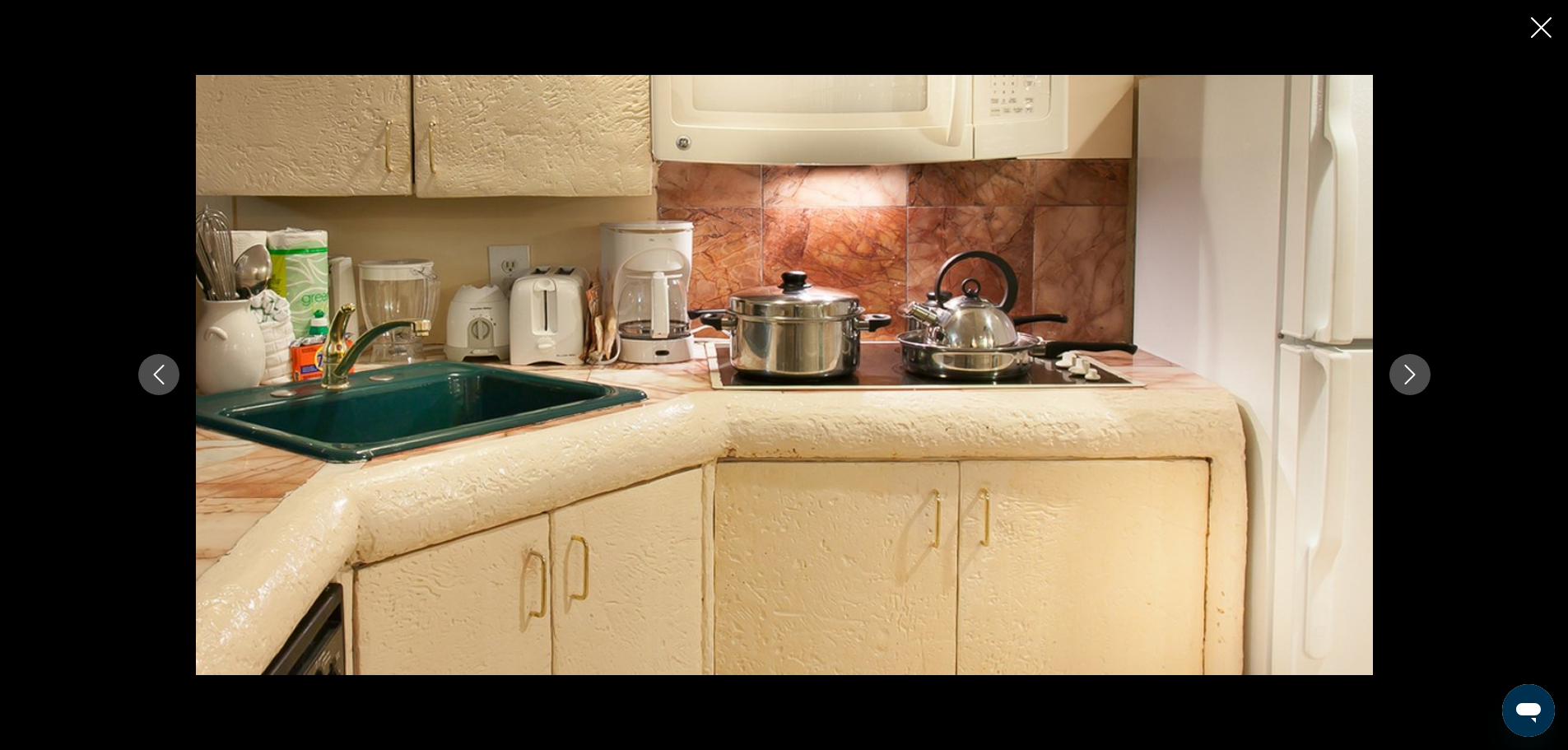
click at [1408, 373] on icon "Next image" at bounding box center [1410, 375] width 20 height 20
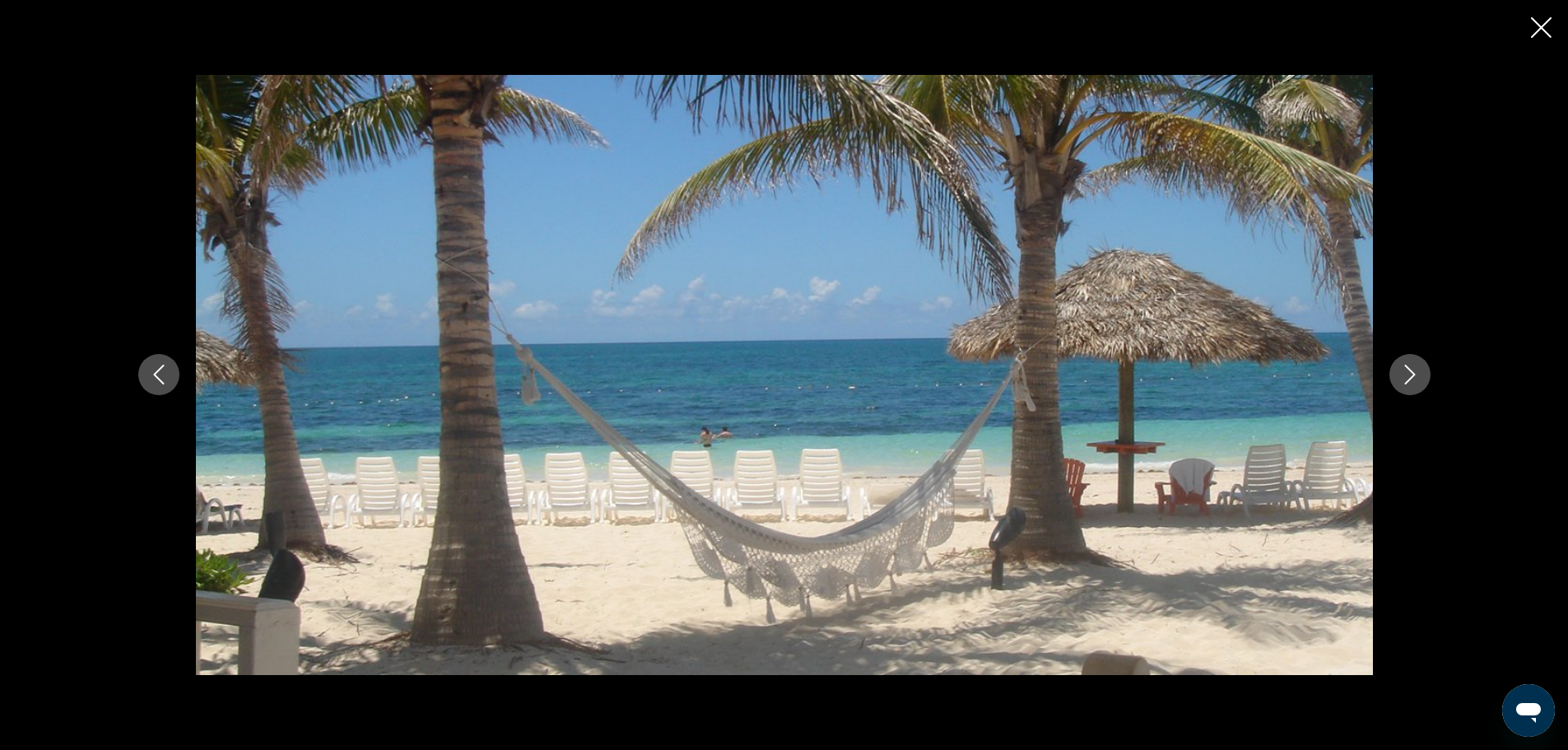
click at [1408, 373] on icon "Next image" at bounding box center [1410, 375] width 20 height 20
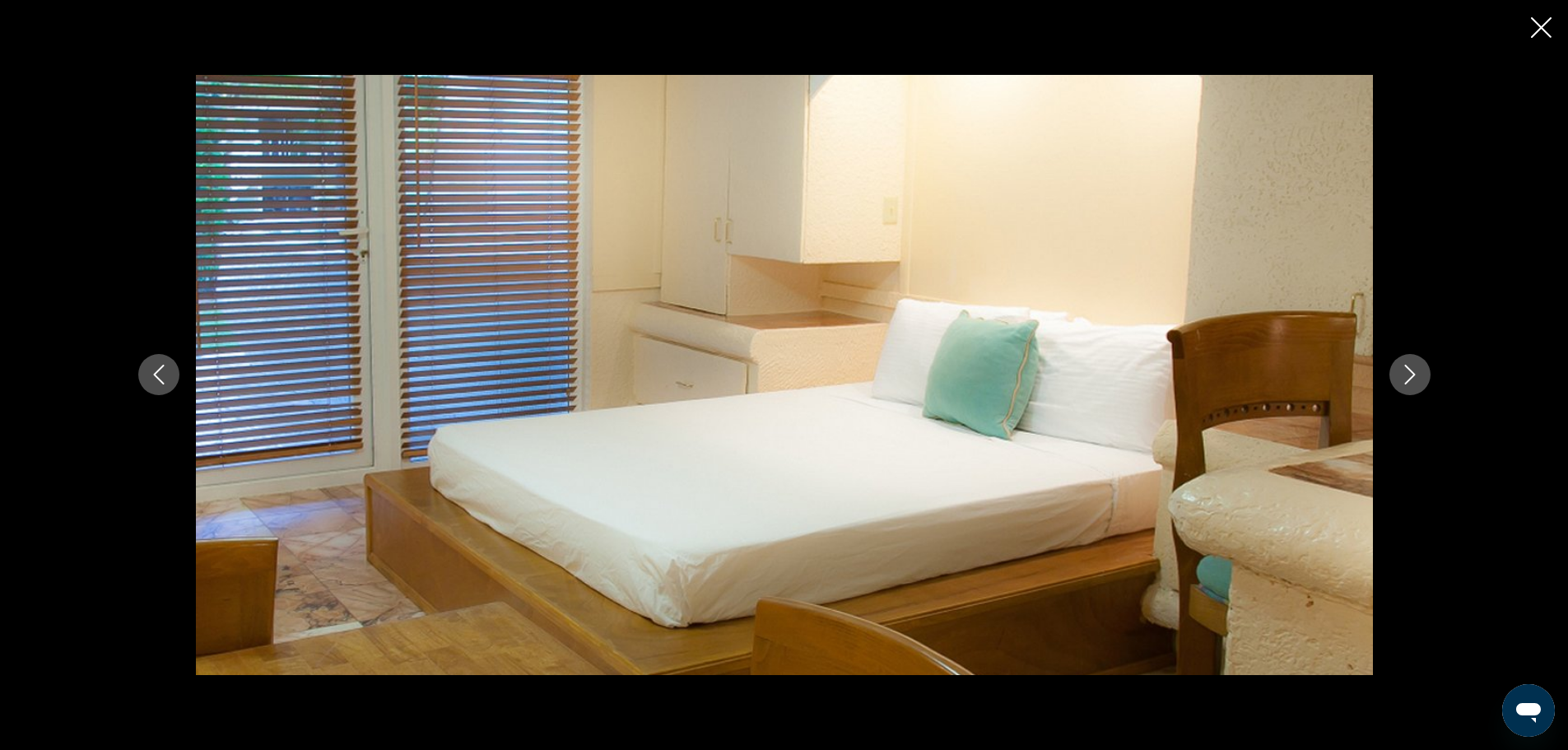
click at [1408, 373] on icon "Next image" at bounding box center [1410, 375] width 20 height 20
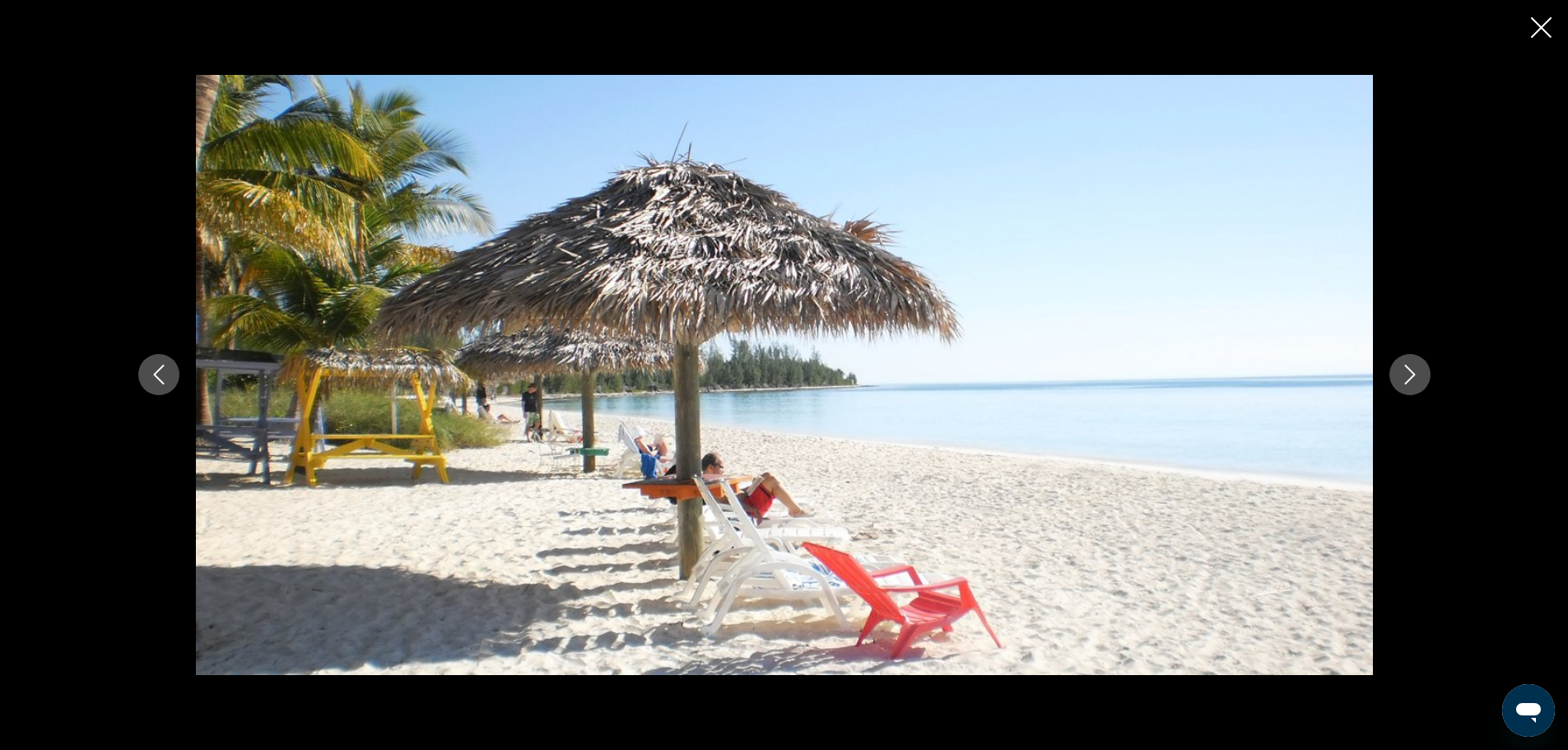
click at [1408, 373] on icon "Next image" at bounding box center [1410, 375] width 20 height 20
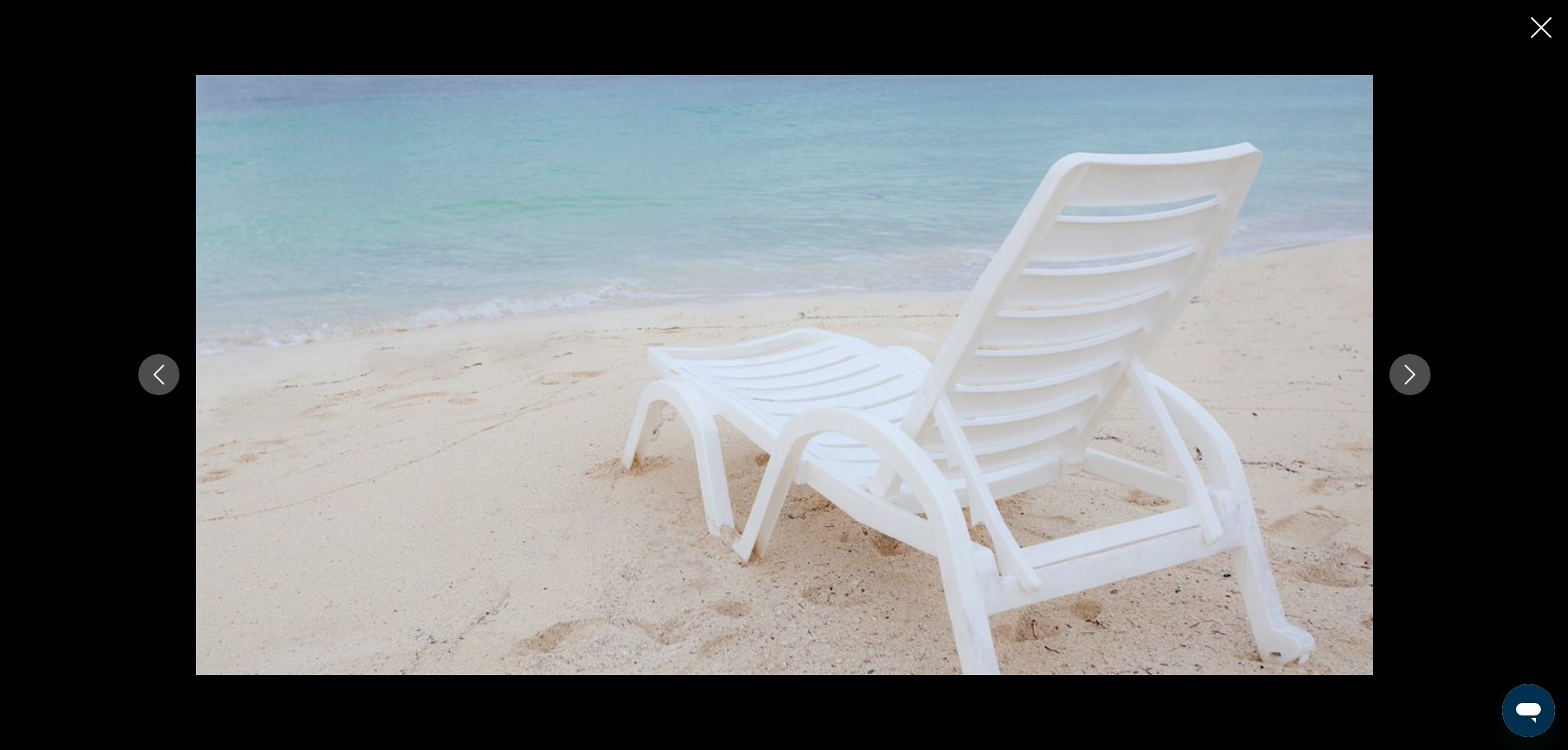
click at [1408, 373] on icon "Next image" at bounding box center [1410, 375] width 20 height 20
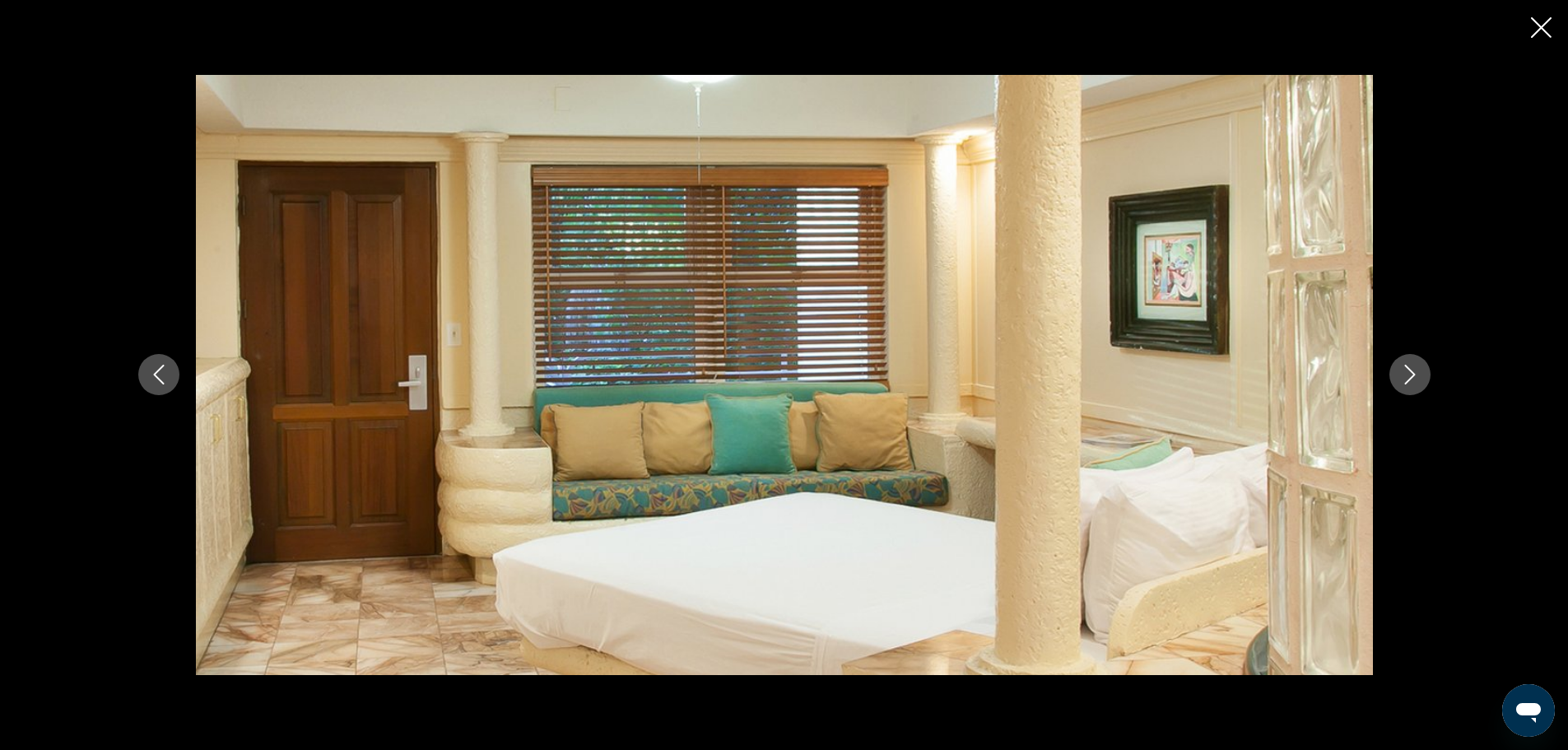
click at [1537, 34] on icon "Close slideshow" at bounding box center [1541, 27] width 21 height 21
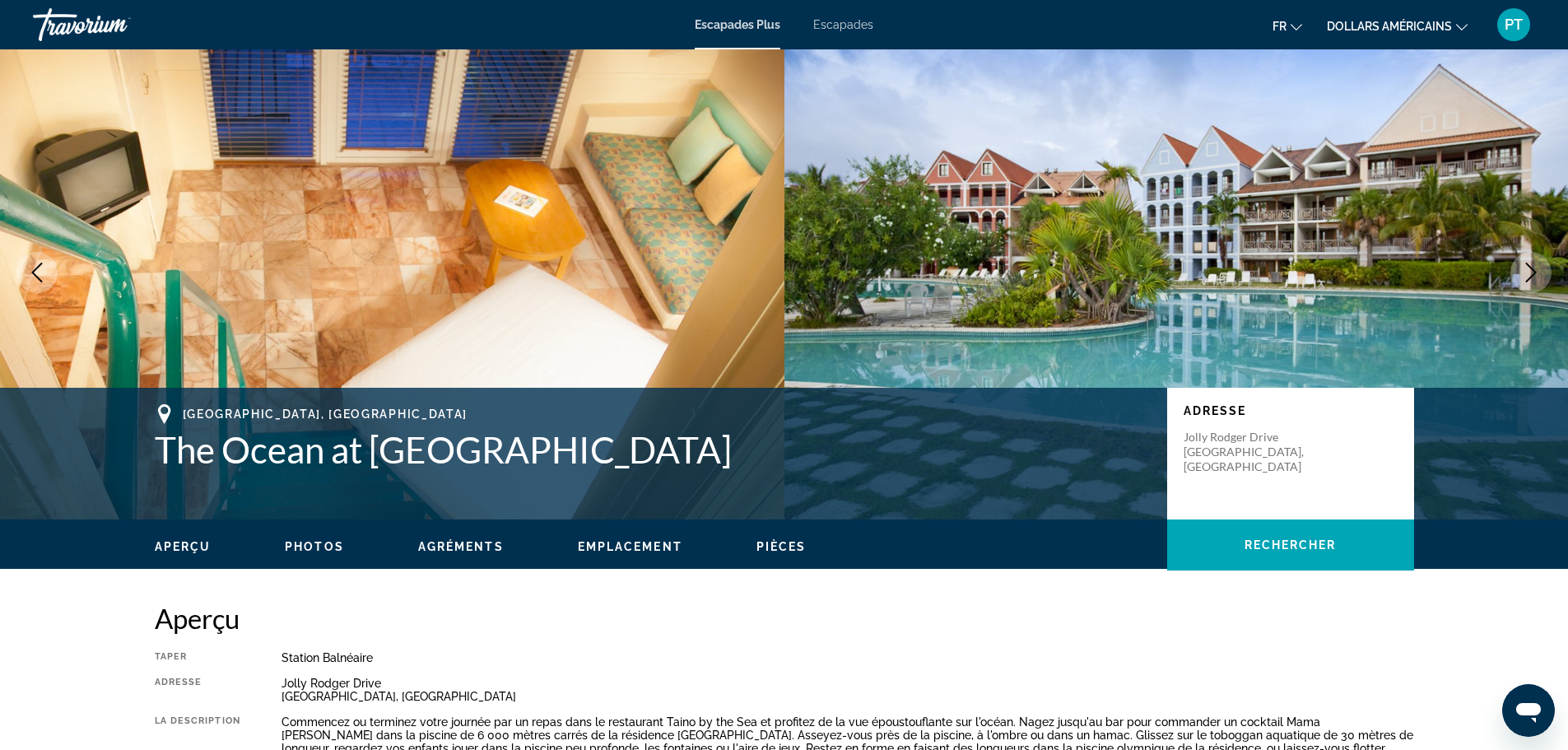
scroll to position [0, 0]
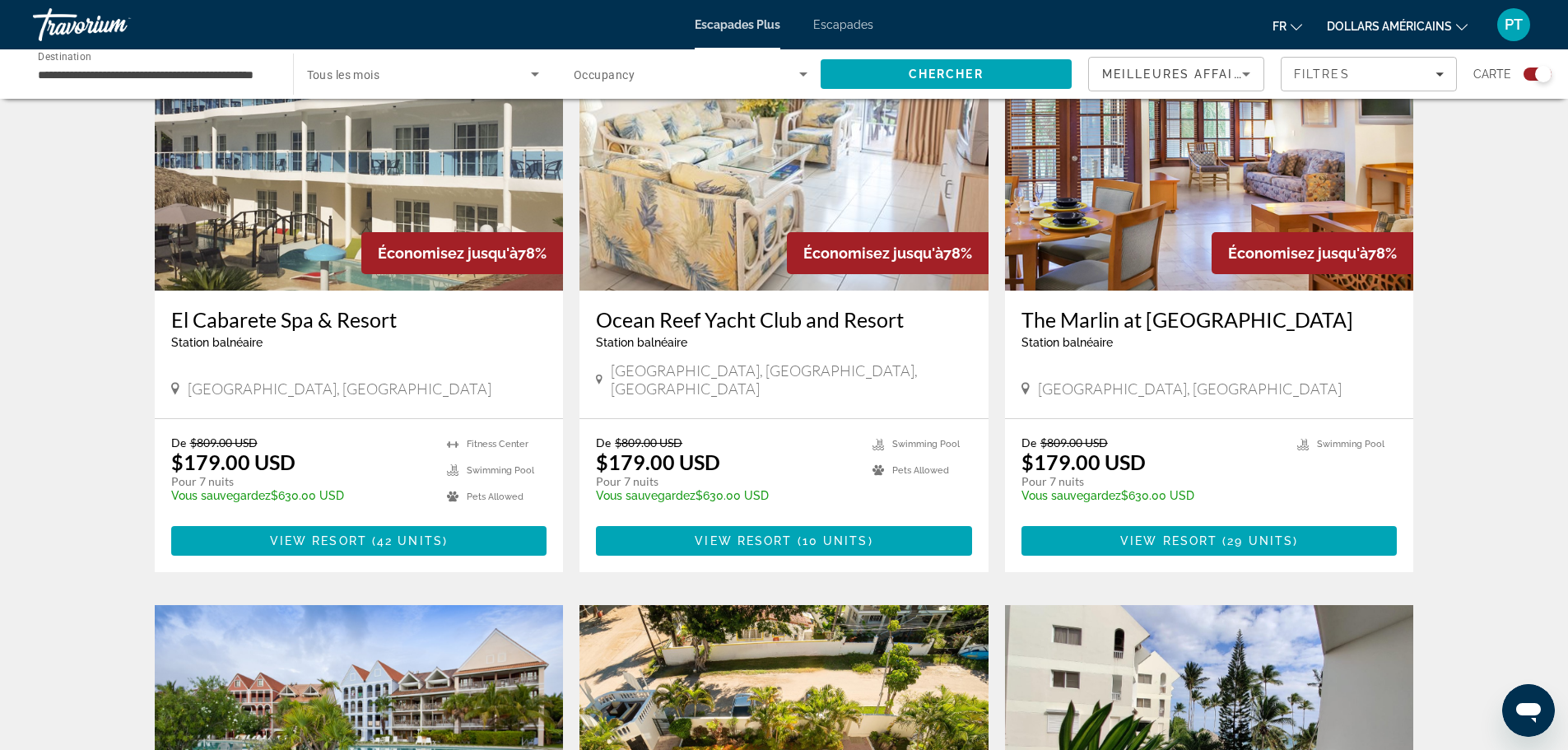
scroll to position [1152, 0]
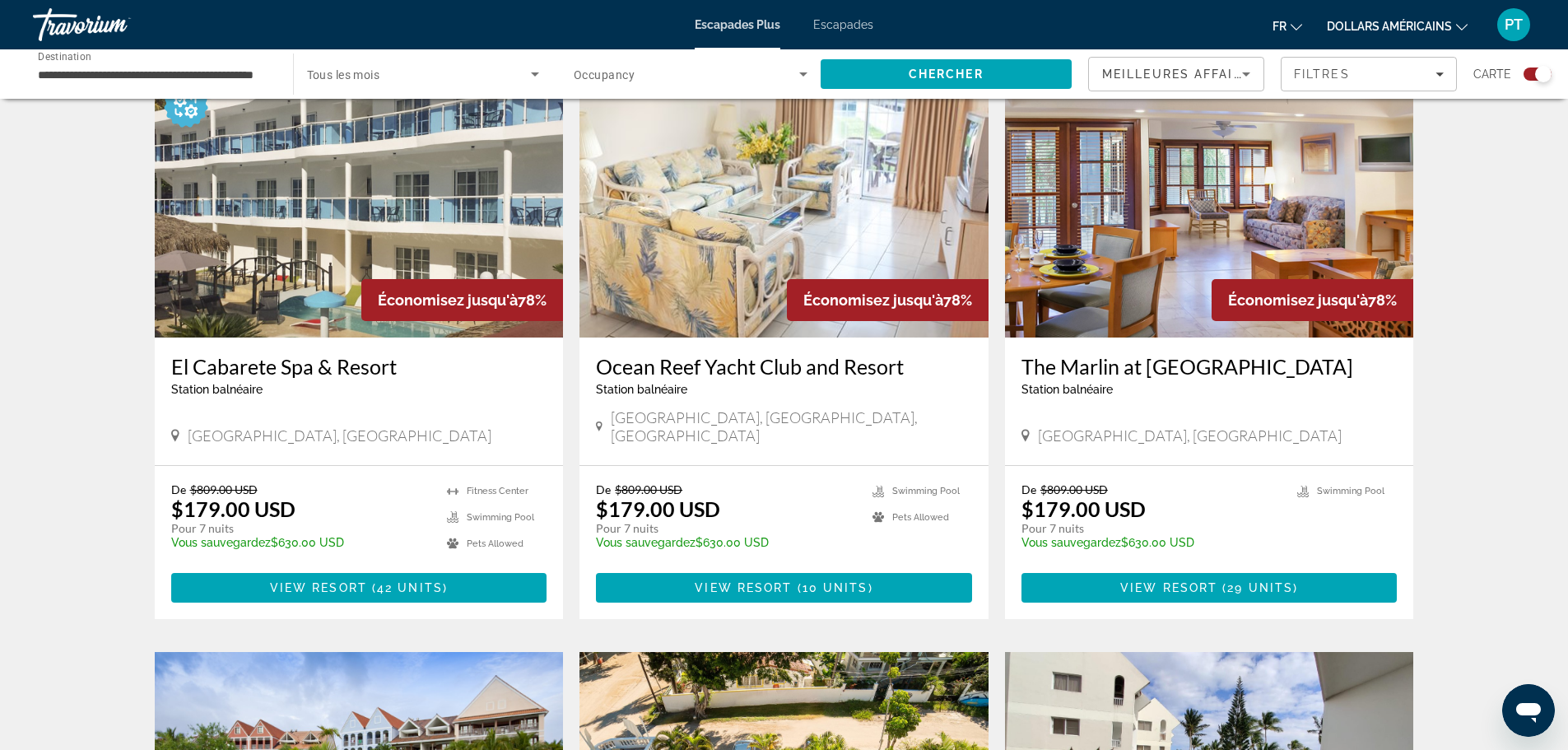
click at [316, 283] on img "Contenu principal" at bounding box center [359, 205] width 409 height 264
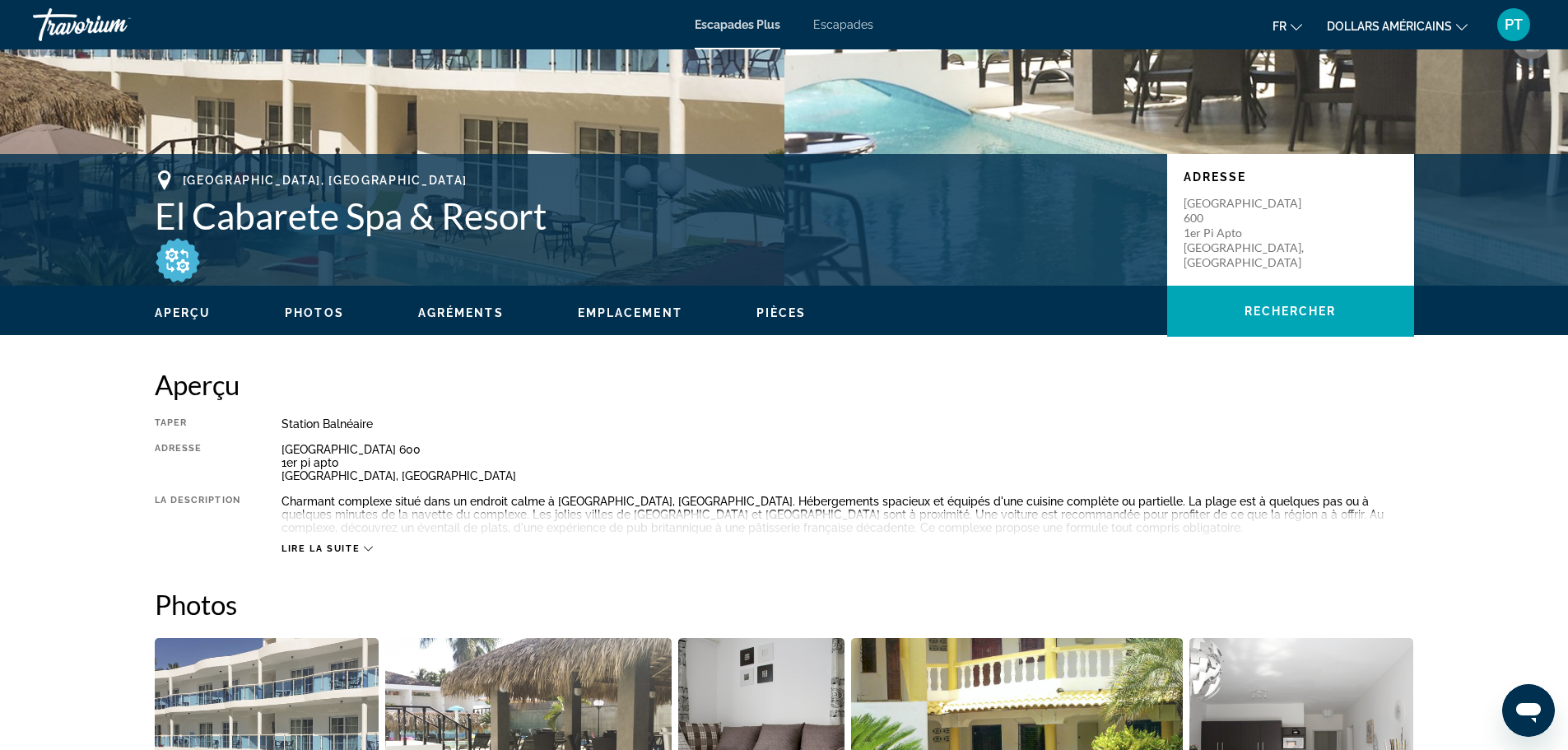
scroll to position [329, 0]
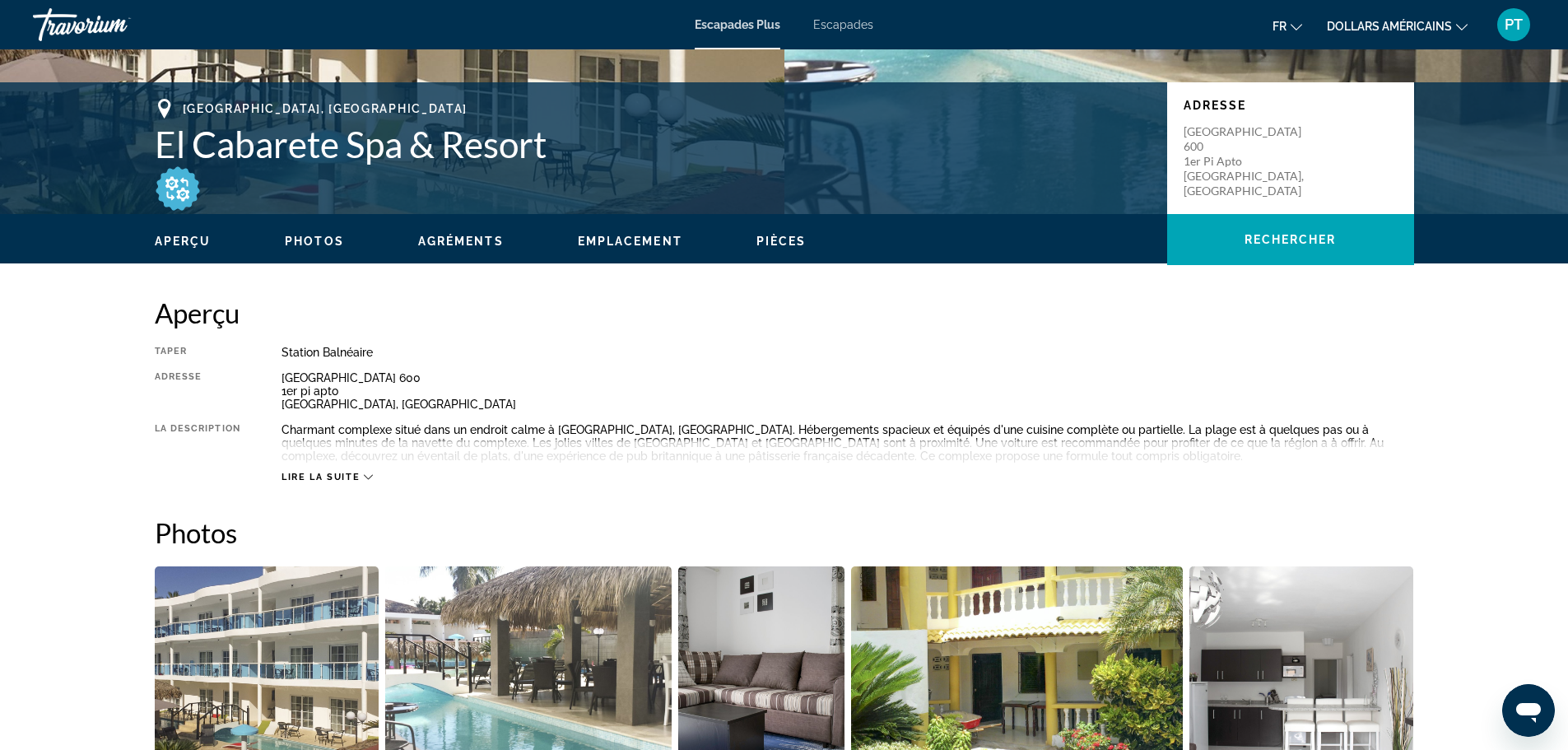
click at [343, 470] on div "Lire la suite" at bounding box center [848, 461] width 1133 height 45
click at [353, 476] on span "Lire la suite" at bounding box center [321, 476] width 78 height 11
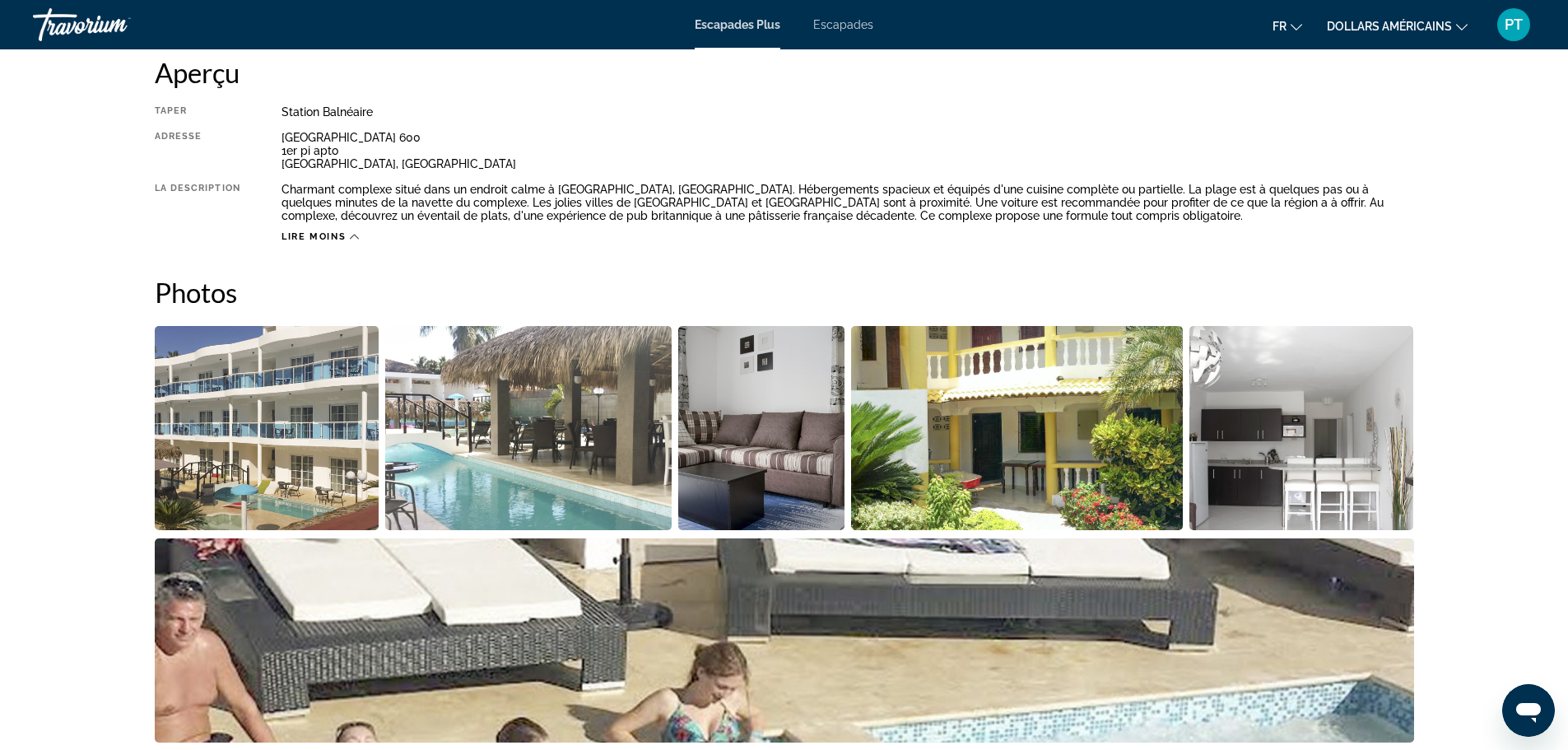
scroll to position [576, 0]
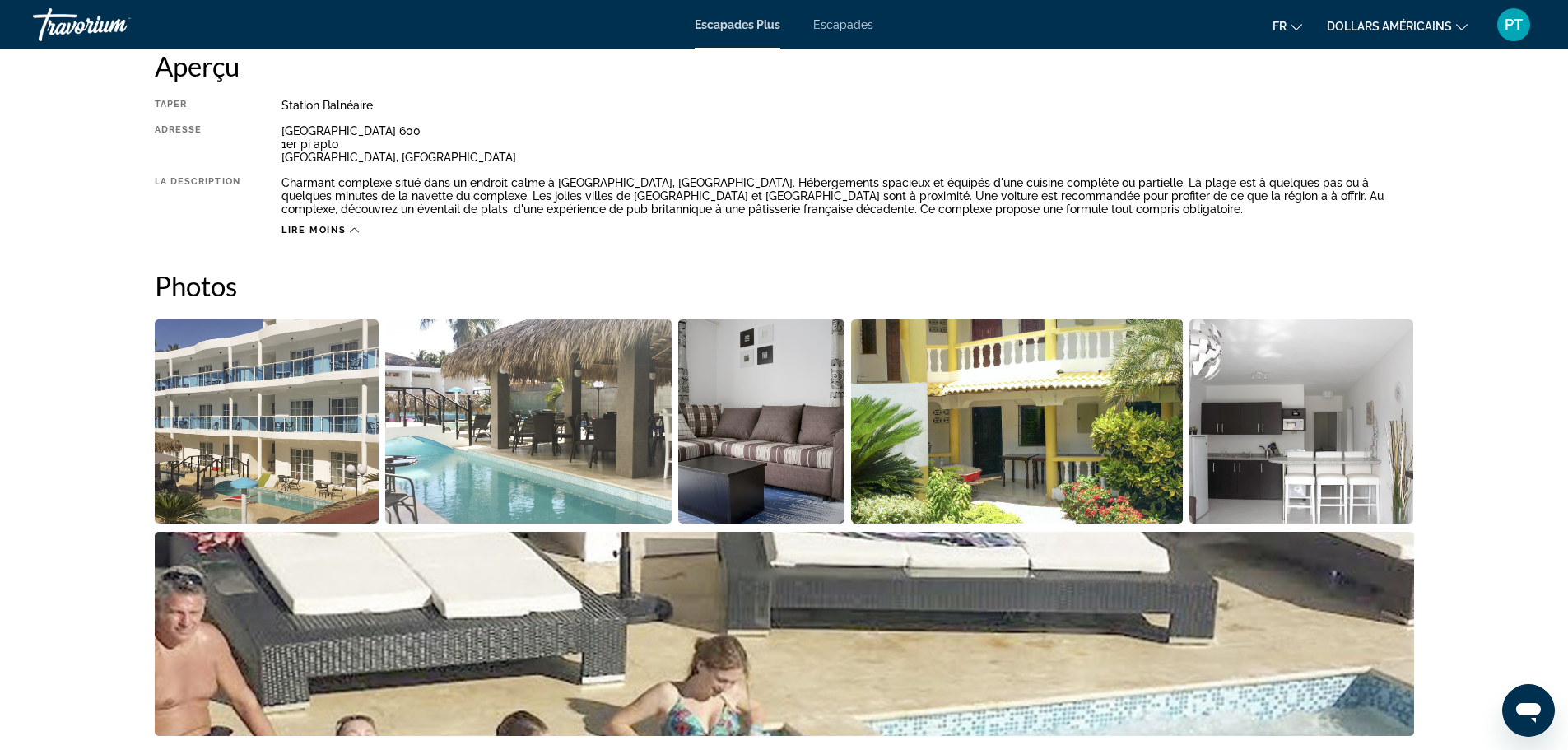
click at [319, 397] on img "Open full-screen image slider" at bounding box center [267, 422] width 224 height 205
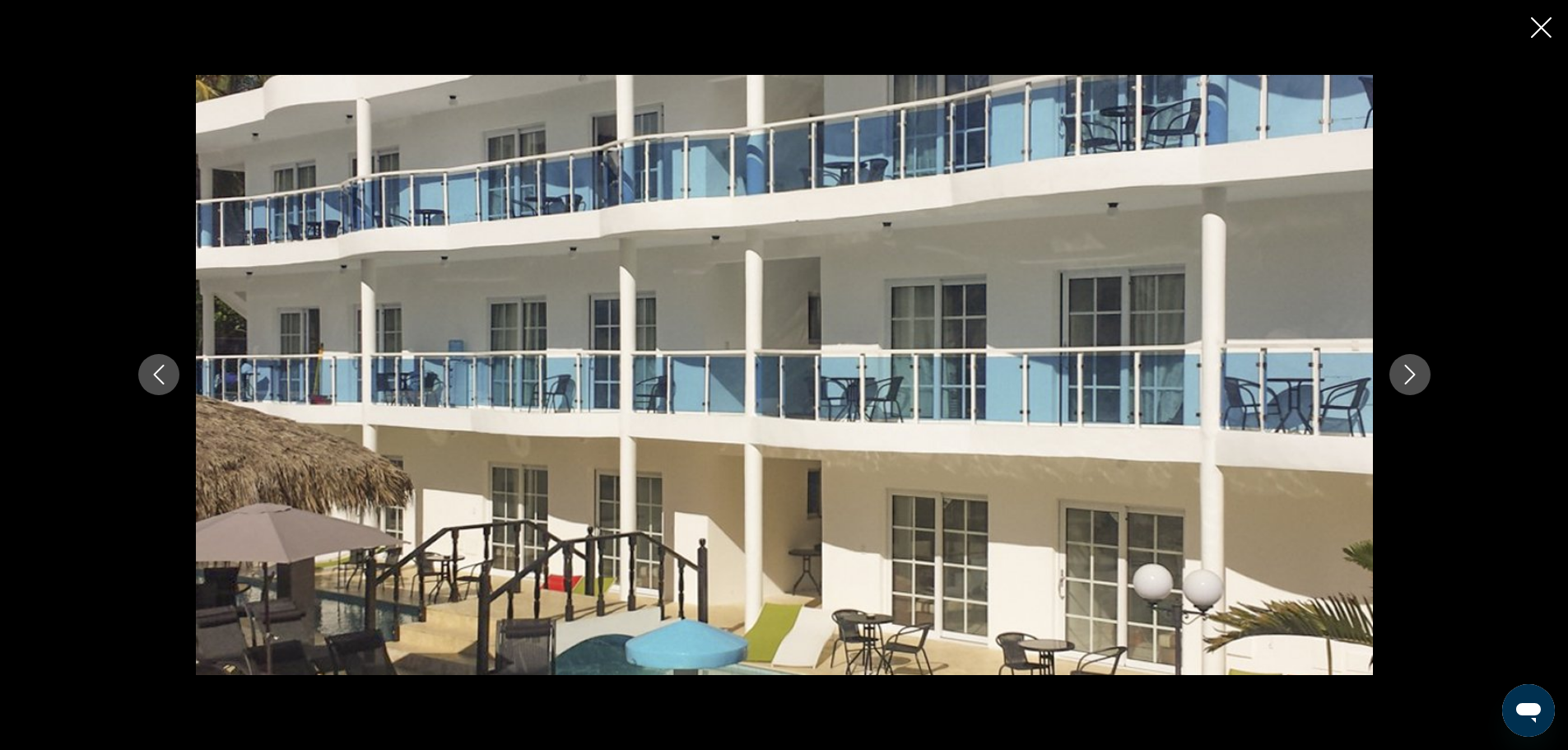
click at [1395, 368] on button "Next image" at bounding box center [1411, 375] width 42 height 42
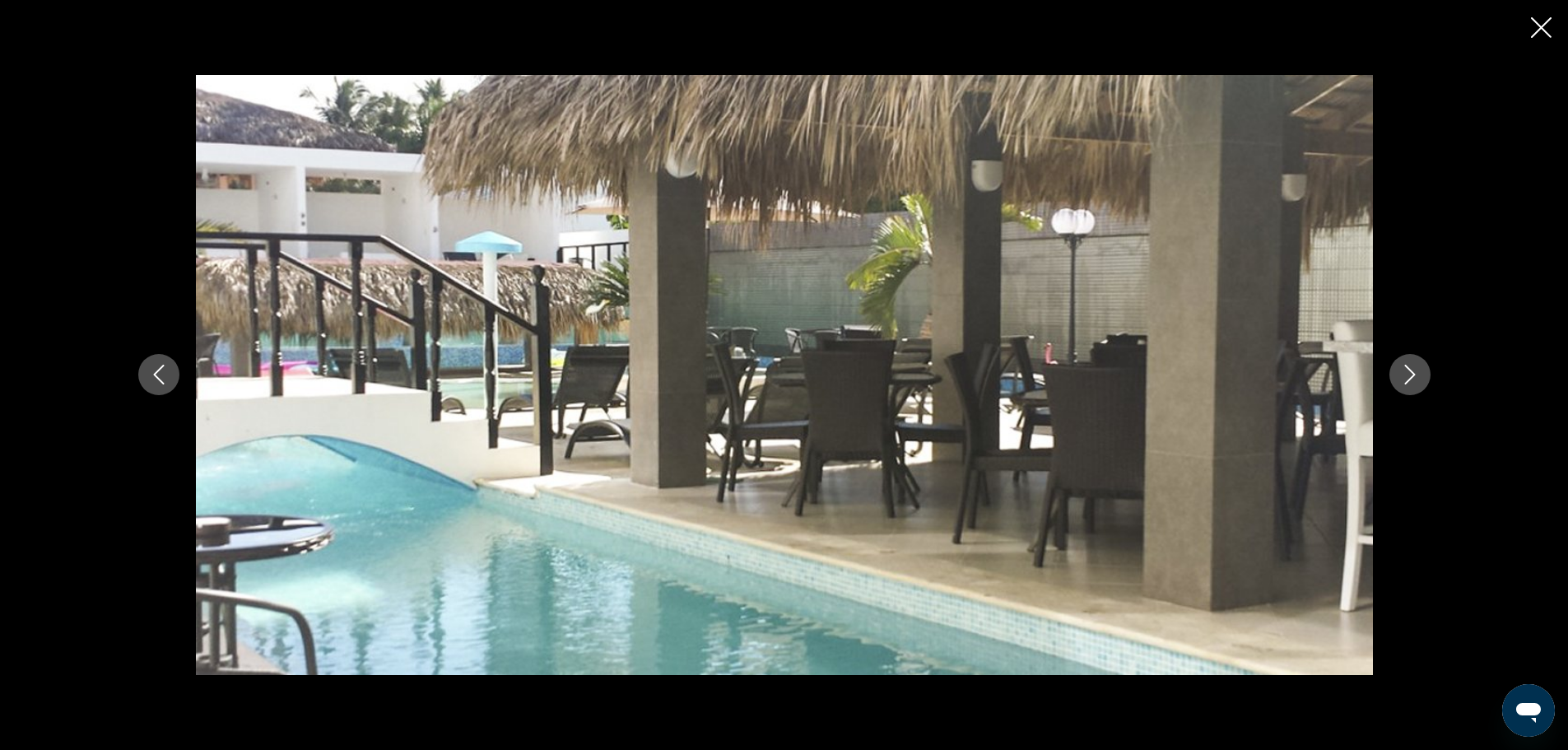
click at [1396, 368] on button "Next image" at bounding box center [1411, 375] width 42 height 42
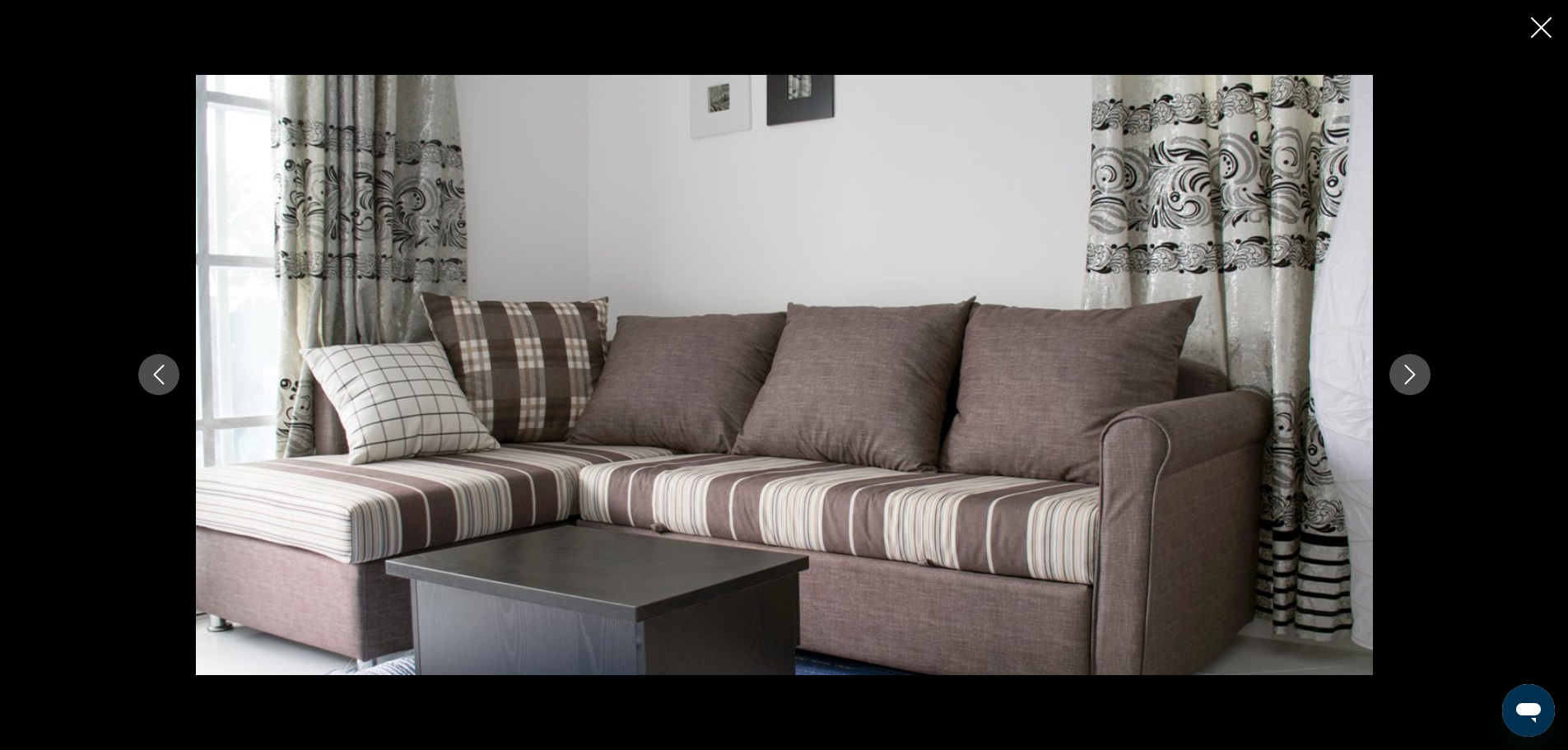
click at [1396, 368] on button "Next image" at bounding box center [1411, 375] width 42 height 42
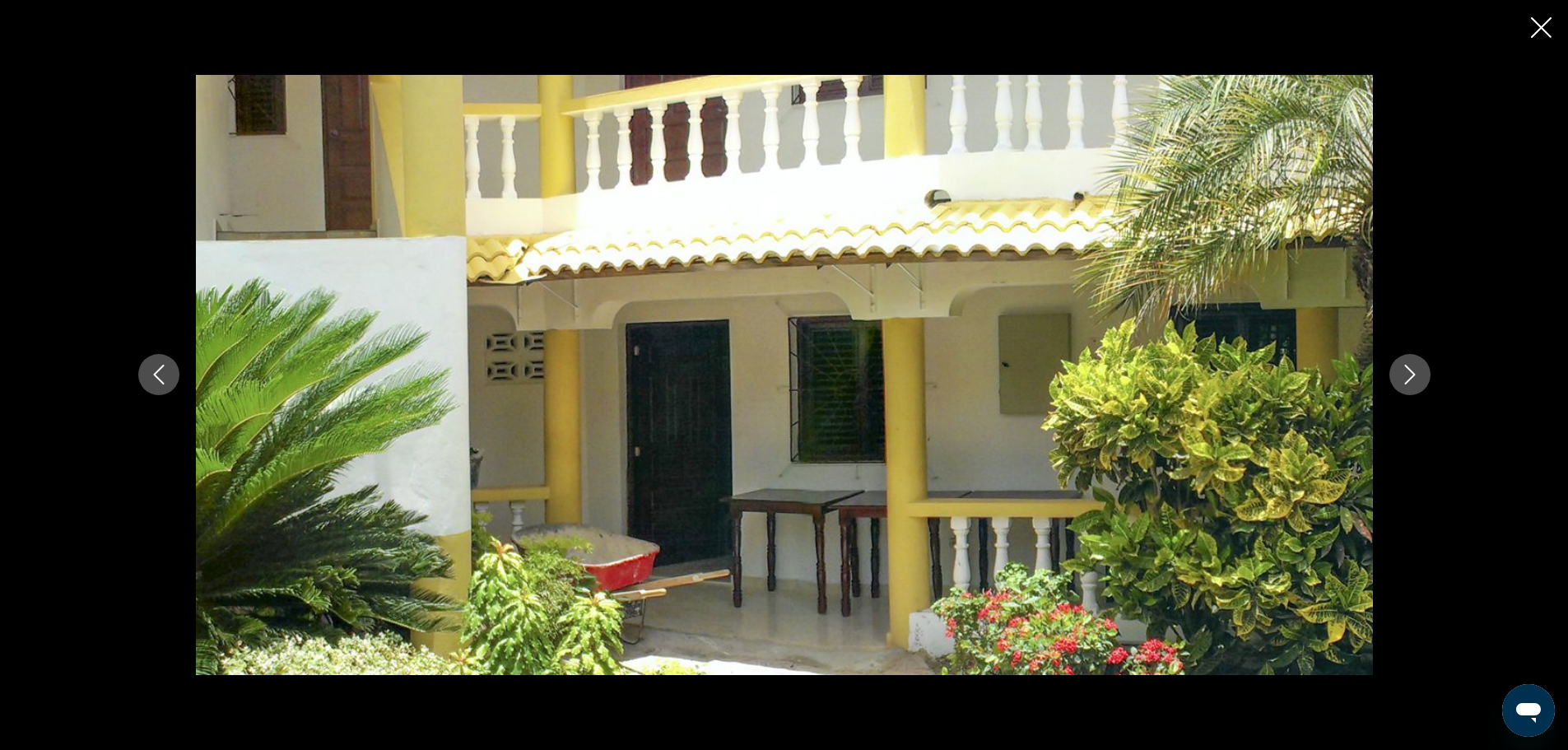
click at [1398, 368] on button "Next image" at bounding box center [1411, 375] width 42 height 42
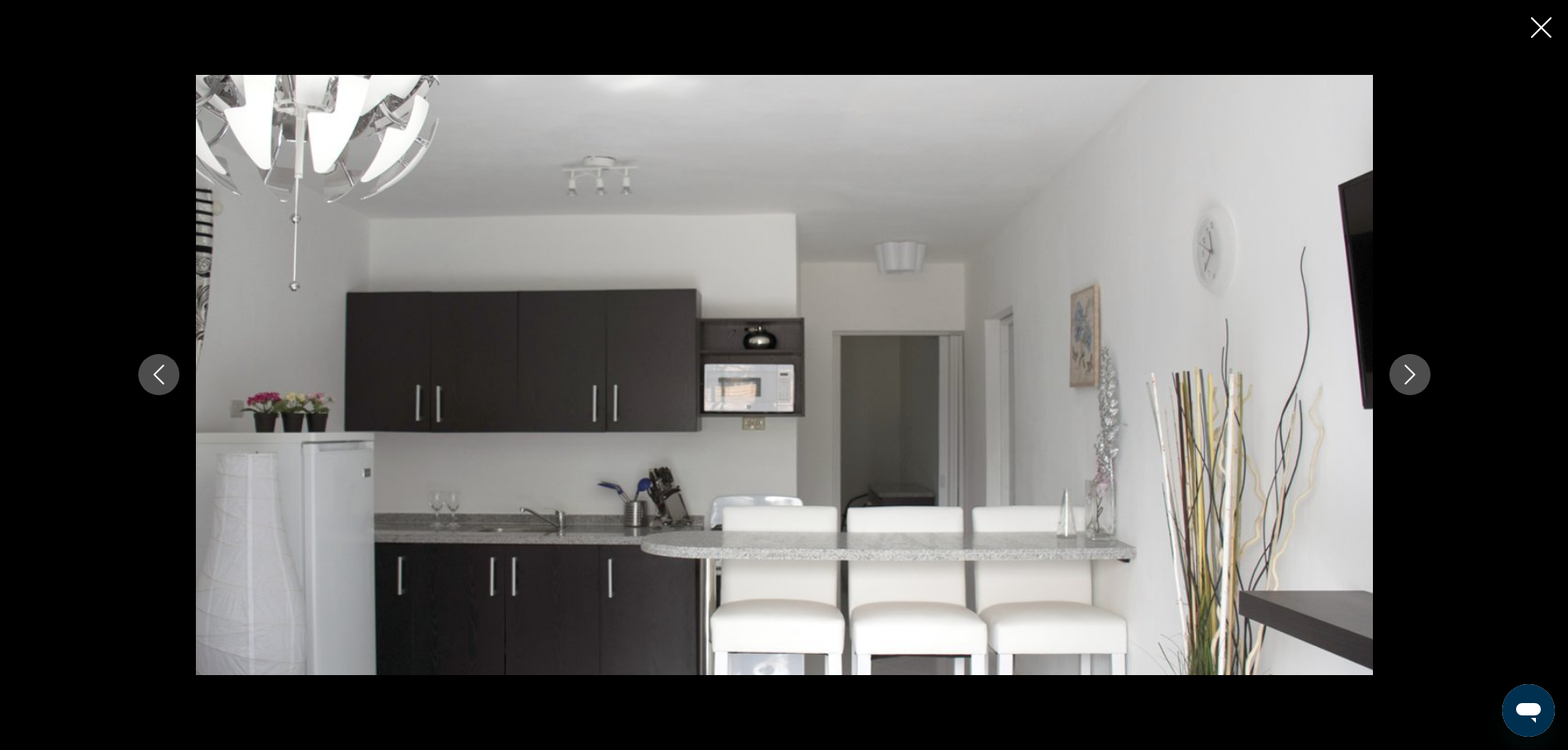
click at [1398, 368] on button "Next image" at bounding box center [1411, 375] width 42 height 42
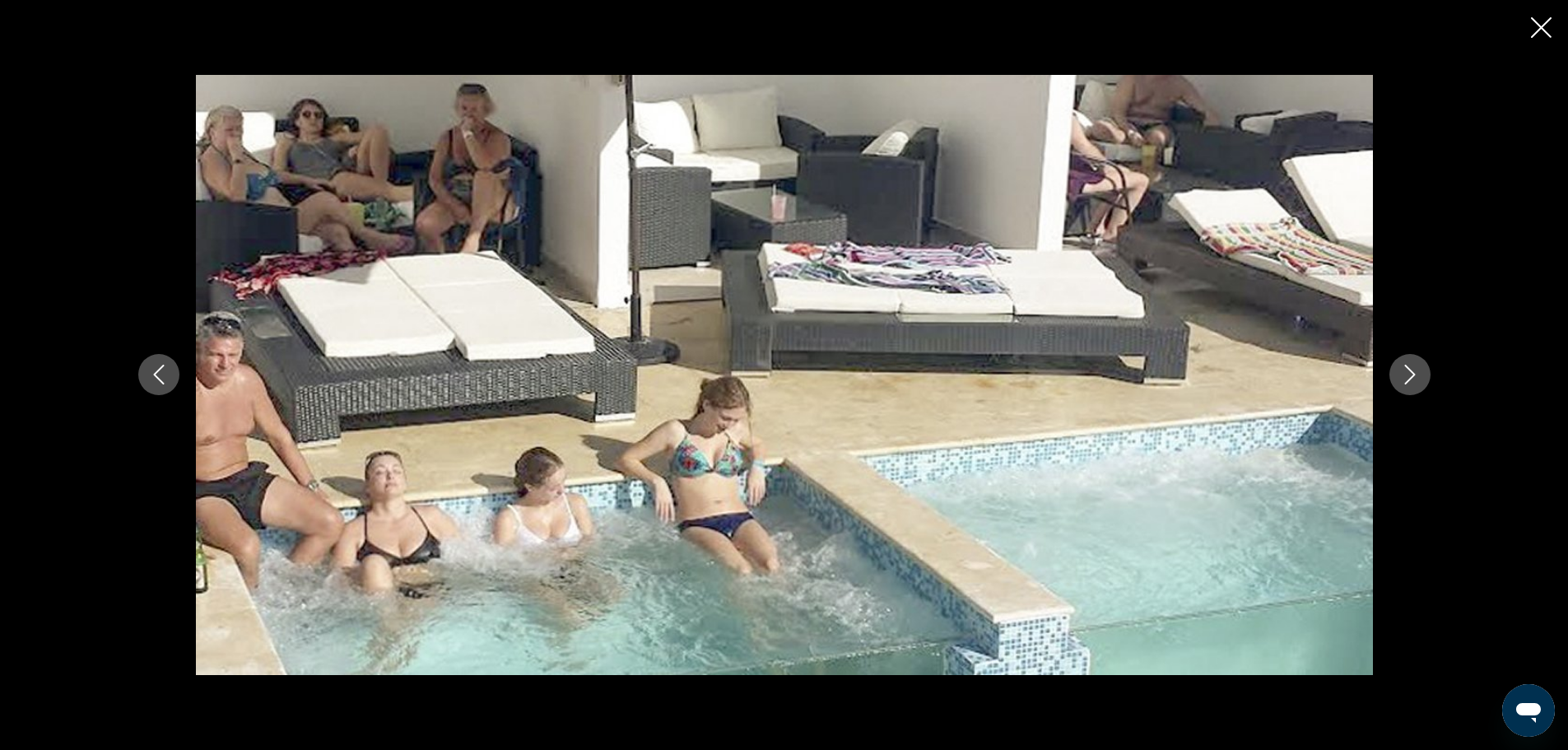
click at [1398, 368] on button "Next image" at bounding box center [1411, 375] width 42 height 42
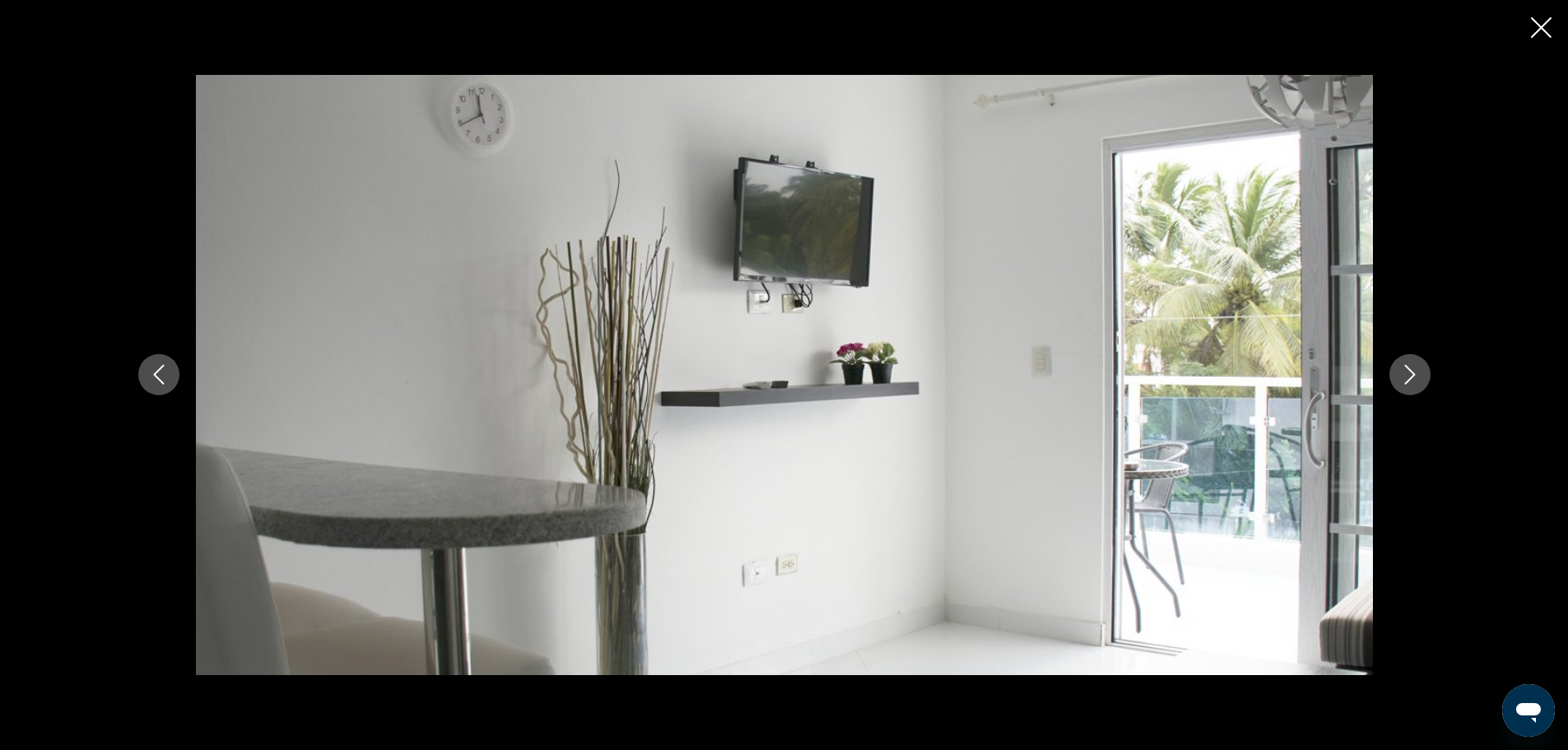
click at [1398, 368] on button "Next image" at bounding box center [1411, 375] width 42 height 42
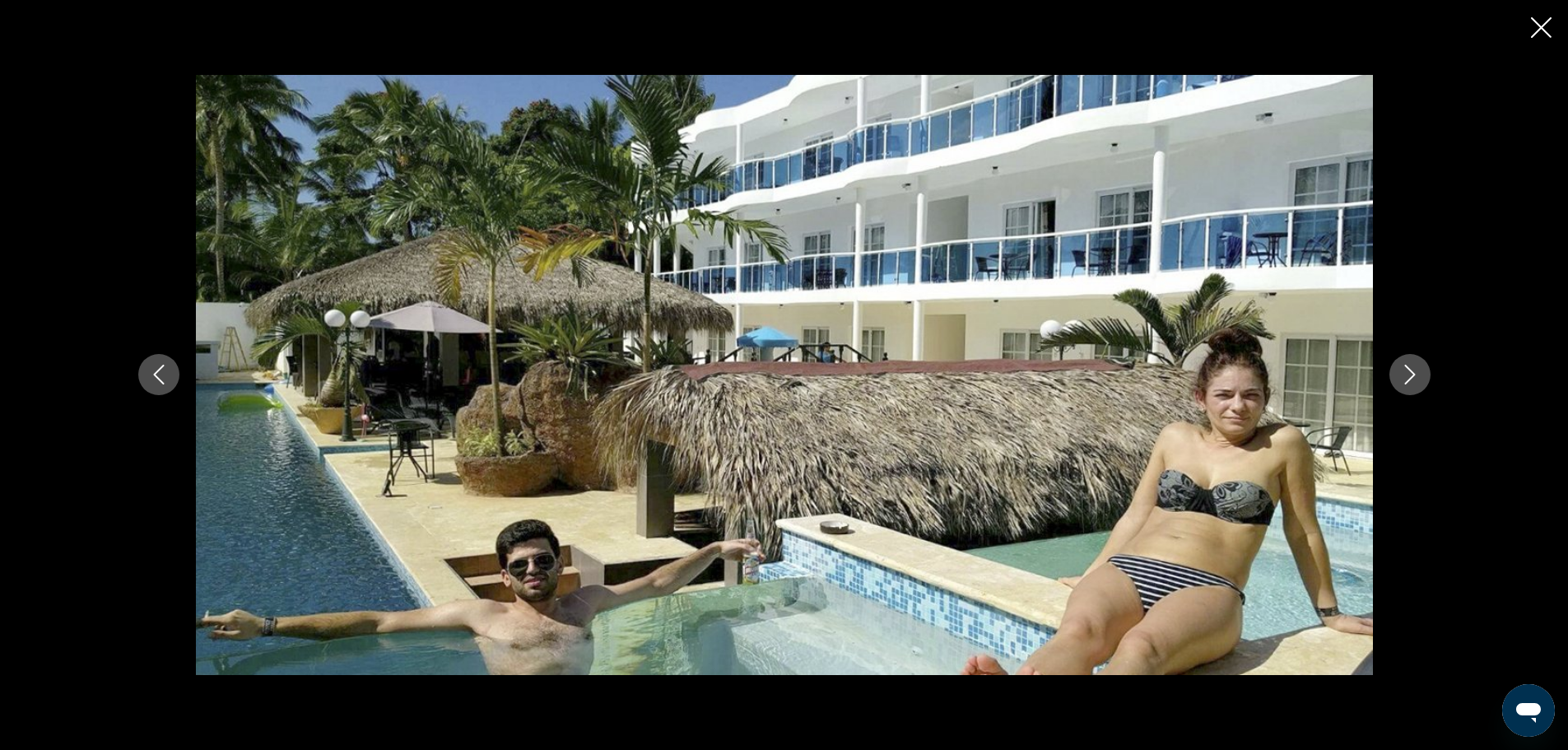
click at [1398, 368] on button "Next image" at bounding box center [1411, 375] width 42 height 42
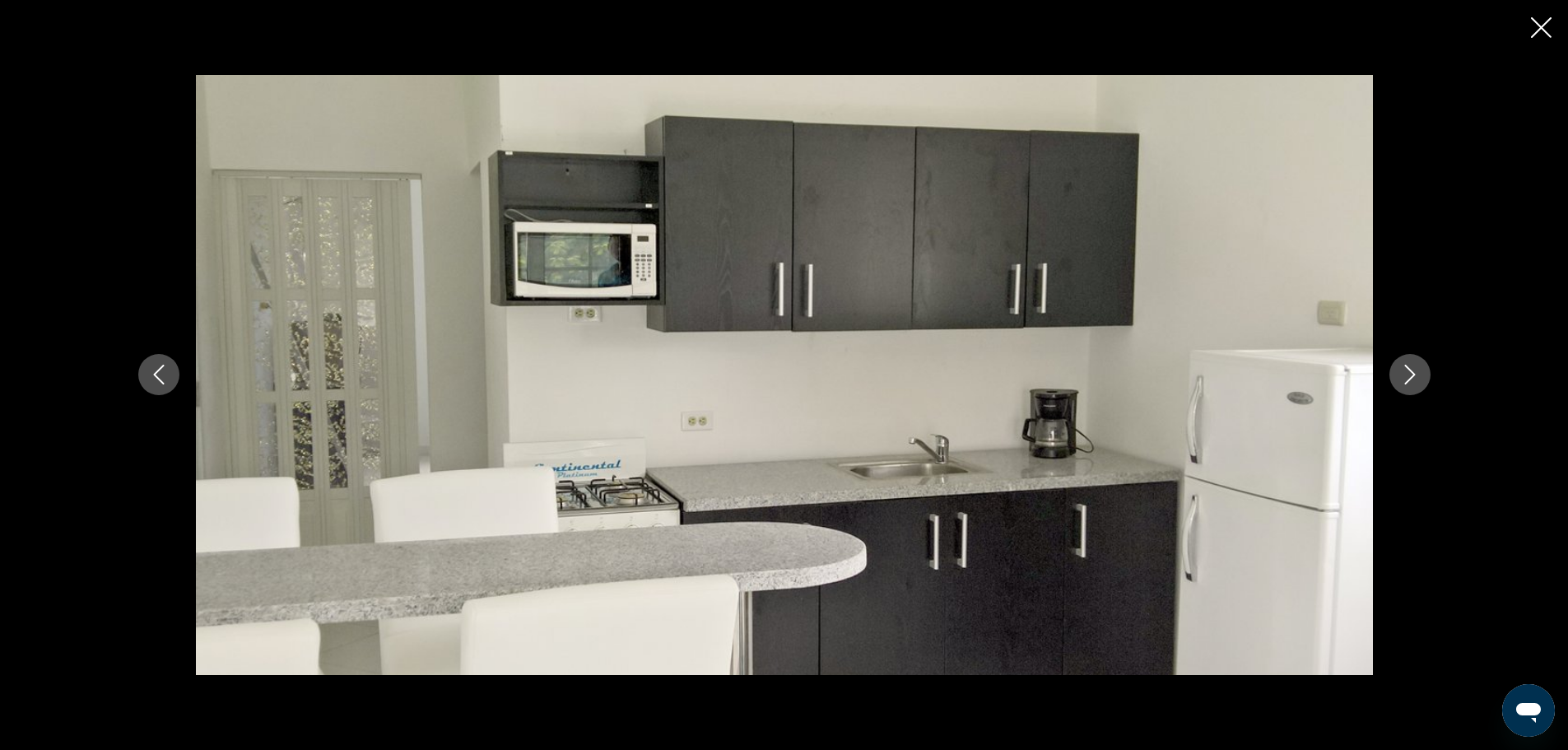
click at [1398, 368] on button "Next image" at bounding box center [1411, 375] width 42 height 42
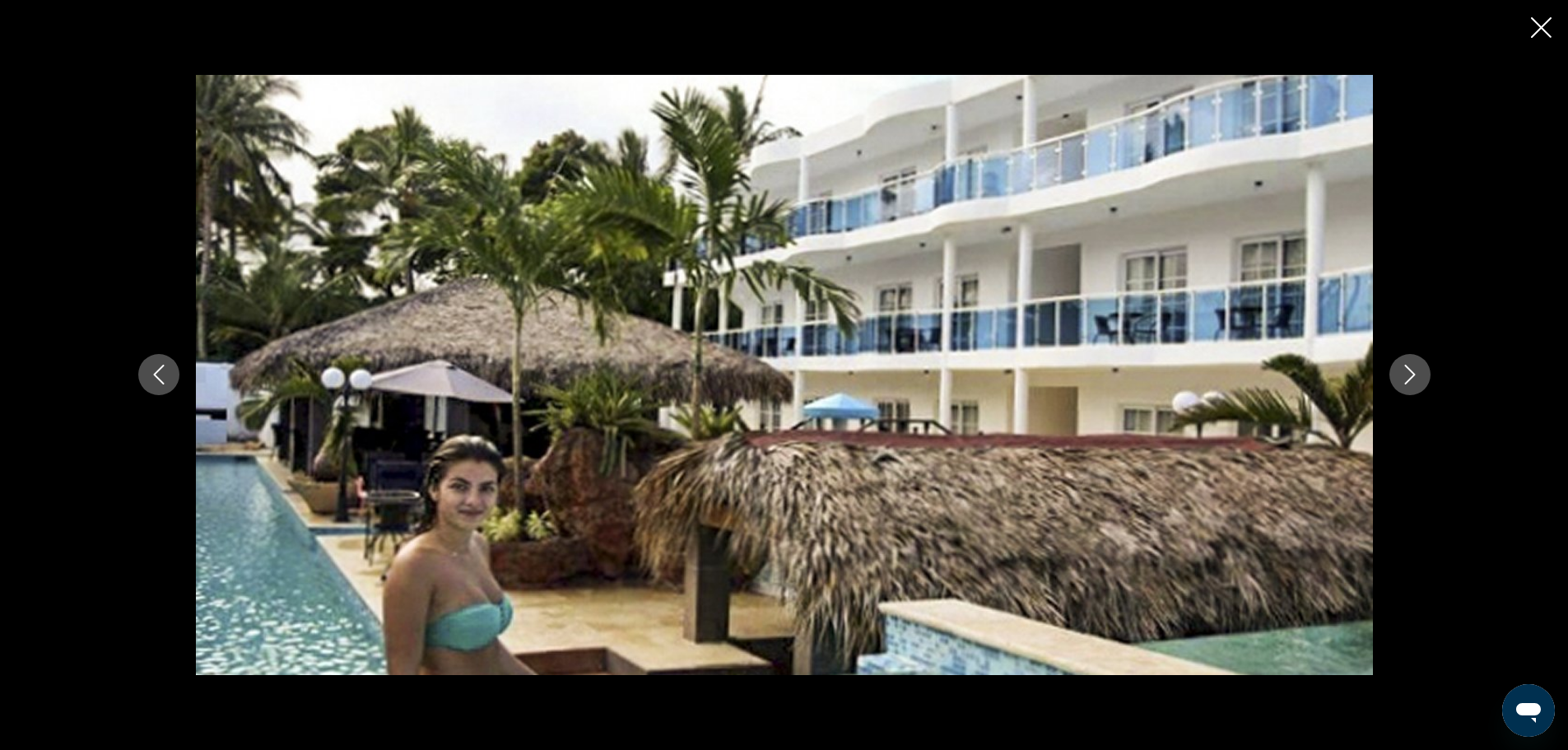
click at [1398, 368] on button "Next image" at bounding box center [1411, 375] width 42 height 42
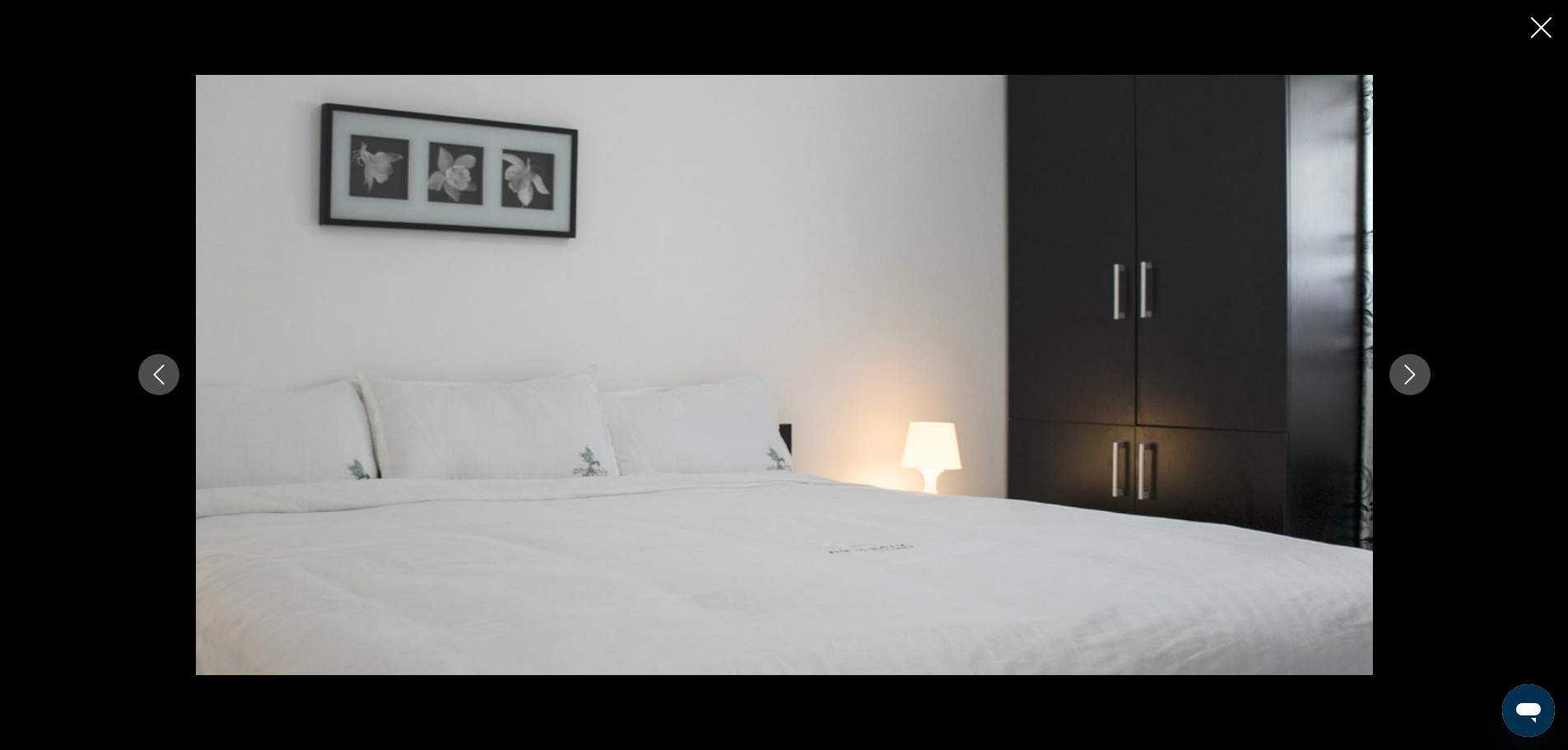
click at [1398, 368] on button "Next image" at bounding box center [1411, 375] width 42 height 42
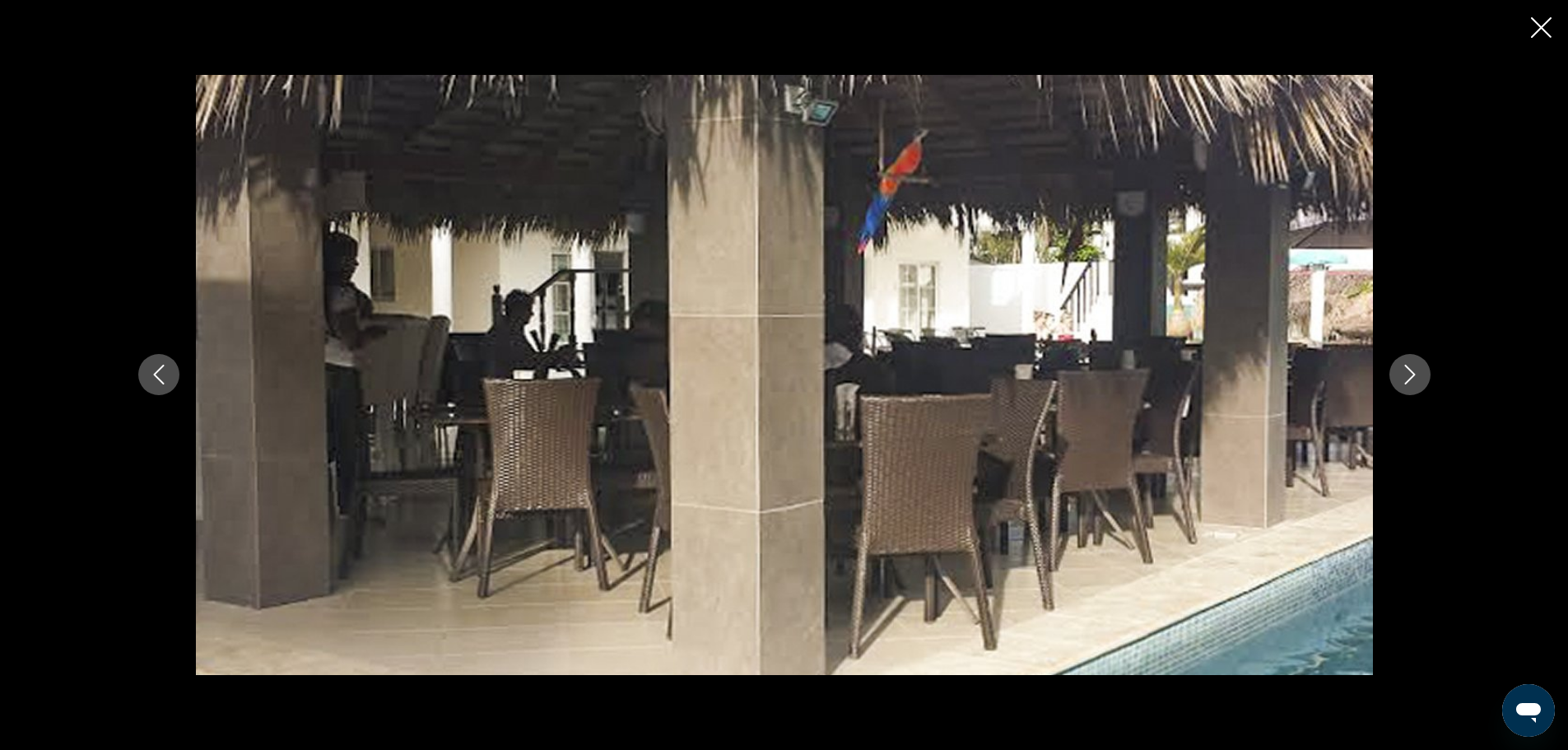
click at [1398, 368] on button "Next image" at bounding box center [1411, 375] width 42 height 42
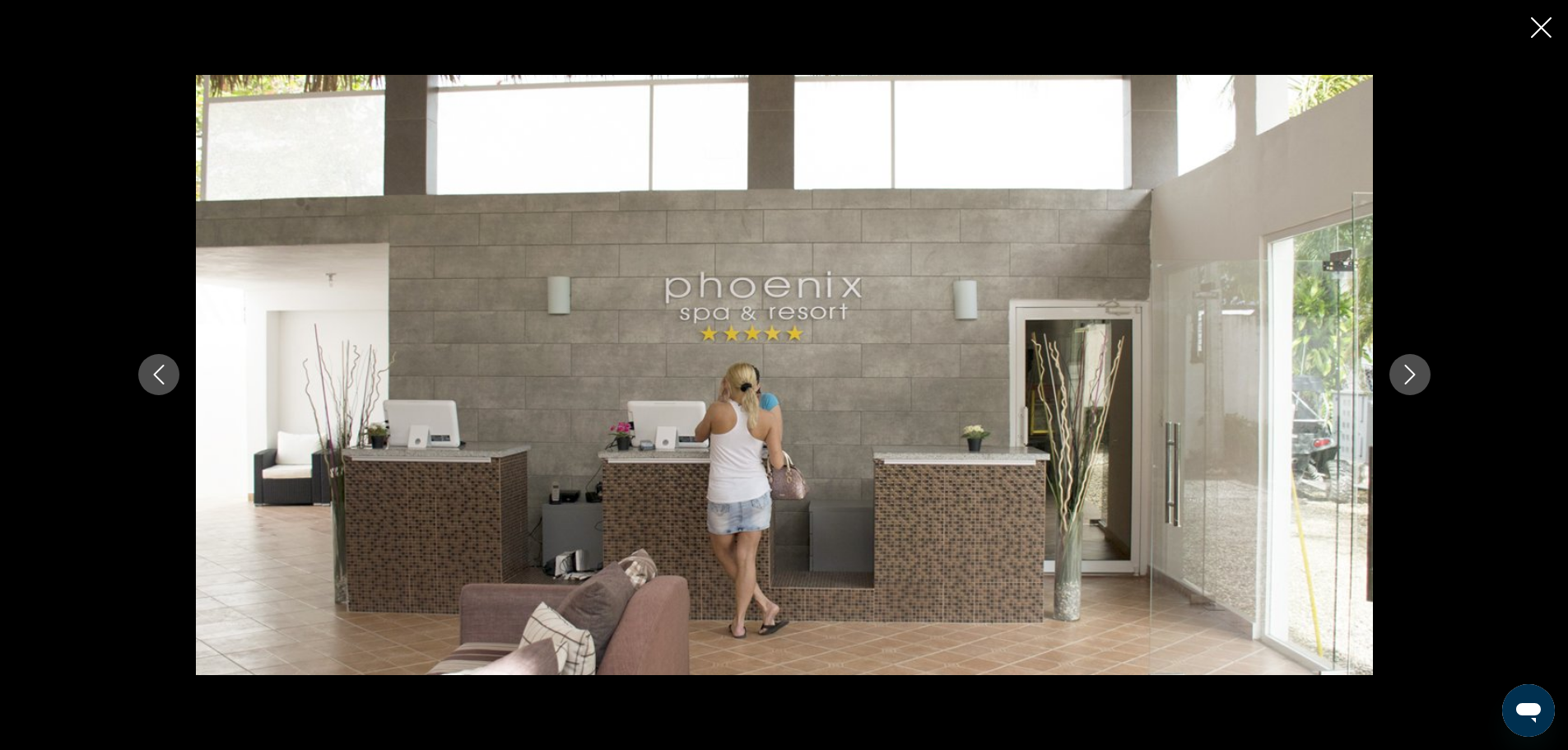
click at [1398, 368] on button "Next image" at bounding box center [1411, 375] width 42 height 42
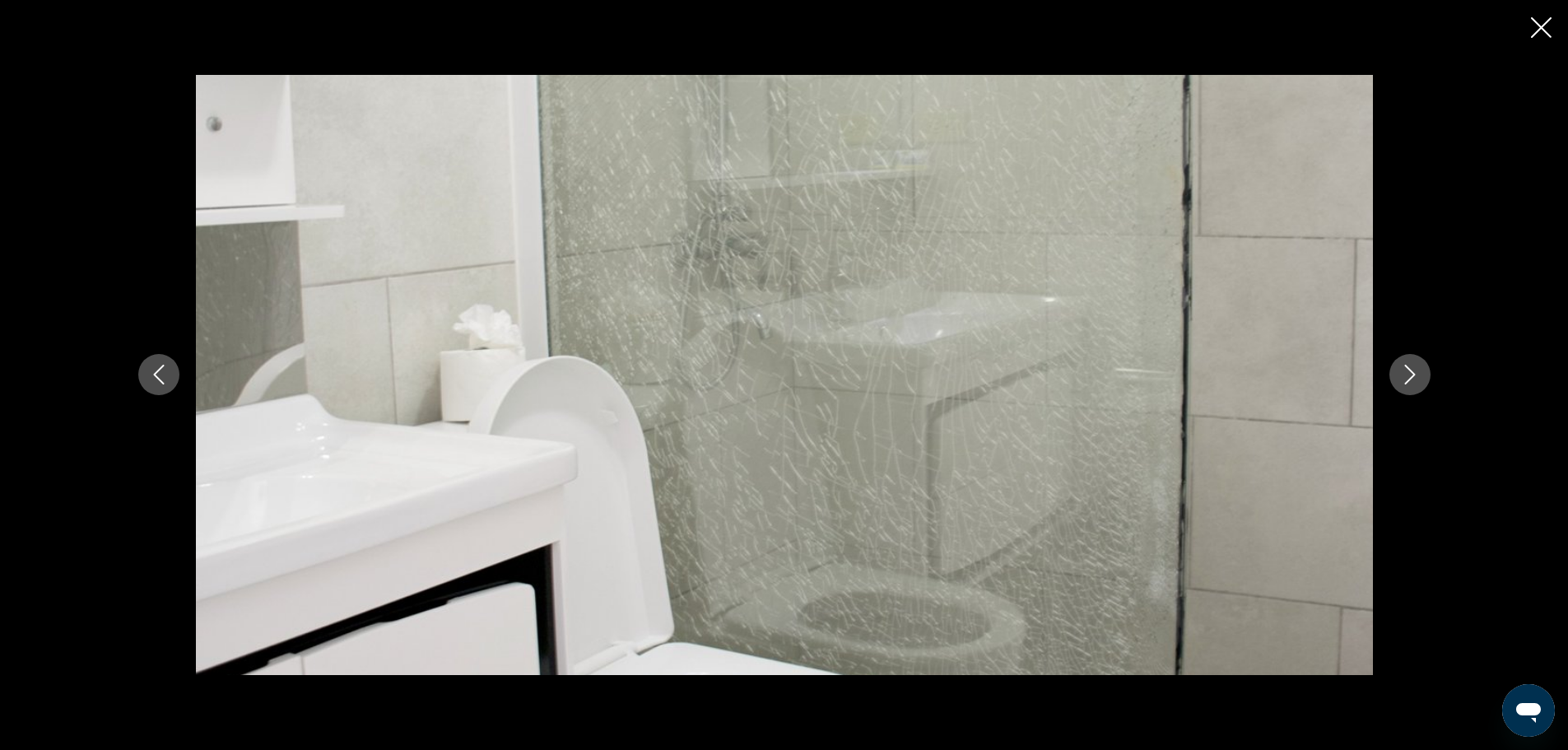
click at [1398, 368] on button "Next image" at bounding box center [1411, 375] width 42 height 42
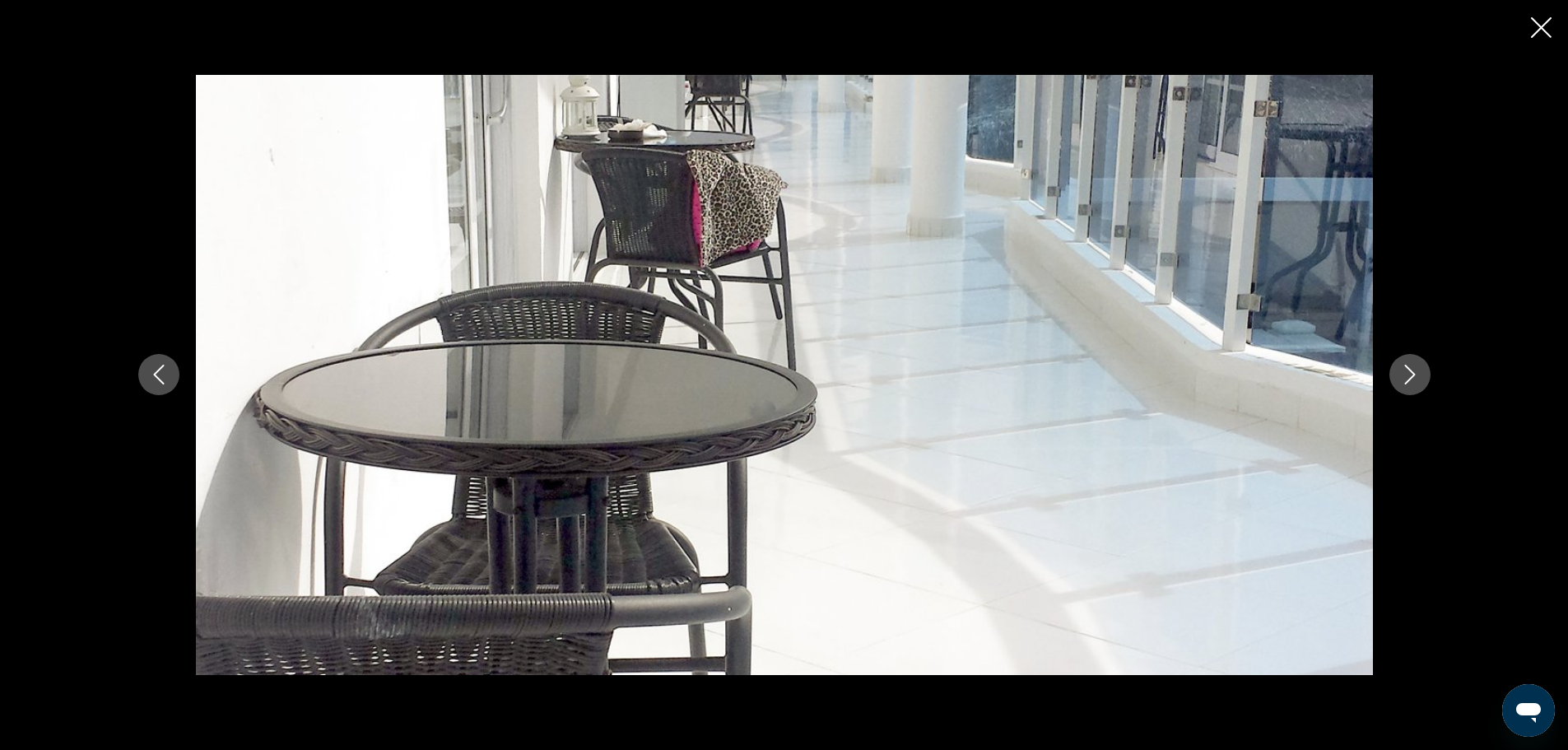
click at [1398, 368] on button "Next image" at bounding box center [1411, 375] width 42 height 42
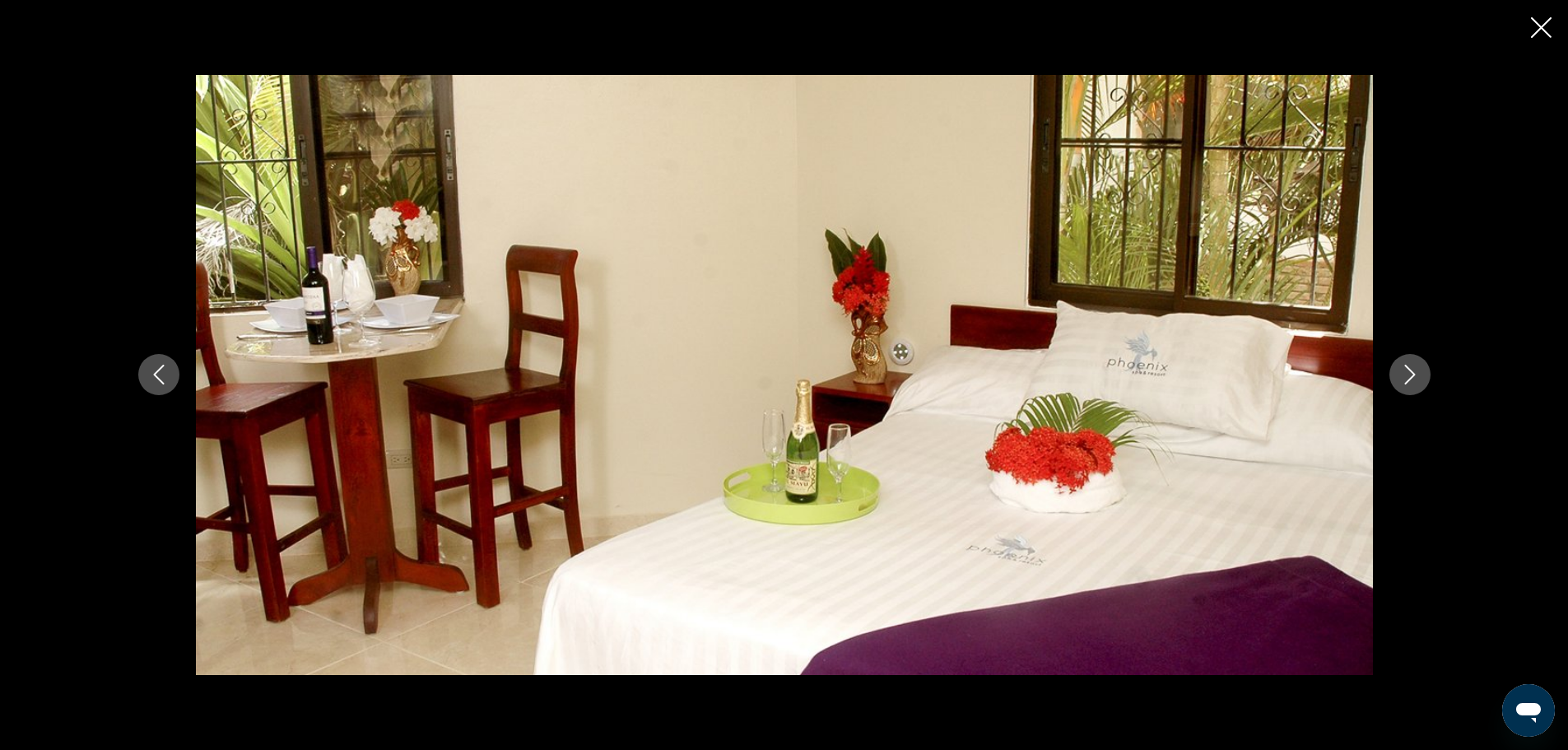
click at [1398, 368] on button "Next image" at bounding box center [1411, 375] width 42 height 42
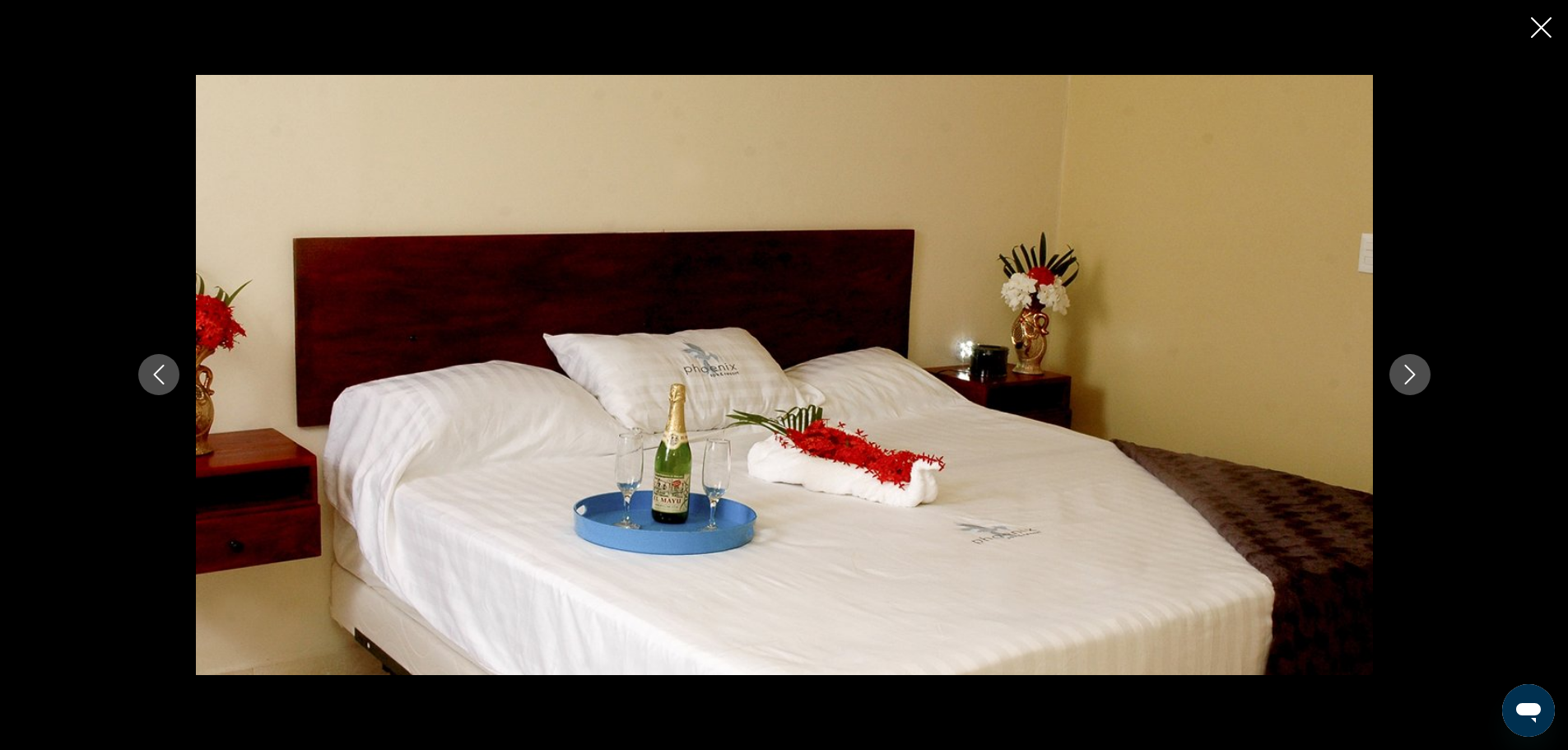
click at [1398, 368] on button "Next image" at bounding box center [1411, 375] width 42 height 42
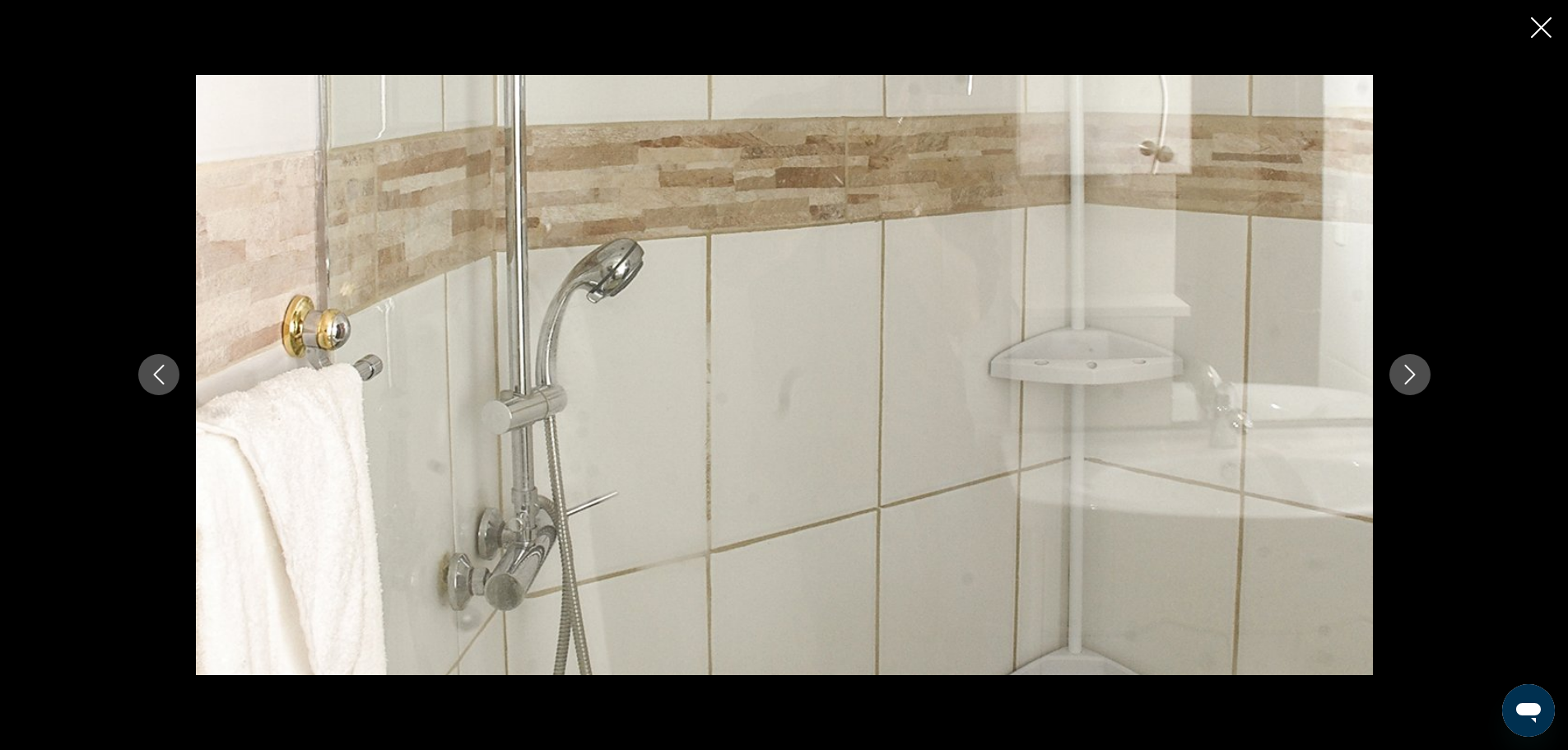
click at [1398, 368] on button "Next image" at bounding box center [1411, 375] width 42 height 42
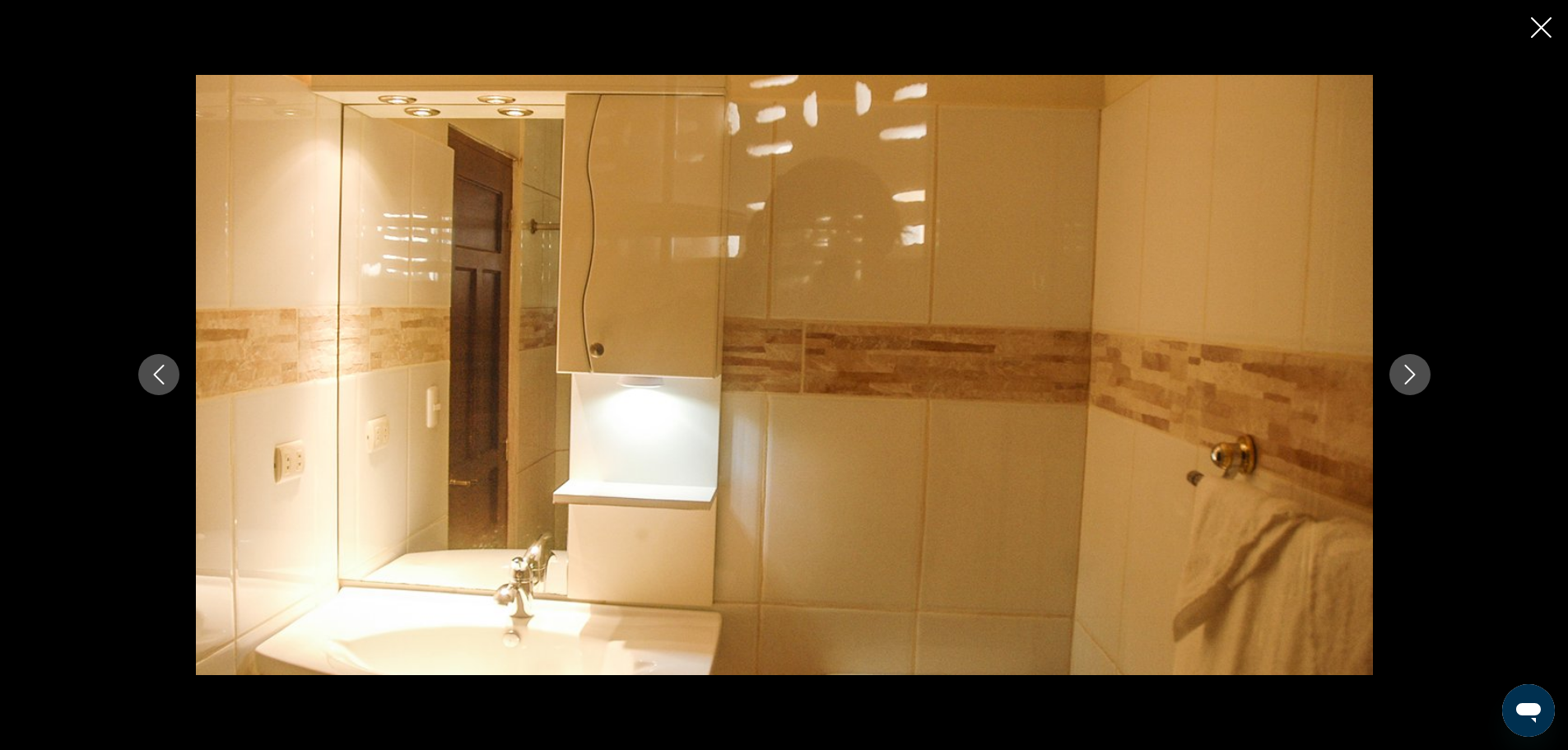
click at [1398, 368] on button "Next image" at bounding box center [1411, 375] width 42 height 42
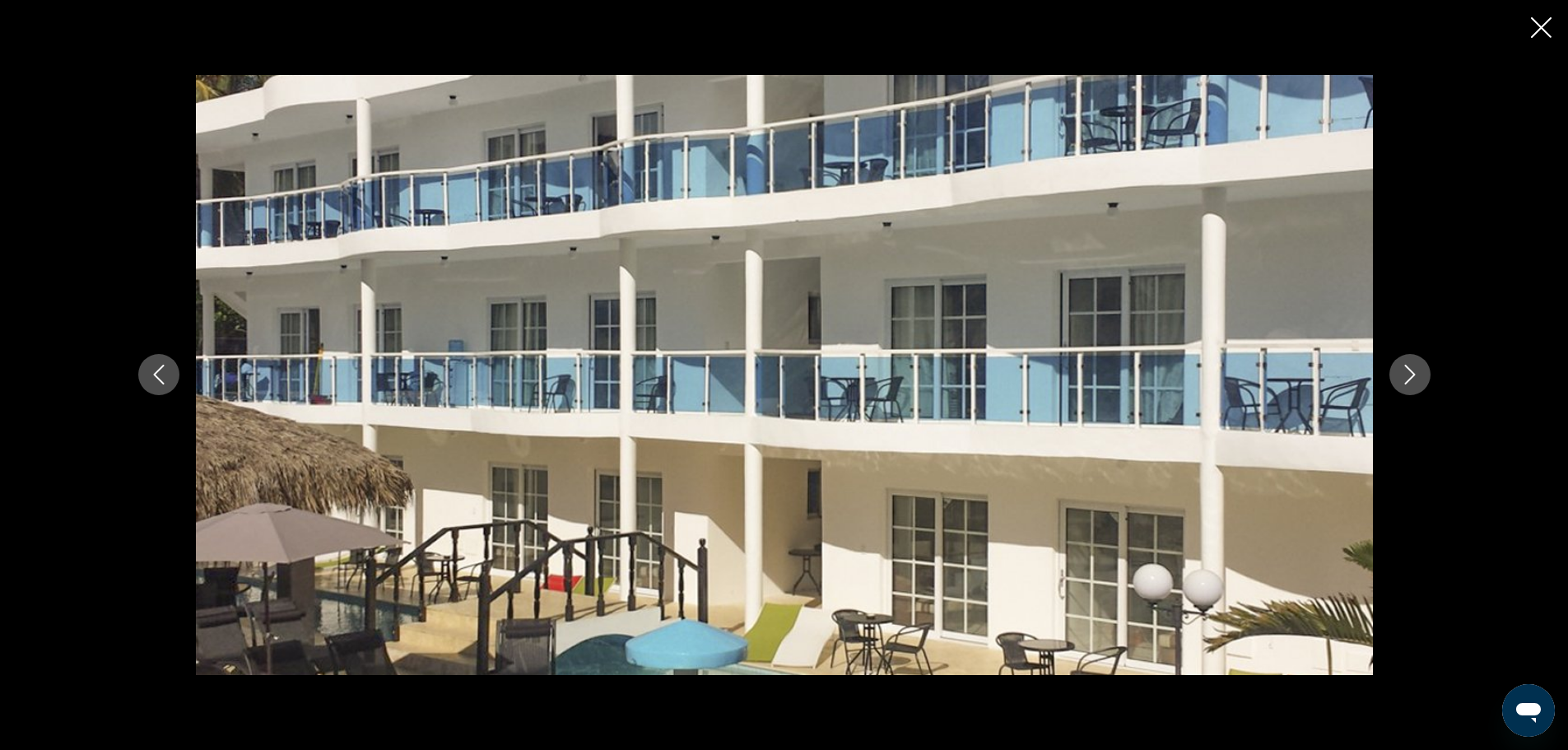
click at [1544, 34] on icon "Close slideshow" at bounding box center [1541, 27] width 21 height 21
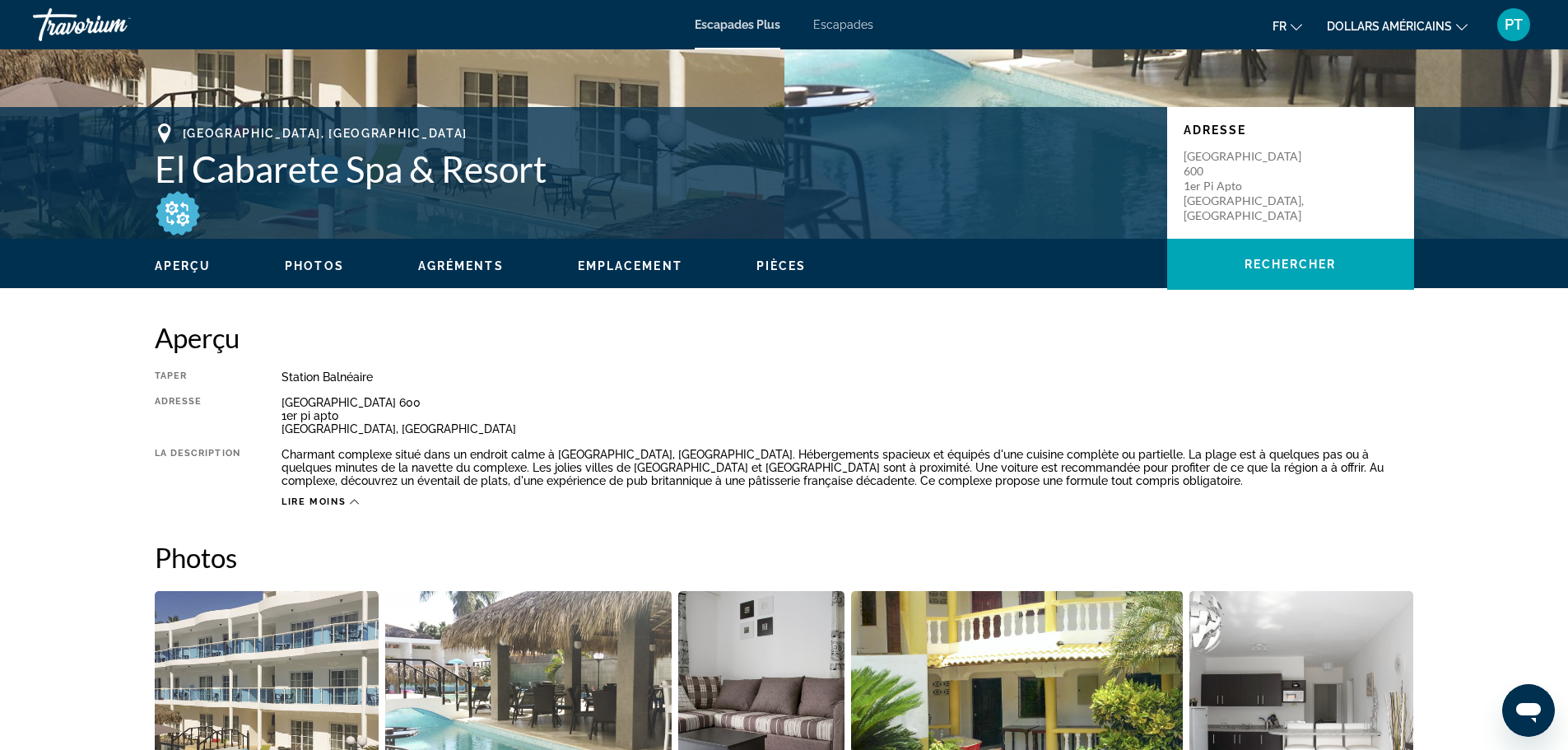
scroll to position [247, 0]
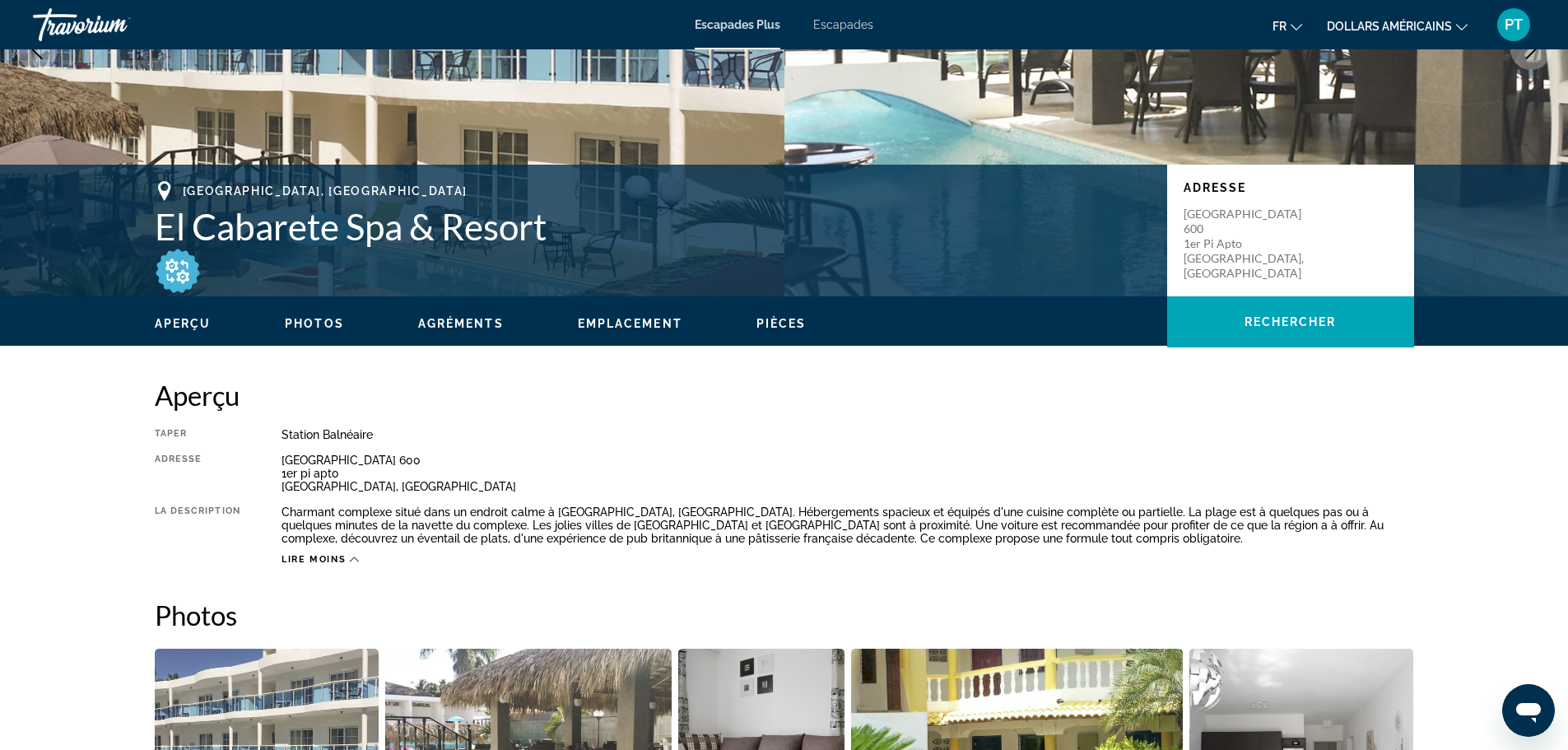
click at [798, 322] on span "Pièces" at bounding box center [782, 323] width 50 height 13
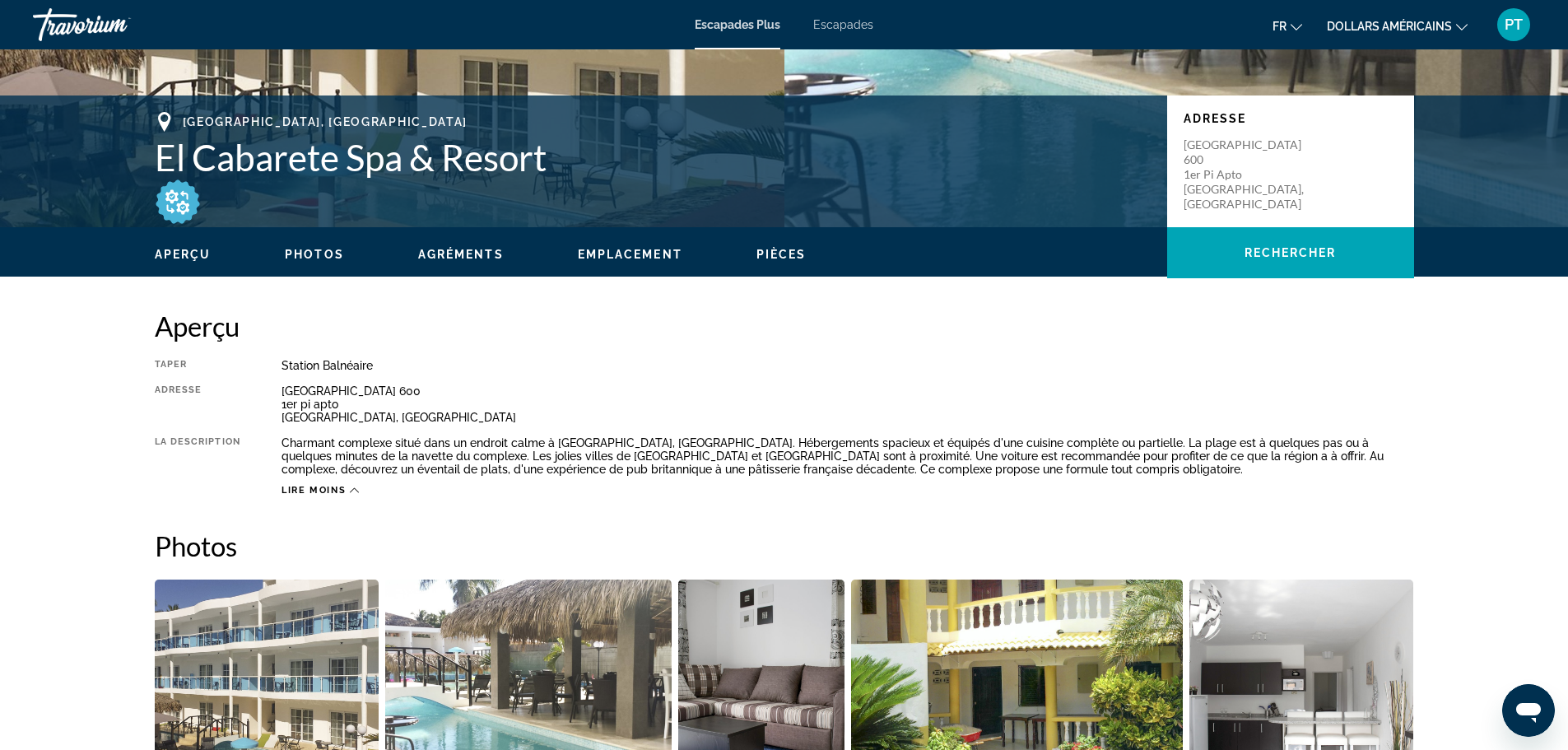
scroll to position [199, 0]
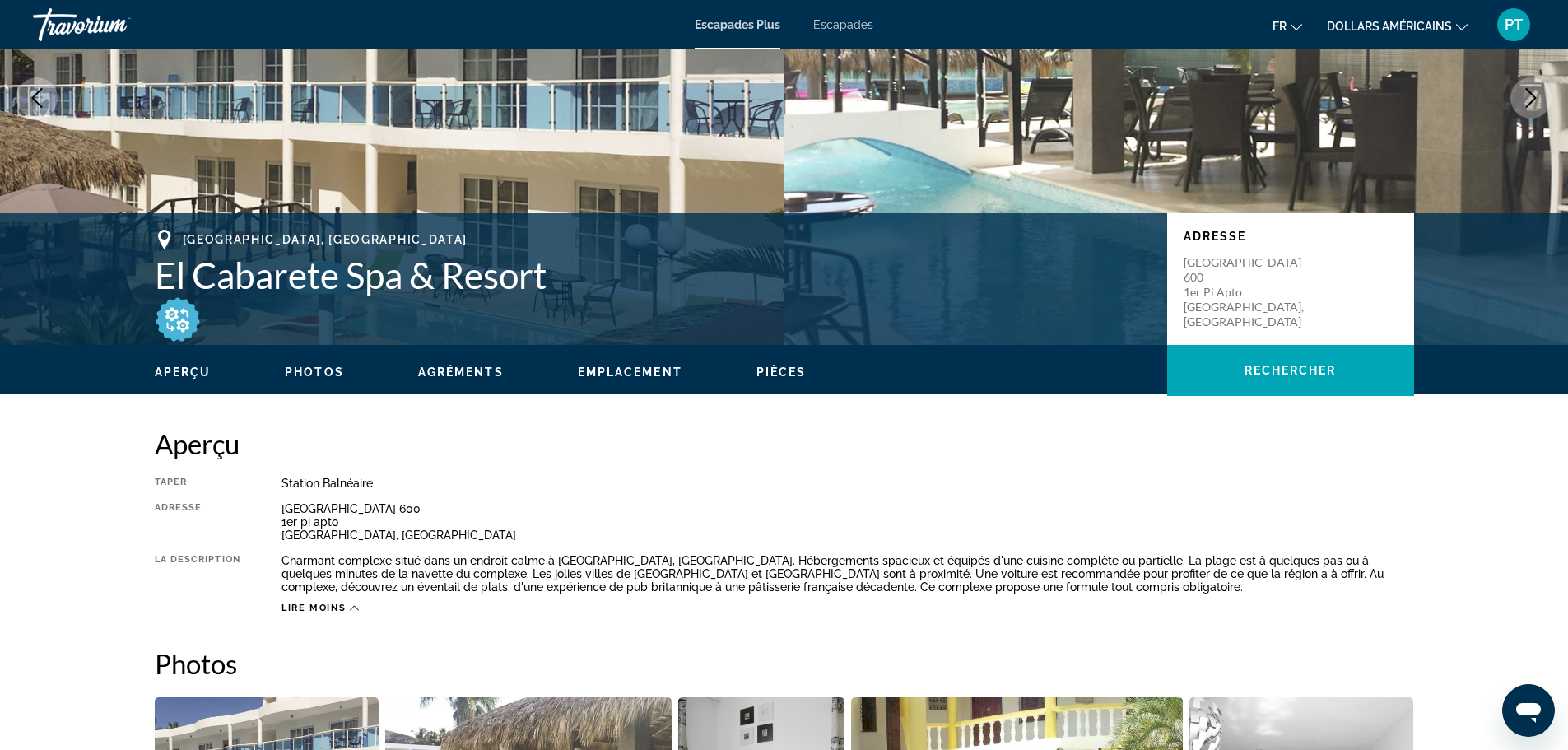
click at [1442, 27] on font "dollars américains" at bounding box center [1389, 27] width 126 height 13
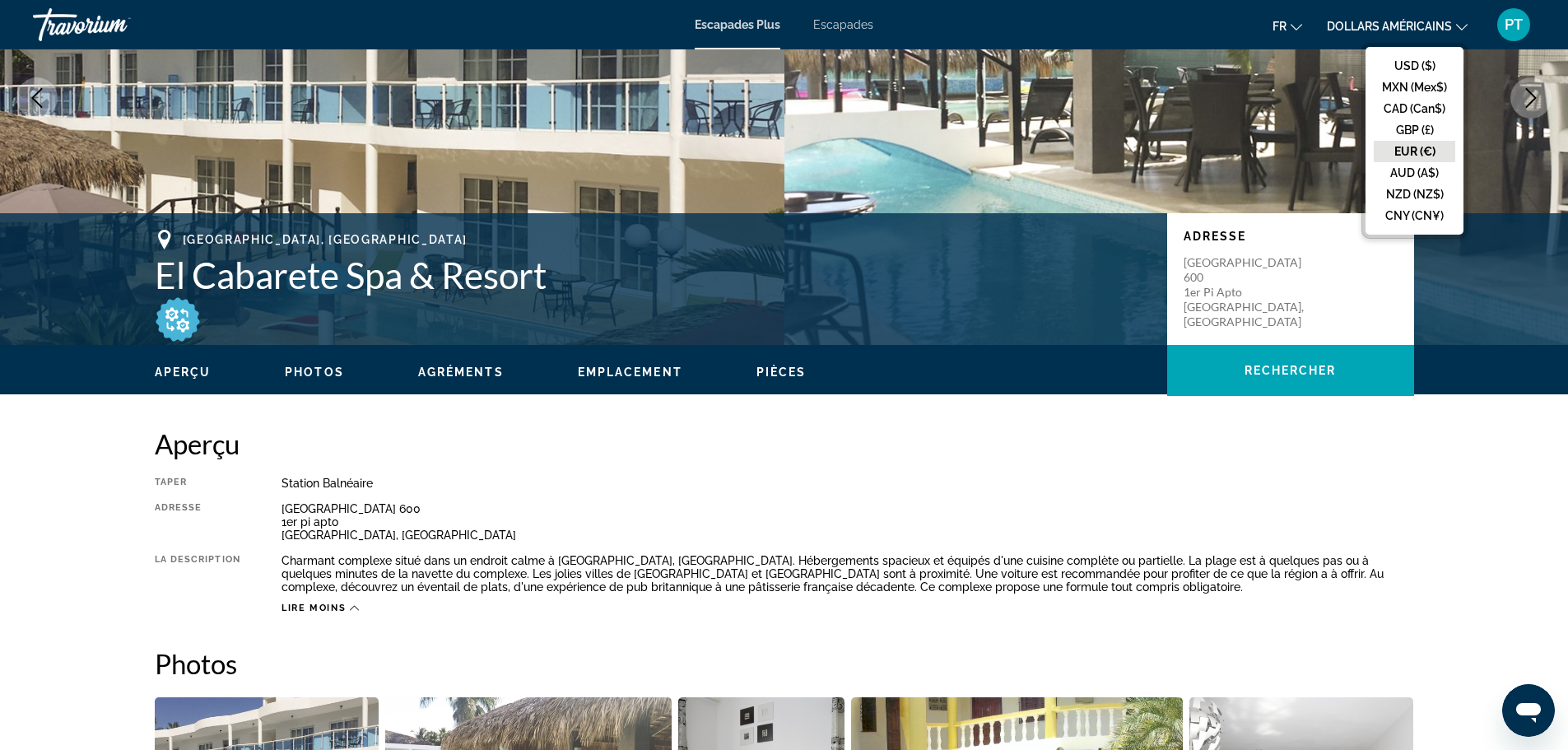
click at [1415, 146] on button "EUR (€)" at bounding box center [1415, 151] width 81 height 22
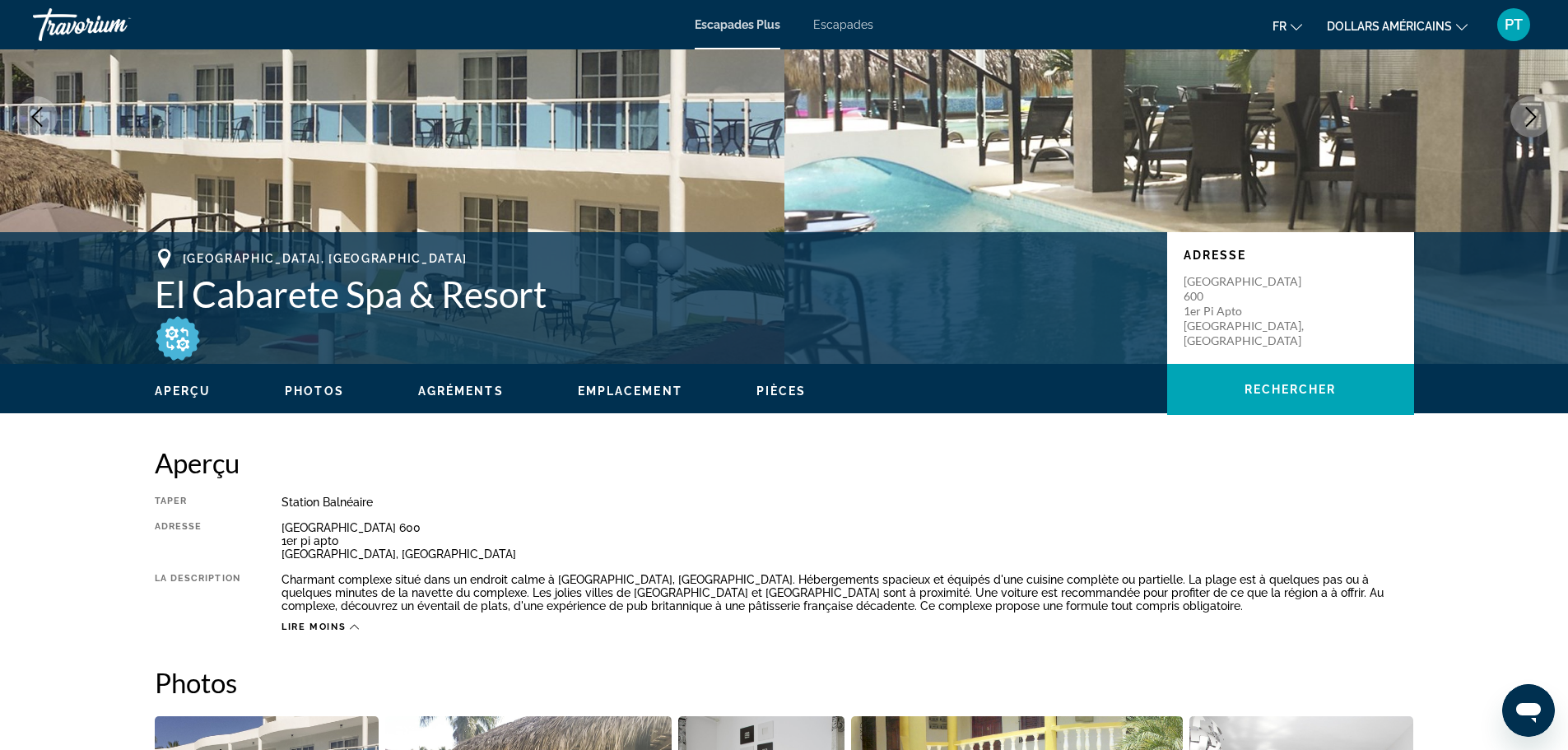
scroll to position [116, 0]
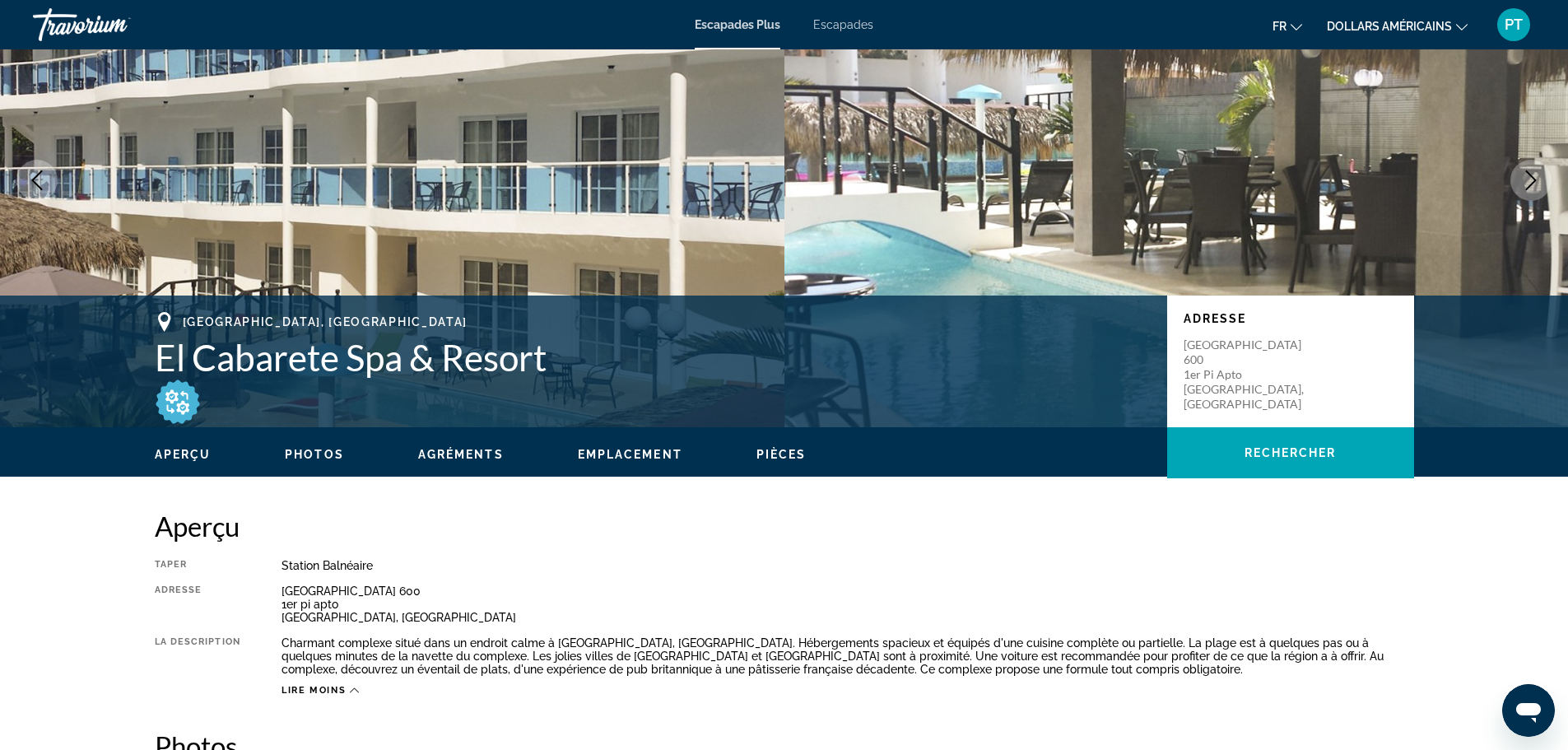
click at [599, 451] on span "Emplacement" at bounding box center [630, 455] width 105 height 13
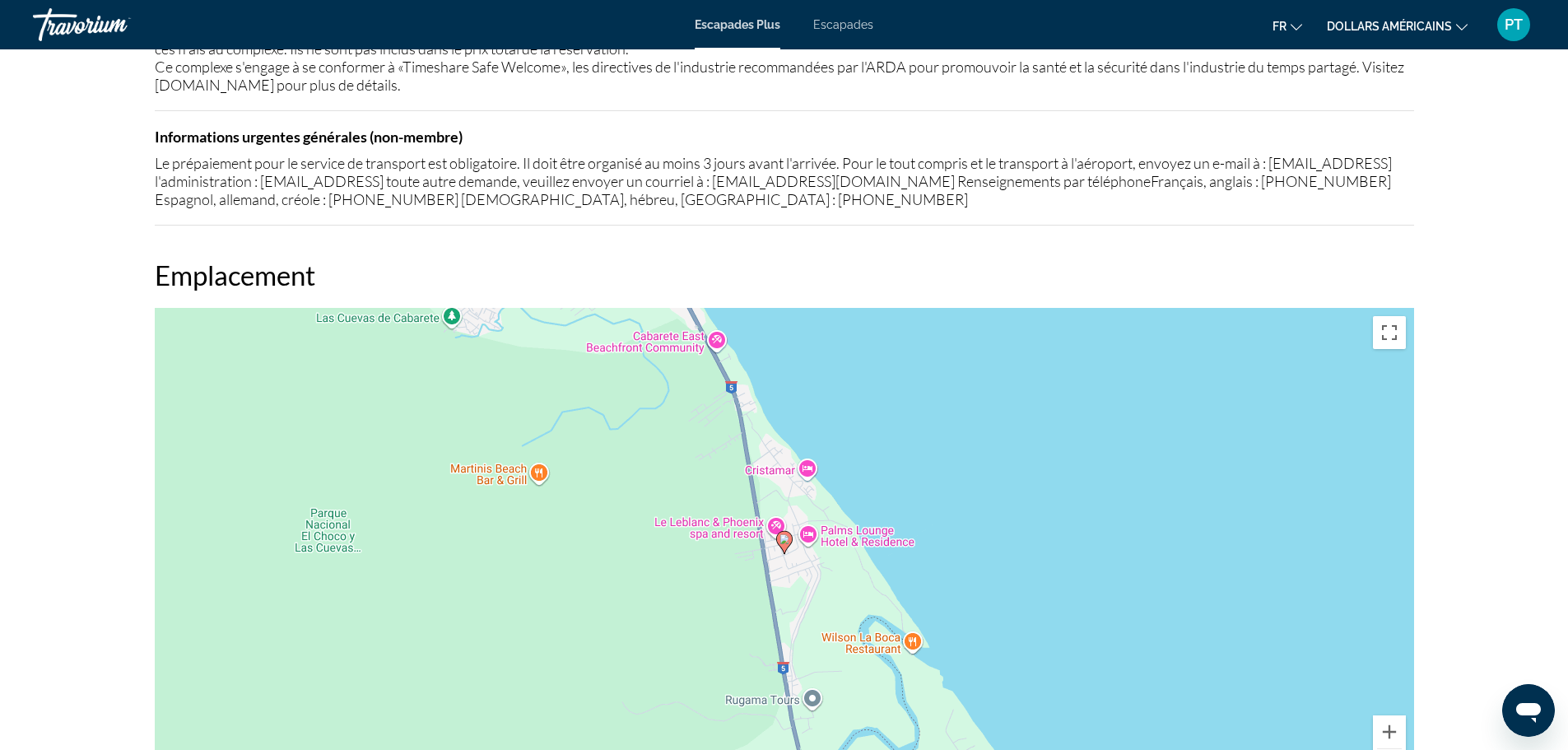
scroll to position [2174, 0]
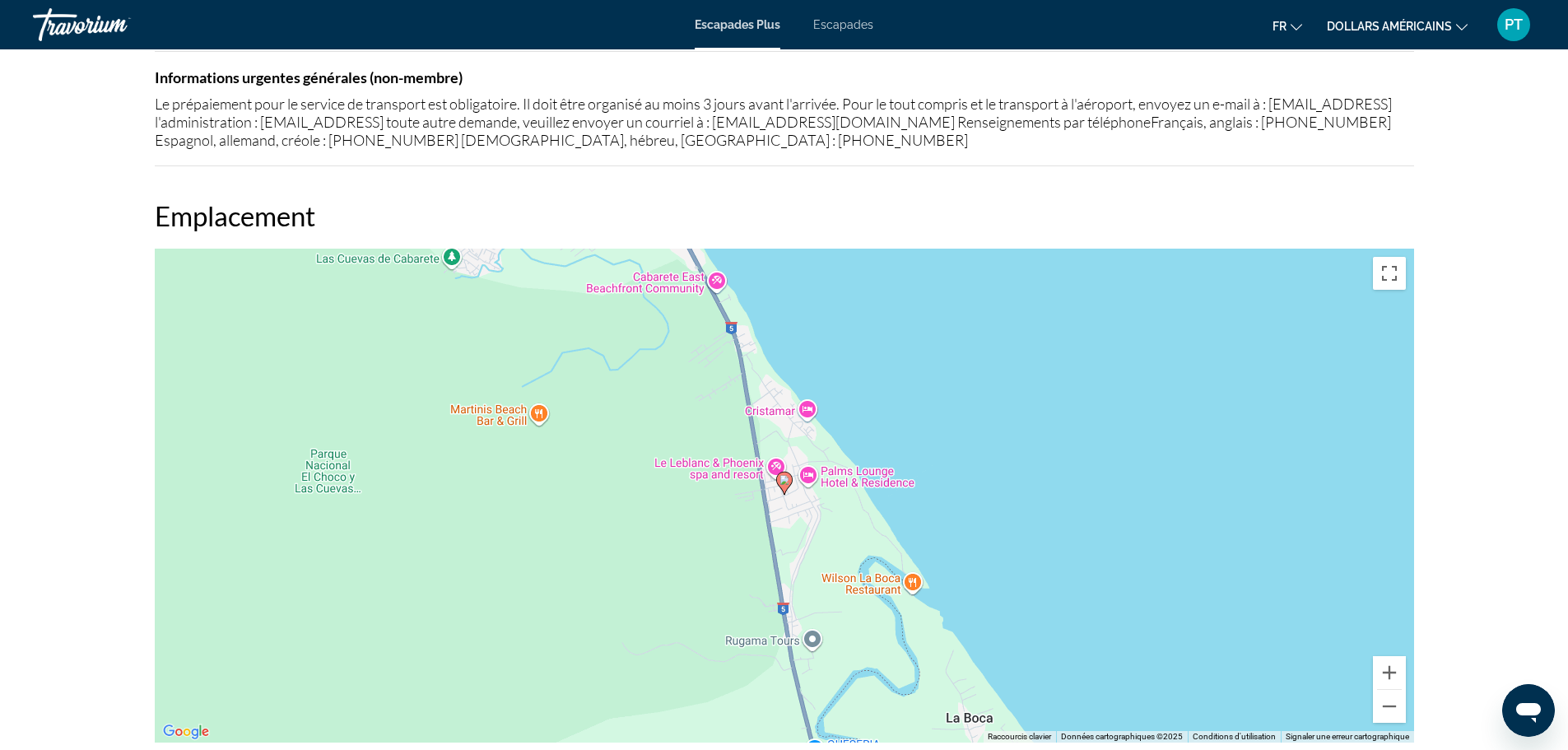
click at [717, 269] on div "Pour activer le glissement avec le clavier, appuyez sur Alt+Entrée. Une fois ce…" at bounding box center [784, 496] width 1260 height 494
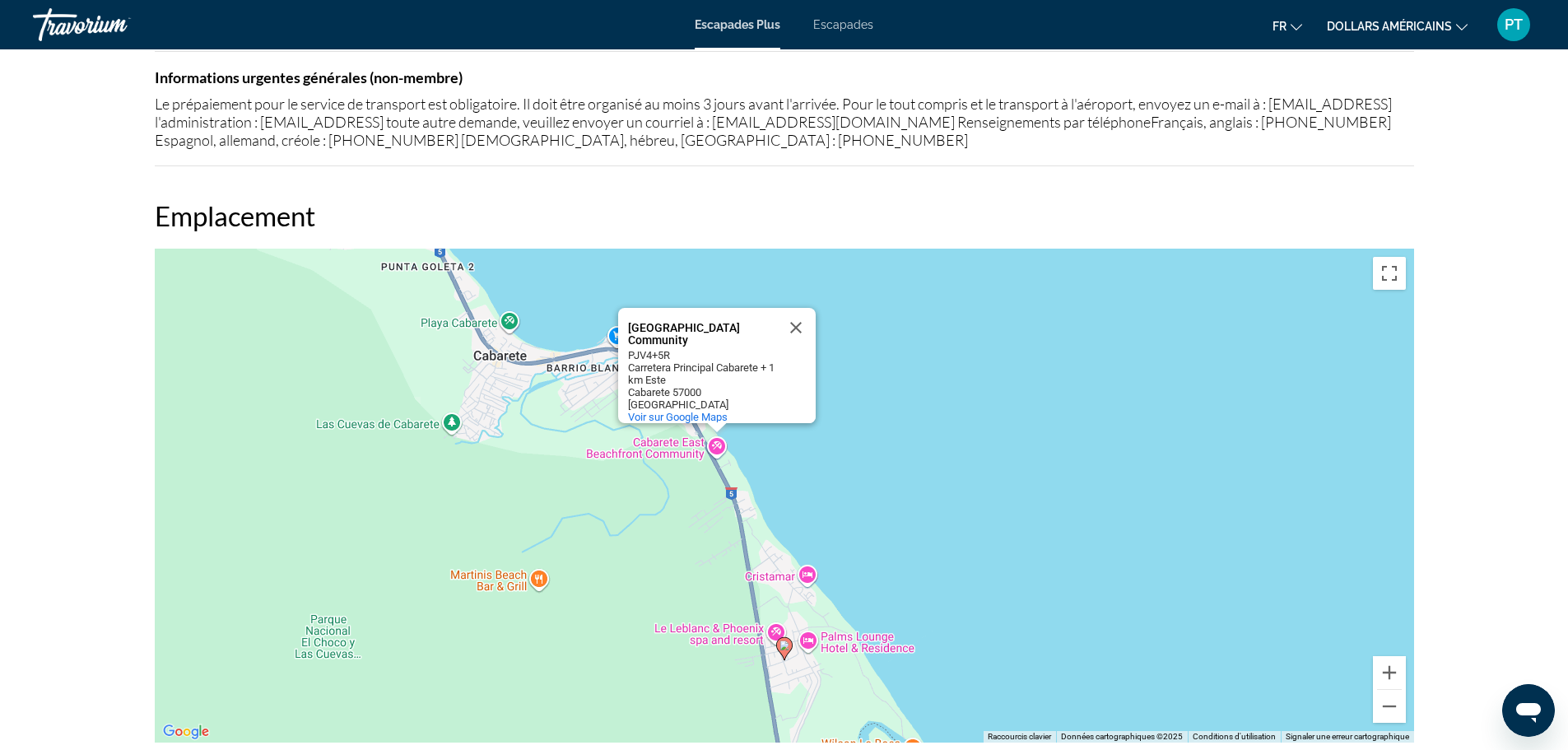
click at [887, 370] on div "Pour activer le glissement avec le clavier, appuyez sur Alt+Entrée. Une fois ce…" at bounding box center [784, 496] width 1260 height 494
click at [698, 411] on span "Voir sur Google Maps" at bounding box center [678, 417] width 100 height 12
